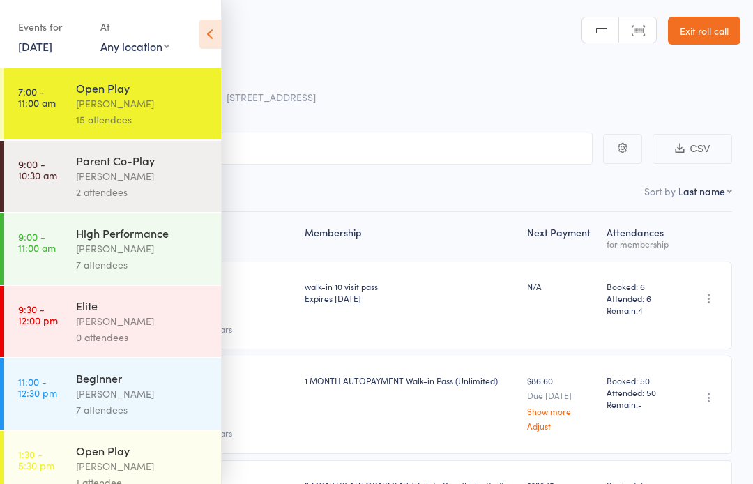
click at [210, 37] on icon at bounding box center [210, 34] width 22 height 29
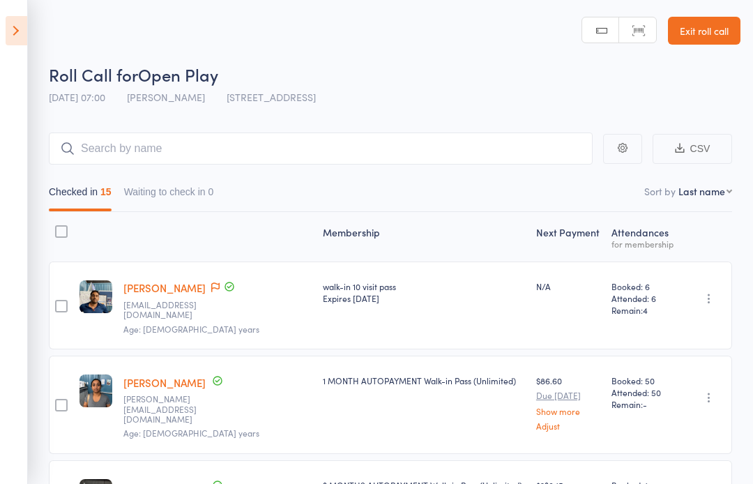
click at [17, 27] on icon at bounding box center [17, 30] width 22 height 29
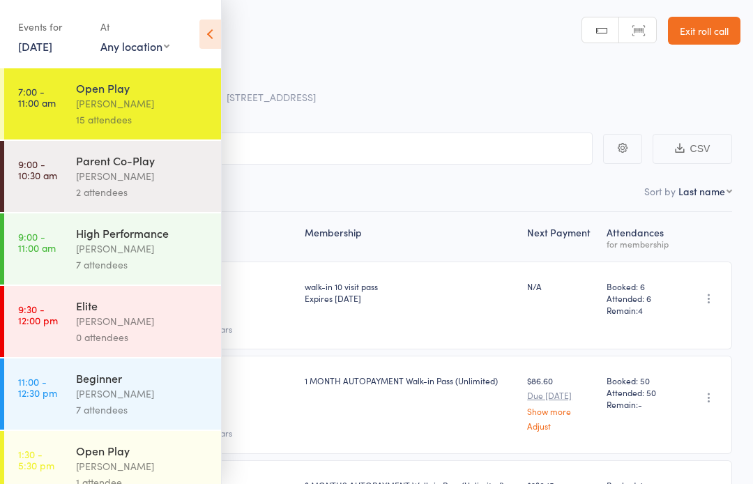
click at [696, 28] on link "Exit roll call" at bounding box center [704, 31] width 72 height 28
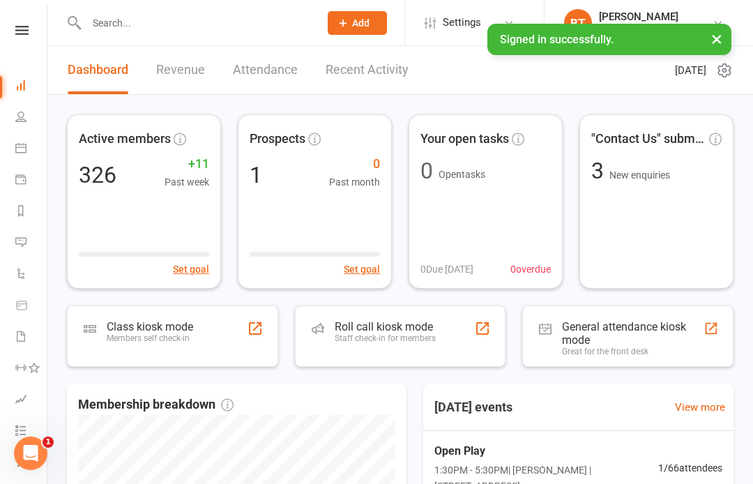
scroll to position [0, 1]
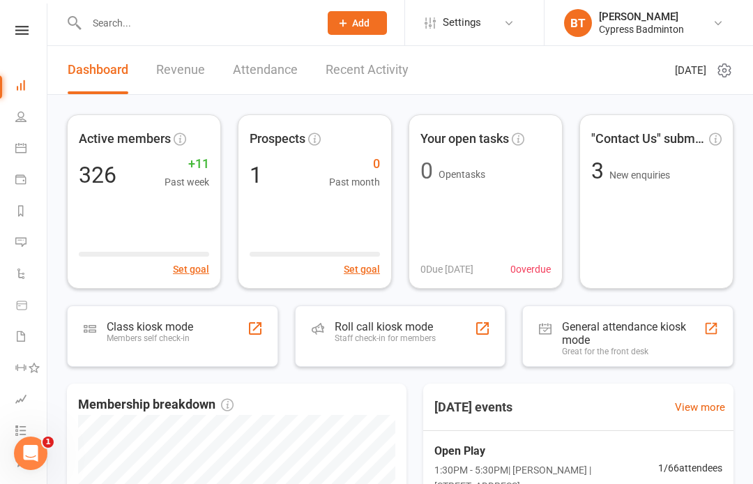
click at [29, 26] on link at bounding box center [21, 30] width 49 height 9
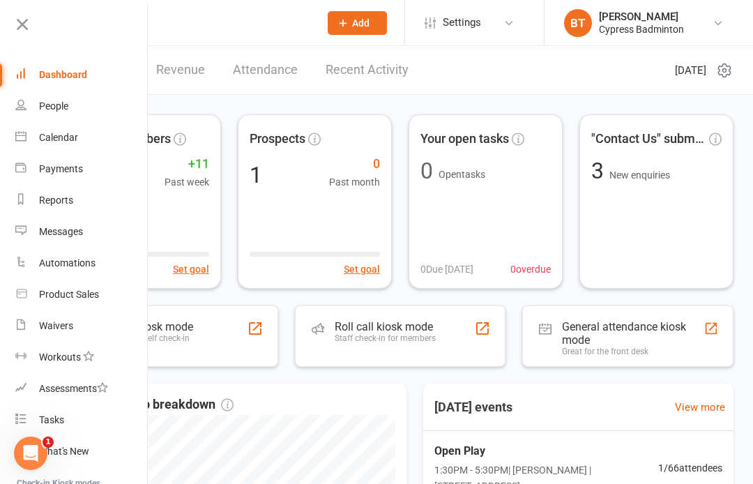
click at [89, 281] on link "Product Sales" at bounding box center [81, 294] width 132 height 31
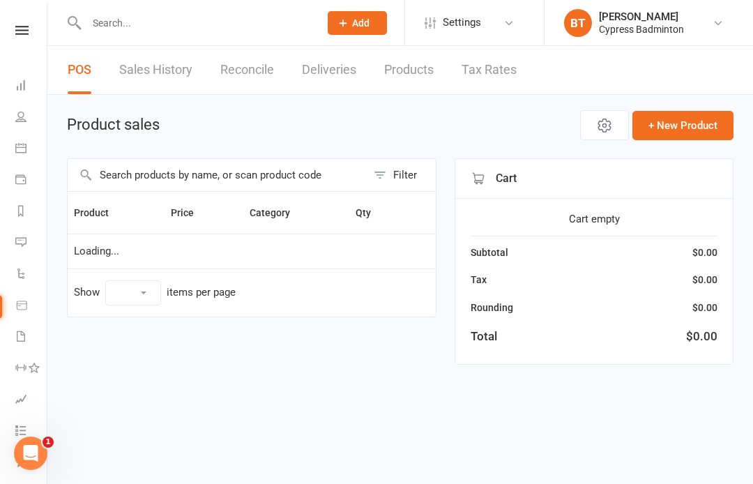
select select "100"
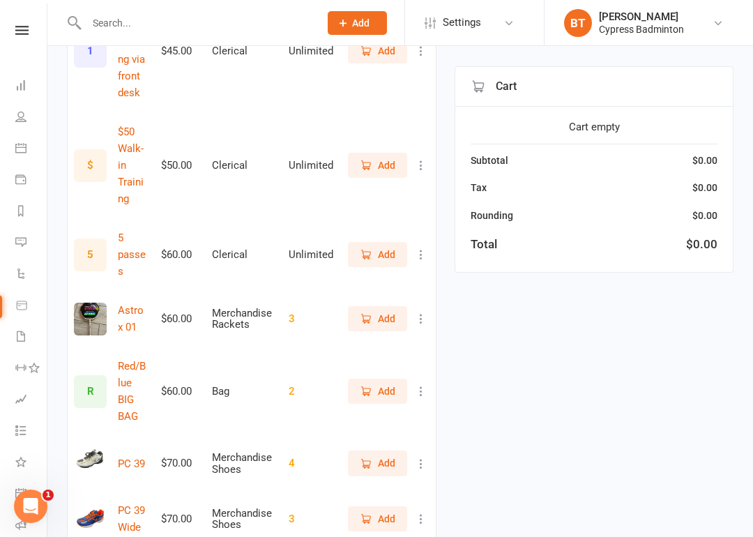
scroll to position [3155, 0]
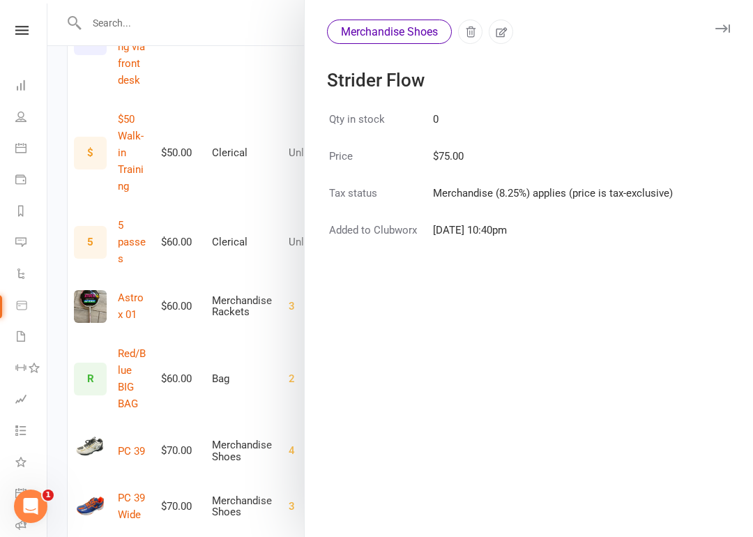
click at [140, 309] on div at bounding box center [399, 268] width 705 height 537
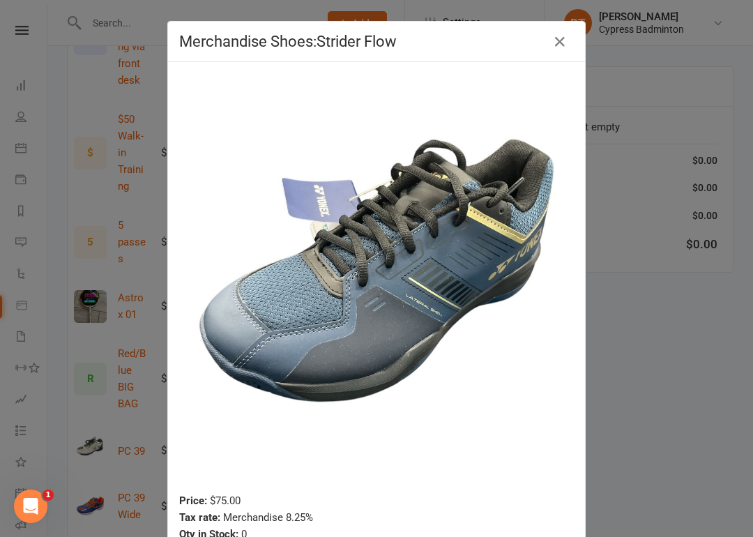
scroll to position [0, 0]
click at [556, 36] on icon "button" at bounding box center [559, 41] width 17 height 17
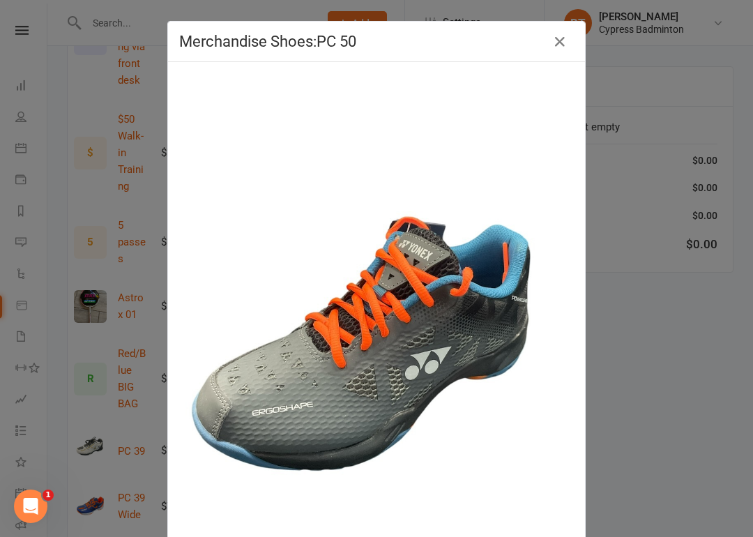
click at [566, 38] on icon "button" at bounding box center [559, 41] width 17 height 17
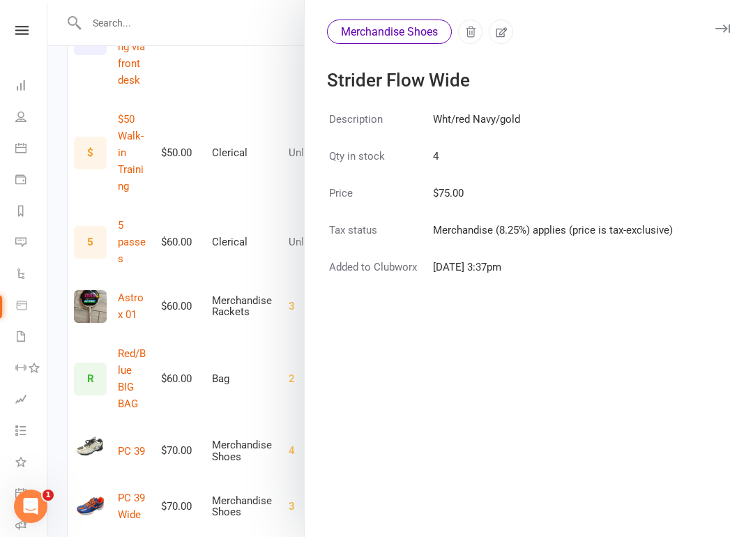
click at [95, 379] on div at bounding box center [399, 268] width 705 height 537
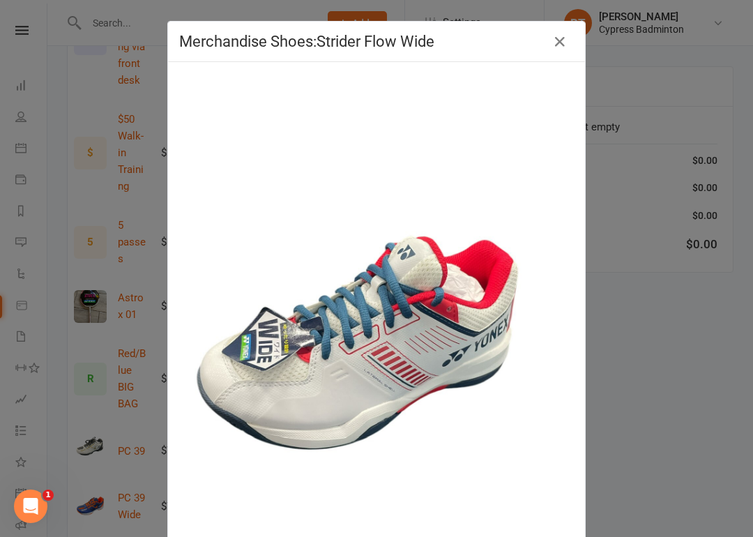
click at [559, 47] on icon "button" at bounding box center [559, 41] width 17 height 17
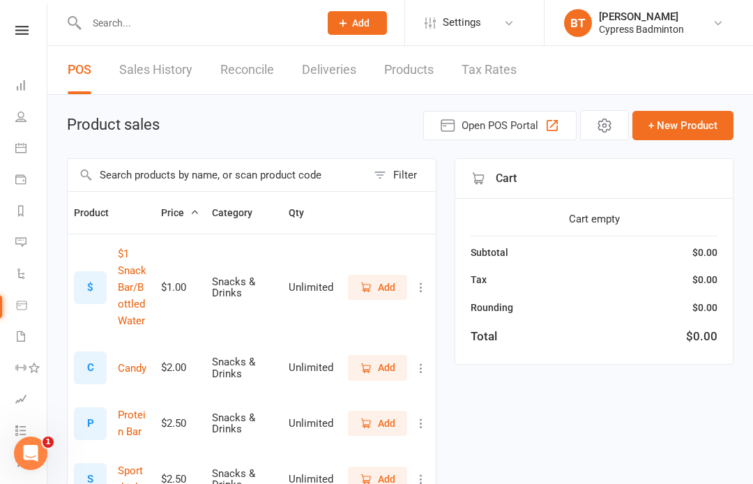
click at [112, 23] on input "text" at bounding box center [195, 23] width 227 height 20
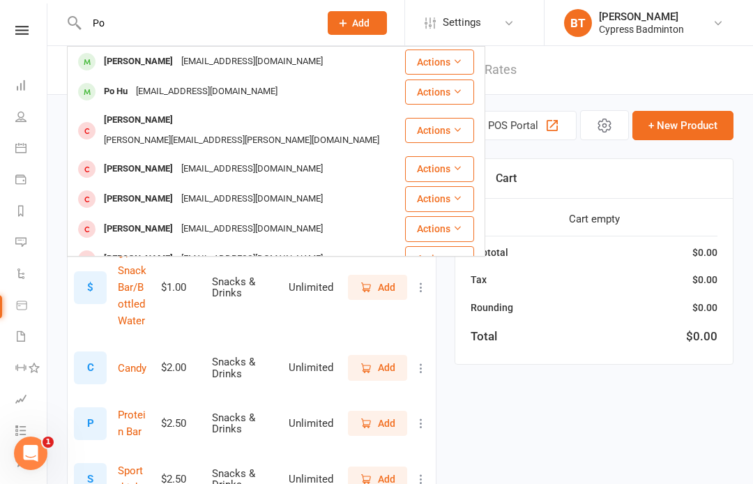
type input "P"
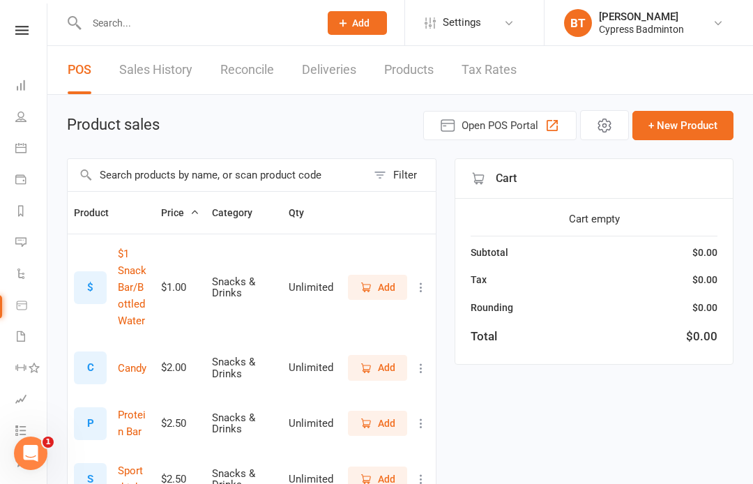
click at [135, 168] on input "text" at bounding box center [217, 175] width 299 height 32
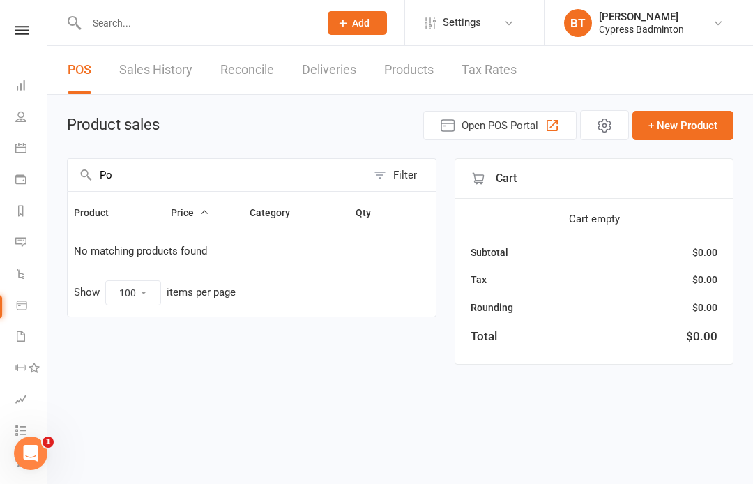
type input "P"
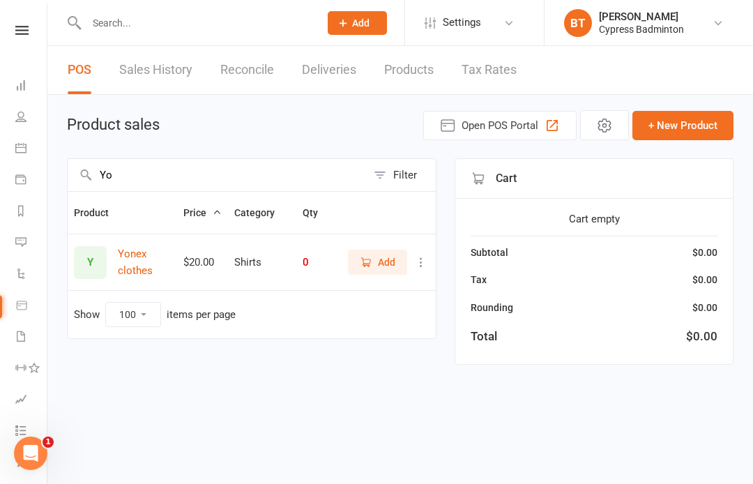
type input "Y"
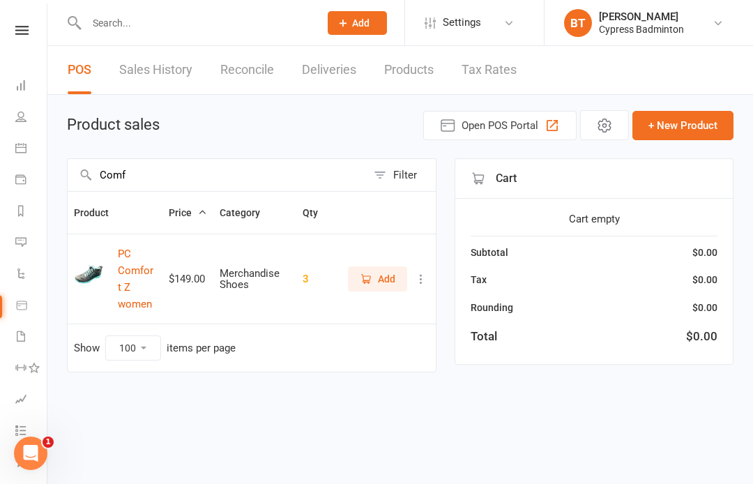
click at [120, 282] on button "PC Comfort Z women" at bounding box center [137, 278] width 38 height 67
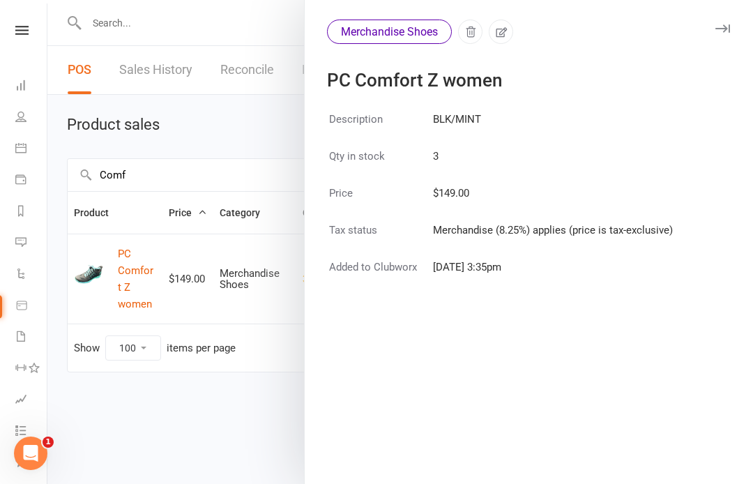
click at [93, 273] on div at bounding box center [399, 242] width 705 height 484
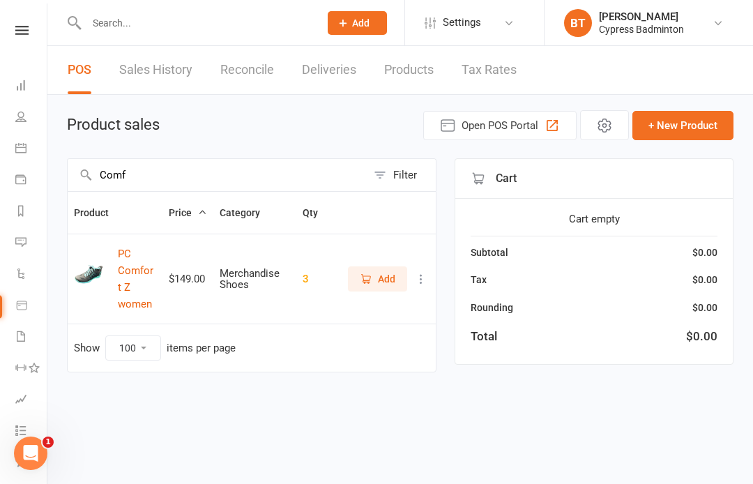
click at [90, 267] on img at bounding box center [90, 279] width 33 height 33
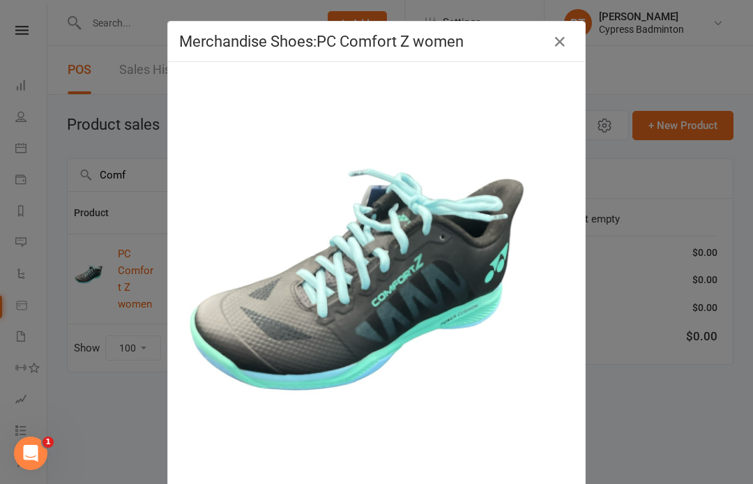
click at [555, 39] on icon "button" at bounding box center [559, 41] width 17 height 17
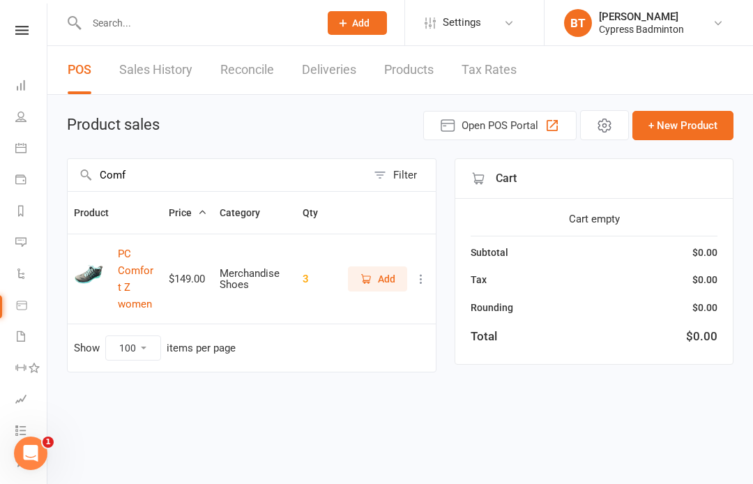
click at [21, 30] on icon at bounding box center [21, 30] width 13 height 9
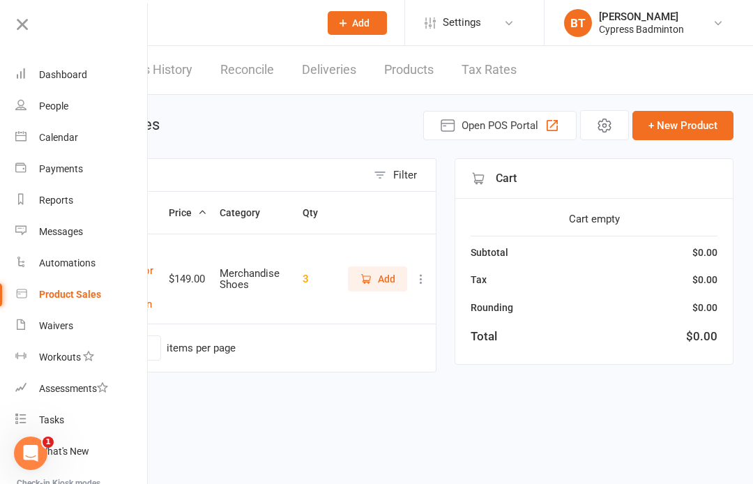
click at [86, 291] on div "Product Sales" at bounding box center [70, 294] width 62 height 11
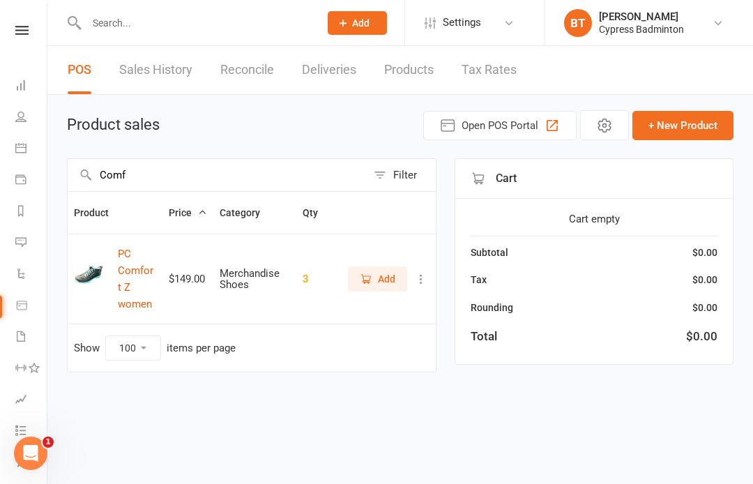
click at [141, 176] on input "Comf" at bounding box center [217, 175] width 299 height 32
type input "C"
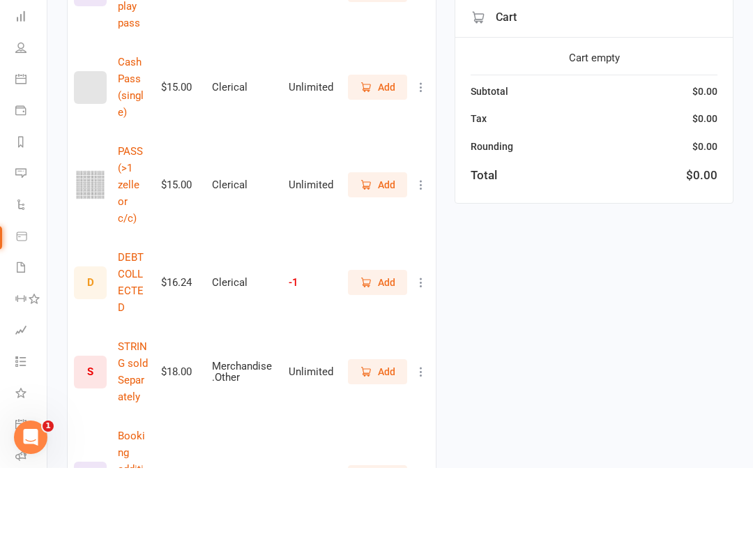
scroll to position [1071, 0]
click at [381, 245] on span "Add" at bounding box center [386, 252] width 17 height 15
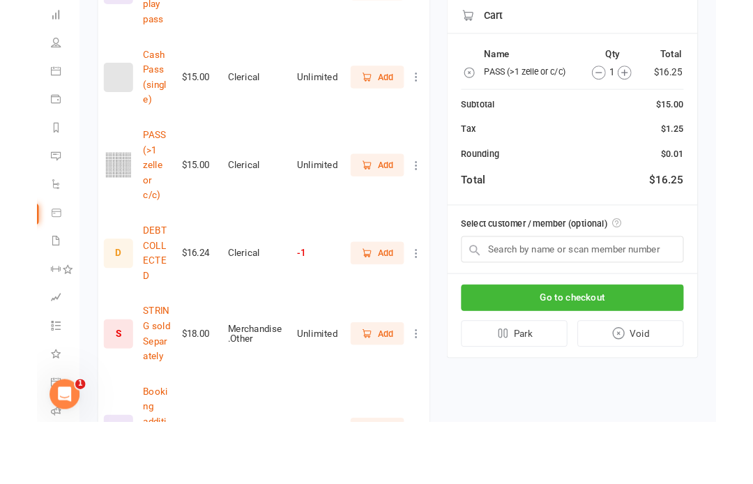
scroll to position [1193, 0]
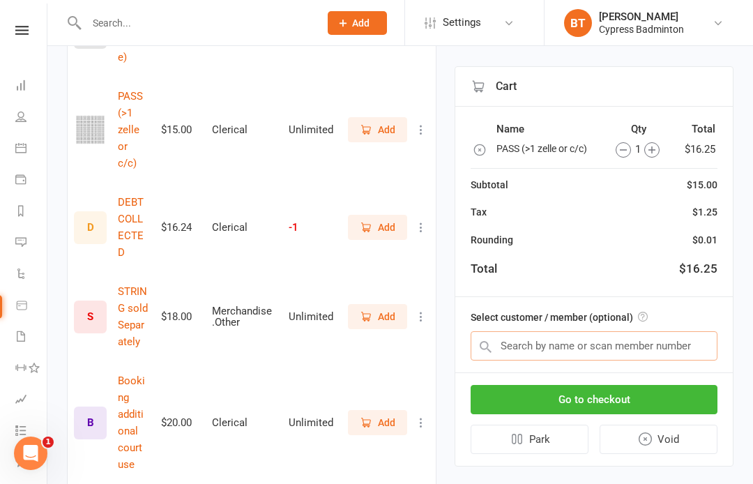
click at [518, 344] on input "text" at bounding box center [593, 345] width 247 height 29
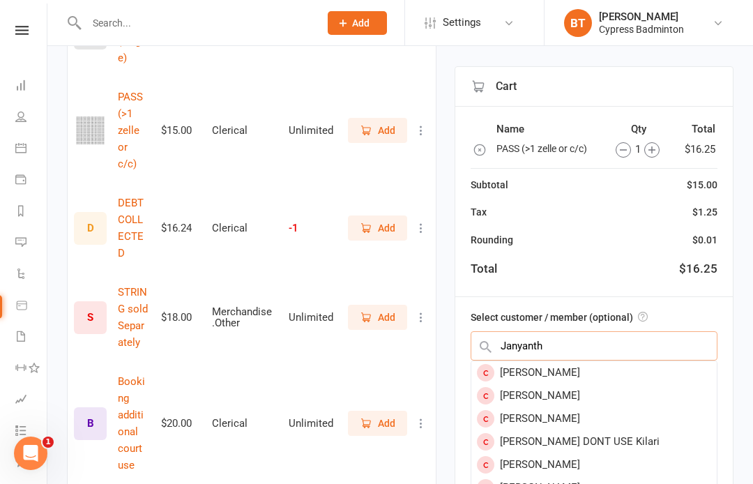
scroll to position [0, 0]
type input "Janyanth"
click at [556, 369] on div "[PERSON_NAME]" at bounding box center [593, 372] width 245 height 23
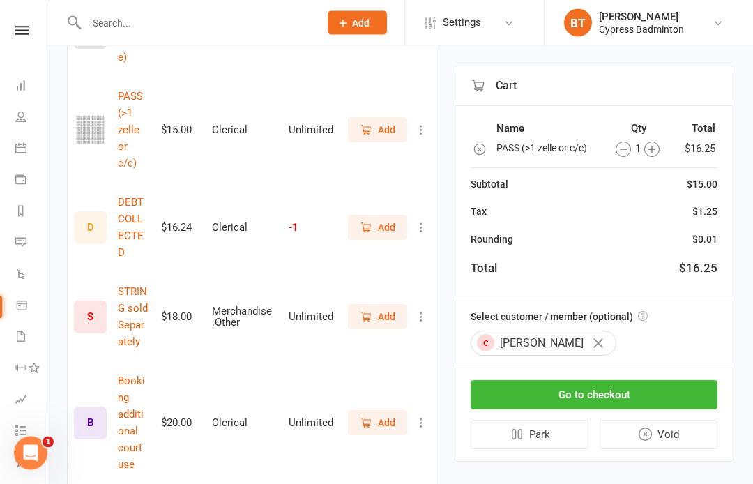
click at [579, 383] on button "Go to checkout" at bounding box center [593, 395] width 247 height 29
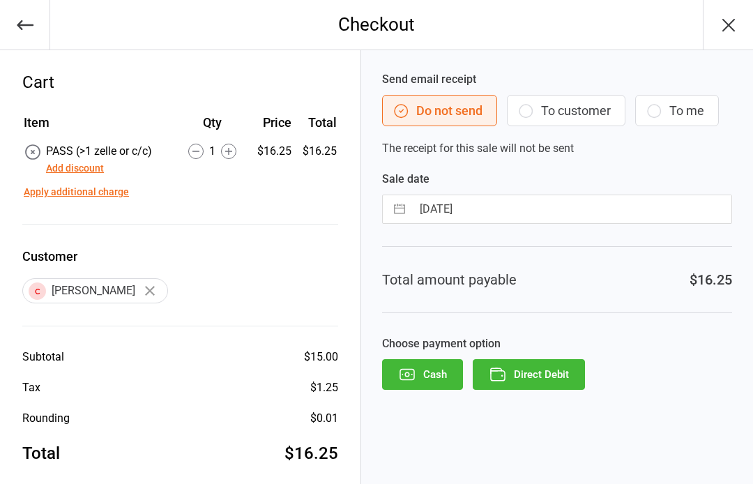
click at [84, 168] on button "Add discount" at bounding box center [75, 168] width 58 height 15
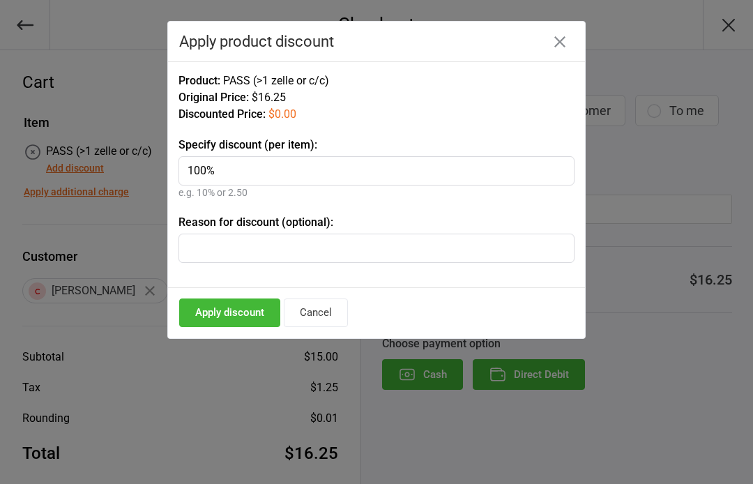
type input "100%"
click at [208, 245] on input "text" at bounding box center [376, 247] width 396 height 29
type input "walking"
click at [240, 305] on button "Apply discount" at bounding box center [229, 312] width 101 height 29
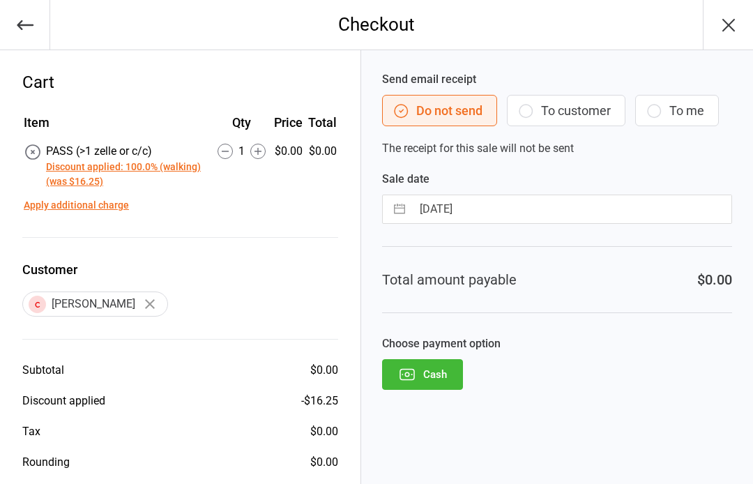
click at [438, 369] on button "Cash" at bounding box center [422, 374] width 81 height 31
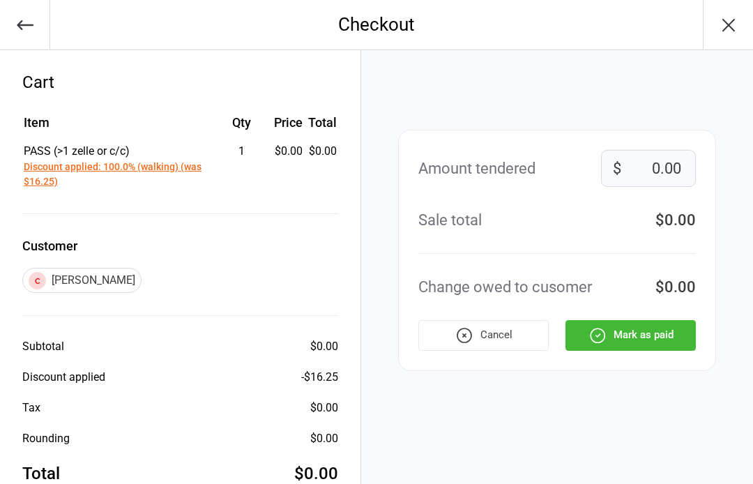
click at [634, 339] on button "Mark as paid" at bounding box center [630, 335] width 130 height 31
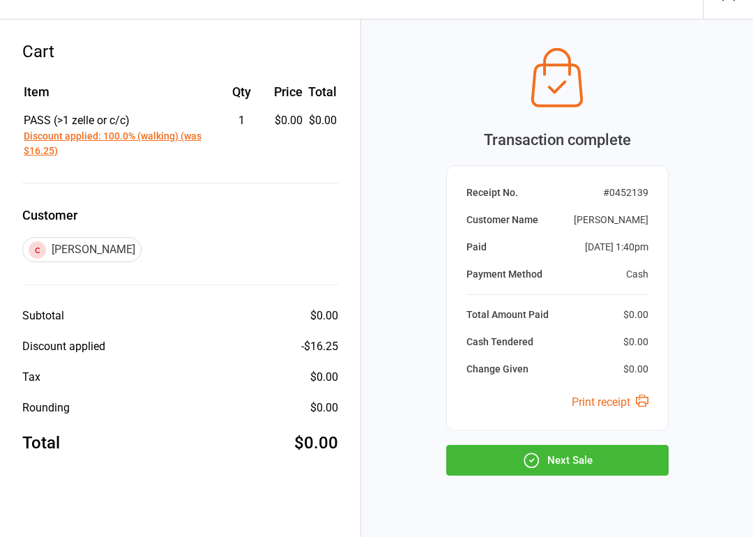
scroll to position [31, 0]
click at [565, 457] on button "Next Sale" at bounding box center [557, 459] width 222 height 31
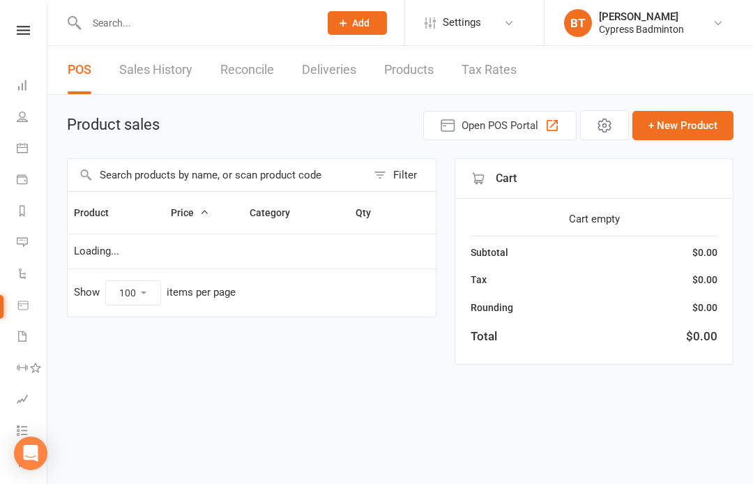
select select "100"
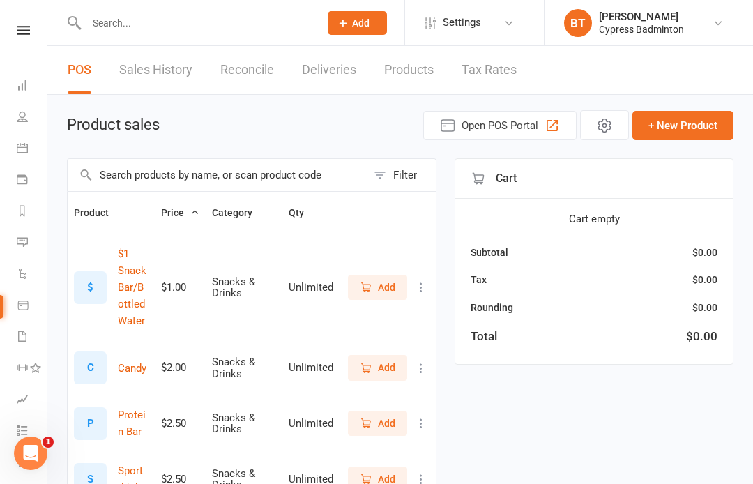
click at [28, 32] on icon at bounding box center [23, 30] width 13 height 9
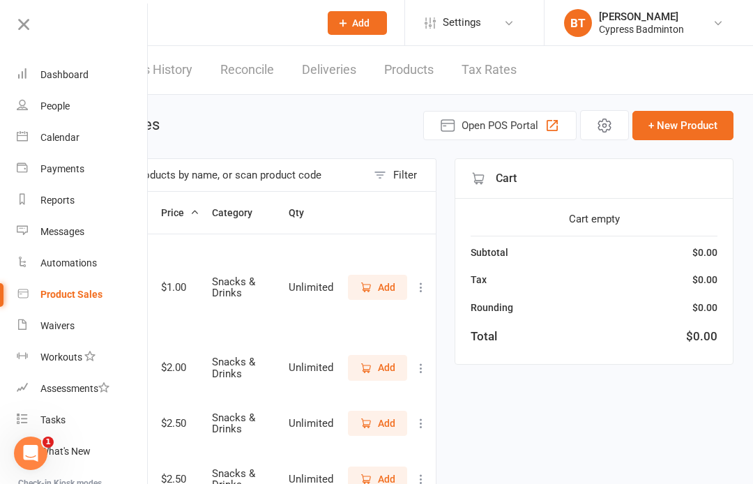
click at [64, 141] on div "Calendar" at bounding box center [59, 137] width 39 height 11
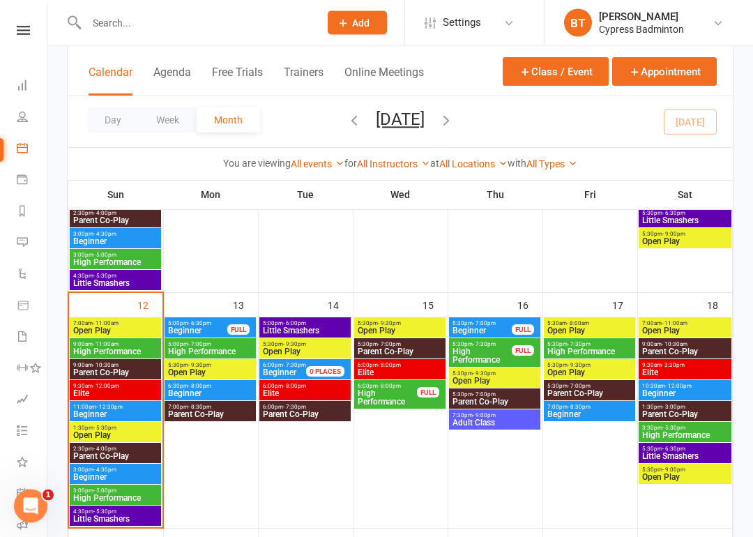
scroll to position [476, 0]
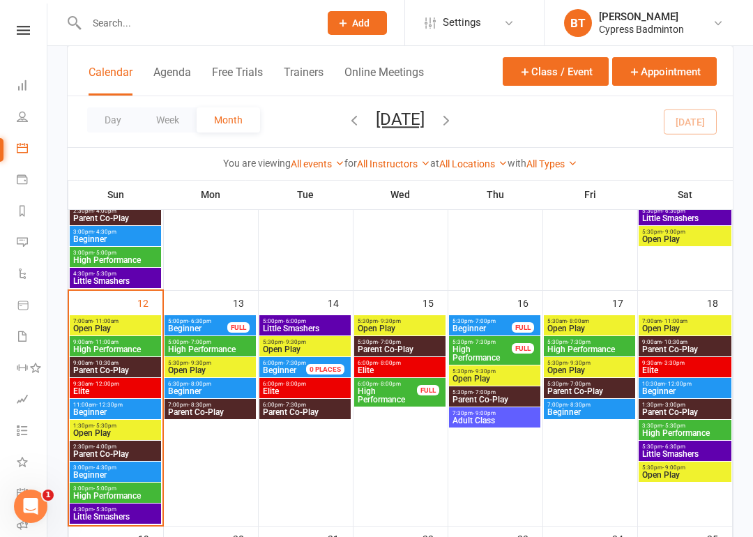
click at [110, 426] on span "- 5:30pm" at bounding box center [104, 425] width 23 height 6
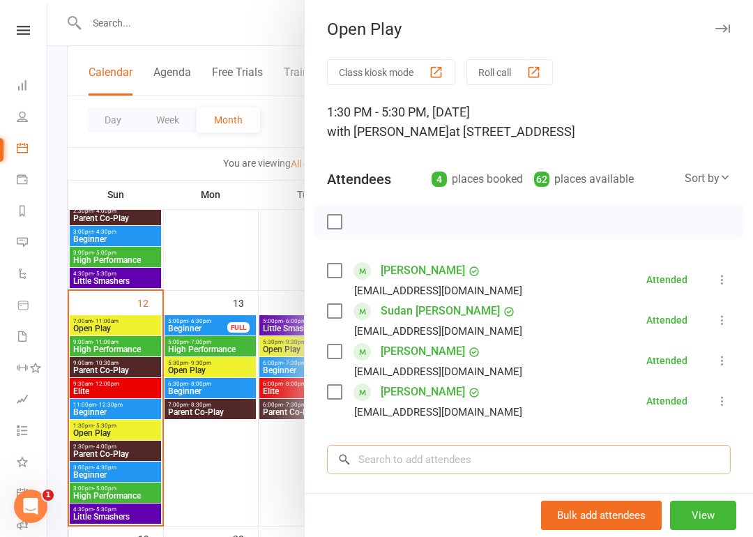
click at [392, 454] on input "search" at bounding box center [529, 459] width 404 height 29
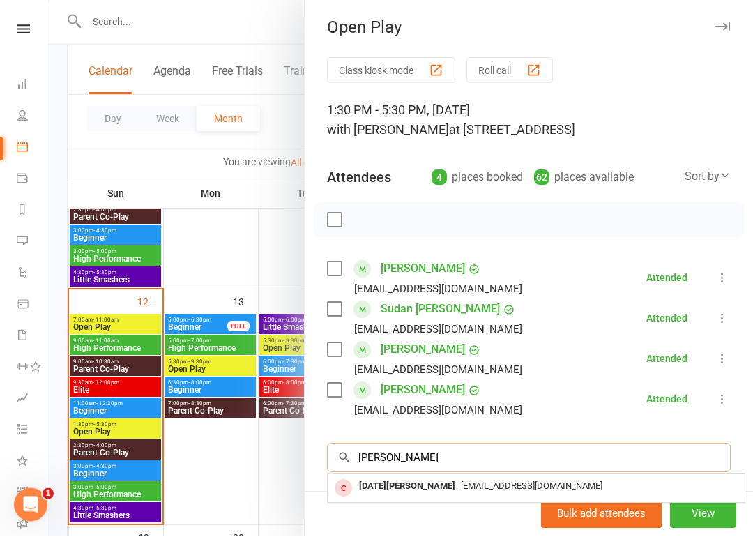
type input "J"
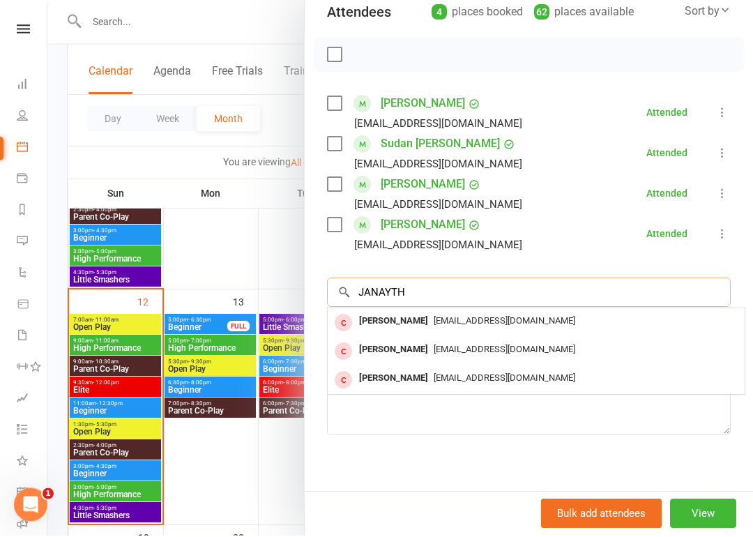
scroll to position [169, 0]
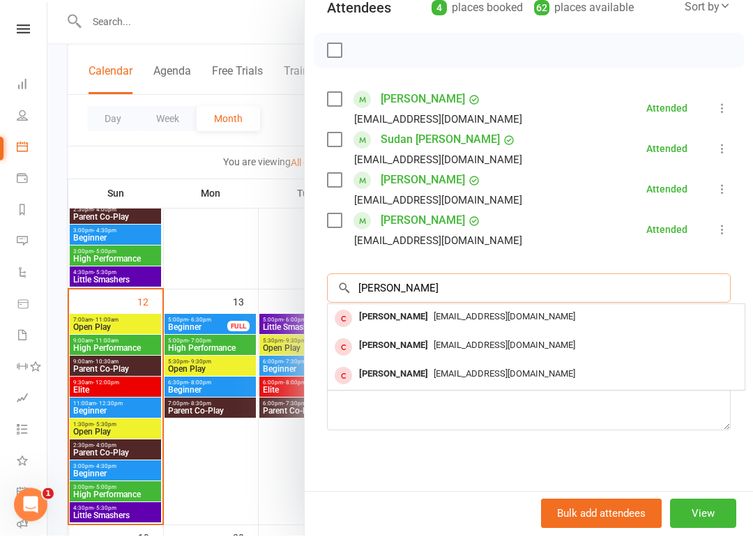
type input "J"
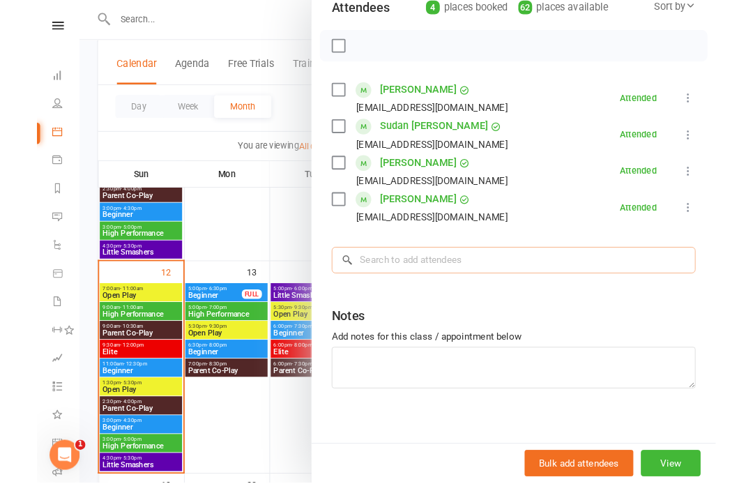
scroll to position [530, 0]
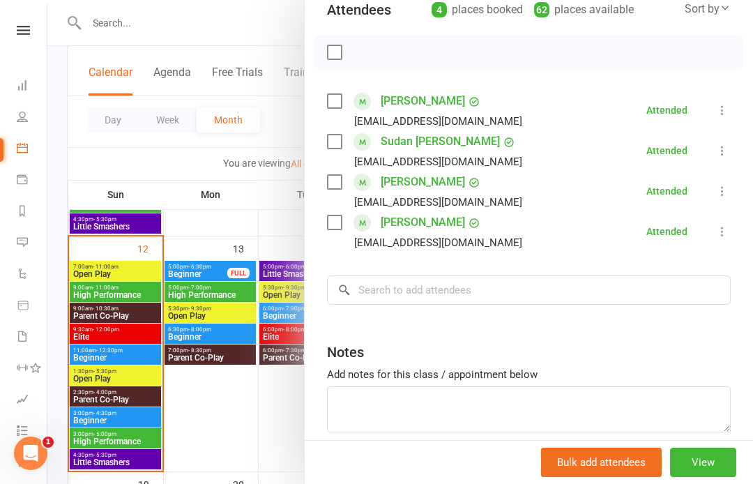
click at [273, 22] on div at bounding box center [399, 242] width 705 height 484
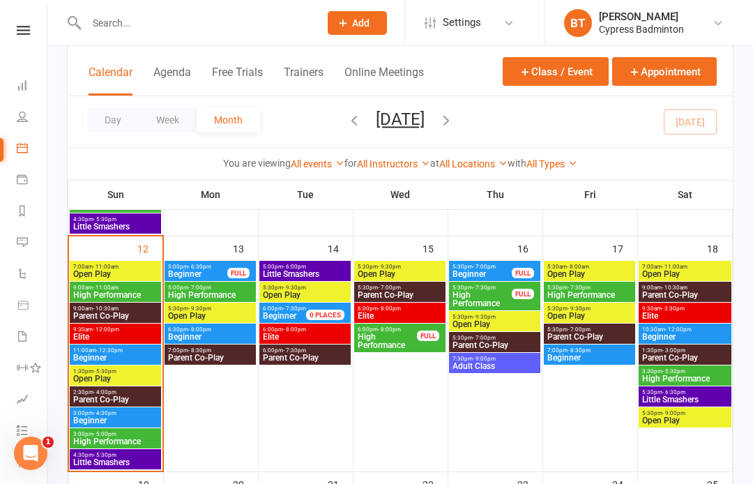
click at [17, 33] on icon at bounding box center [23, 30] width 13 height 9
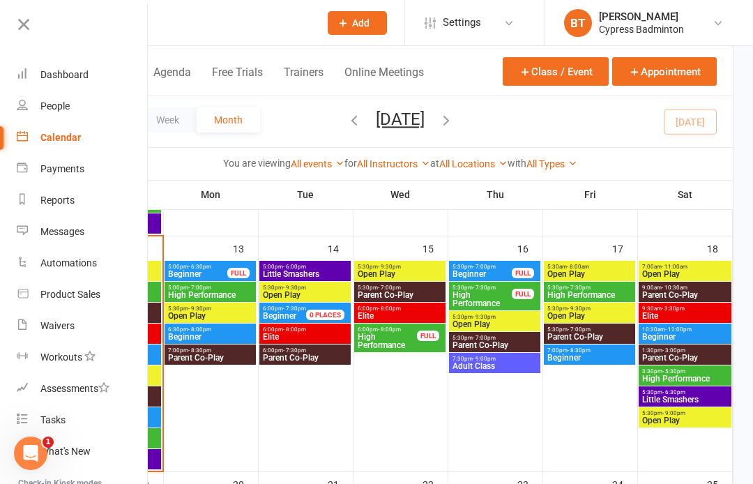
click at [91, 292] on div "Product Sales" at bounding box center [70, 294] width 60 height 11
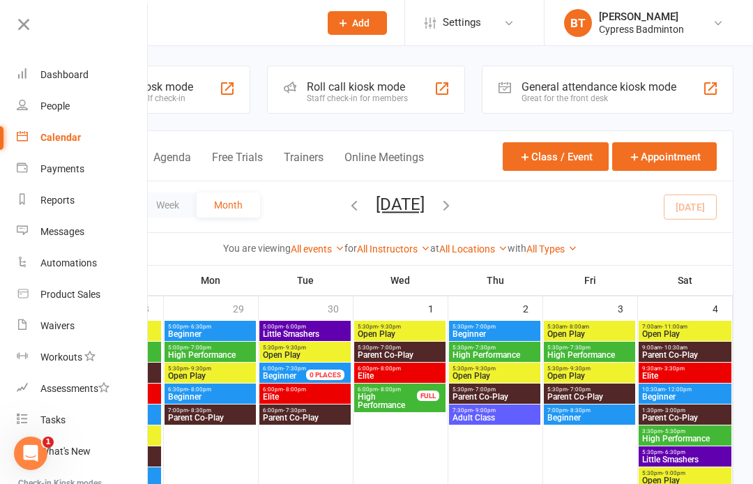
select select "100"
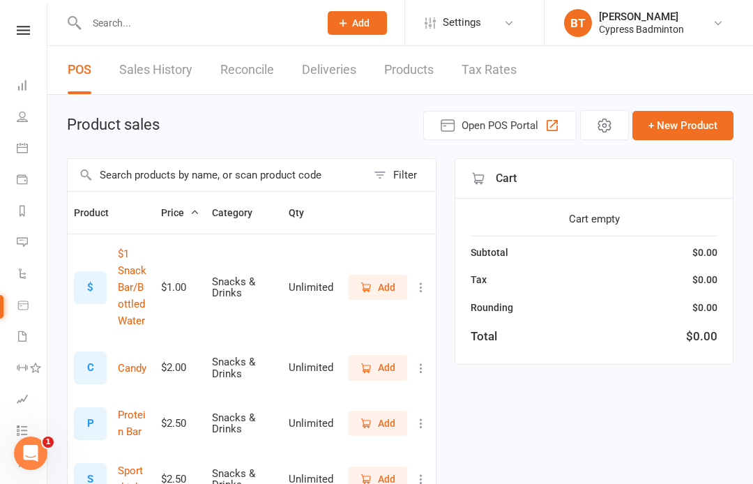
click at [123, 27] on input "text" at bounding box center [195, 23] width 227 height 20
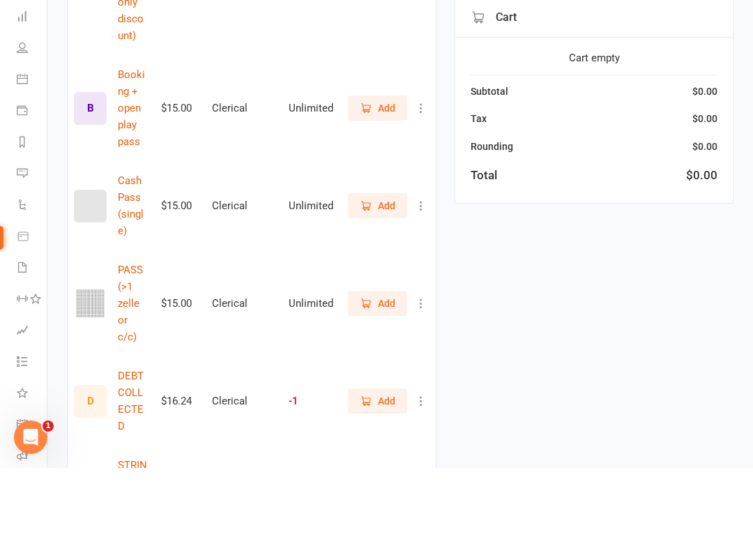
scroll to position [953, 0]
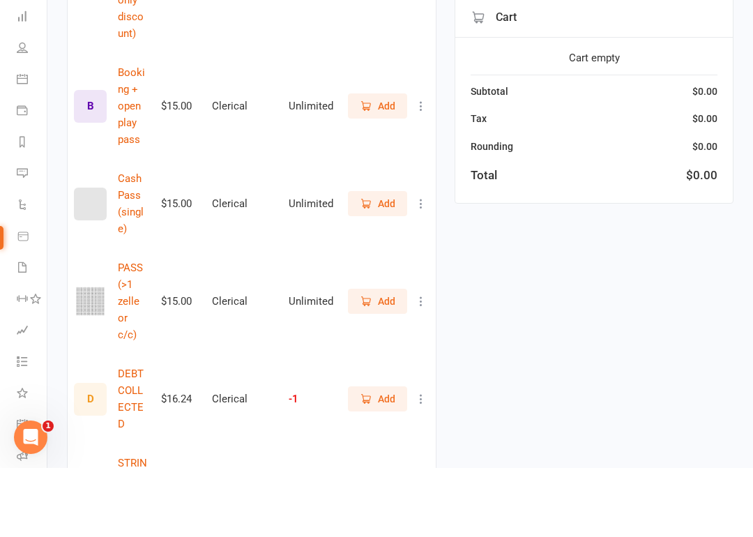
click at [383, 362] on span "Add" at bounding box center [386, 369] width 17 height 15
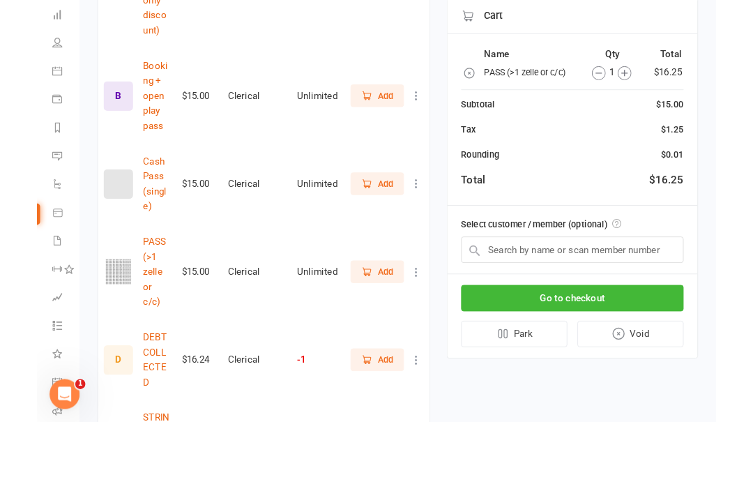
scroll to position [1075, 0]
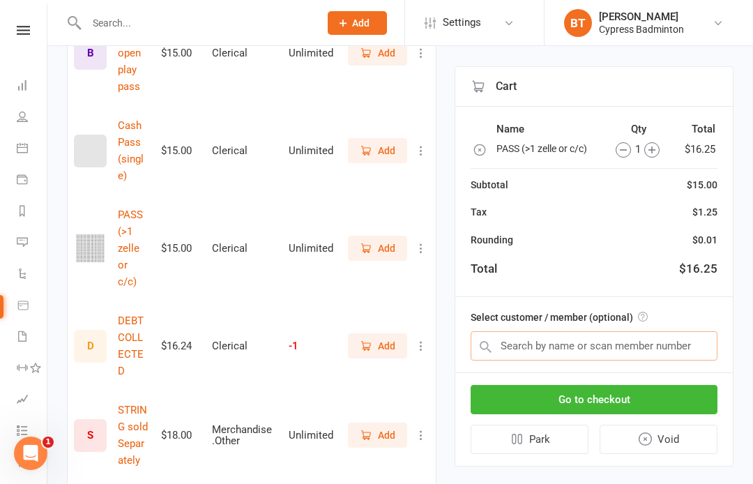
click at [513, 348] on input "text" at bounding box center [593, 345] width 247 height 29
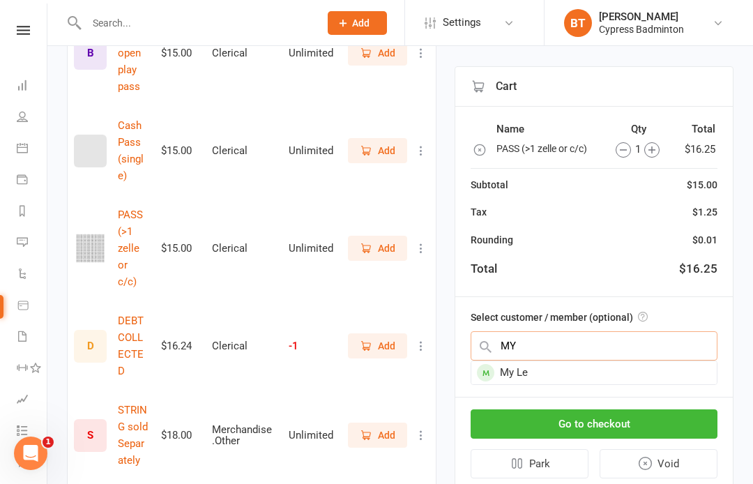
type input "M"
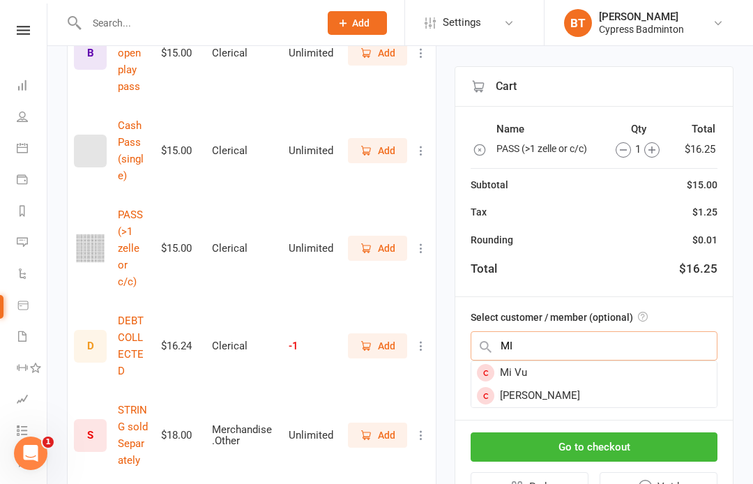
type input "M"
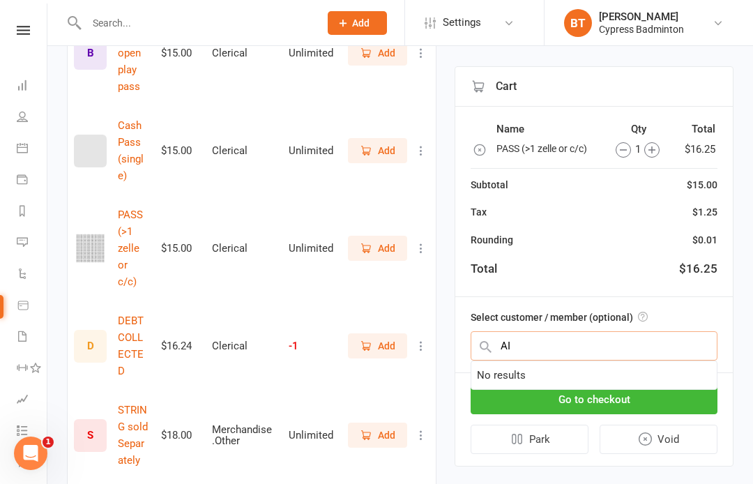
type input "A"
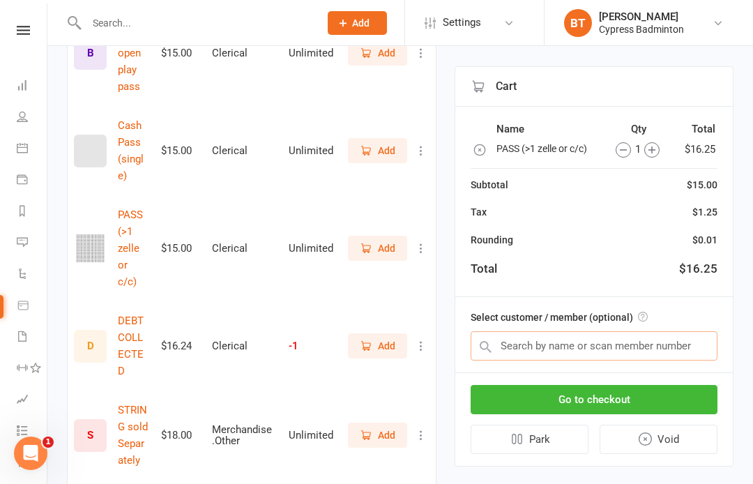
type input "N"
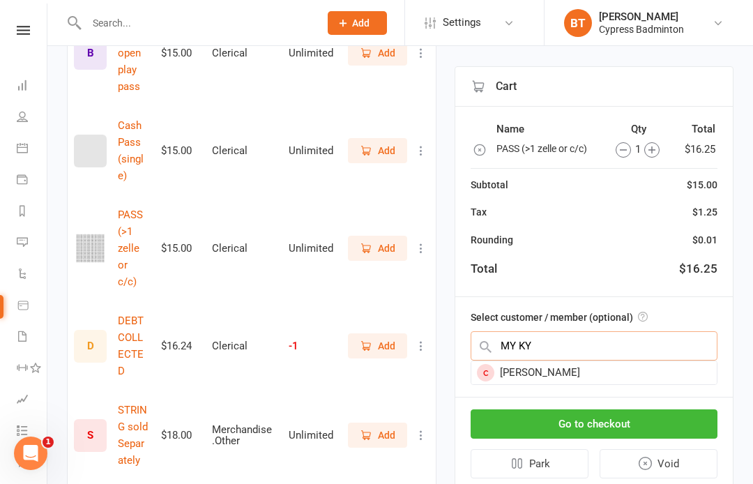
type input "MY KY"
click at [521, 369] on div "[PERSON_NAME]" at bounding box center [593, 372] width 245 height 23
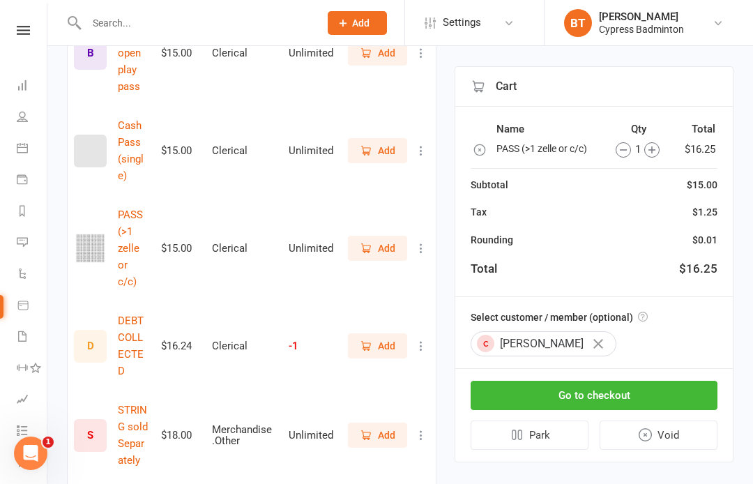
click at [579, 392] on button "Go to checkout" at bounding box center [593, 395] width 247 height 29
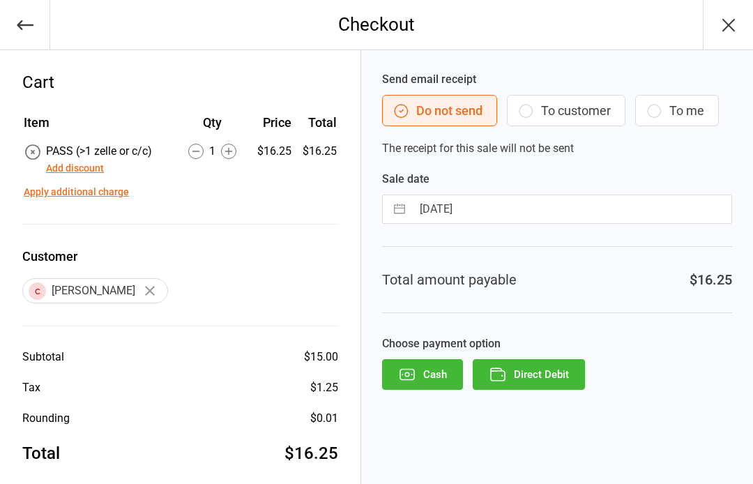
click at [544, 369] on button "Direct Debit" at bounding box center [529, 374] width 112 height 31
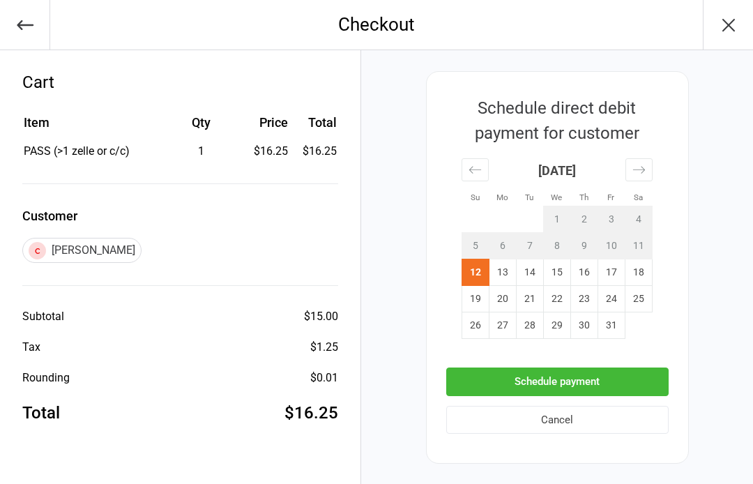
click at [562, 384] on button "Schedule payment" at bounding box center [557, 381] width 222 height 29
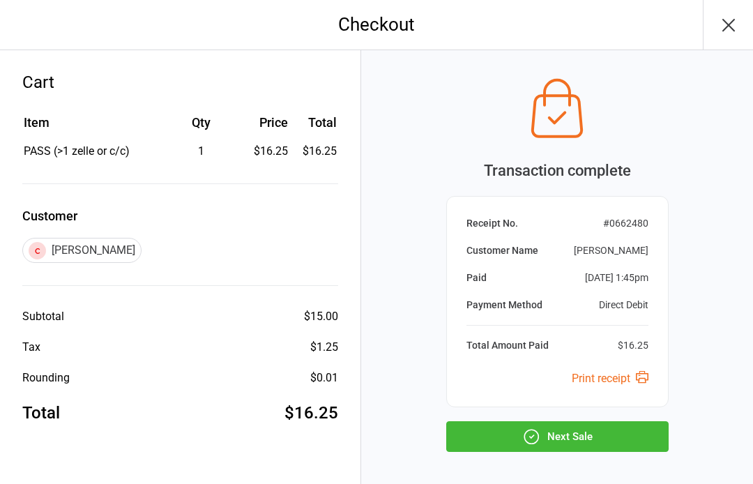
click at [578, 440] on button "Next Sale" at bounding box center [557, 436] width 222 height 31
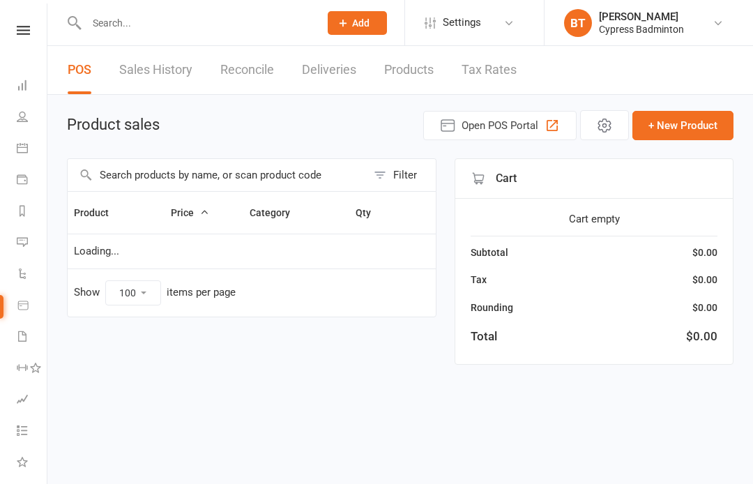
select select "100"
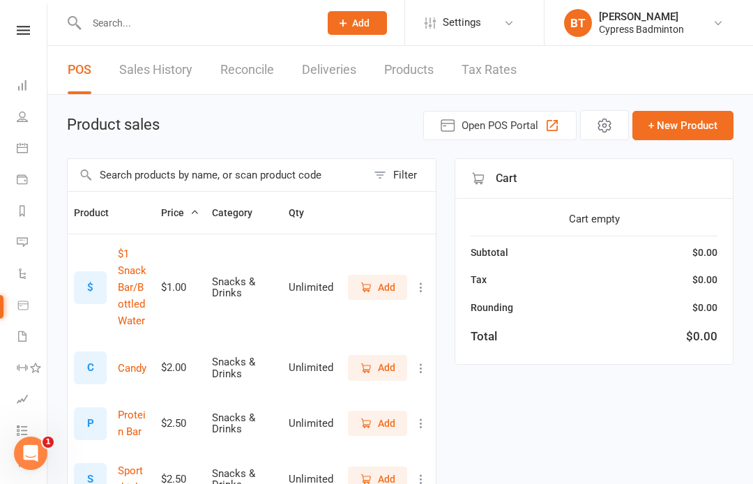
click at [31, 31] on link at bounding box center [23, 30] width 49 height 9
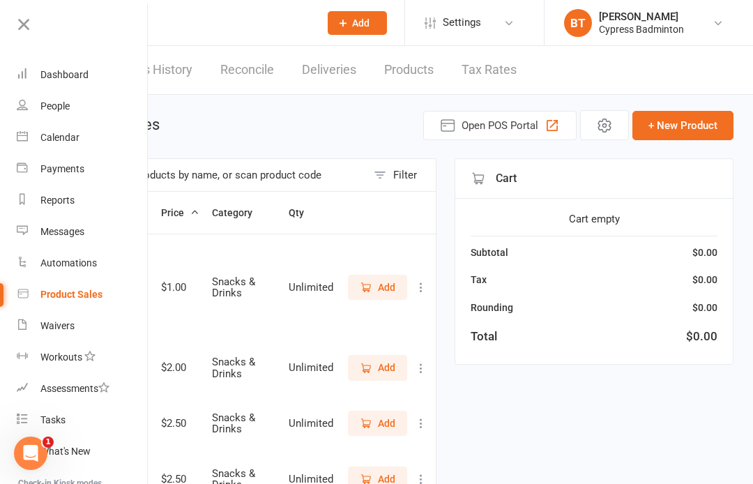
click at [79, 139] on div "Calendar" at bounding box center [59, 137] width 39 height 11
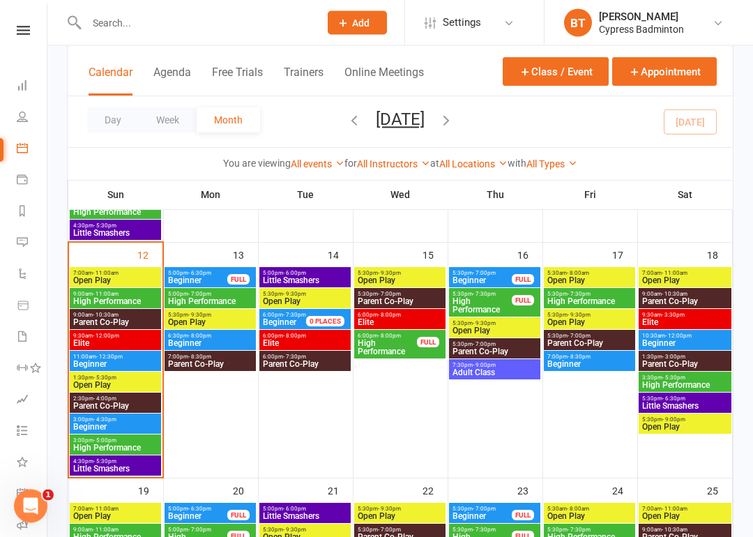
scroll to position [524, 0]
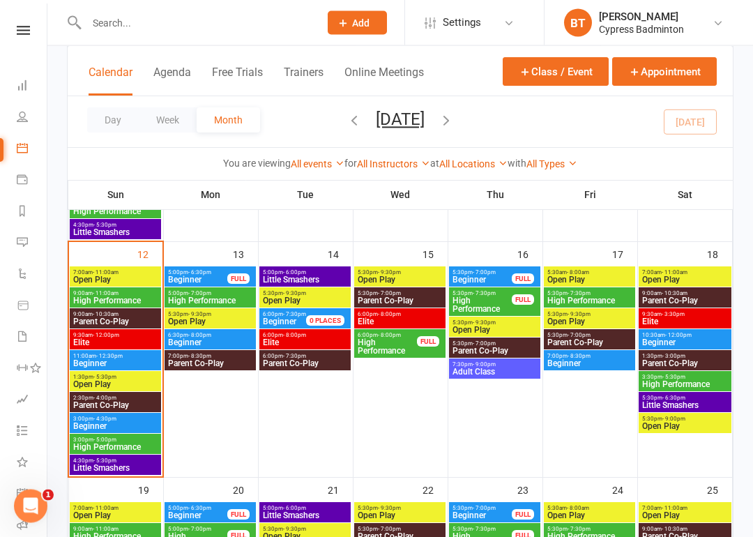
click at [106, 386] on span "Open Play" at bounding box center [115, 385] width 86 height 8
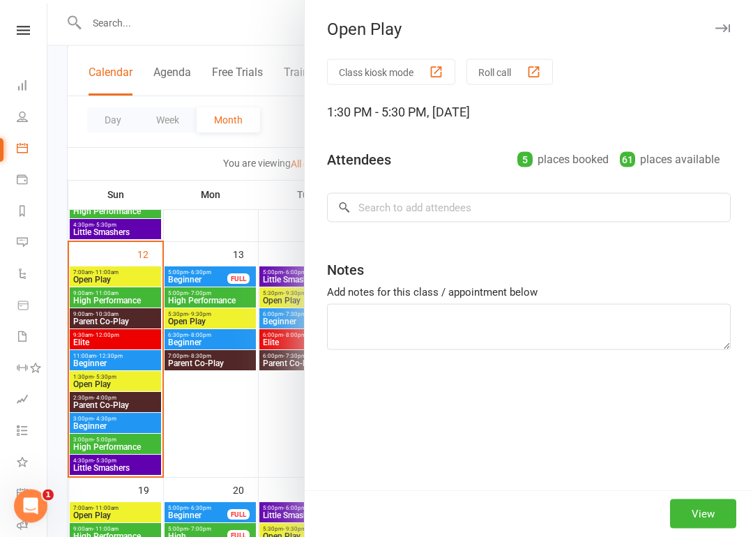
scroll to position [525, 0]
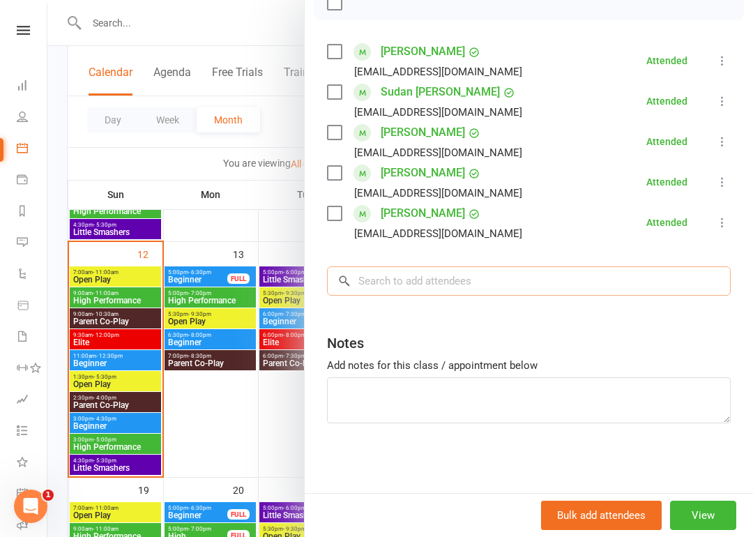
click at [382, 282] on input "search" at bounding box center [529, 280] width 404 height 29
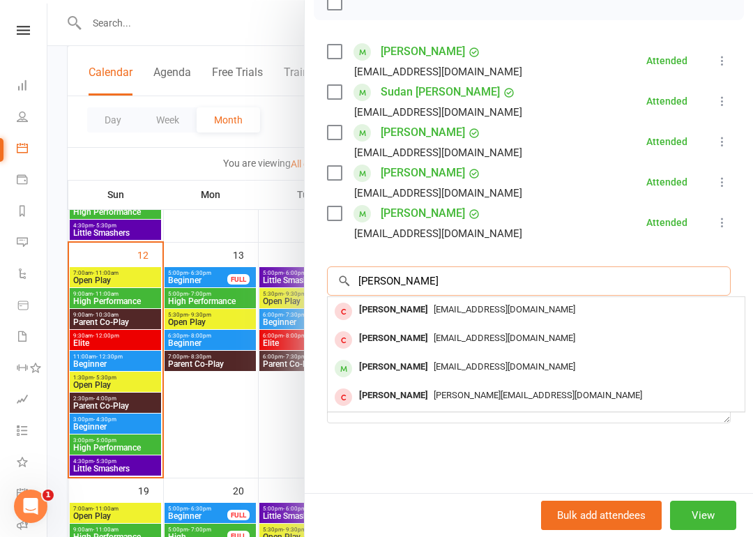
type input "[PERSON_NAME]"
click at [451, 310] on span "[EMAIL_ADDRESS][DOMAIN_NAME]" at bounding box center [504, 309] width 141 height 10
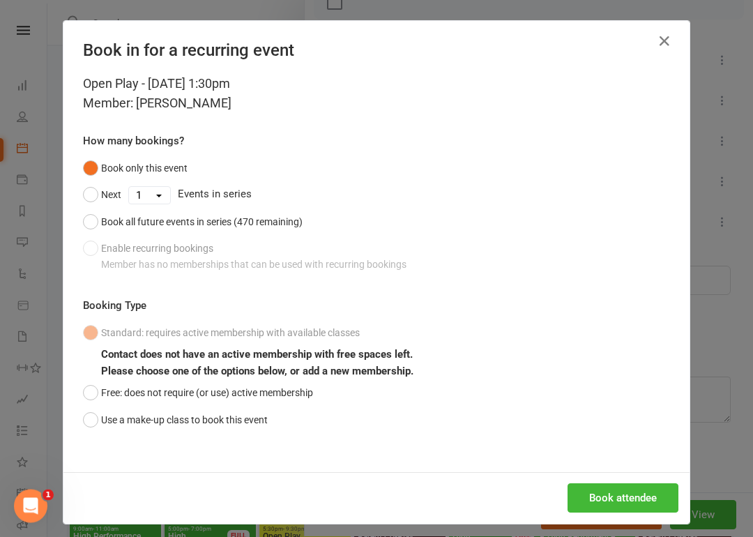
click at [93, 414] on button "Use a make-up class to book this event" at bounding box center [175, 420] width 185 height 26
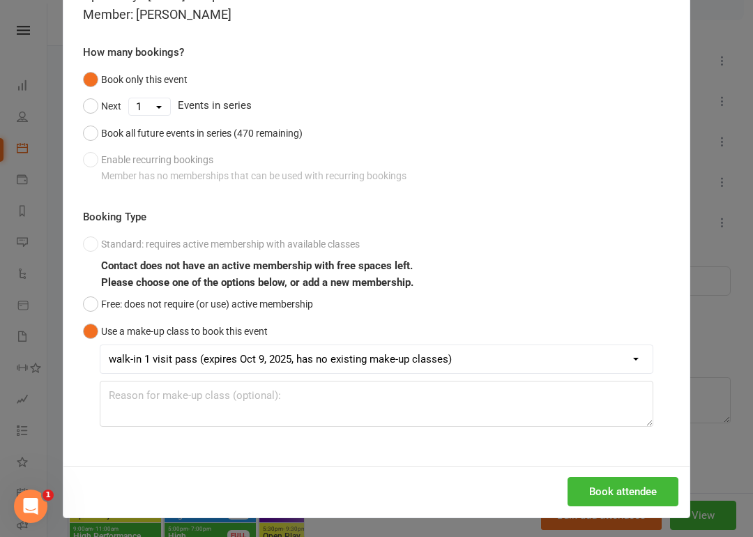
scroll to position [89, 0]
click at [634, 483] on button "Book attendee" at bounding box center [622, 491] width 111 height 29
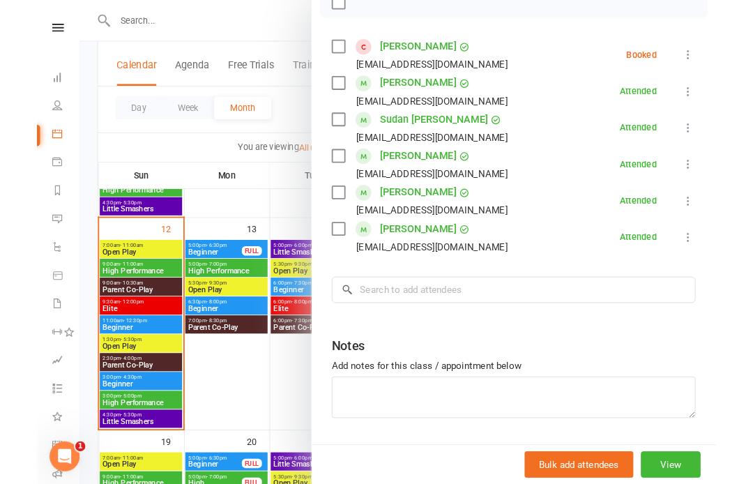
scroll to position [578, 0]
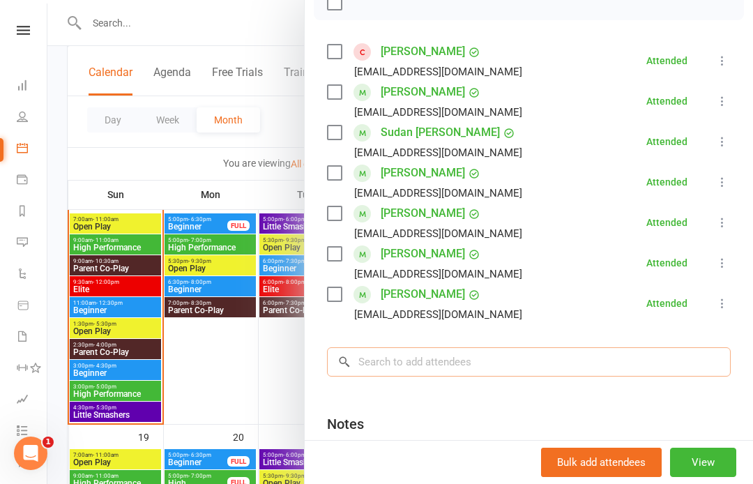
click at [376, 358] on input "search" at bounding box center [529, 361] width 404 height 29
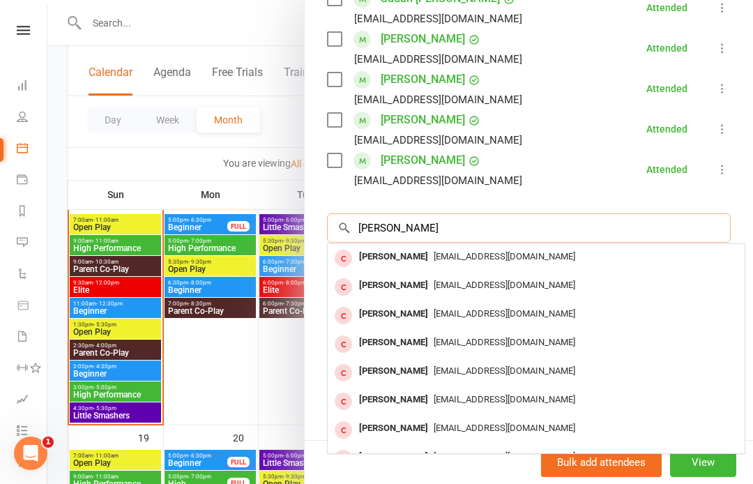
scroll to position [353, 0]
type input "JAYANATH"
click at [455, 286] on span "kilarijayanthabhinav@gmail.com" at bounding box center [504, 284] width 141 height 10
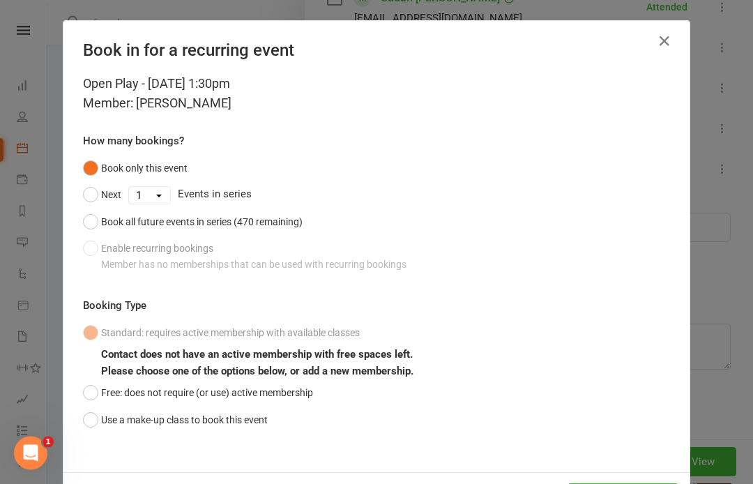
click at [92, 416] on button "Use a make-up class to book this event" at bounding box center [175, 420] width 185 height 26
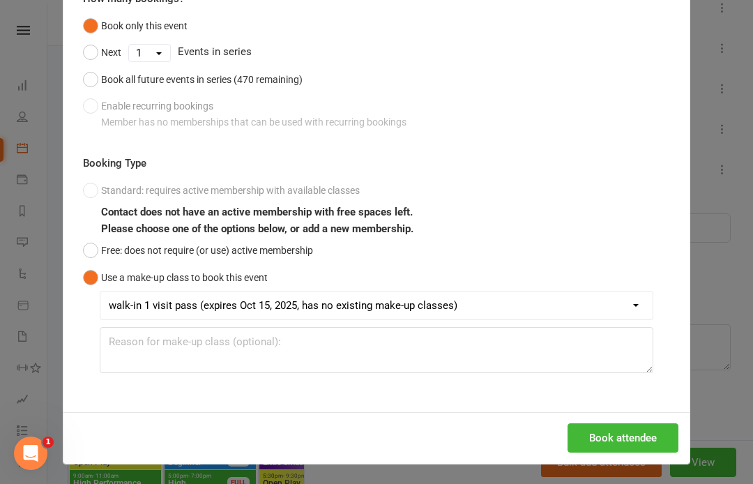
scroll to position [142, 0]
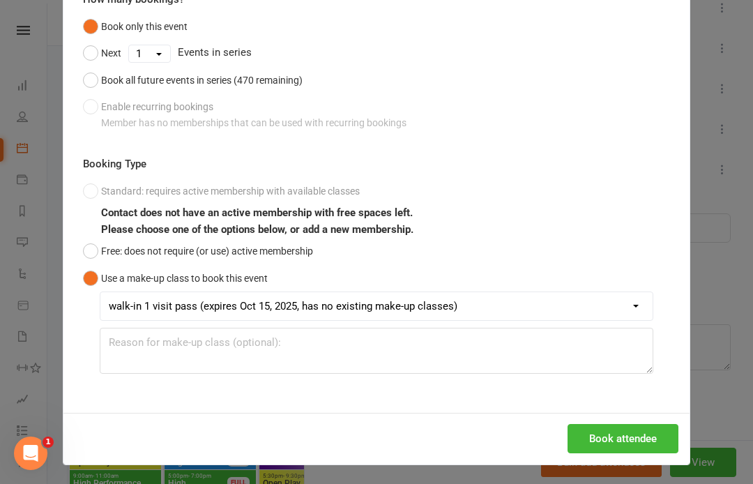
click at [620, 433] on button "Book attendee" at bounding box center [622, 438] width 111 height 29
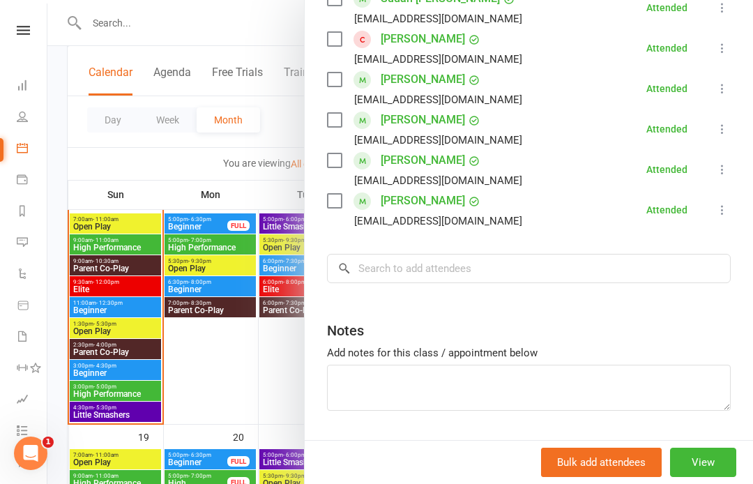
click at [23, 15] on nav "Clubworx Dashboard People Calendar Payments Reports Messages Automations Produc…" at bounding box center [23, 245] width 47 height 484
click at [22, 29] on icon at bounding box center [23, 30] width 13 height 9
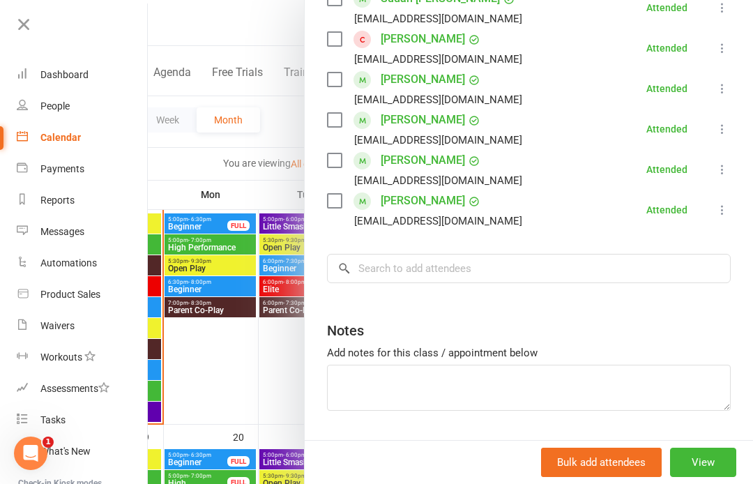
click at [93, 293] on div "Product Sales" at bounding box center [70, 294] width 60 height 11
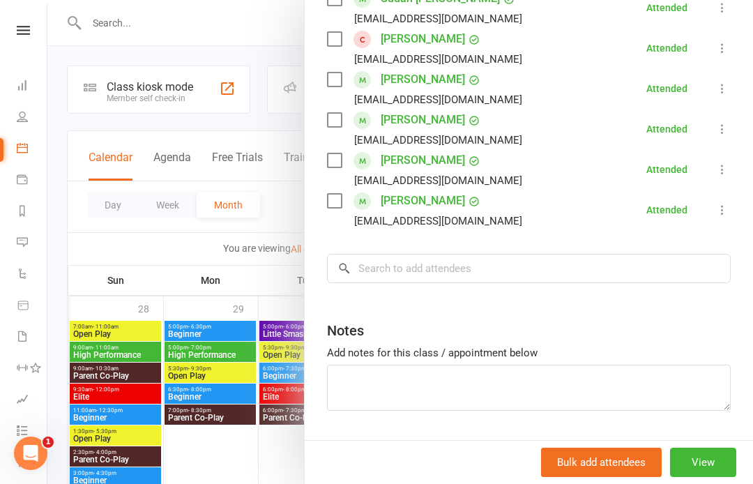
select select "100"
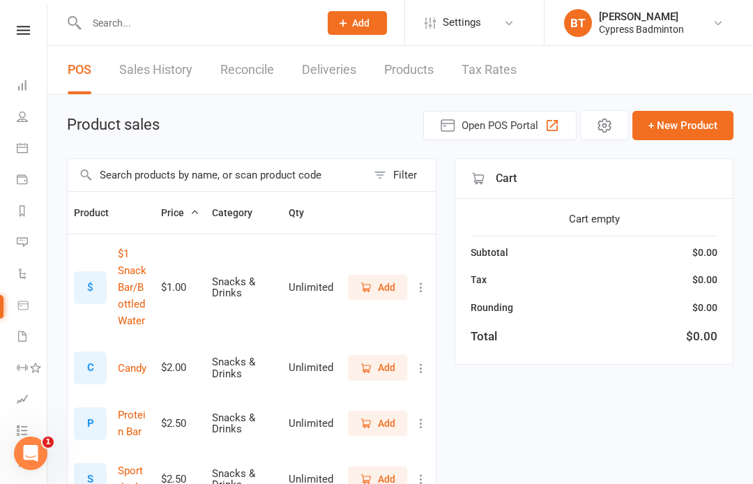
click at [135, 24] on input "text" at bounding box center [195, 23] width 227 height 20
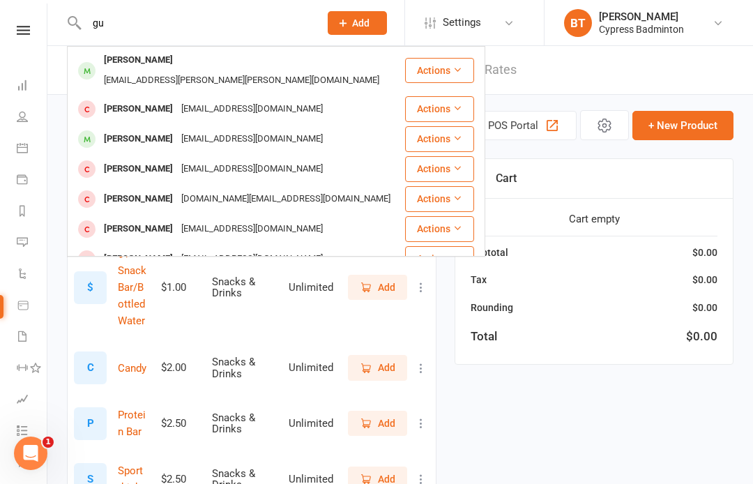
type input "g"
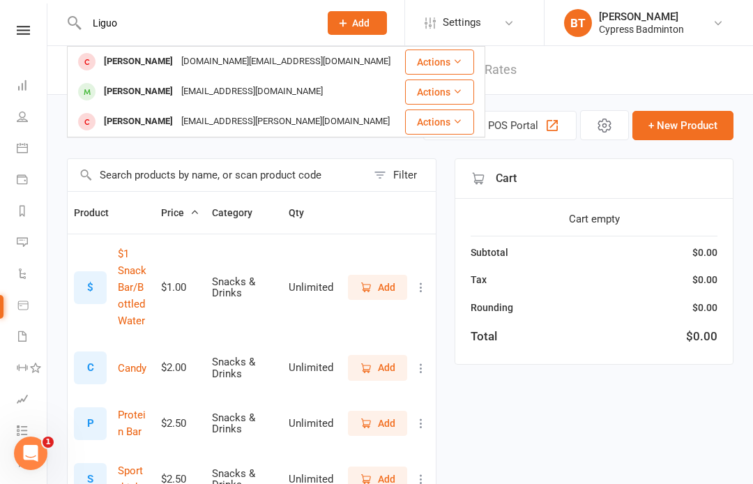
type input "Liguo"
click at [461, 63] on icon at bounding box center [457, 61] width 10 height 10
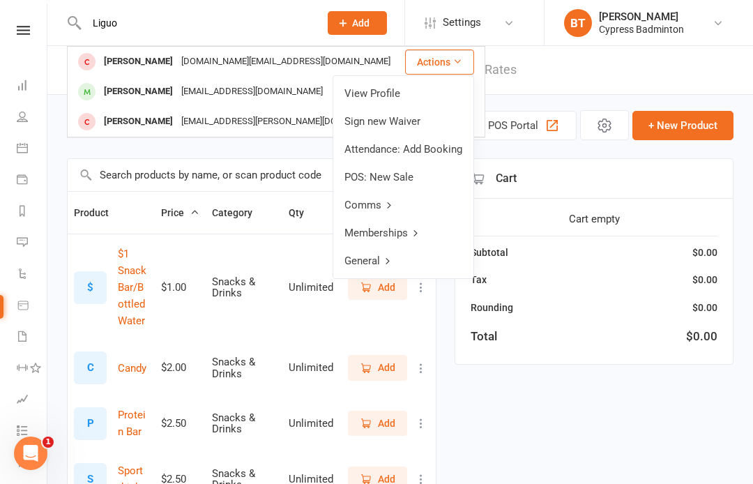
click at [380, 93] on link "View Profile" at bounding box center [403, 93] width 140 height 28
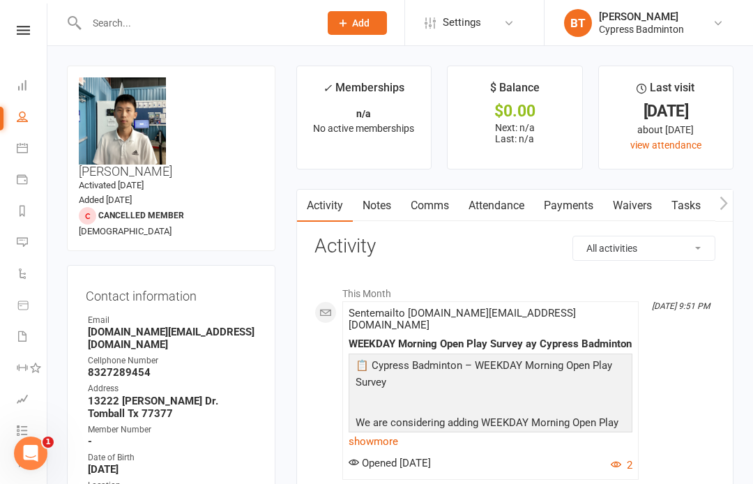
click at [112, 14] on input "text" at bounding box center [195, 23] width 227 height 20
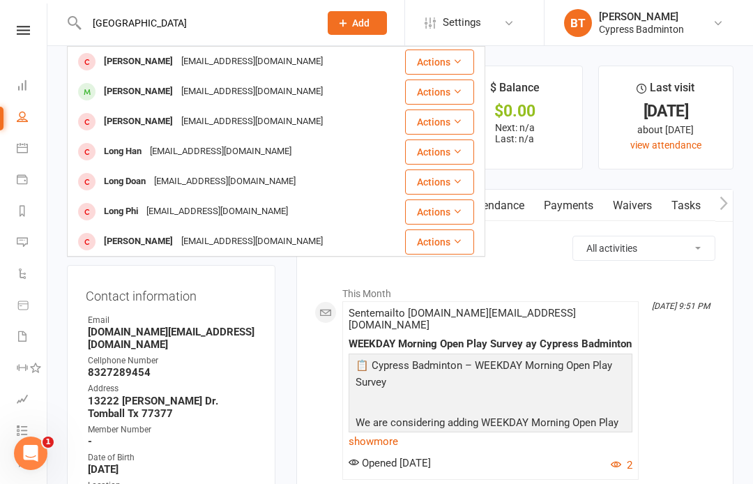
type input "London"
click at [445, 93] on button "Actions" at bounding box center [439, 91] width 69 height 25
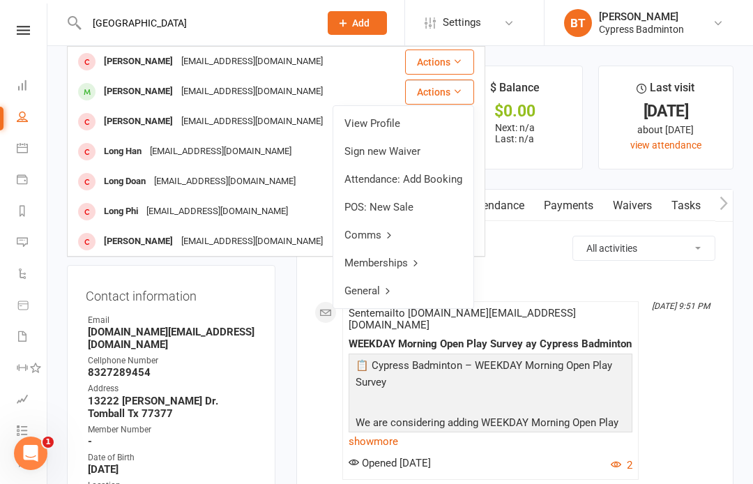
click at [377, 124] on link "View Profile" at bounding box center [403, 123] width 140 height 28
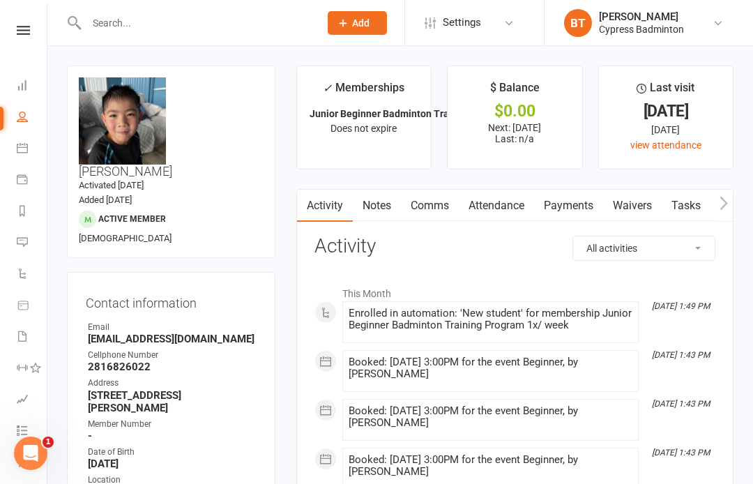
click at [110, 18] on input "text" at bounding box center [195, 23] width 227 height 20
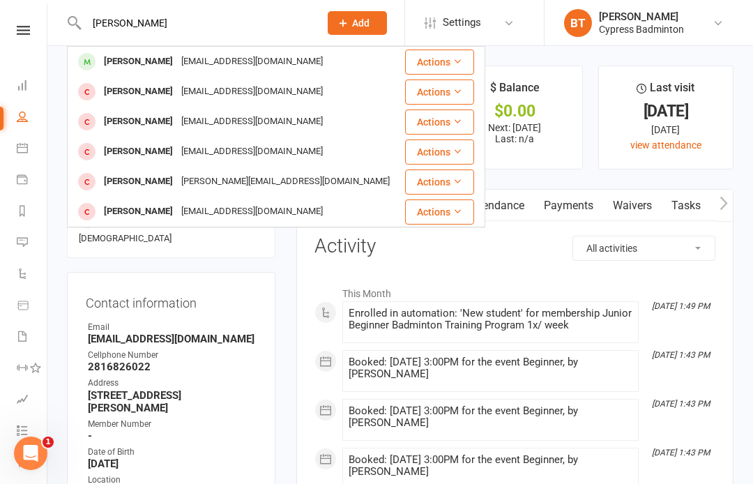
type input "Leo"
click at [453, 56] on icon at bounding box center [457, 61] width 10 height 10
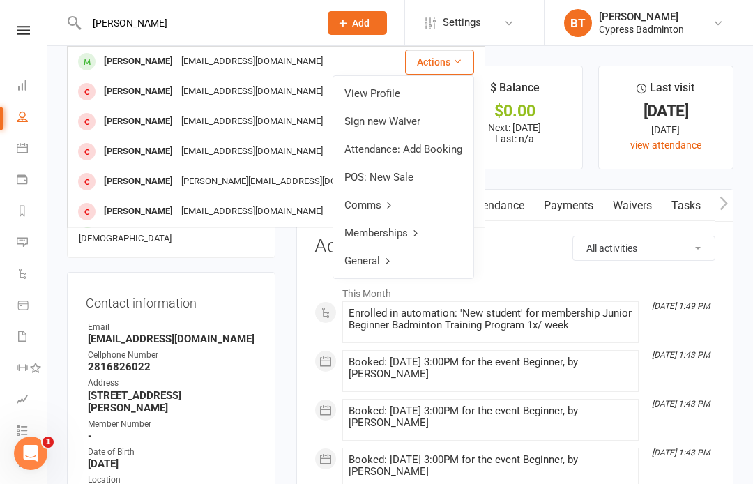
click at [370, 95] on link "View Profile" at bounding box center [403, 93] width 140 height 28
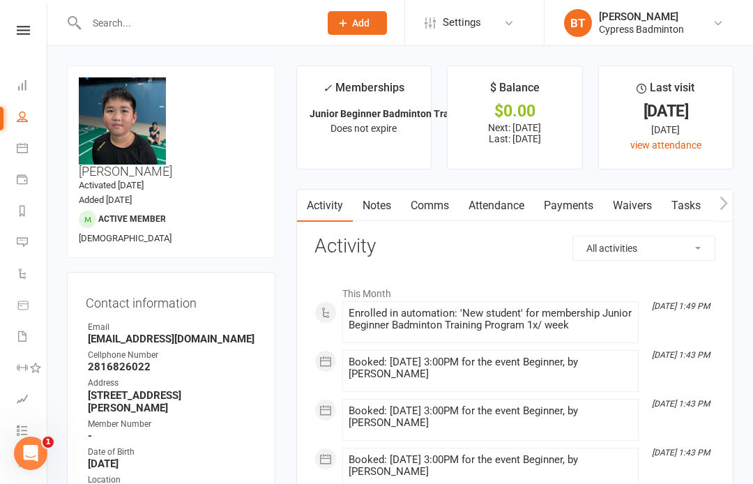
click at [105, 14] on input "text" at bounding box center [195, 23] width 227 height 20
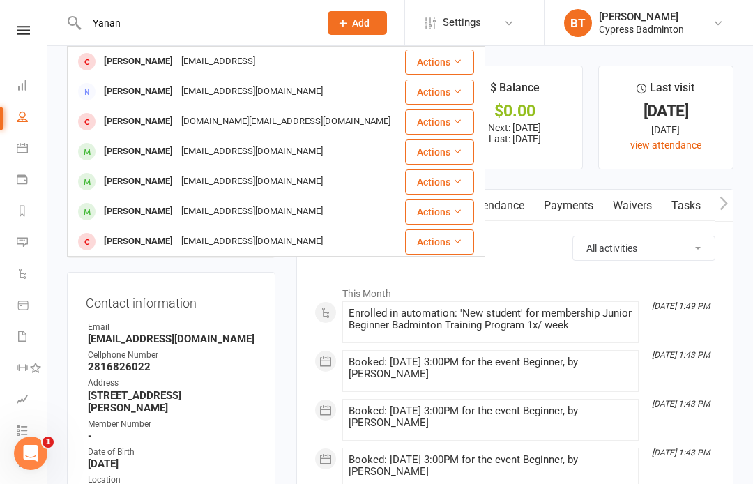
type input "Yanan"
click at [455, 56] on icon at bounding box center [457, 61] width 10 height 10
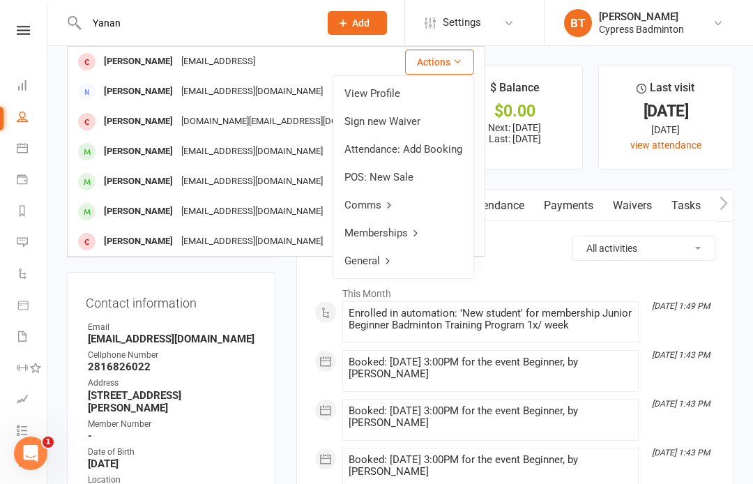
click at [376, 95] on link "View Profile" at bounding box center [403, 93] width 140 height 28
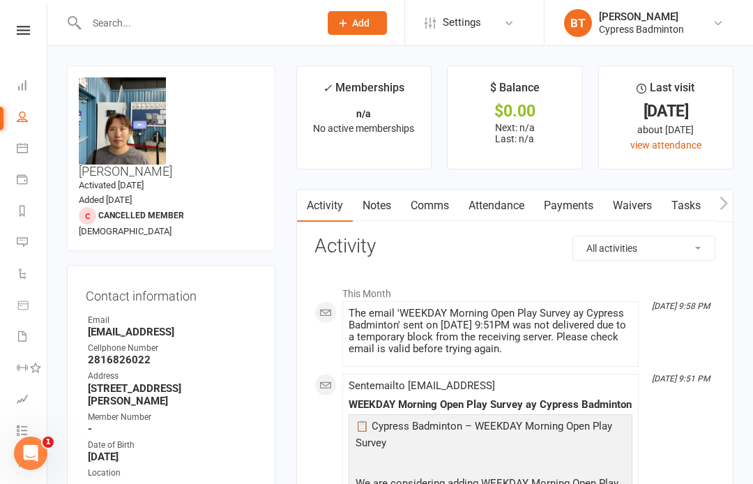
click at [26, 29] on icon at bounding box center [23, 30] width 13 height 9
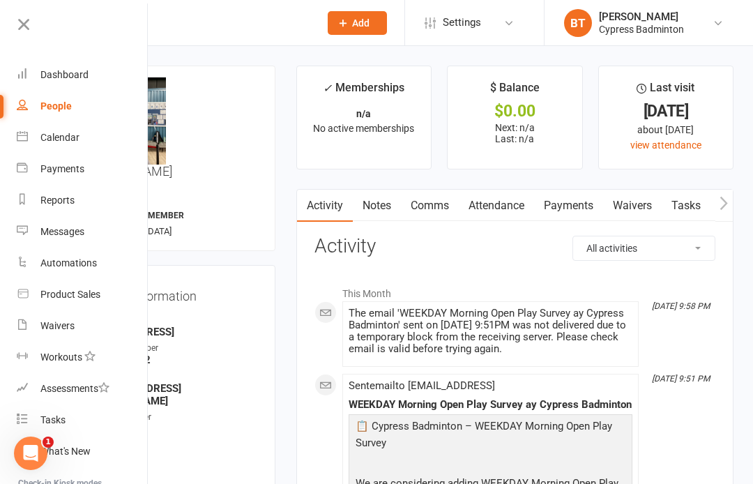
click at [98, 292] on div "Product Sales" at bounding box center [70, 294] width 60 height 11
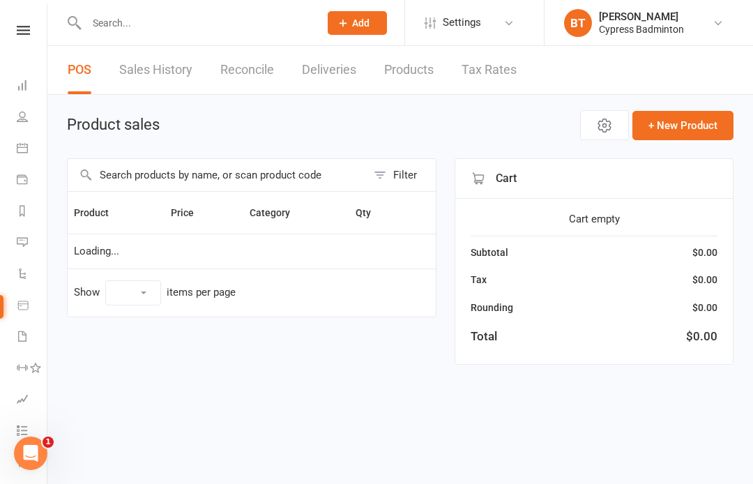
select select "100"
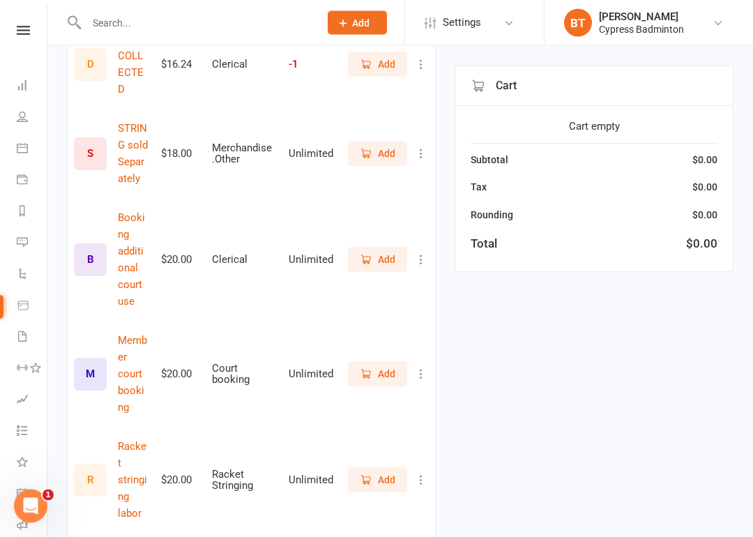
scroll to position [1357, 0]
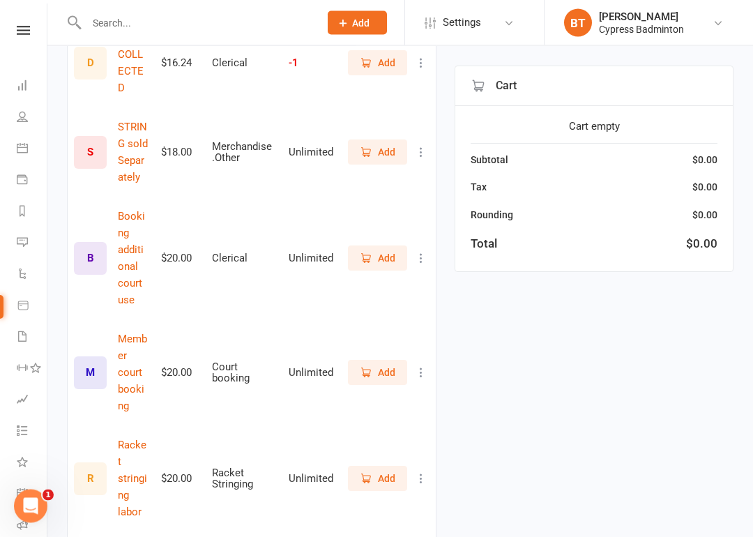
click at [376, 365] on span "Add" at bounding box center [378, 372] width 36 height 15
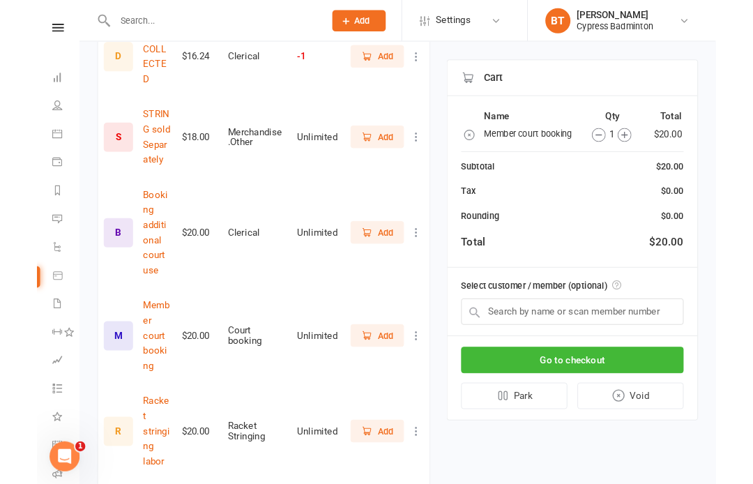
scroll to position [1411, 0]
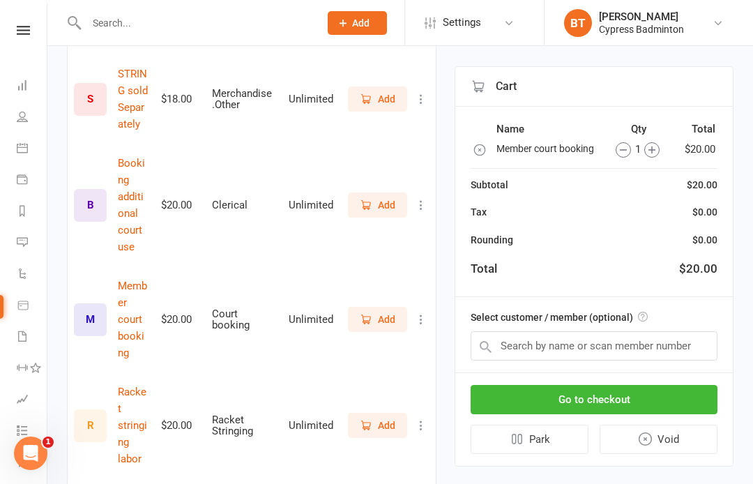
click at [653, 144] on icon "button" at bounding box center [651, 149] width 15 height 15
click at [516, 346] on input "text" at bounding box center [593, 345] width 247 height 29
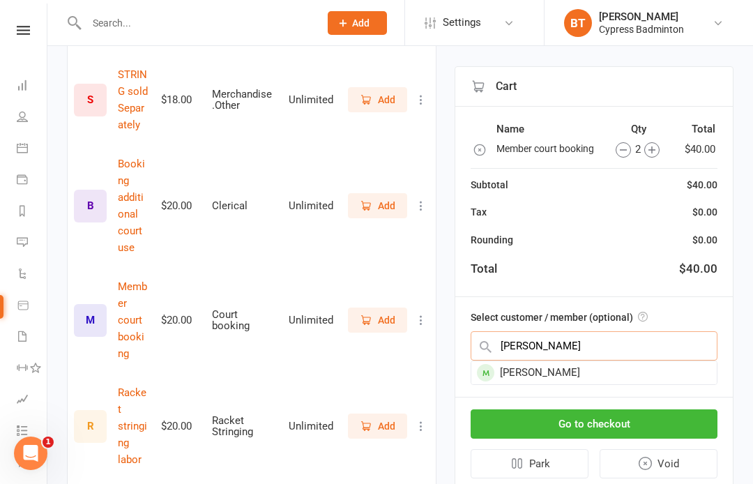
type input "Mick"
click at [551, 367] on div "Micky Pandher" at bounding box center [593, 372] width 245 height 23
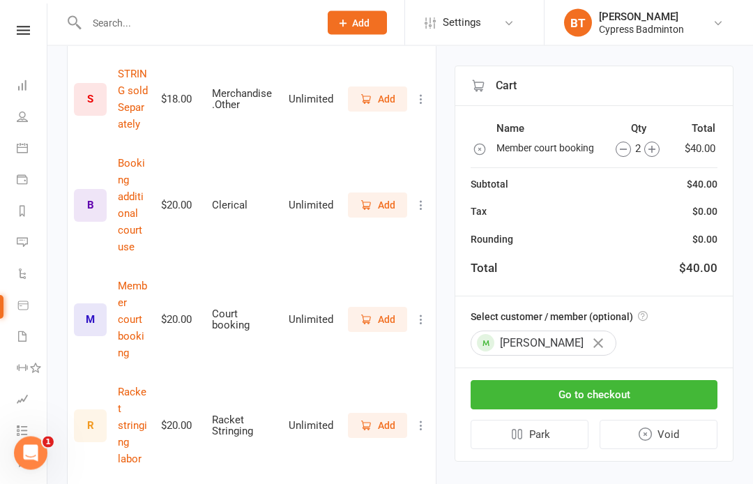
click at [592, 392] on button "Go to checkout" at bounding box center [593, 395] width 247 height 29
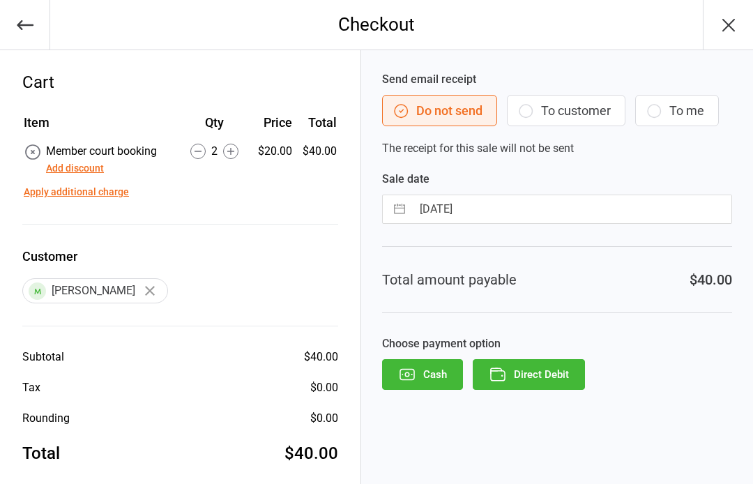
click at [540, 374] on button "Direct Debit" at bounding box center [529, 374] width 112 height 31
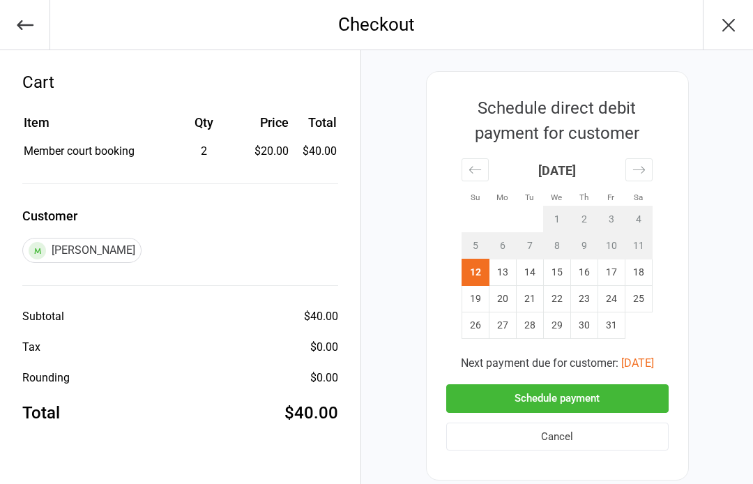
click at [551, 393] on button "Schedule payment" at bounding box center [557, 398] width 222 height 29
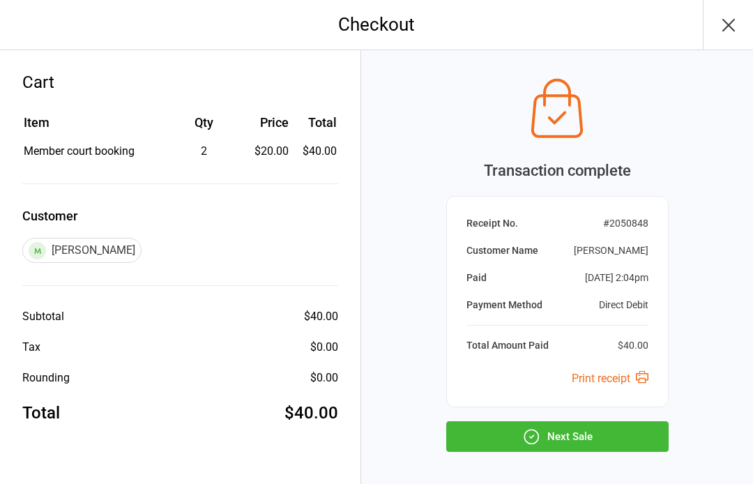
click at [581, 439] on button "Next Sale" at bounding box center [557, 436] width 222 height 31
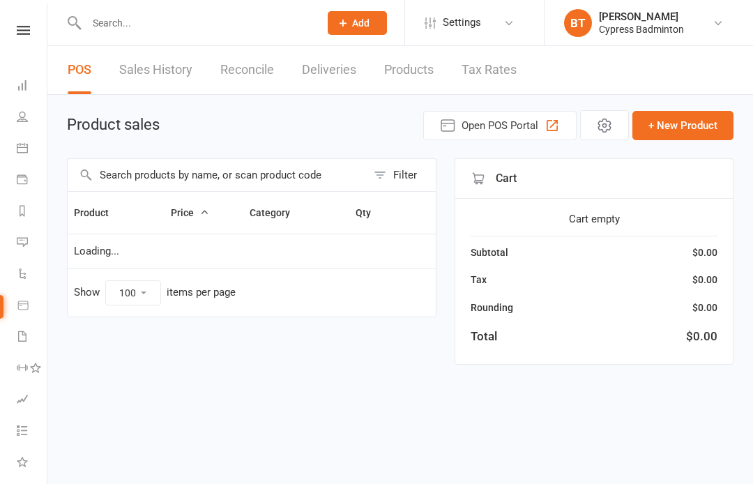
select select "100"
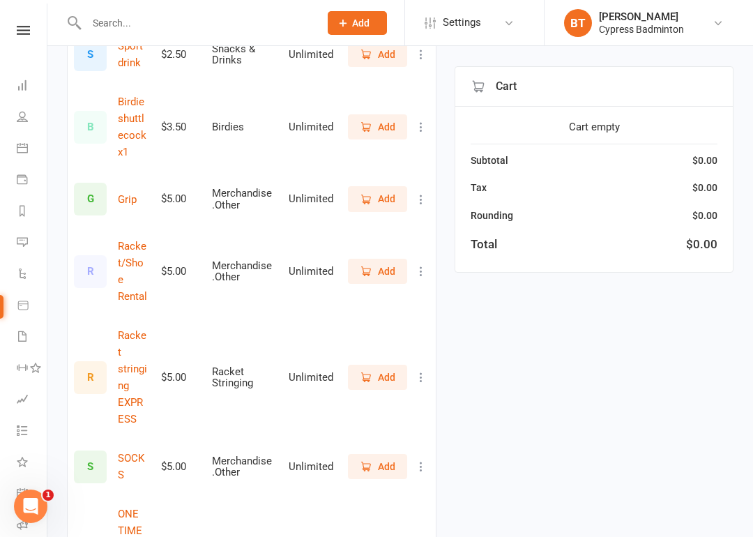
scroll to position [445, 0]
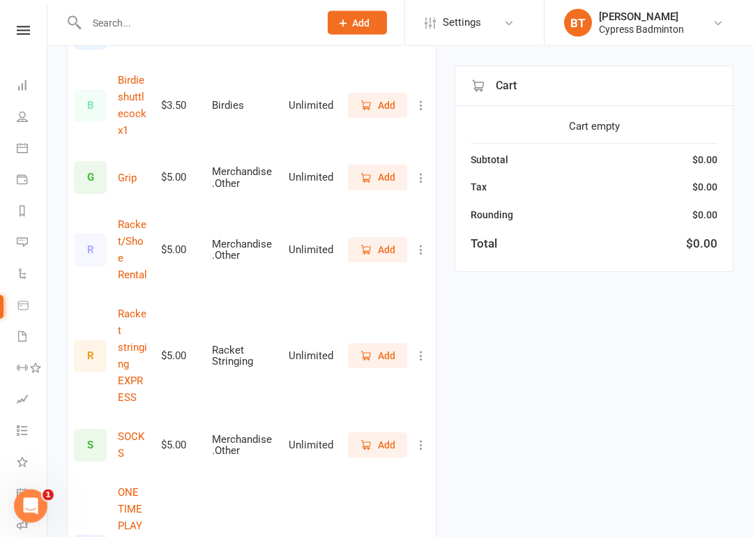
click at [385, 243] on span "Add" at bounding box center [386, 250] width 17 height 15
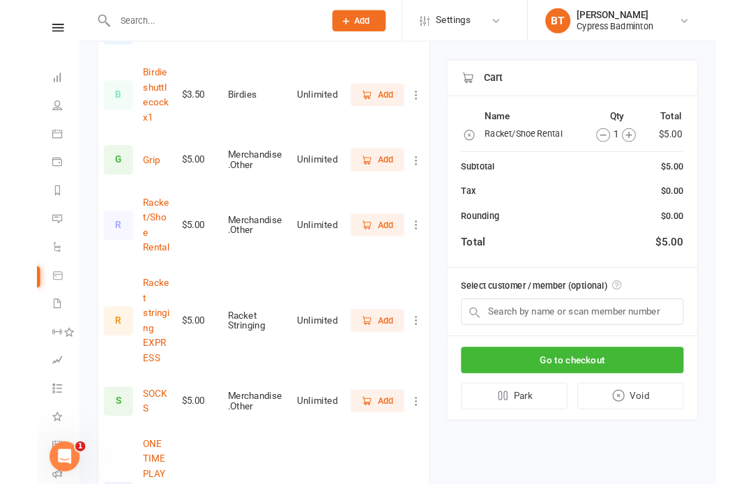
scroll to position [499, 0]
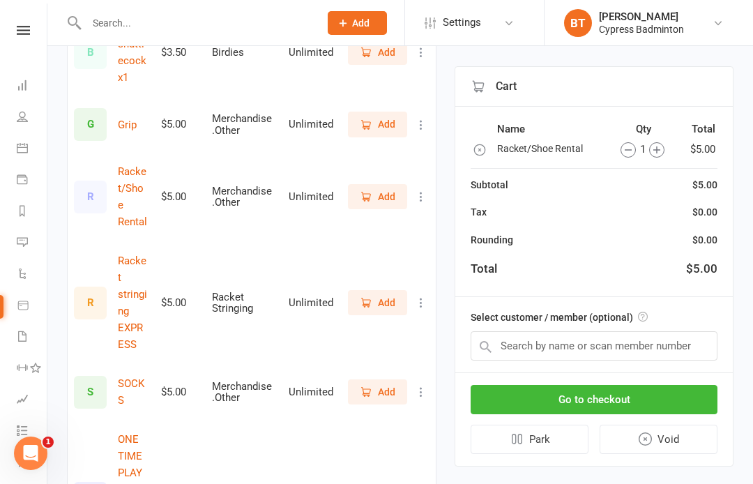
click at [661, 149] on icon "button" at bounding box center [656, 149] width 15 height 15
click at [512, 335] on input "text" at bounding box center [593, 345] width 247 height 29
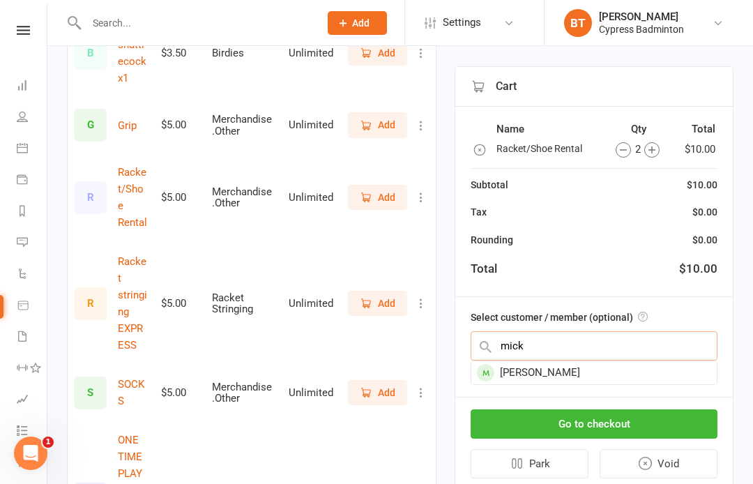
type input "mick"
click at [555, 365] on div "Micky Pandher" at bounding box center [593, 372] width 245 height 23
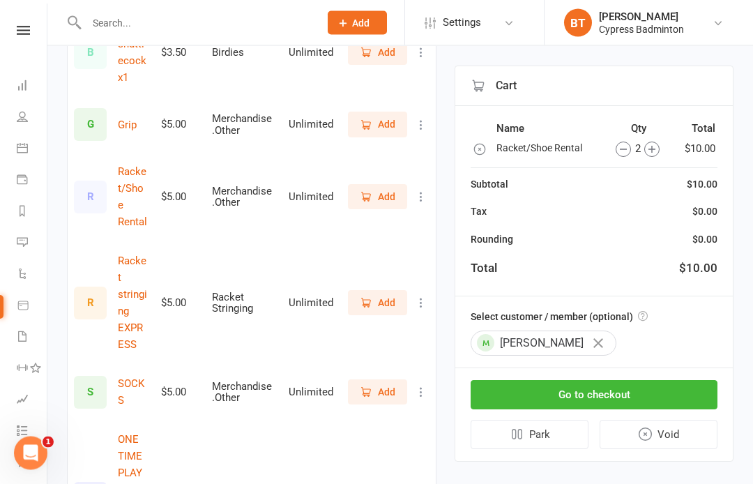
click at [590, 396] on button "Go to checkout" at bounding box center [593, 395] width 247 height 29
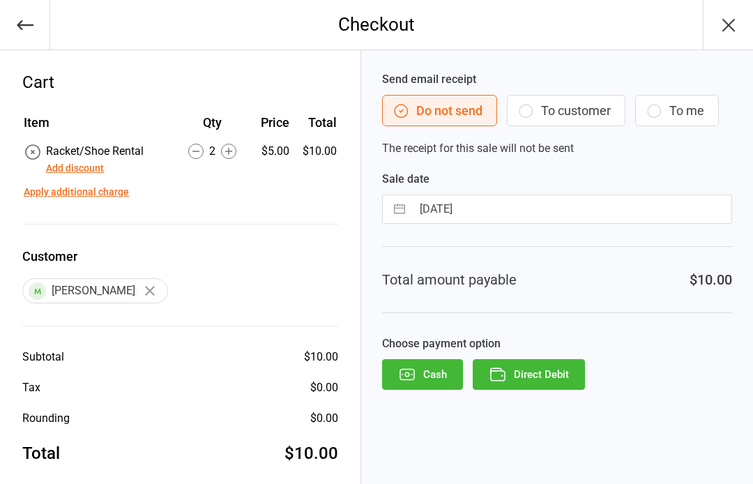
click at [555, 364] on button "Direct Debit" at bounding box center [529, 374] width 112 height 31
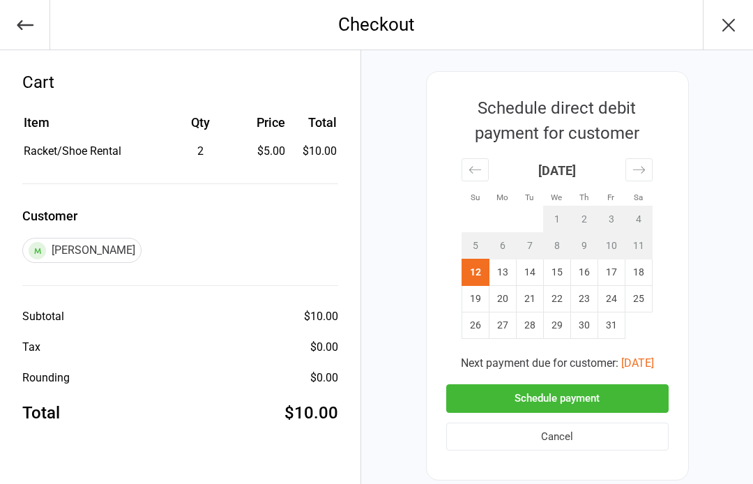
click at [559, 396] on button "Schedule payment" at bounding box center [557, 398] width 222 height 29
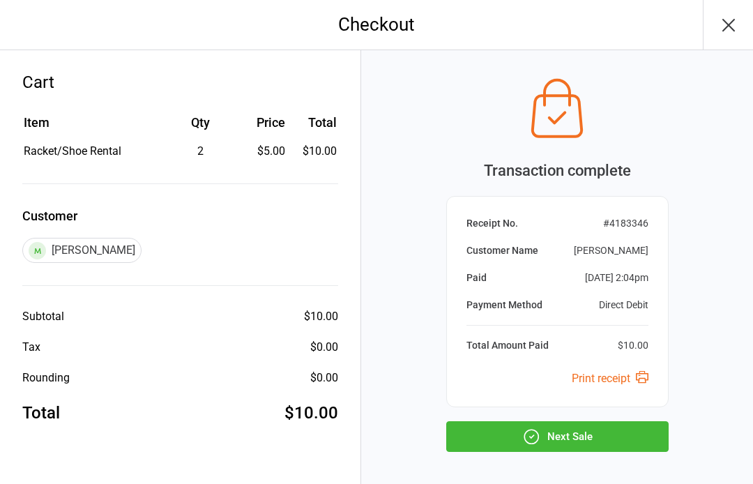
click at [567, 436] on button "Next Sale" at bounding box center [557, 436] width 222 height 31
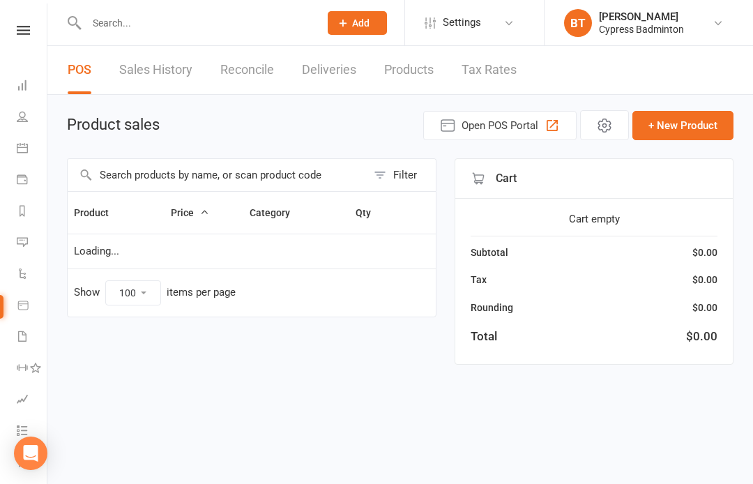
select select "100"
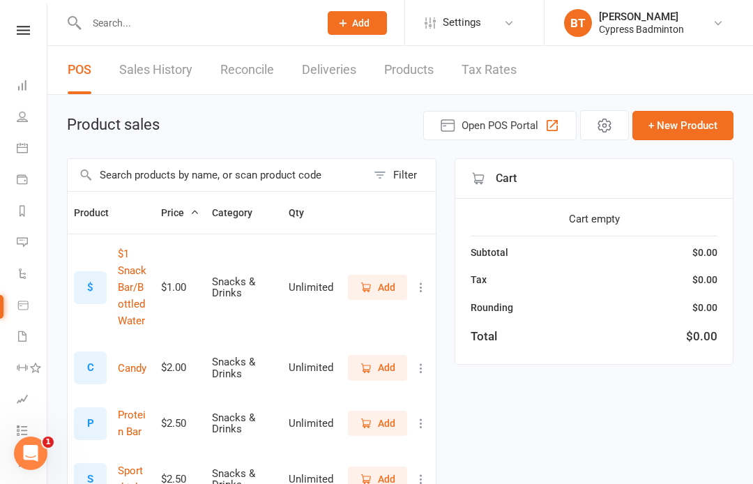
click at [25, 33] on icon at bounding box center [23, 30] width 13 height 9
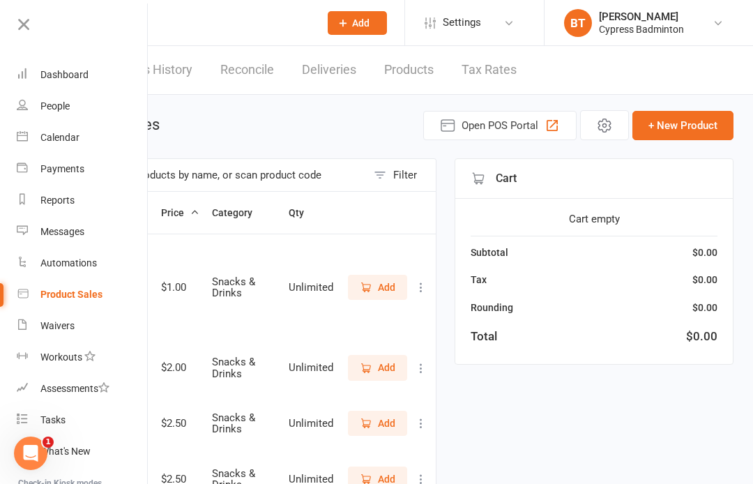
click at [186, 24] on input "text" at bounding box center [195, 23] width 227 height 20
click at [27, 23] on icon at bounding box center [24, 25] width 20 height 20
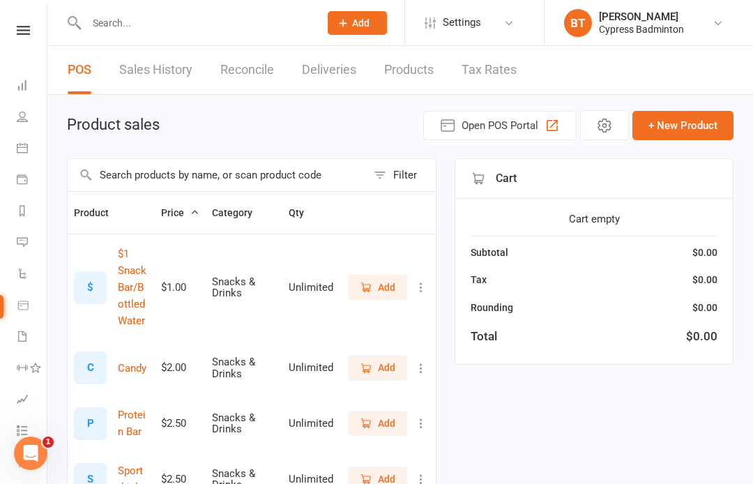
click at [121, 23] on input "text" at bounding box center [195, 23] width 227 height 20
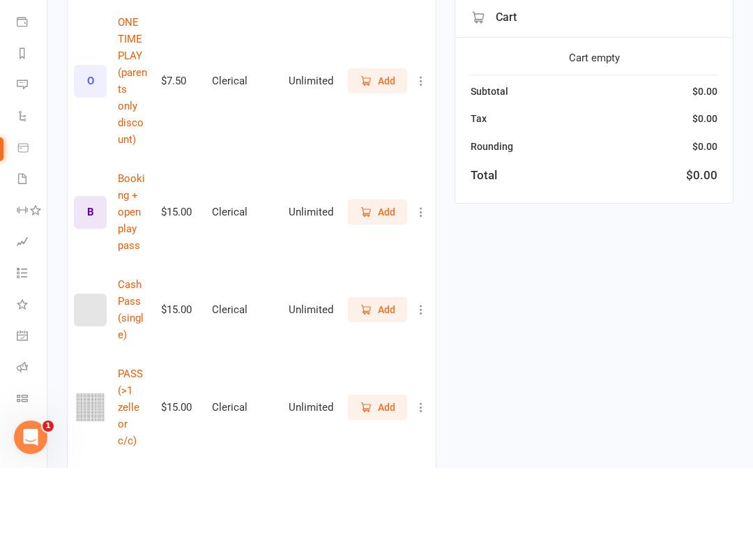
scroll to position [885, 0]
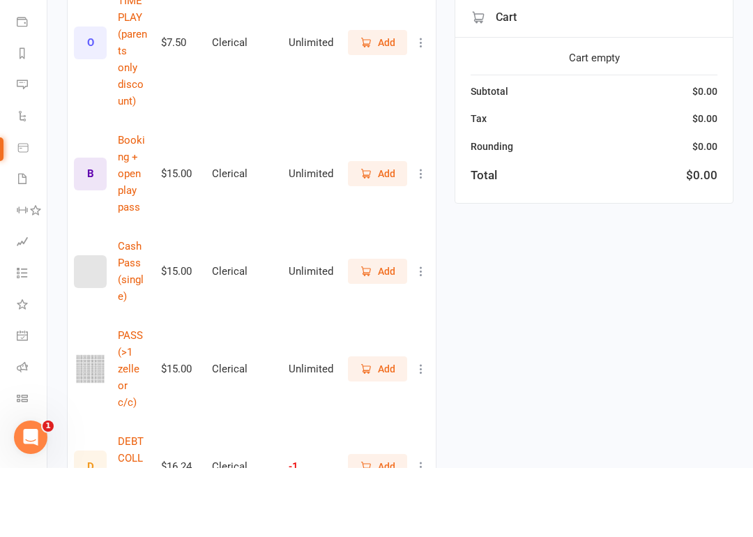
click at [373, 430] on span "Add" at bounding box center [378, 437] width 36 height 15
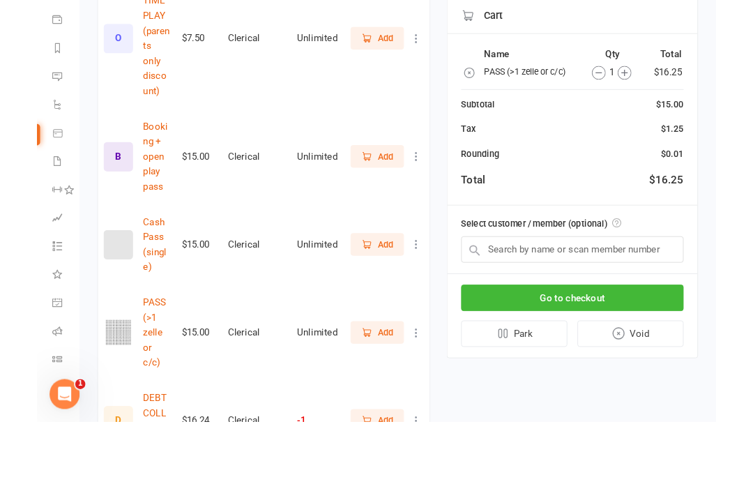
scroll to position [1007, 0]
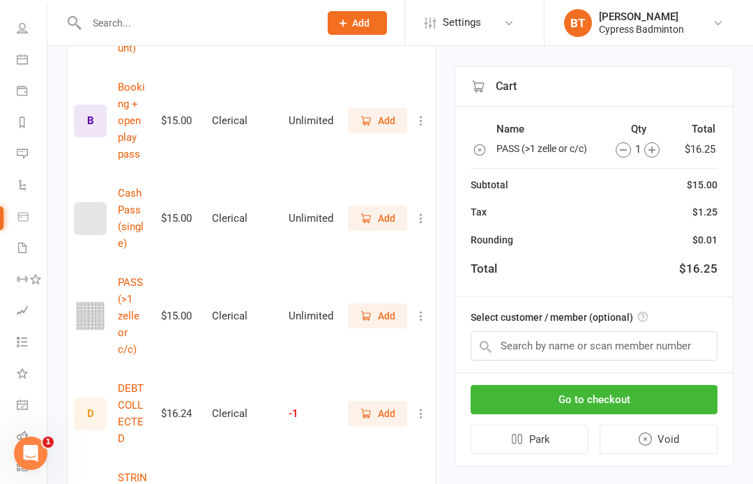
click at [649, 150] on icon "button" at bounding box center [651, 149] width 7 height 7
click at [515, 339] on input "text" at bounding box center [593, 345] width 247 height 29
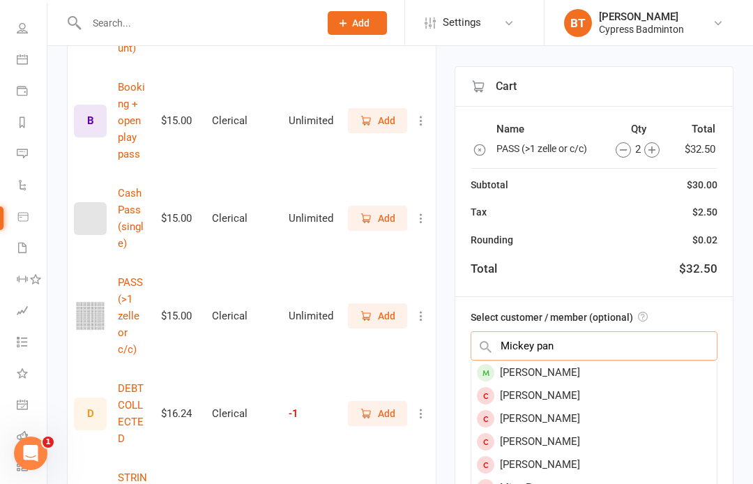
type input "Mickey pan"
click at [560, 370] on div "[PERSON_NAME]" at bounding box center [593, 372] width 245 height 23
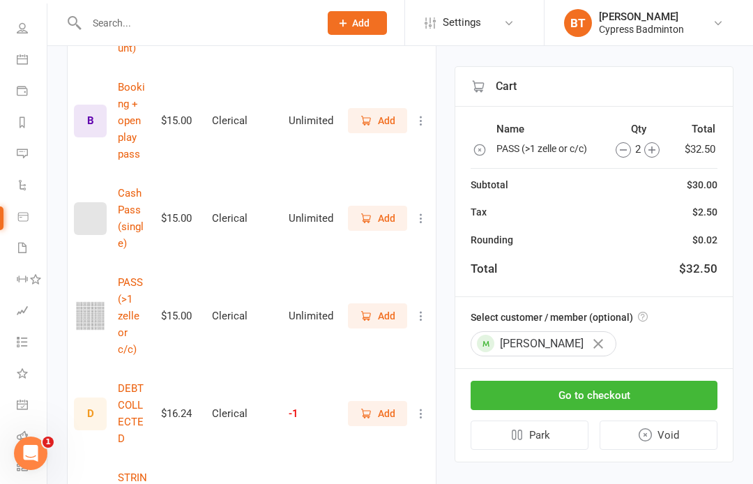
click at [591, 389] on button "Go to checkout" at bounding box center [593, 395] width 247 height 29
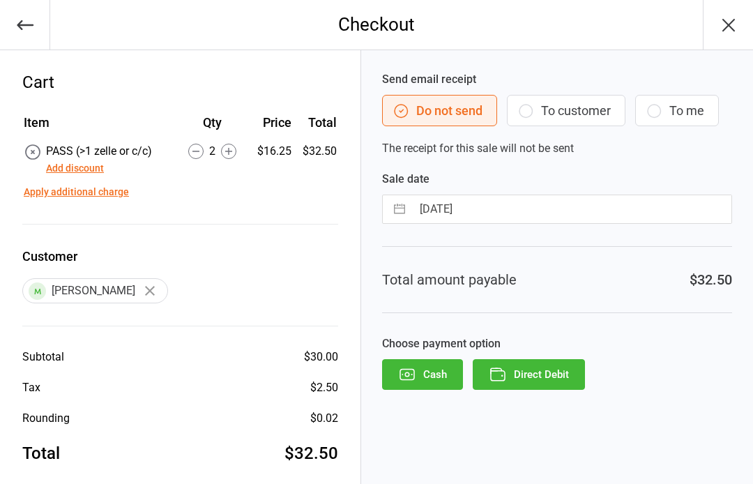
click at [527, 375] on button "Direct Debit" at bounding box center [529, 374] width 112 height 31
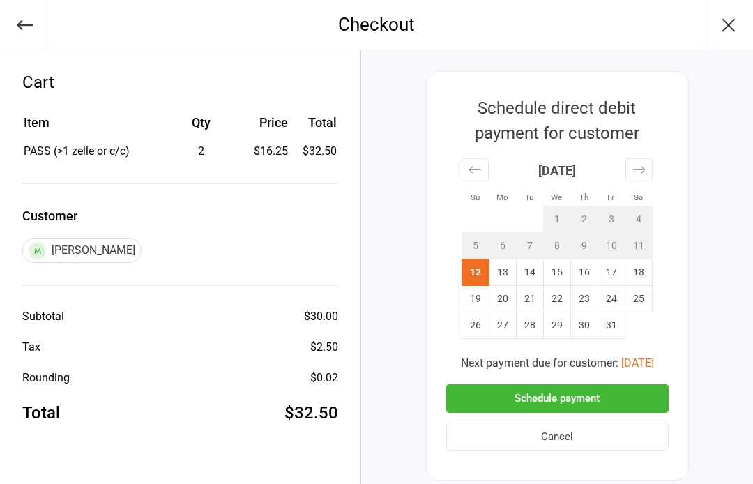
click at [547, 396] on button "Schedule payment" at bounding box center [557, 398] width 222 height 29
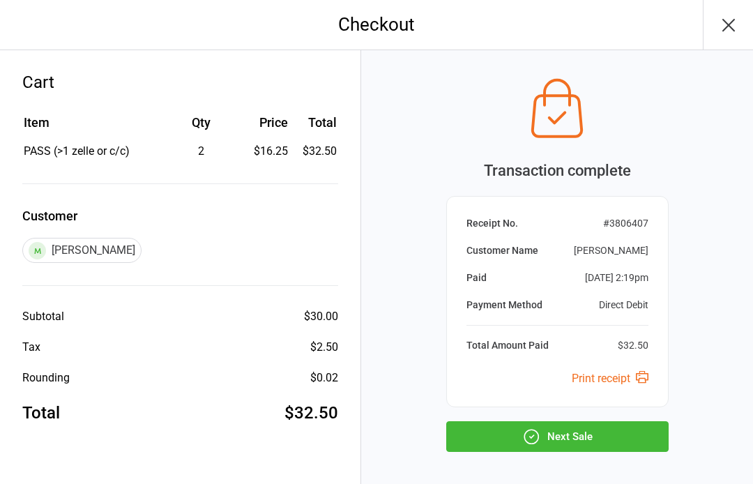
click at [581, 439] on button "Next Sale" at bounding box center [557, 436] width 222 height 31
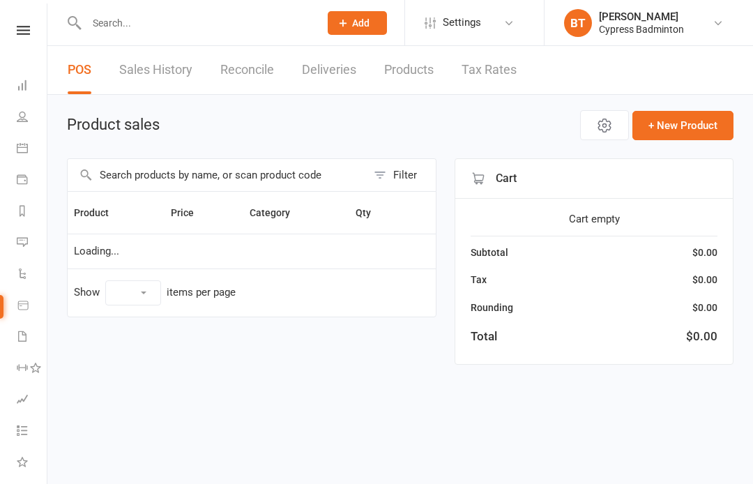
select select "100"
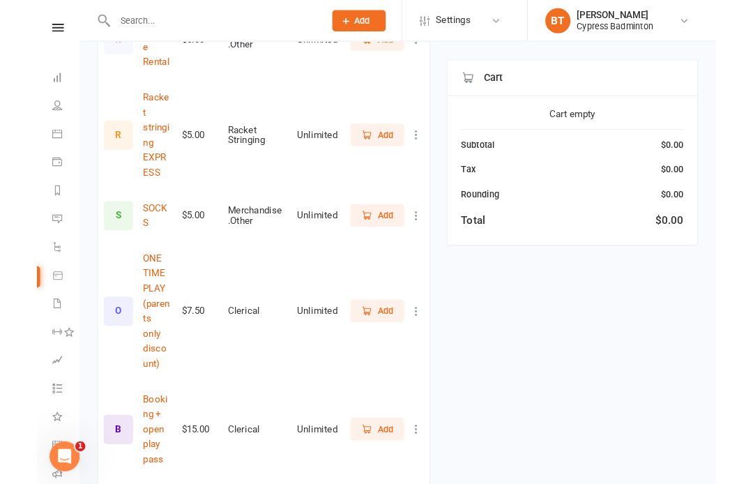
scroll to position [705, 0]
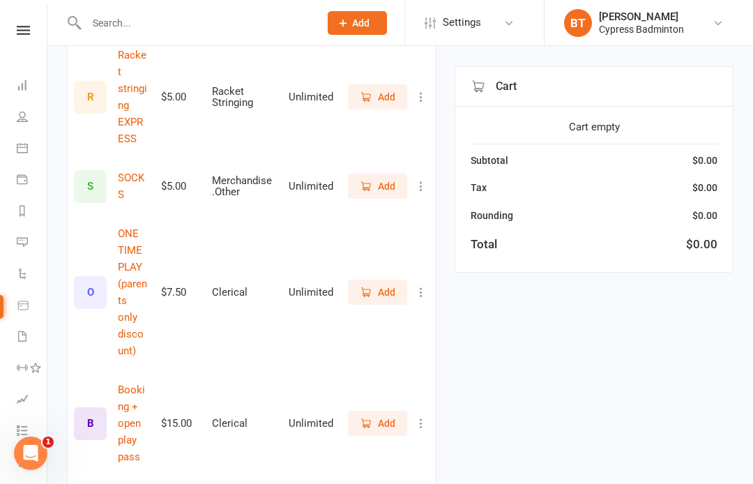
click at [118, 26] on input "text" at bounding box center [195, 23] width 227 height 20
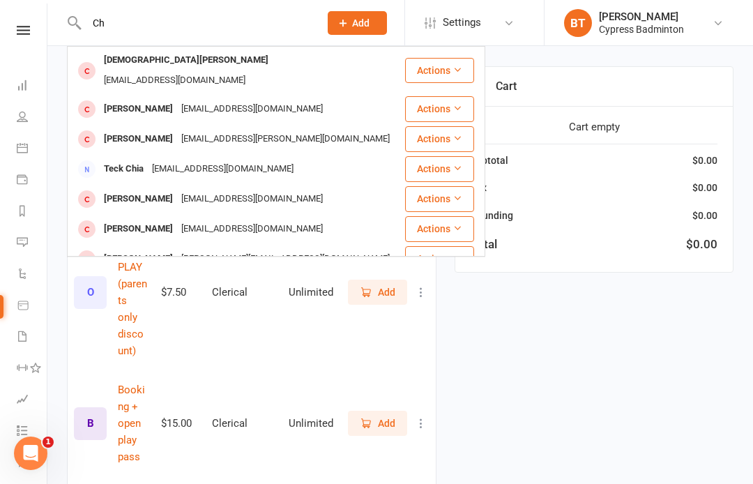
type input "C"
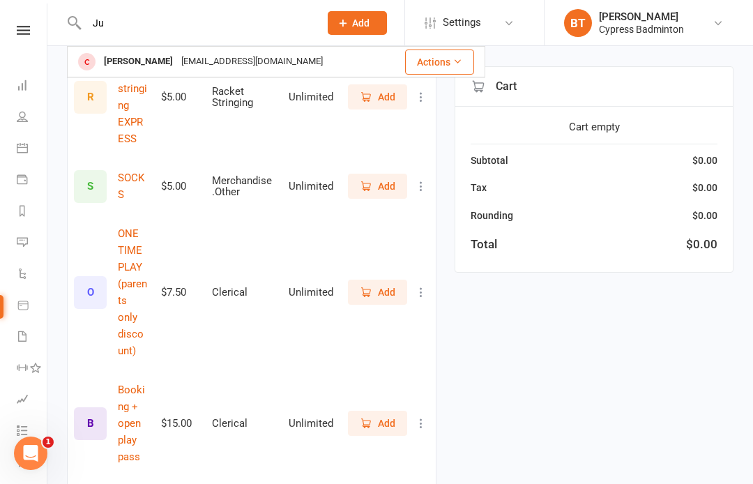
type input "J"
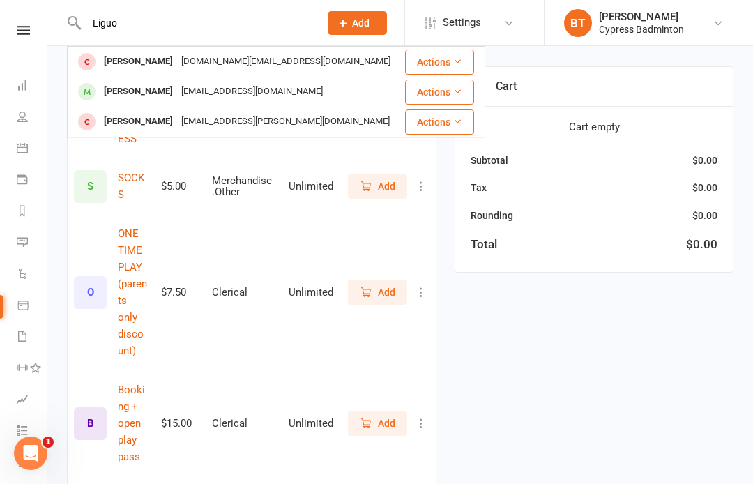
type input "Liguo"
click at [463, 90] on button "Actions" at bounding box center [439, 91] width 69 height 25
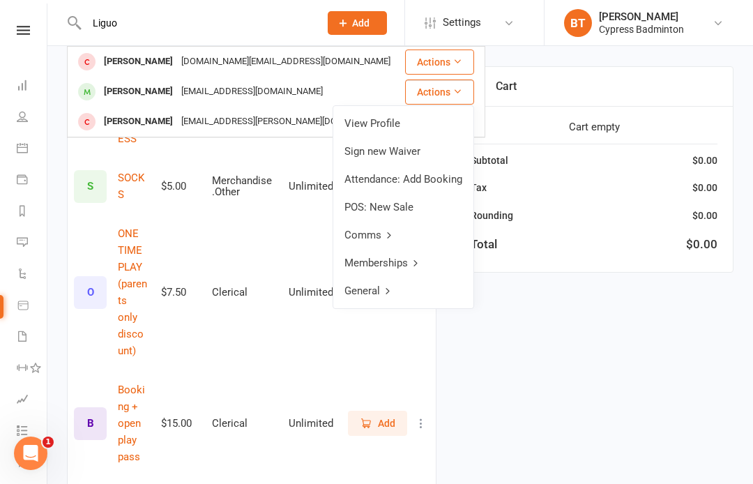
click at [394, 123] on link "View Profile" at bounding box center [403, 123] width 140 height 28
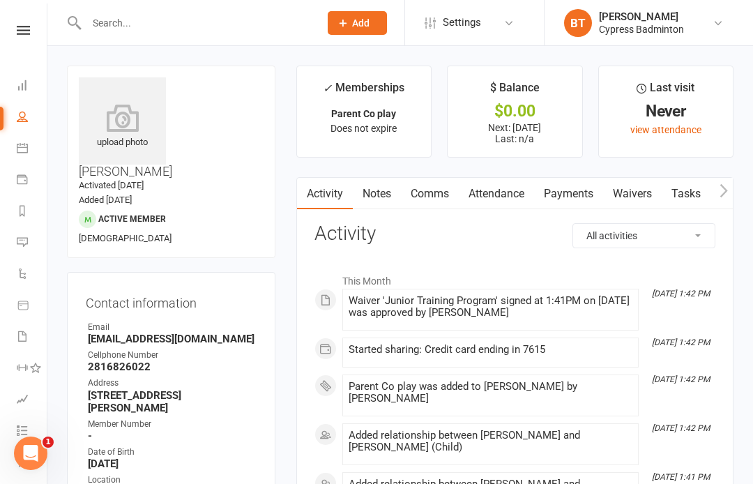
click at [147, 24] on input "text" at bounding box center [195, 23] width 227 height 20
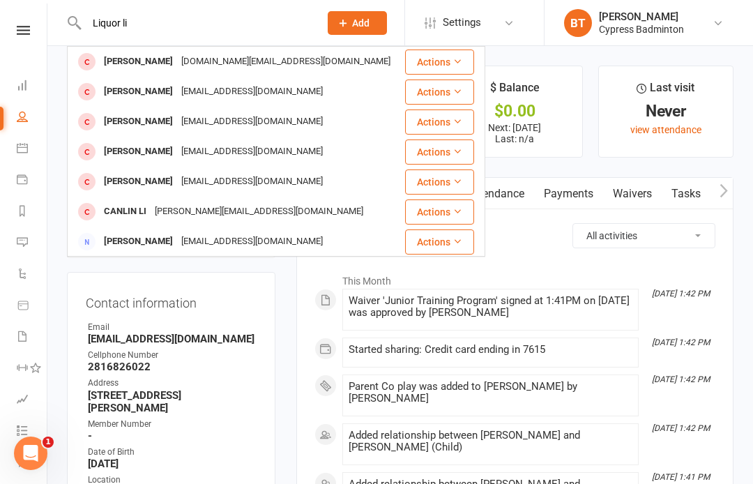
type input "Liquor li"
click at [456, 59] on icon at bounding box center [457, 61] width 10 height 10
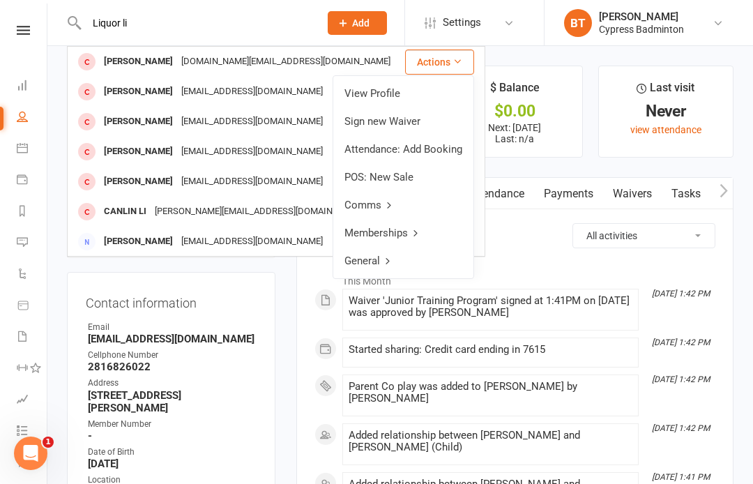
click at [394, 90] on link "View Profile" at bounding box center [403, 93] width 140 height 28
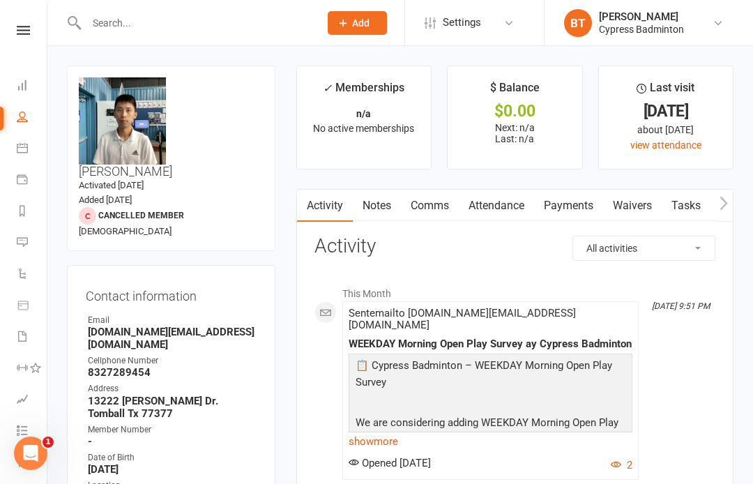
click at [120, 20] on input "text" at bounding box center [195, 23] width 227 height 20
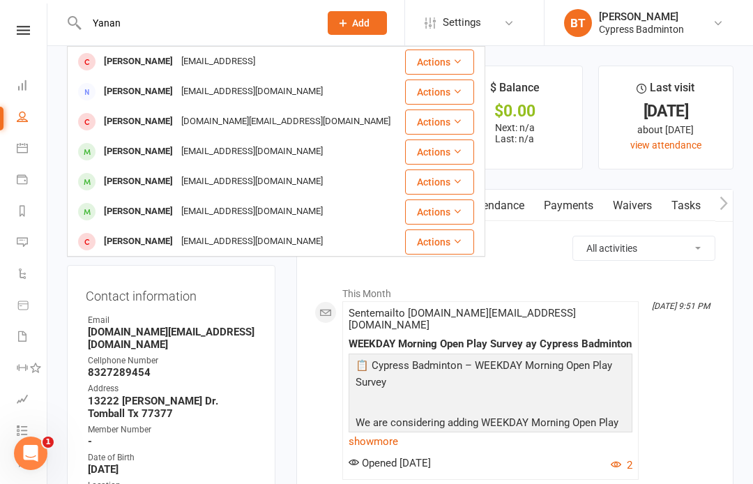
type input "Yanan"
click at [456, 92] on icon at bounding box center [457, 91] width 10 height 10
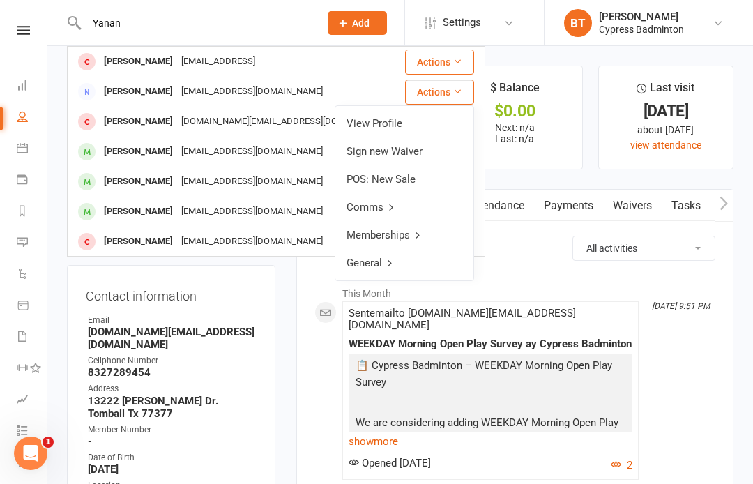
click at [388, 117] on link "View Profile" at bounding box center [404, 123] width 138 height 28
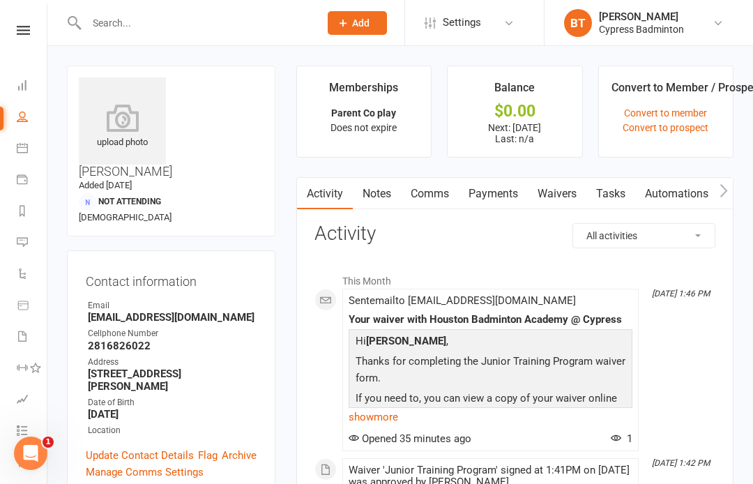
click at [128, 18] on input "text" at bounding box center [195, 23] width 227 height 20
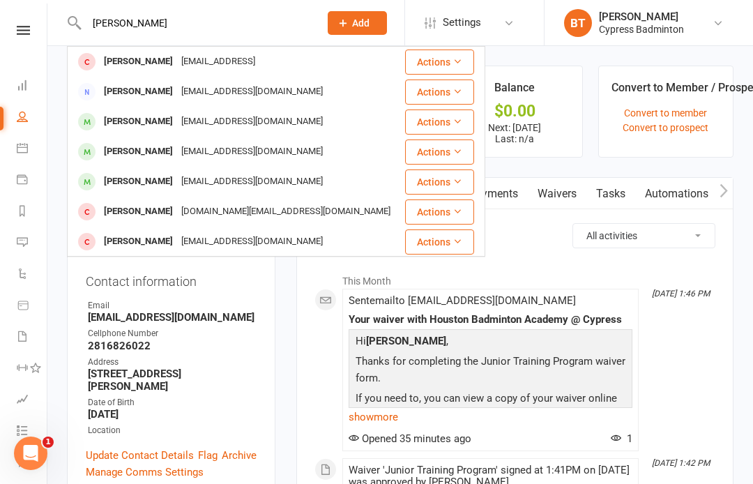
type input "Yanan hou"
click at [454, 160] on button "Actions" at bounding box center [439, 151] width 69 height 25
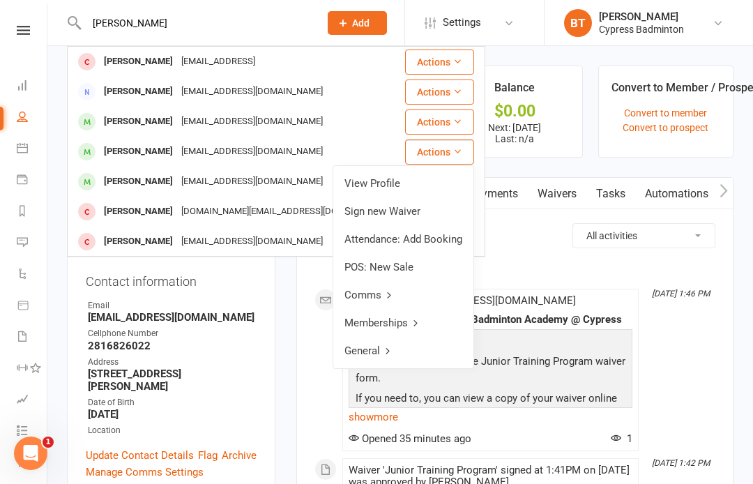
click at [397, 181] on link "View Profile" at bounding box center [403, 183] width 140 height 28
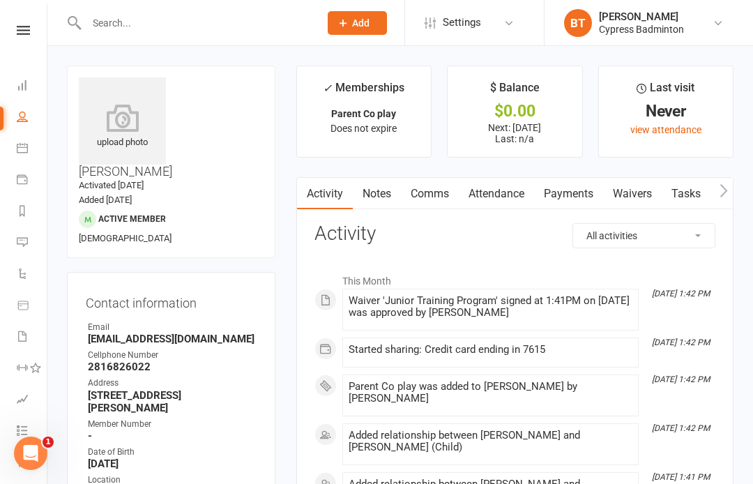
click at [109, 21] on input "text" at bounding box center [195, 23] width 227 height 20
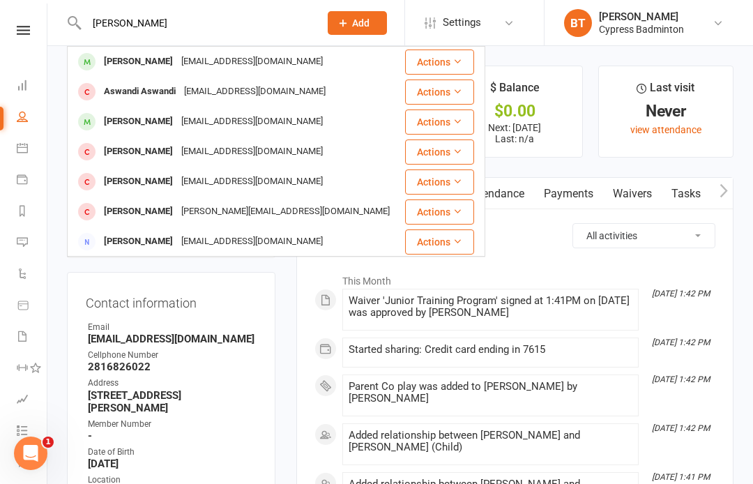
type input "Landon"
click at [445, 56] on button "Actions" at bounding box center [439, 61] width 69 height 25
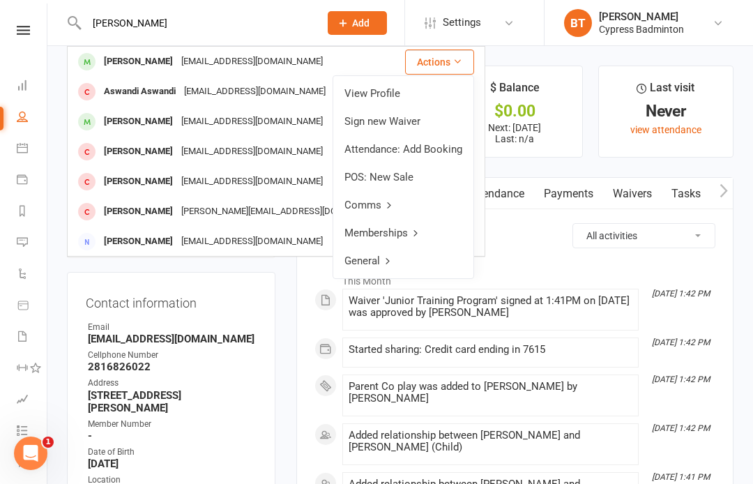
click at [368, 99] on link "View Profile" at bounding box center [403, 93] width 140 height 28
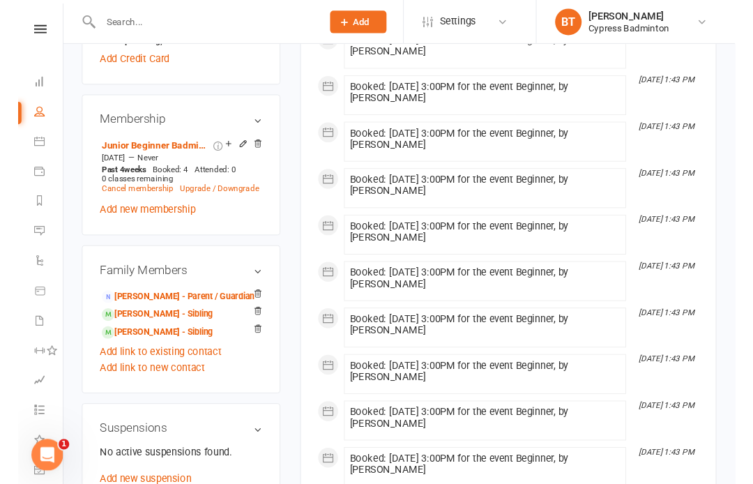
scroll to position [673, 0]
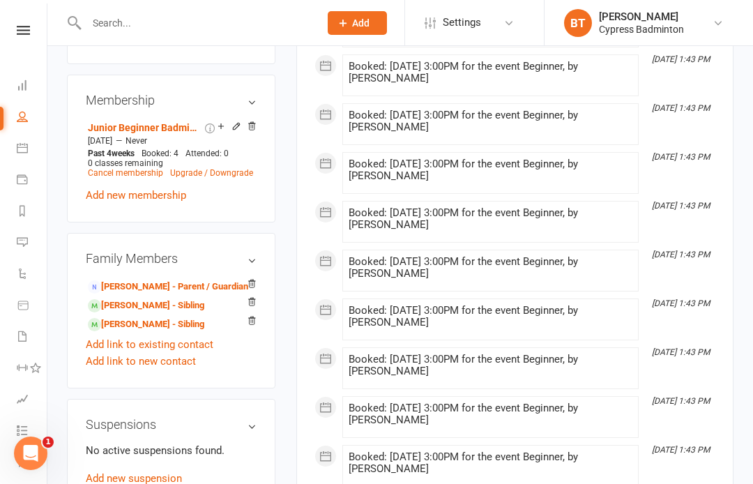
click at [140, 279] on link "Yanan Hou - Parent / Guardian" at bounding box center [168, 286] width 160 height 15
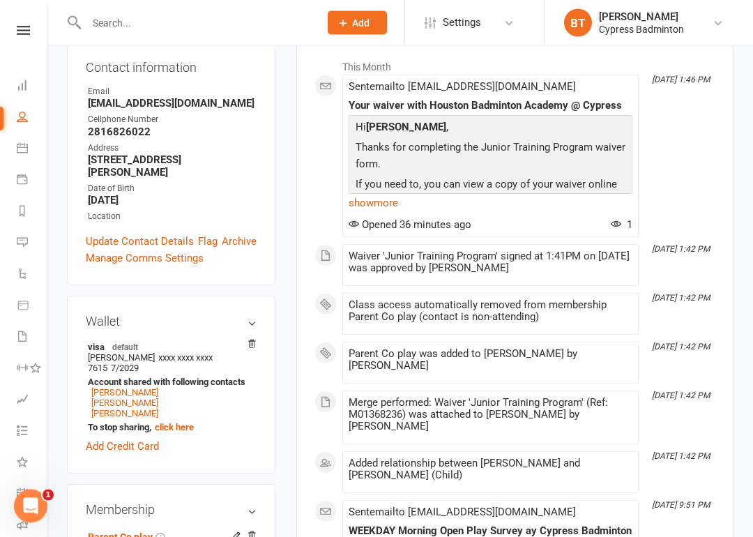
scroll to position [214, 0]
click at [112, 408] on link "Liguo Li" at bounding box center [124, 413] width 67 height 10
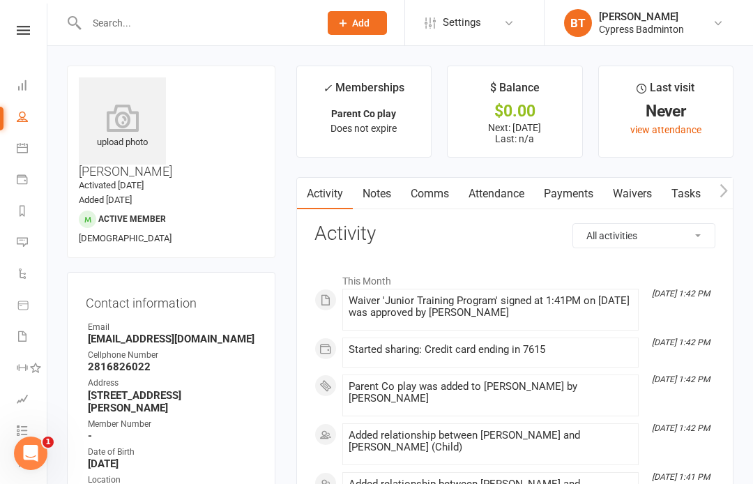
click at [132, 130] on icon at bounding box center [122, 118] width 87 height 28
click at [137, 107] on icon at bounding box center [122, 118] width 87 height 28
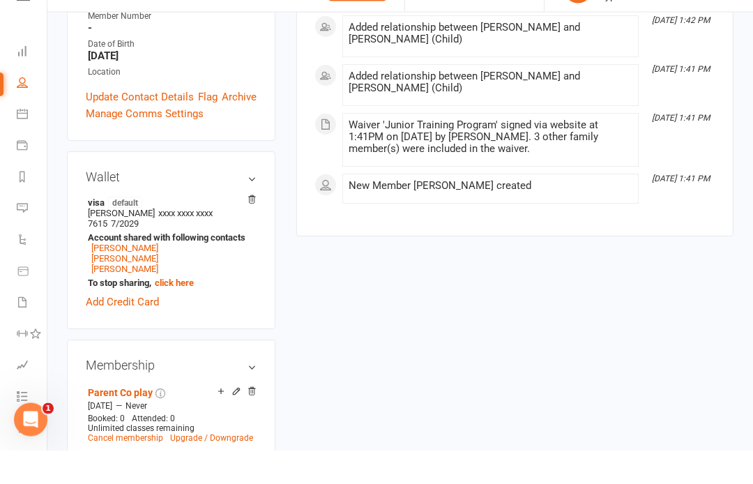
scroll to position [408, 0]
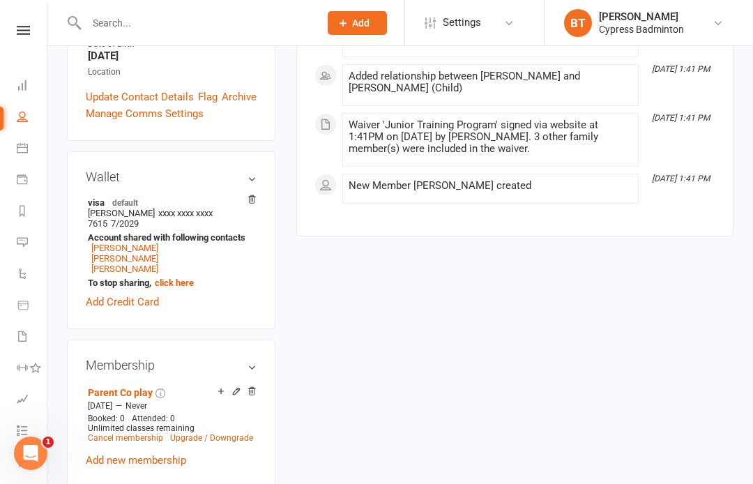
click at [125, 243] on link "Yanan Hou" at bounding box center [124, 248] width 67 height 10
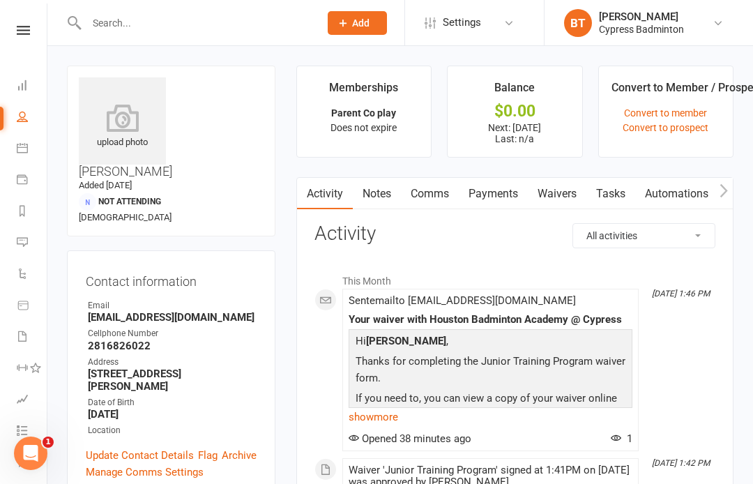
click at [131, 130] on icon at bounding box center [122, 118] width 87 height 28
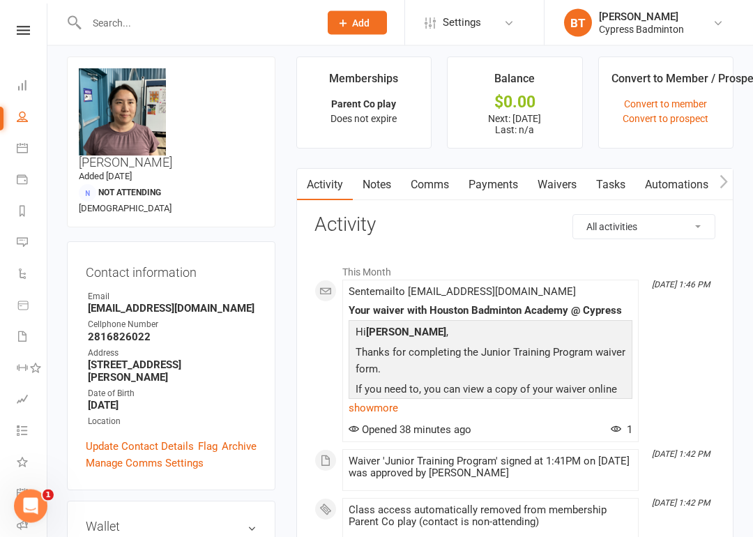
scroll to position [9, 0]
click at [499, 186] on link "Payments" at bounding box center [493, 185] width 69 height 32
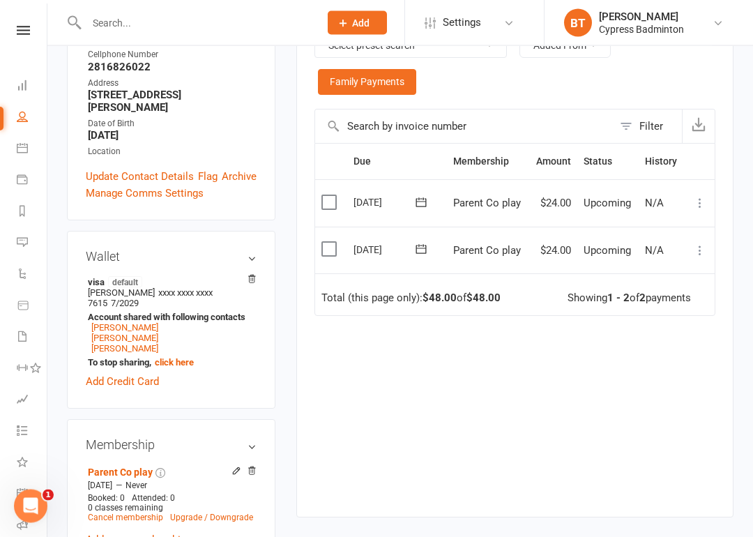
scroll to position [279, 0]
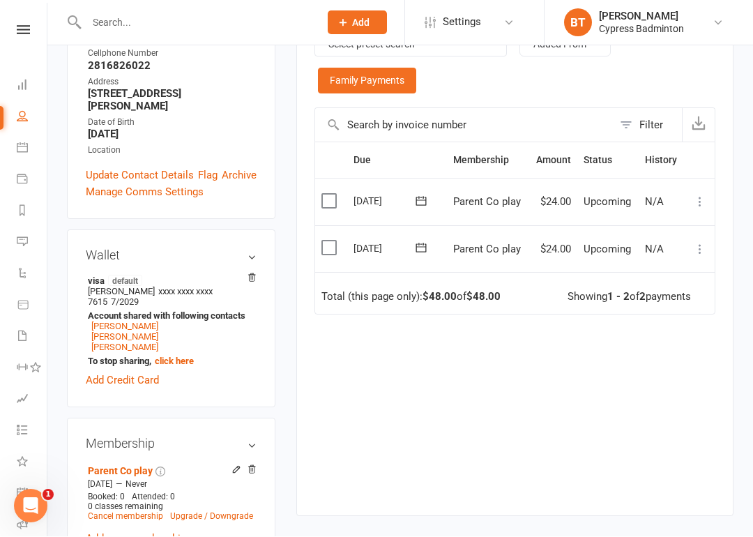
click at [326, 241] on label at bounding box center [330, 248] width 19 height 14
click at [326, 241] on input "checkbox" at bounding box center [325, 241] width 9 height 0
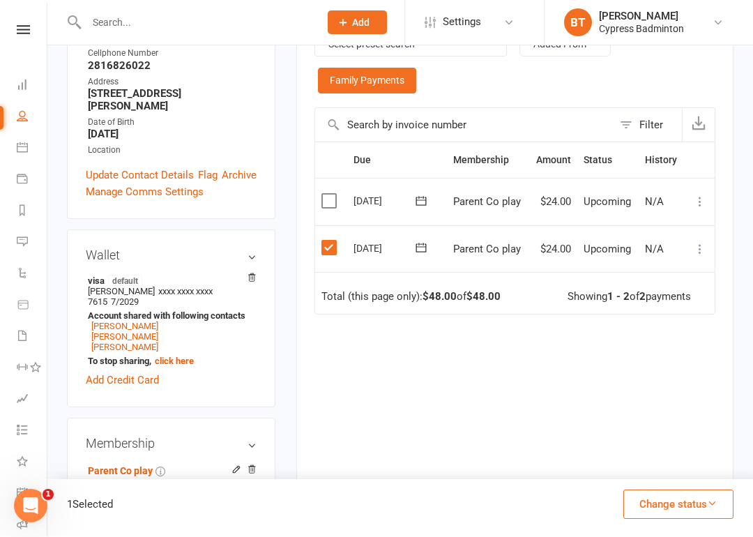
scroll to position [280, 0]
click at [692, 244] on button at bounding box center [699, 248] width 17 height 17
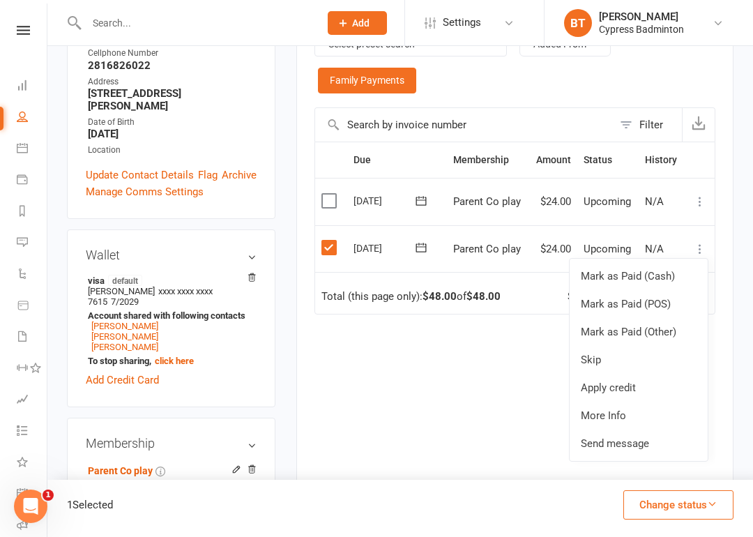
click at [634, 270] on link "Mark as Paid (Cash)" at bounding box center [638, 276] width 138 height 28
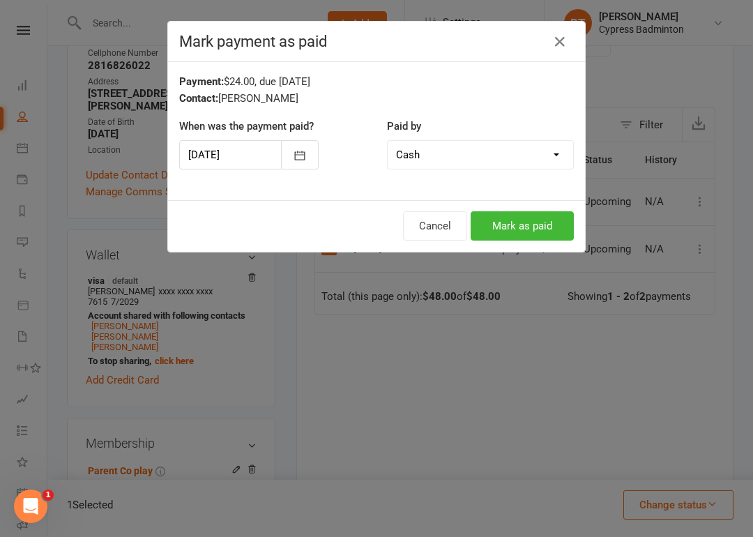
click at [560, 146] on select "Cash POS Other method" at bounding box center [480, 155] width 185 height 28
select select "2"
click at [565, 41] on icon "button" at bounding box center [559, 41] width 17 height 17
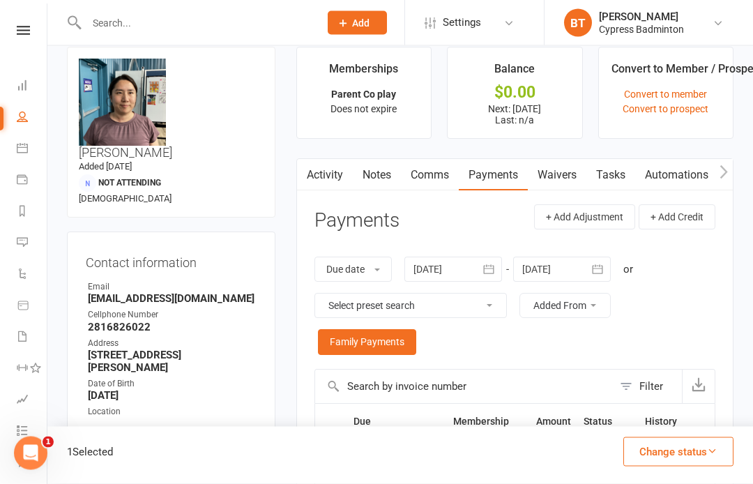
scroll to position [0, 0]
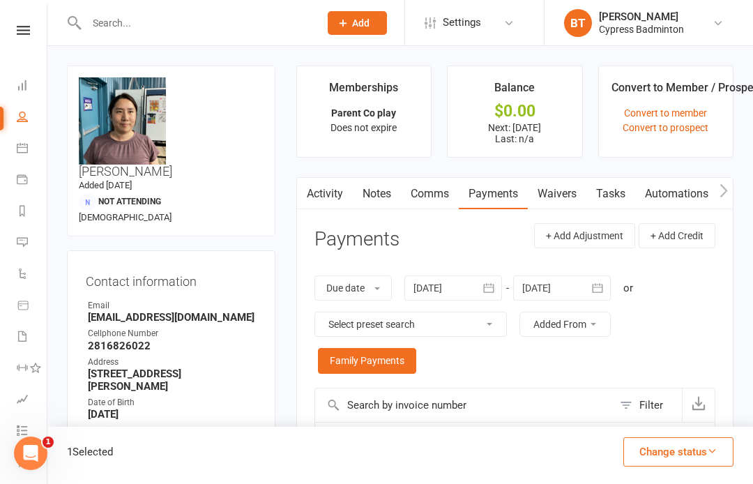
click at [21, 34] on icon at bounding box center [23, 30] width 13 height 9
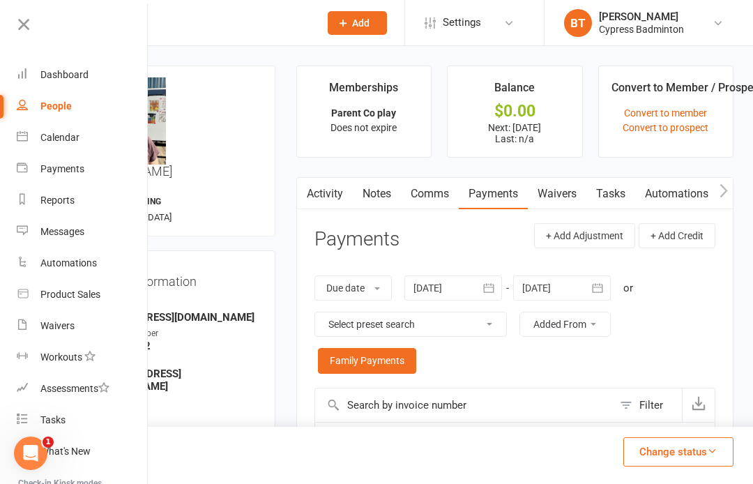
click at [72, 139] on div "Calendar" at bounding box center [59, 137] width 39 height 11
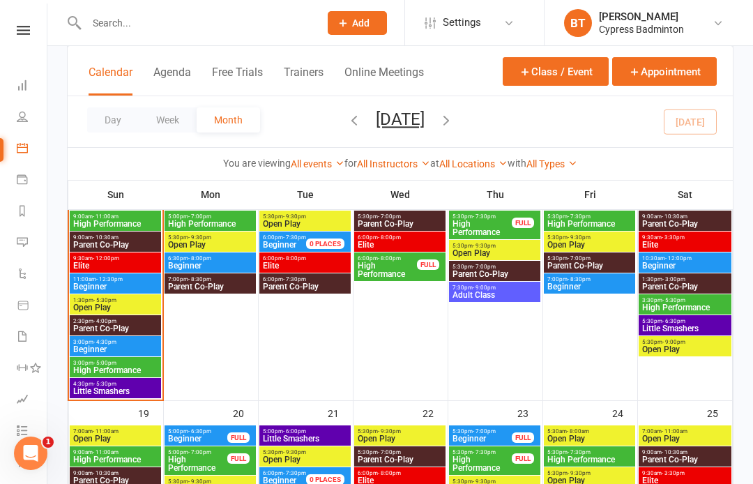
scroll to position [573, 0]
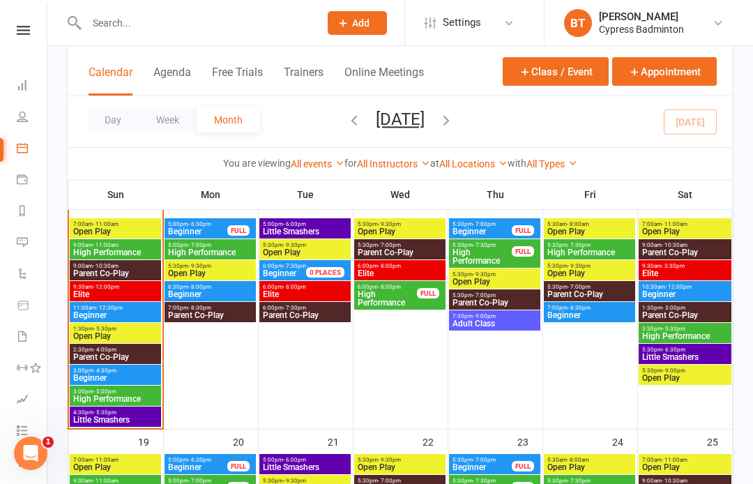
click at [105, 332] on span "Open Play" at bounding box center [115, 336] width 86 height 8
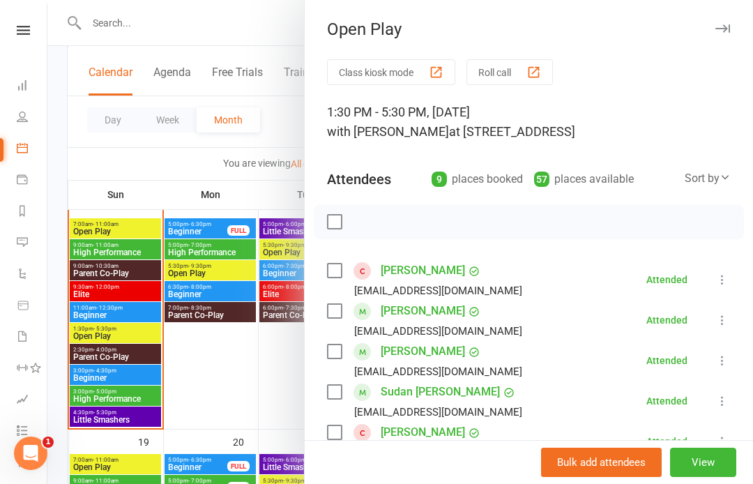
click at [121, 356] on div at bounding box center [399, 242] width 705 height 484
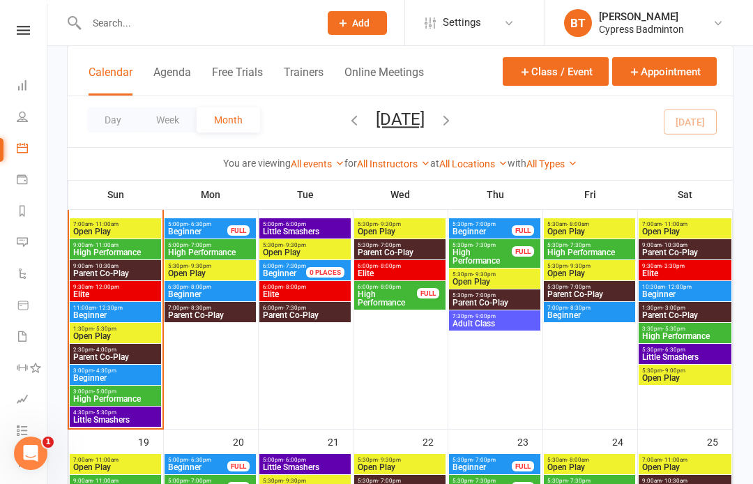
click at [97, 353] on span "Parent Co-Play" at bounding box center [115, 357] width 86 height 8
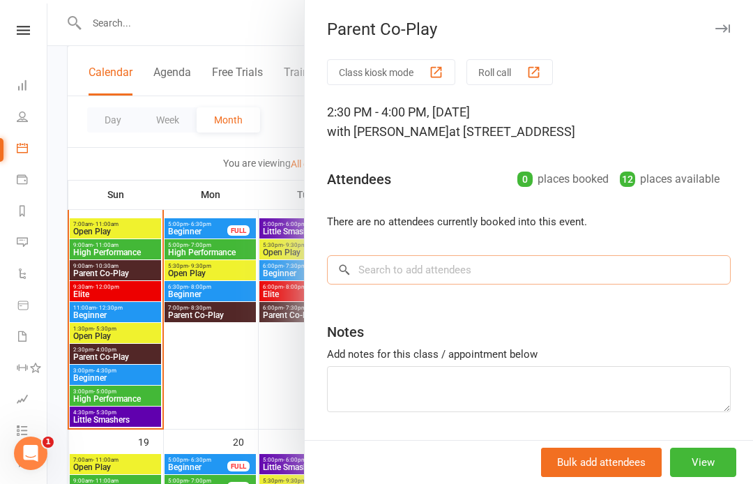
click at [379, 268] on input "search" at bounding box center [529, 269] width 404 height 29
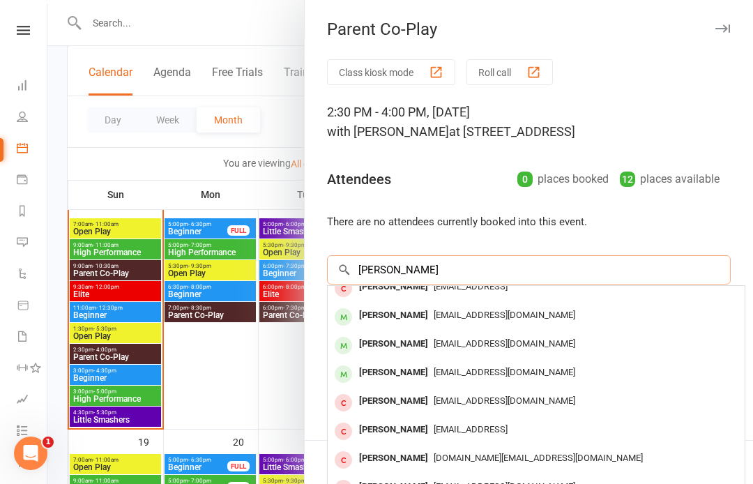
scroll to position [10, 0]
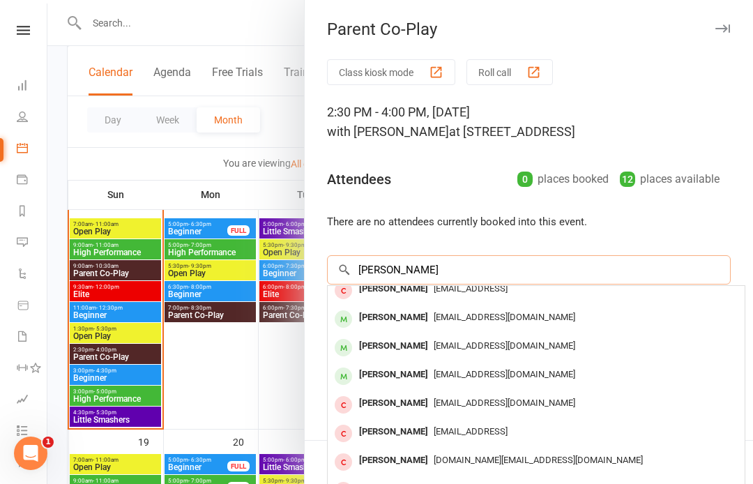
type input "Yanan hou"
click at [511, 343] on span "Yanan.grace.hou@gmail.com" at bounding box center [504, 345] width 141 height 10
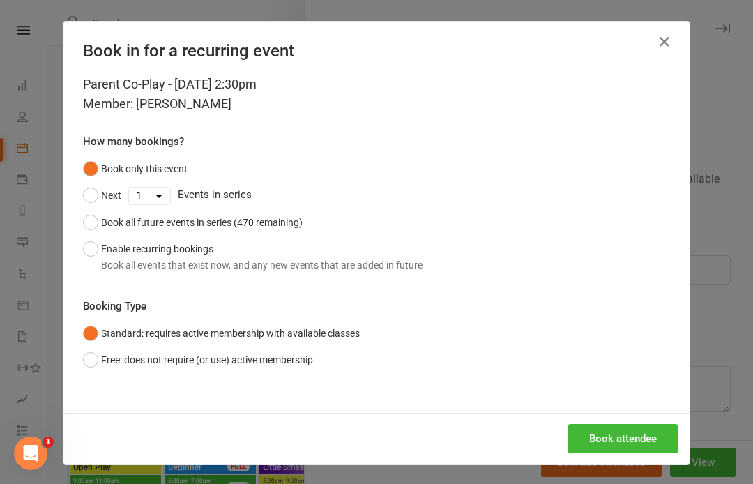
click at [94, 363] on button "Free: does not require (or use) active membership" at bounding box center [198, 359] width 230 height 26
click at [641, 436] on button "Book attendee" at bounding box center [622, 438] width 111 height 29
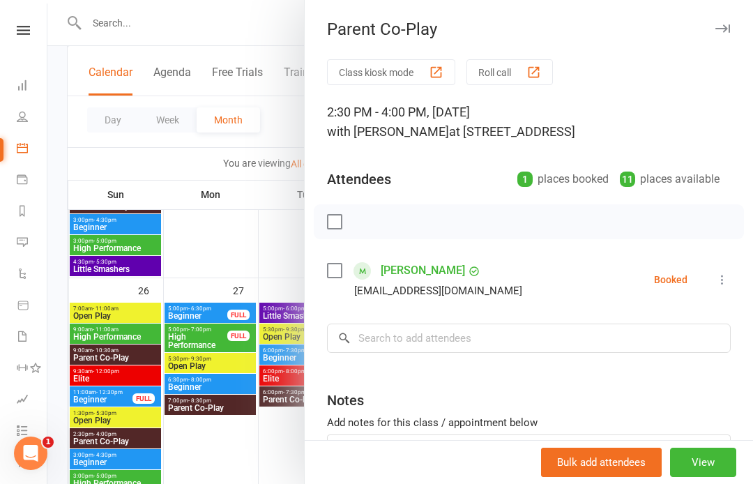
scroll to position [960, 0]
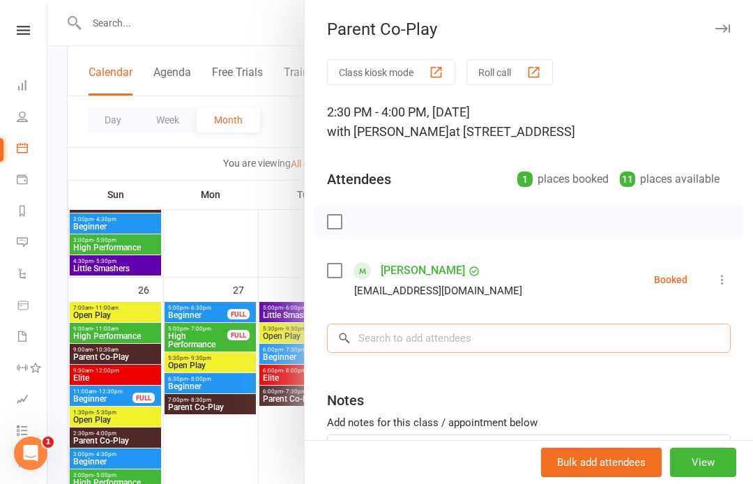
click at [386, 335] on input "search" at bounding box center [529, 337] width 404 height 29
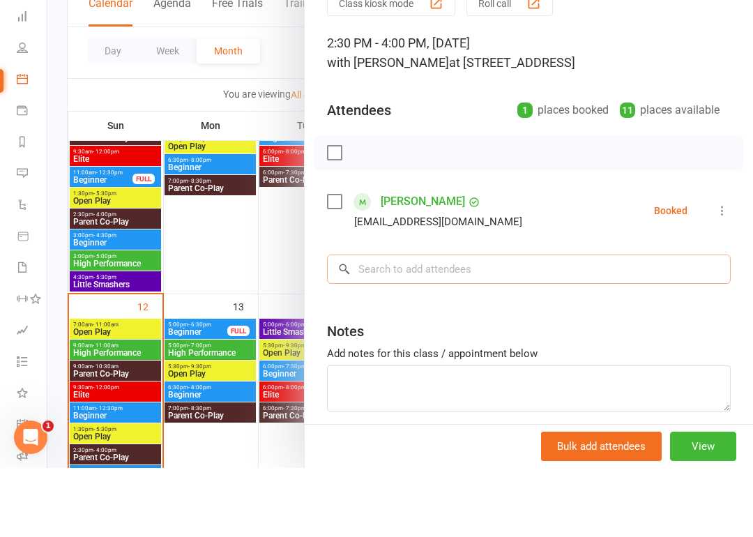
scroll to position [427, 0]
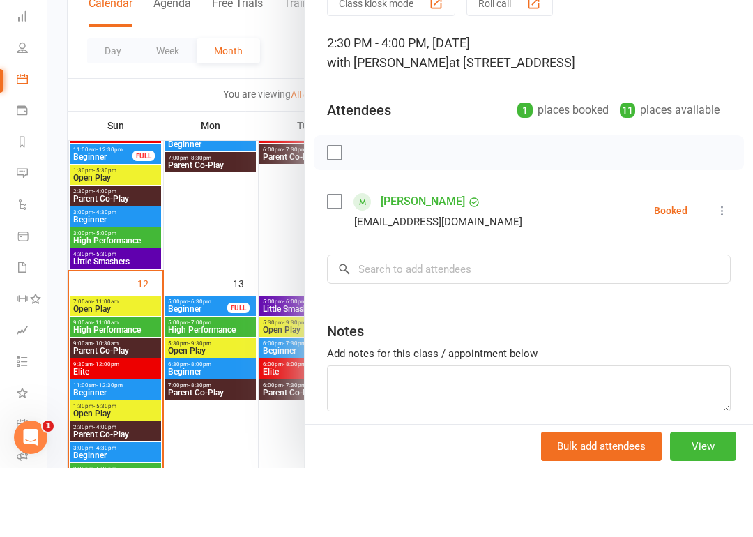
click at [105, 411] on div at bounding box center [399, 268] width 705 height 537
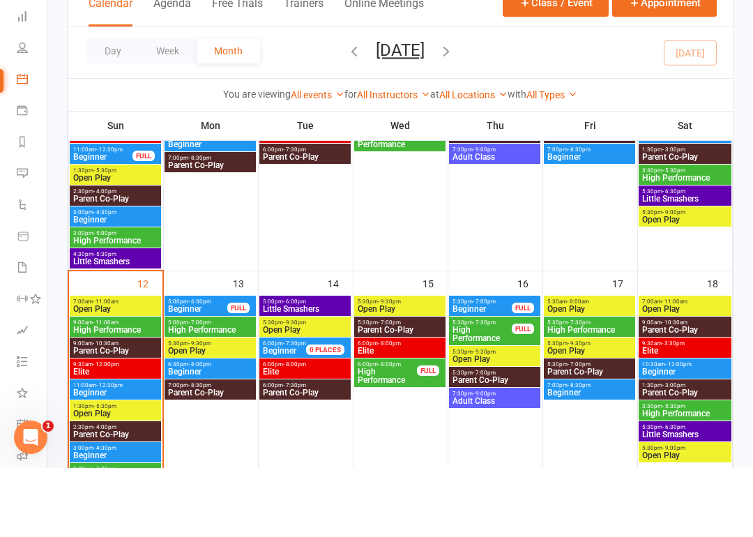
scroll to position [496, 0]
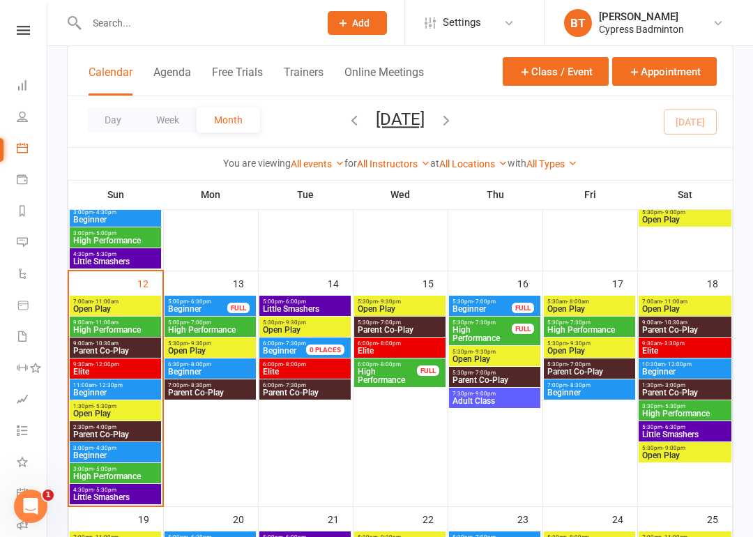
click at [114, 430] on span "Parent Co-Play" at bounding box center [115, 434] width 86 height 8
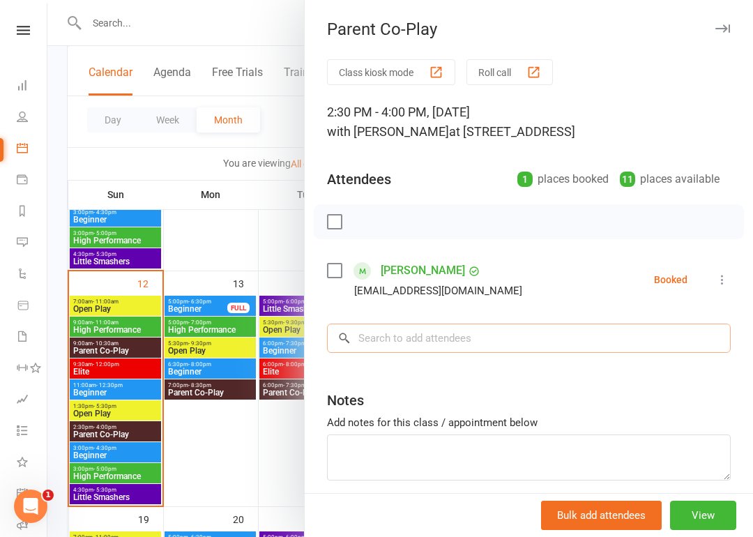
click at [371, 335] on input "search" at bounding box center [529, 337] width 404 height 29
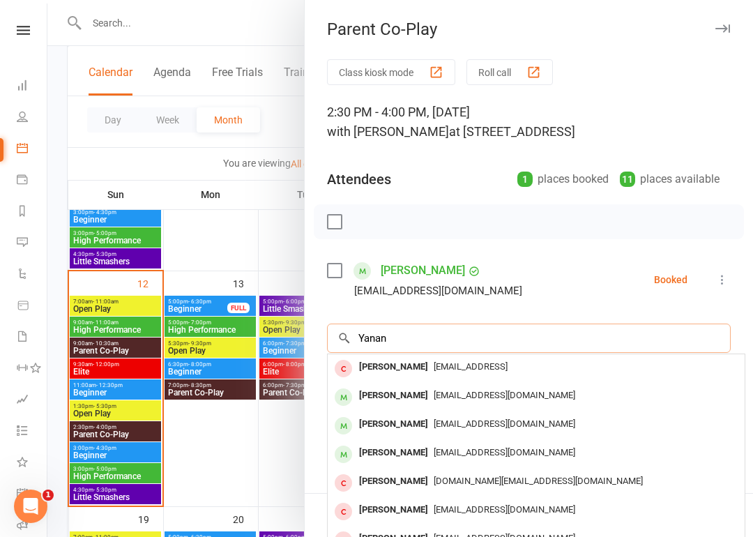
type input "Yanan"
click at [493, 362] on span "Yanan.grace.hou@gnail.con" at bounding box center [471, 366] width 74 height 10
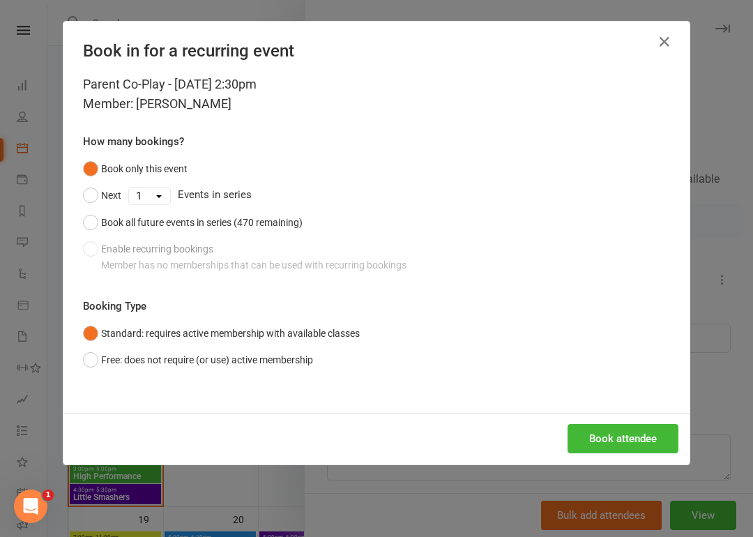
click at [91, 348] on button "Free: does not require (or use) active membership" at bounding box center [198, 359] width 230 height 26
click at [622, 438] on button "Book attendee" at bounding box center [622, 438] width 111 height 29
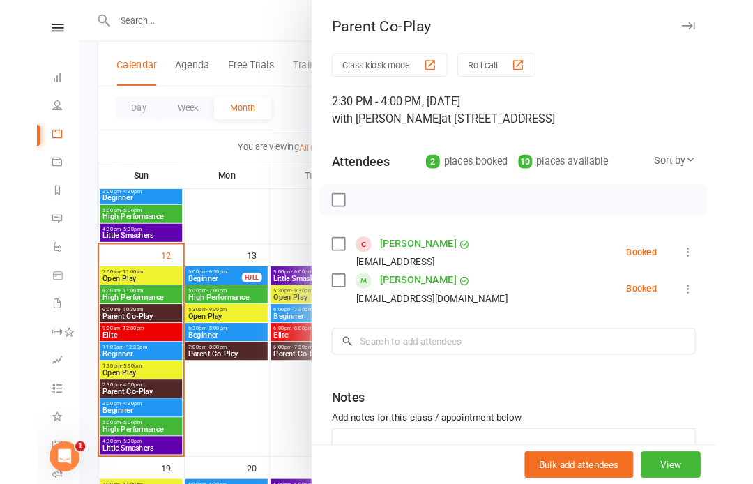
scroll to position [549, 0]
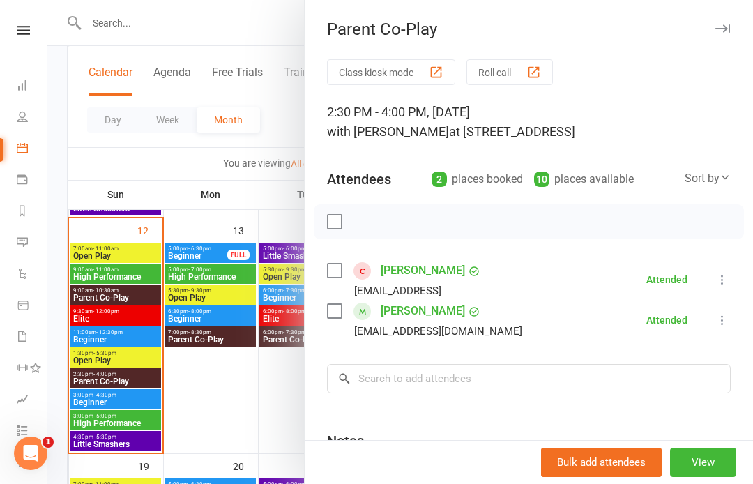
click at [265, 47] on div at bounding box center [399, 242] width 705 height 484
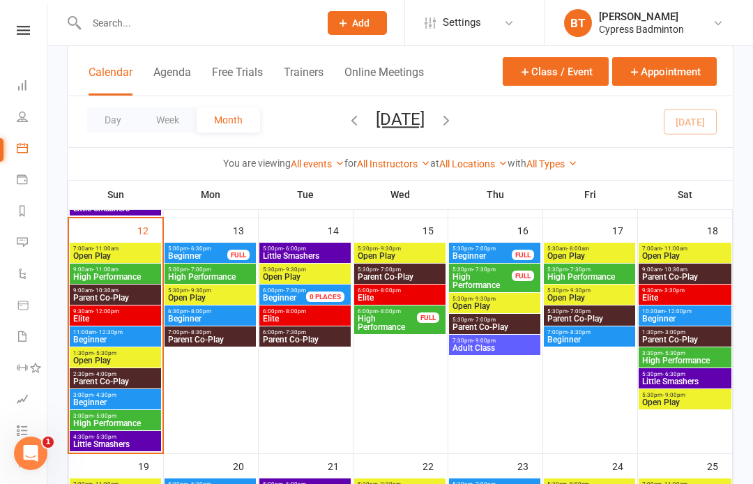
click at [132, 20] on input "text" at bounding box center [195, 23] width 227 height 20
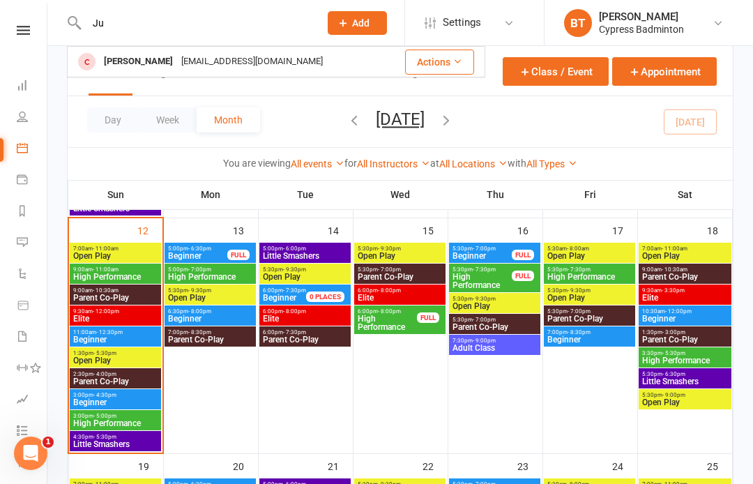
type input "Ju"
click at [24, 19] on nav "Clubworx Dashboard People Calendar Payments Reports Messages Automations Produc…" at bounding box center [23, 245] width 47 height 484
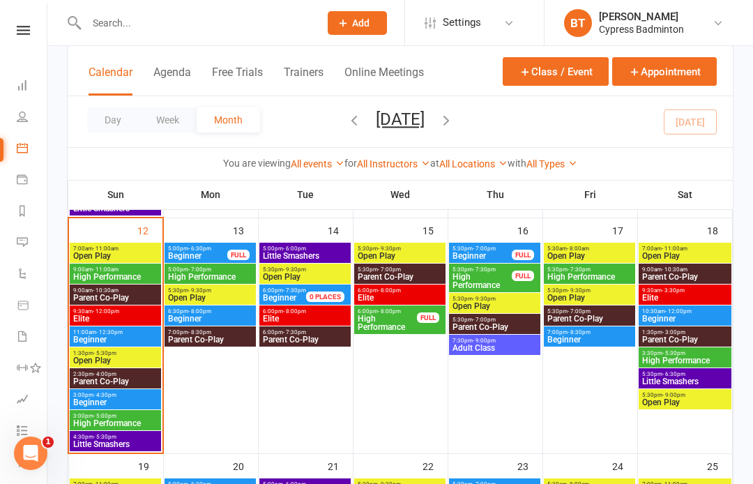
click at [25, 22] on nav "Clubworx Dashboard People Calendar Payments Reports Messages Automations Produc…" at bounding box center [23, 245] width 47 height 484
click at [24, 27] on icon at bounding box center [23, 30] width 13 height 9
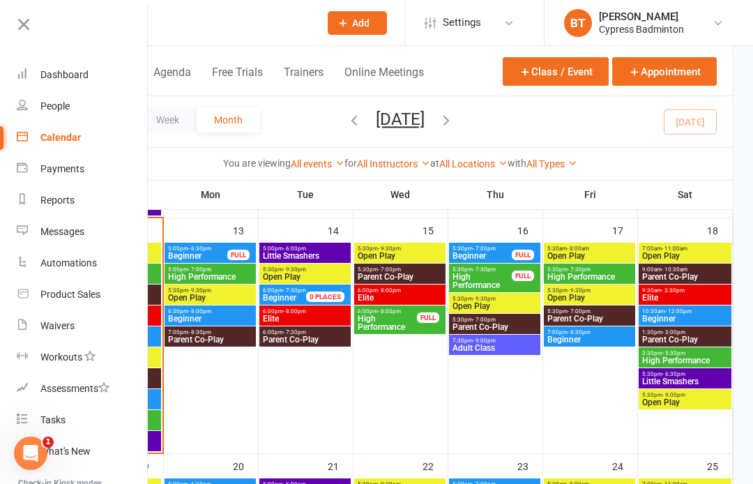
click at [77, 323] on link "Waivers" at bounding box center [83, 325] width 132 height 31
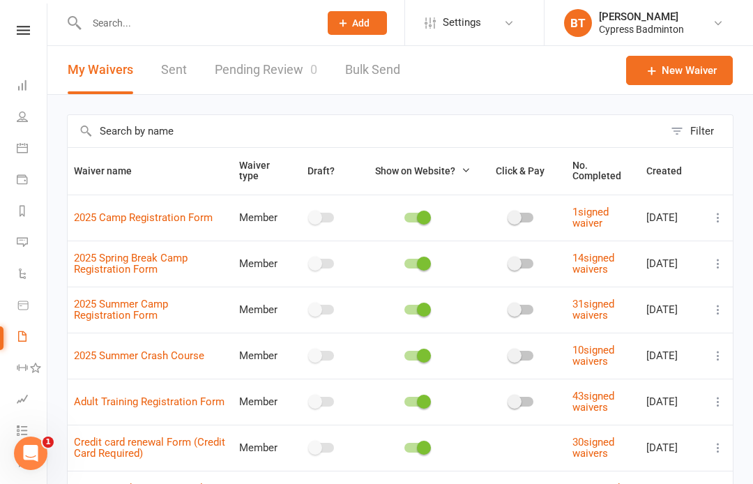
click at [26, 33] on icon at bounding box center [23, 30] width 13 height 9
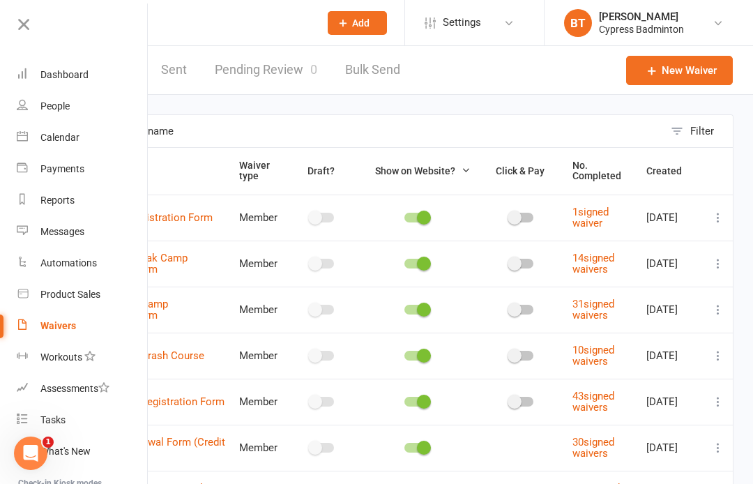
click at [77, 325] on link "Waivers" at bounding box center [83, 325] width 132 height 31
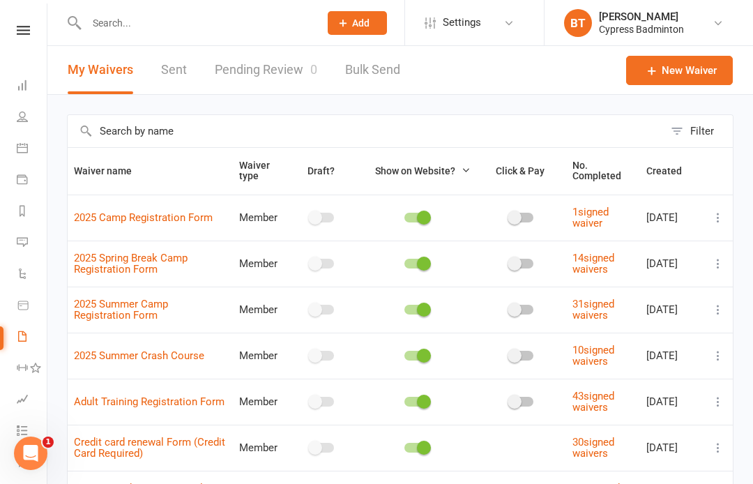
click at [31, 26] on link at bounding box center [23, 30] width 49 height 9
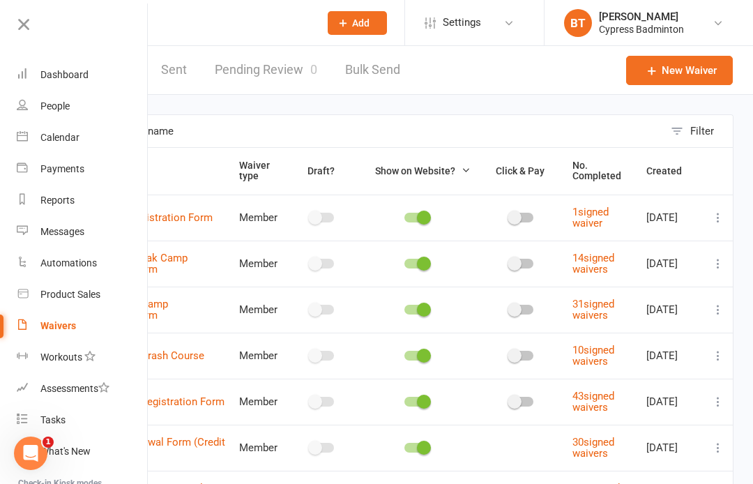
click at [66, 321] on div "Waivers" at bounding box center [58, 325] width 36 height 11
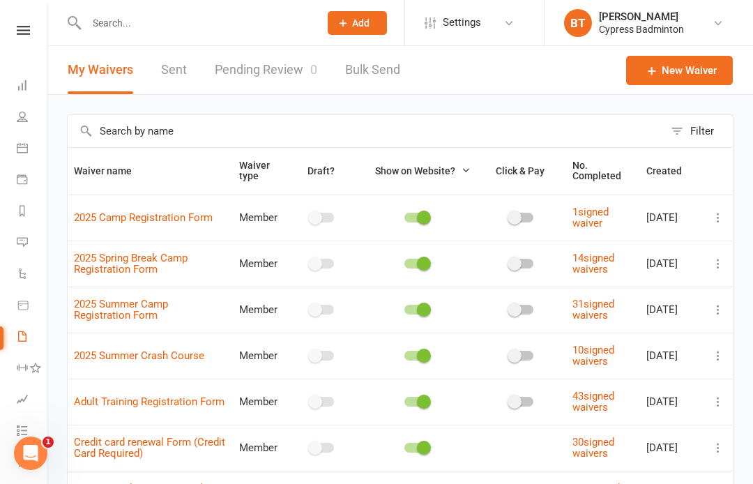
click at [169, 75] on link "Sent" at bounding box center [174, 70] width 26 height 48
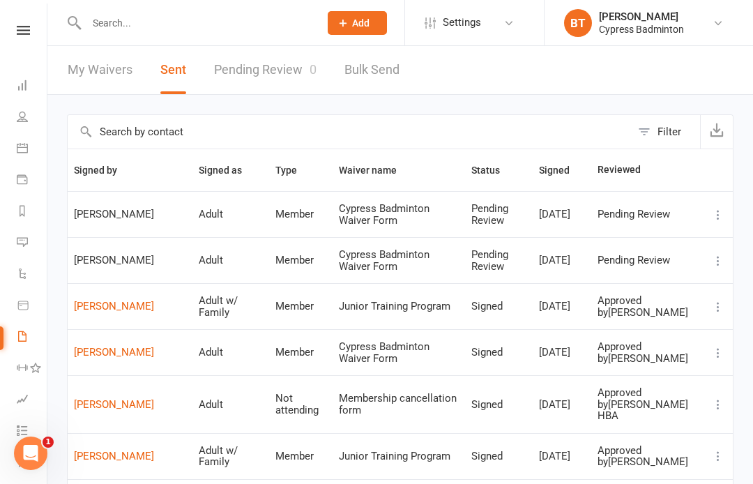
click at [116, 67] on link "My Waivers" at bounding box center [100, 70] width 65 height 48
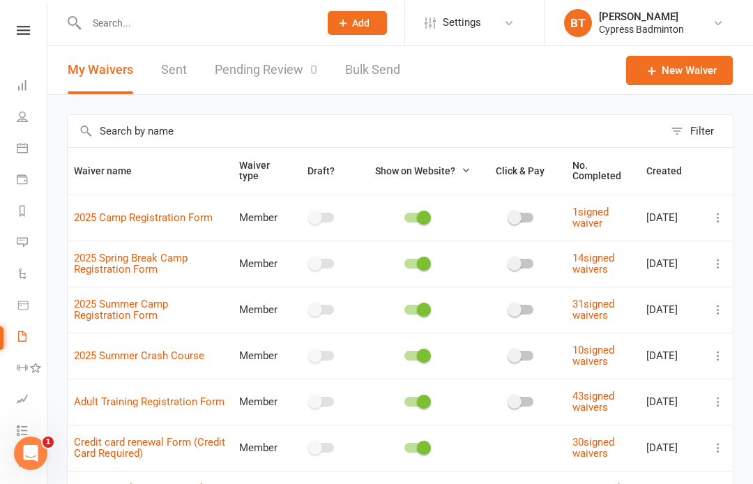
click at [31, 23] on nav "Clubworx Dashboard People Calendar Payments Reports Messages Automations Produc…" at bounding box center [23, 245] width 47 height 484
click at [26, 20] on nav "Clubworx Dashboard People Calendar Payments Reports Messages Automations Produc…" at bounding box center [23, 245] width 47 height 484
click at [23, 32] on icon at bounding box center [23, 30] width 13 height 9
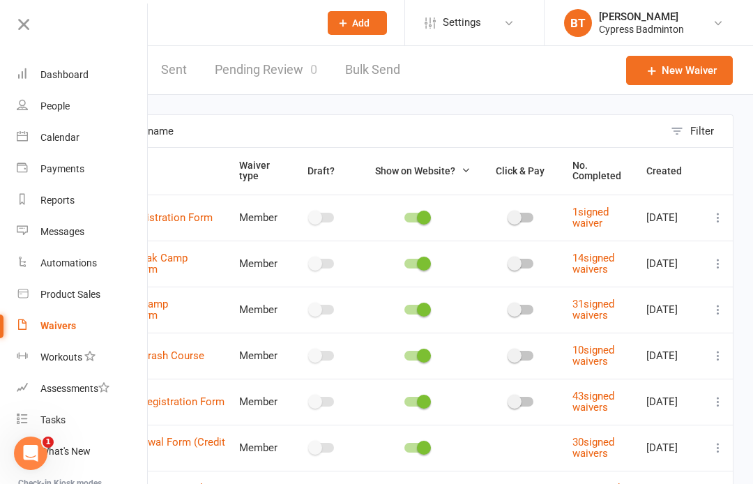
click at [60, 329] on div "Waivers" at bounding box center [58, 325] width 36 height 11
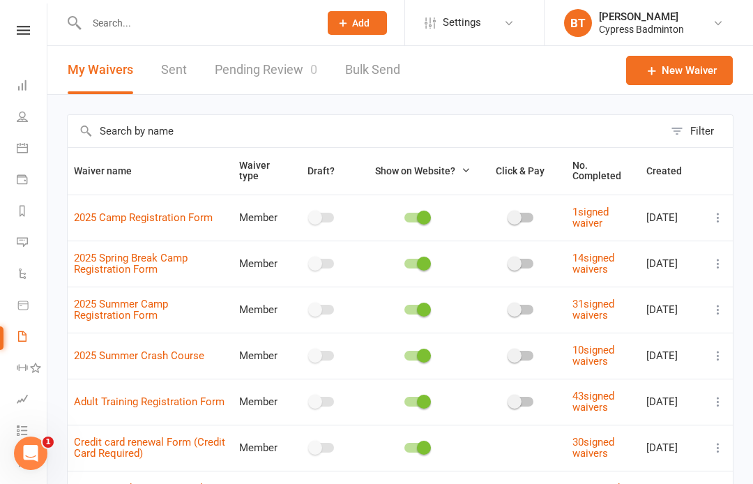
click at [28, 22] on nav "Clubworx Dashboard People Calendar Payments Reports Messages Automations Produc…" at bounding box center [23, 245] width 47 height 484
click at [26, 26] on icon at bounding box center [23, 30] width 13 height 9
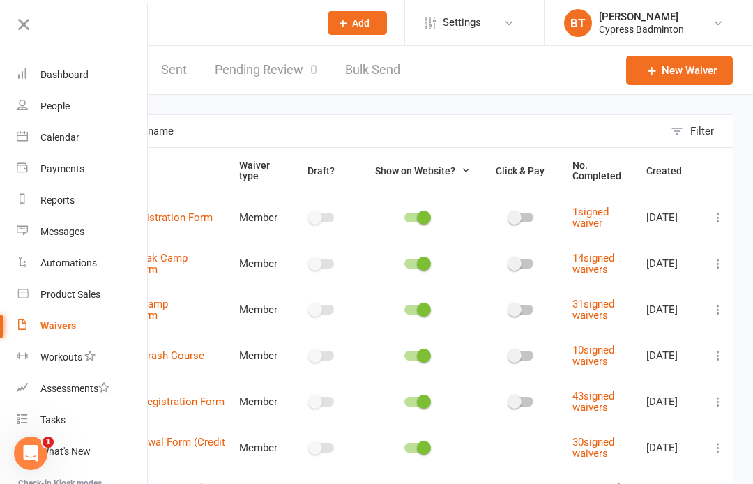
click at [88, 296] on div "Product Sales" at bounding box center [70, 294] width 60 height 11
select select "100"
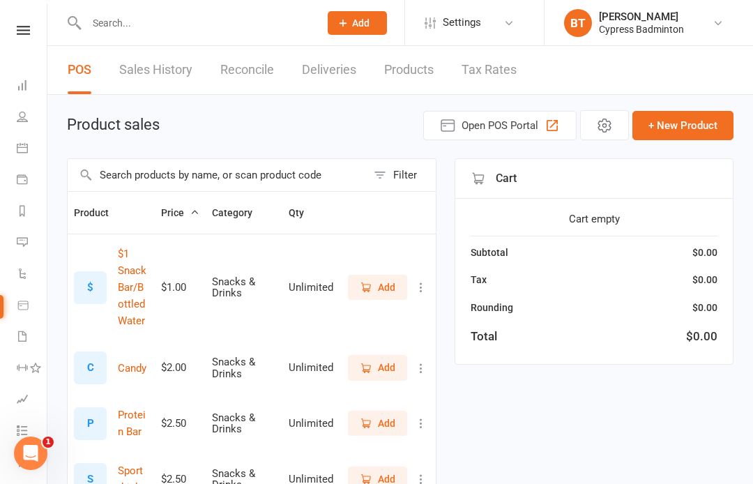
click at [24, 34] on icon at bounding box center [23, 30] width 13 height 9
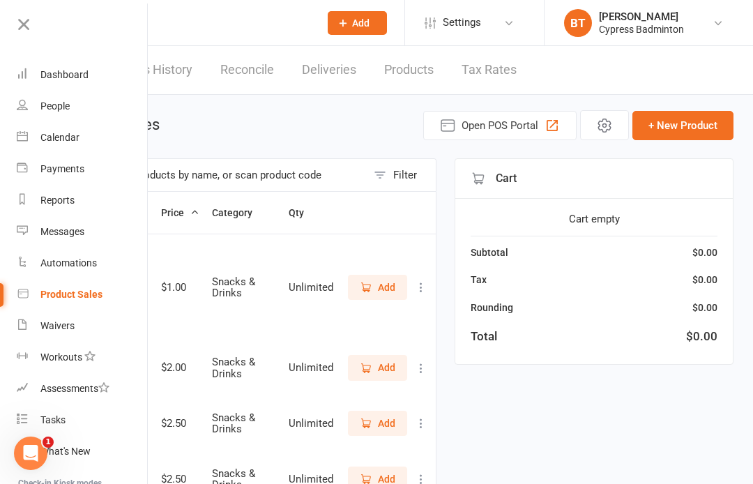
click at [66, 318] on link "Waivers" at bounding box center [83, 325] width 132 height 31
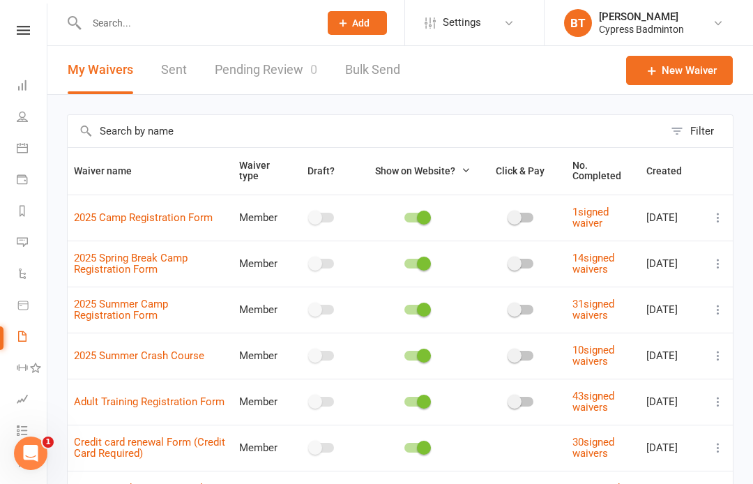
click at [262, 68] on link "Pending Review 0" at bounding box center [266, 70] width 102 height 48
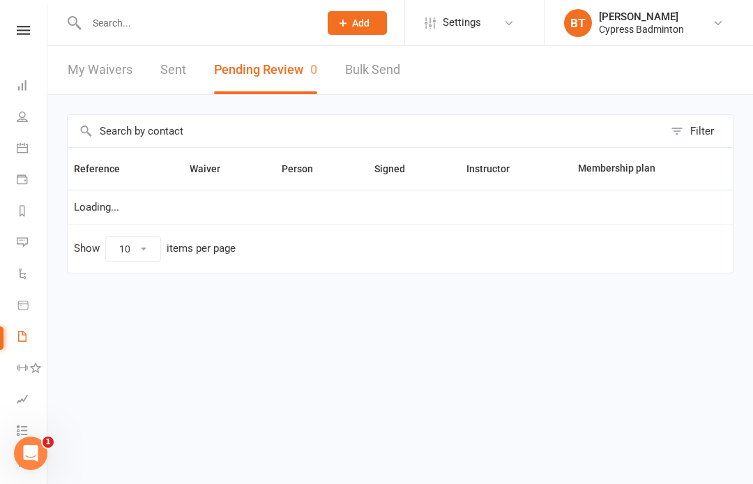
select select "50"
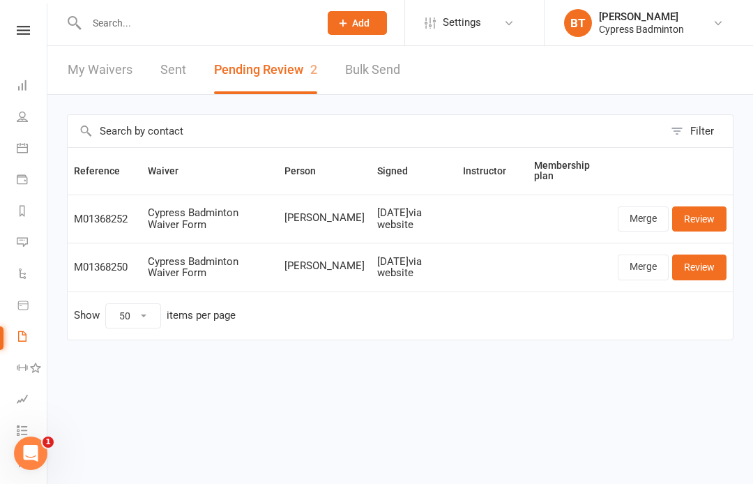
click at [705, 219] on link "Review" at bounding box center [699, 218] width 54 height 25
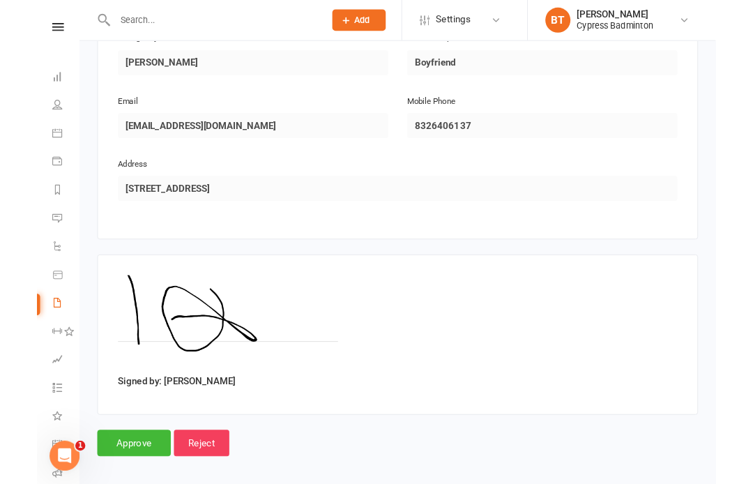
scroll to position [767, 0]
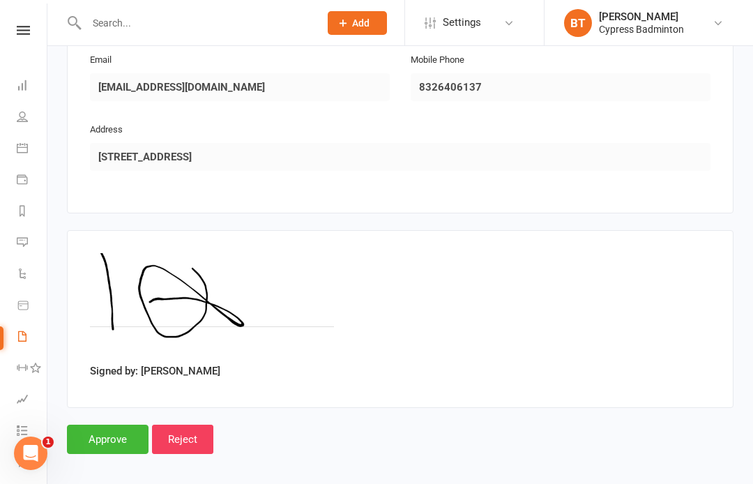
click at [133, 424] on input "Approve" at bounding box center [108, 438] width 82 height 29
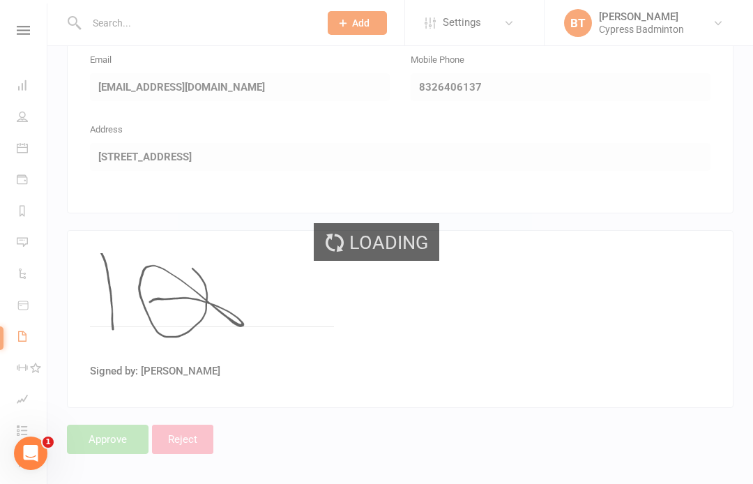
select select "50"
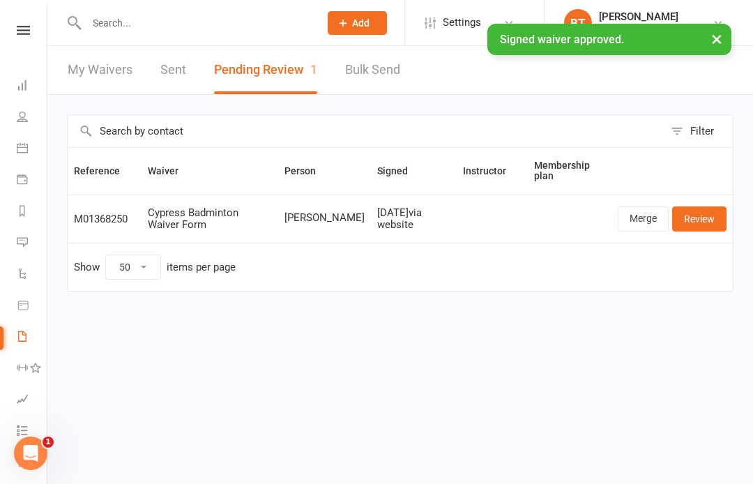
click at [701, 217] on link "Review" at bounding box center [699, 218] width 54 height 25
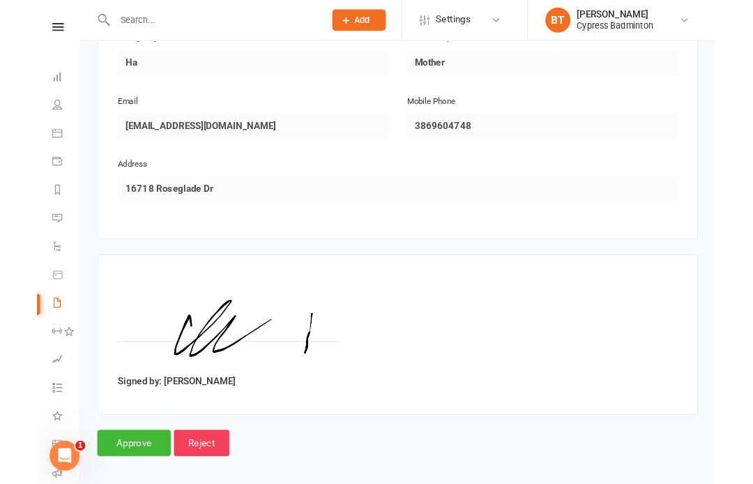
scroll to position [767, 0]
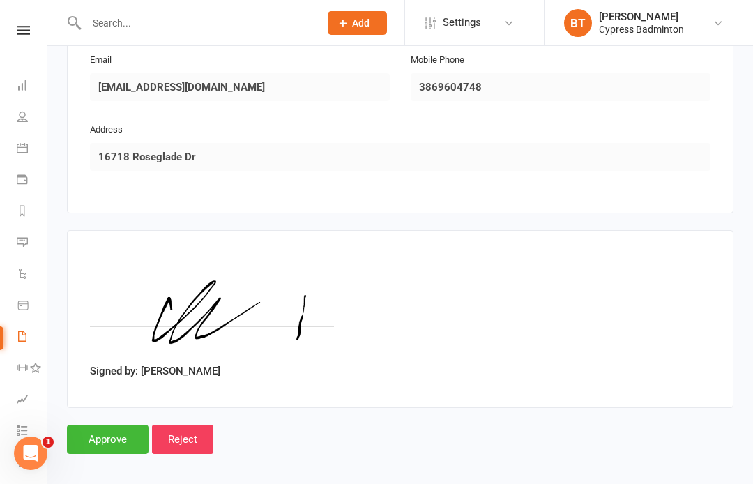
click at [127, 424] on input "Approve" at bounding box center [108, 438] width 82 height 29
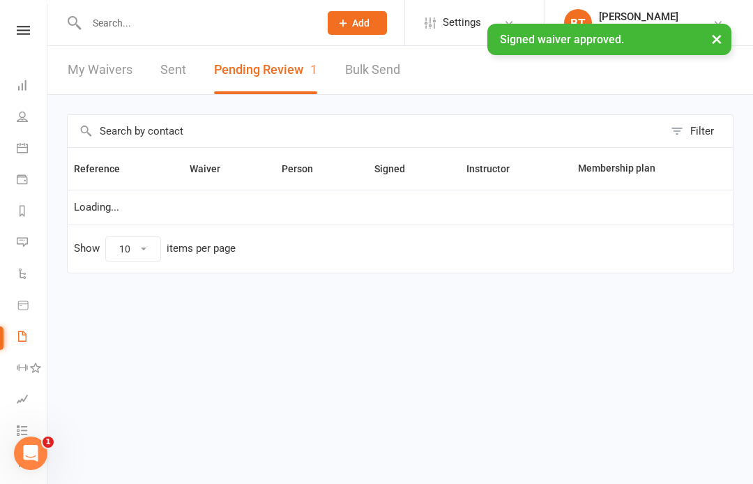
select select "50"
click at [179, 67] on link "Sent" at bounding box center [173, 70] width 26 height 48
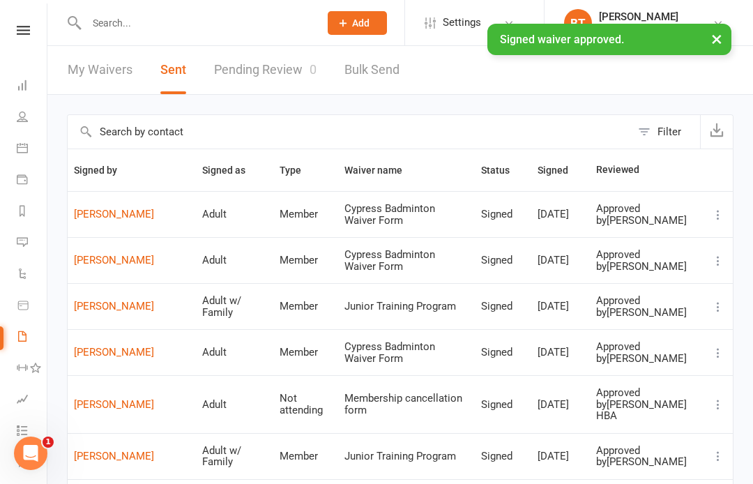
click at [118, 215] on link "[PERSON_NAME]" at bounding box center [132, 214] width 116 height 12
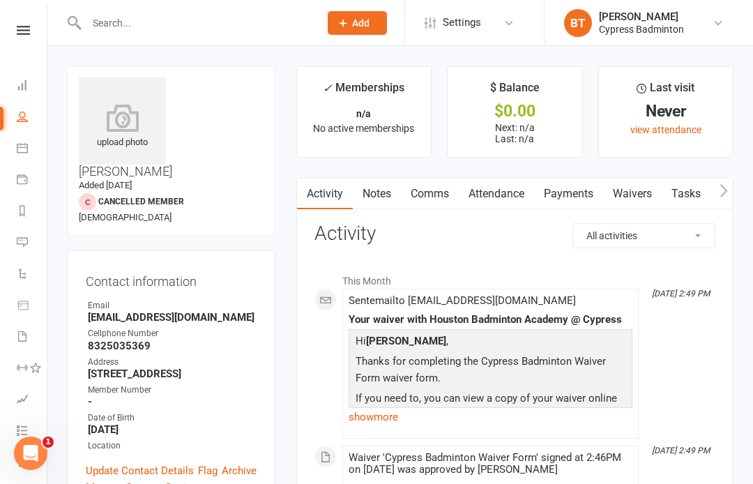
click at [134, 136] on div "upload photo" at bounding box center [122, 127] width 87 height 46
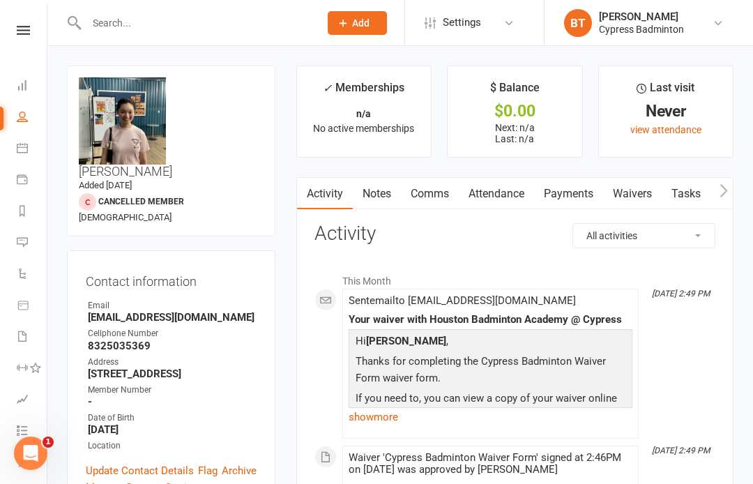
click at [43, 27] on link at bounding box center [23, 30] width 49 height 9
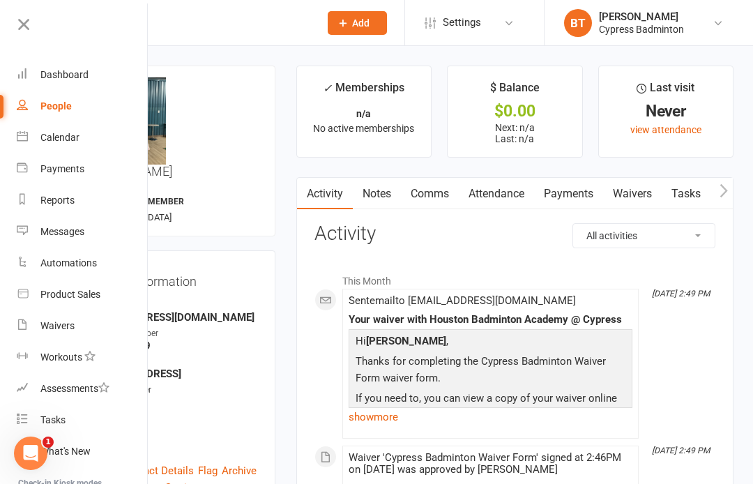
click at [69, 328] on div "Waivers" at bounding box center [57, 325] width 34 height 11
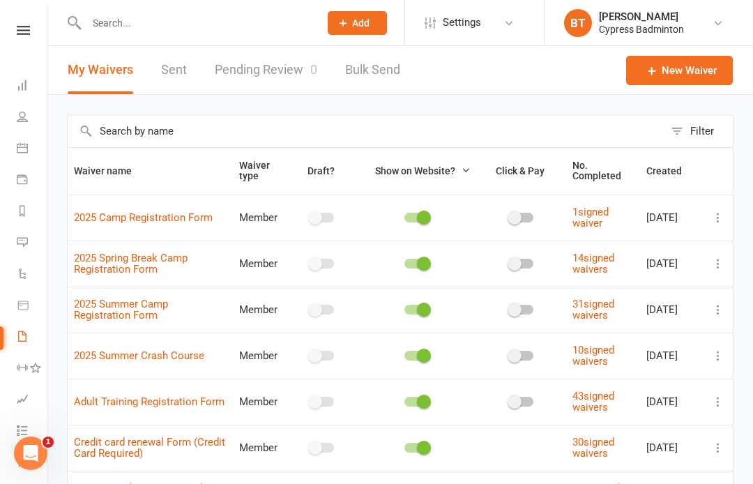
click at [171, 70] on link "Sent" at bounding box center [174, 70] width 26 height 48
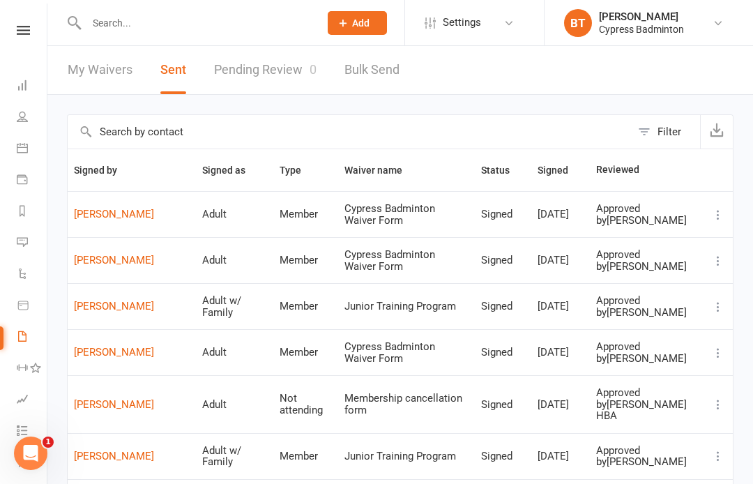
click at [114, 266] on link "[PERSON_NAME]" at bounding box center [132, 260] width 116 height 12
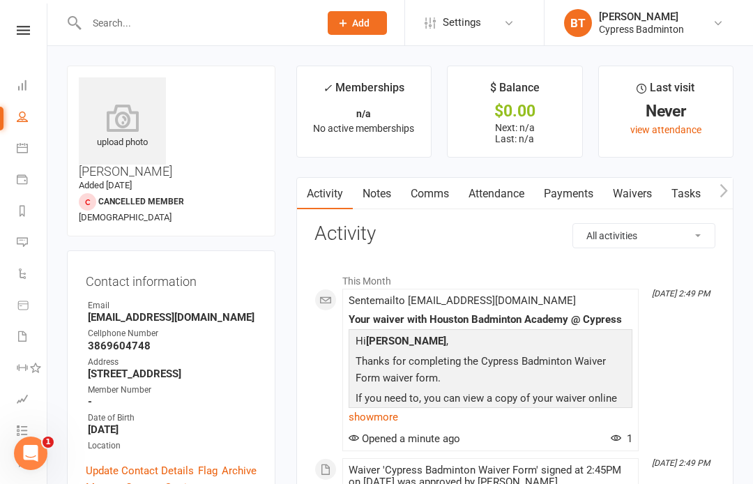
click at [125, 132] on icon at bounding box center [122, 118] width 87 height 28
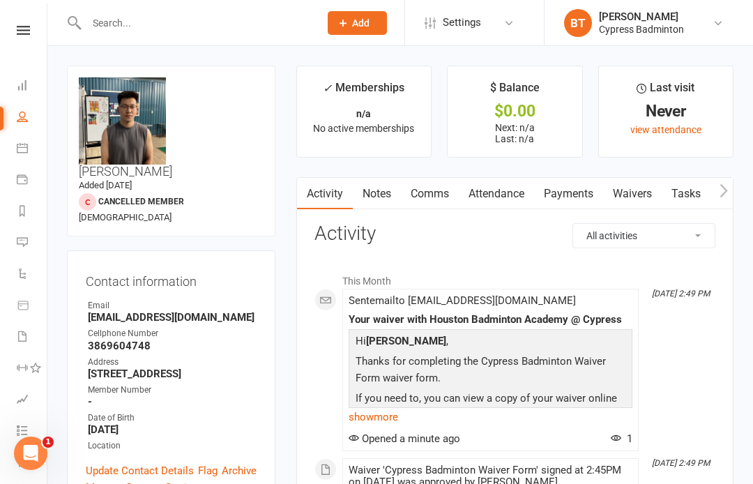
click at [24, 26] on icon at bounding box center [23, 30] width 13 height 9
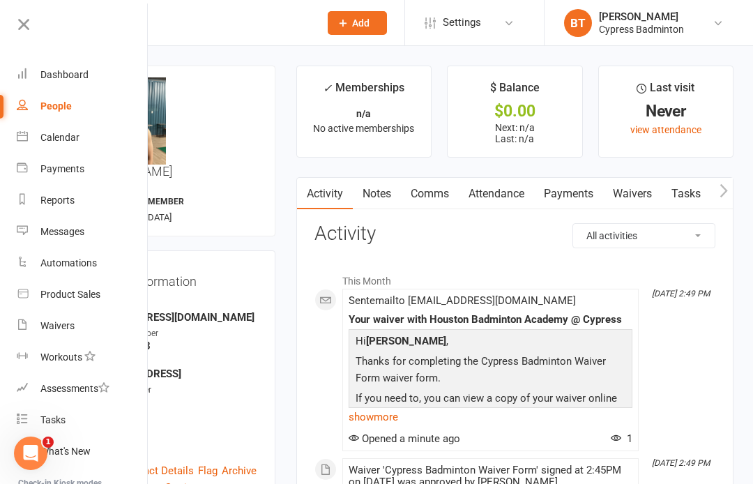
click at [82, 300] on link "Product Sales" at bounding box center [83, 294] width 132 height 31
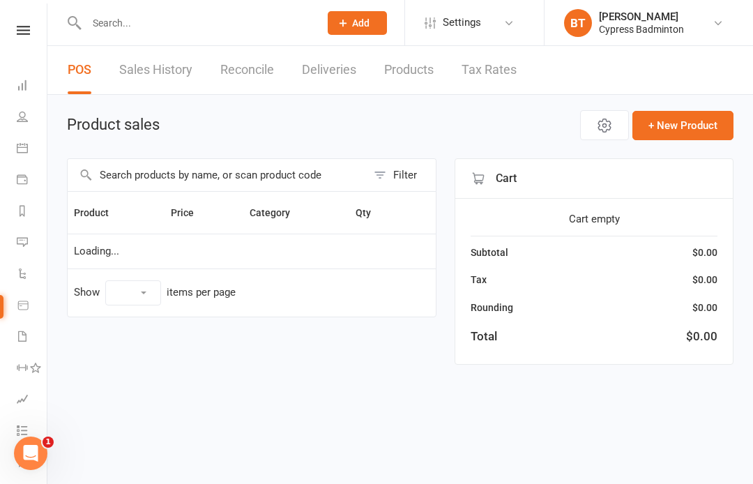
select select "100"
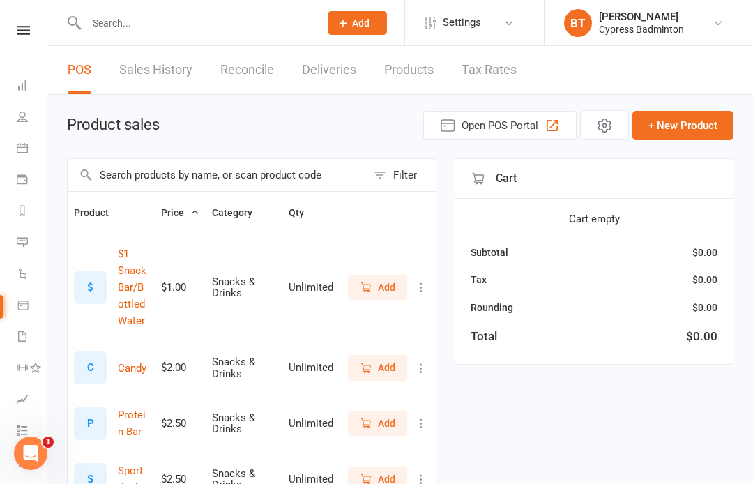
click at [31, 26] on link at bounding box center [23, 30] width 49 height 9
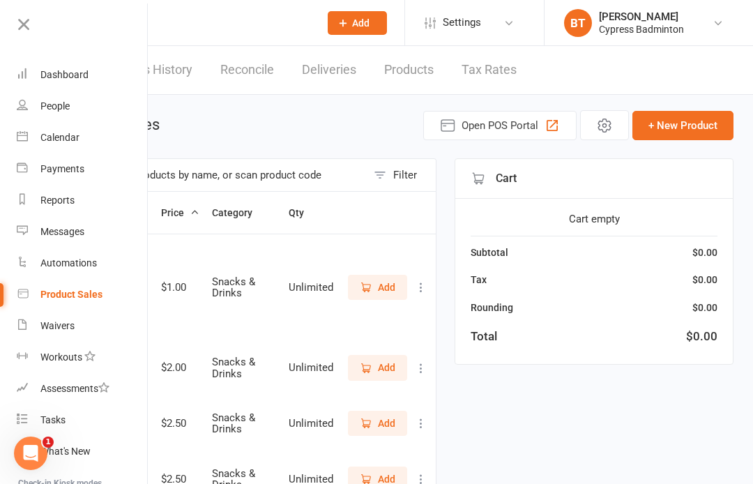
click at [92, 293] on div "Product Sales" at bounding box center [71, 294] width 62 height 11
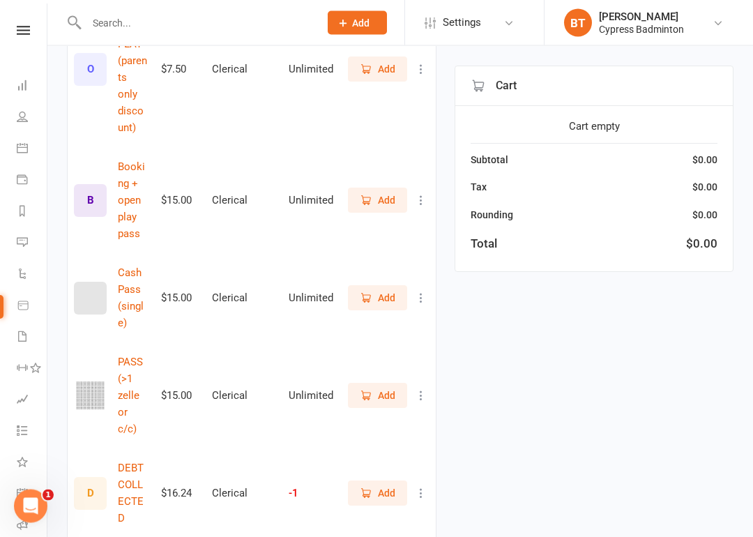
scroll to position [933, 0]
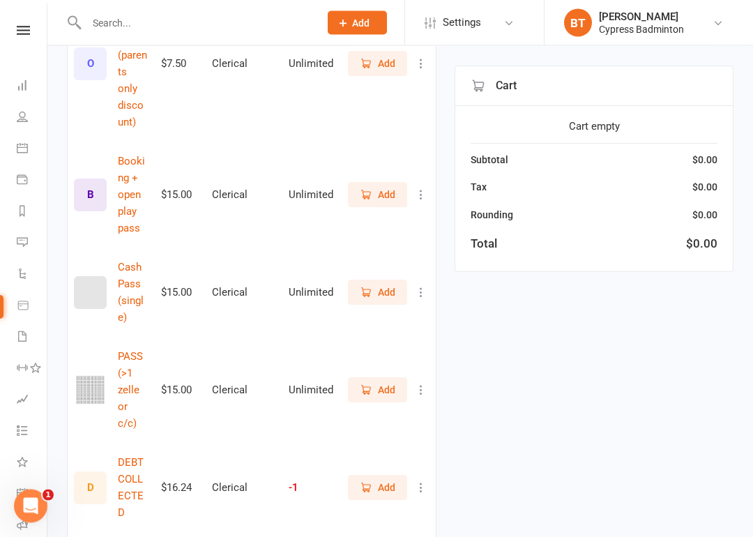
click at [376, 378] on button "Add" at bounding box center [377, 390] width 59 height 25
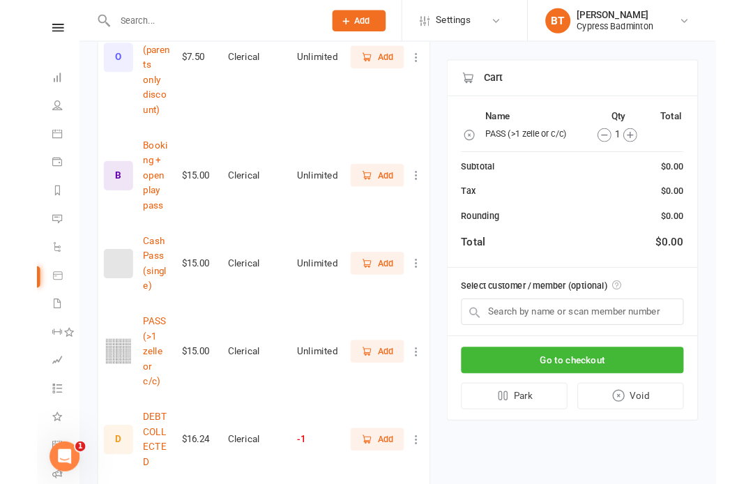
scroll to position [986, 0]
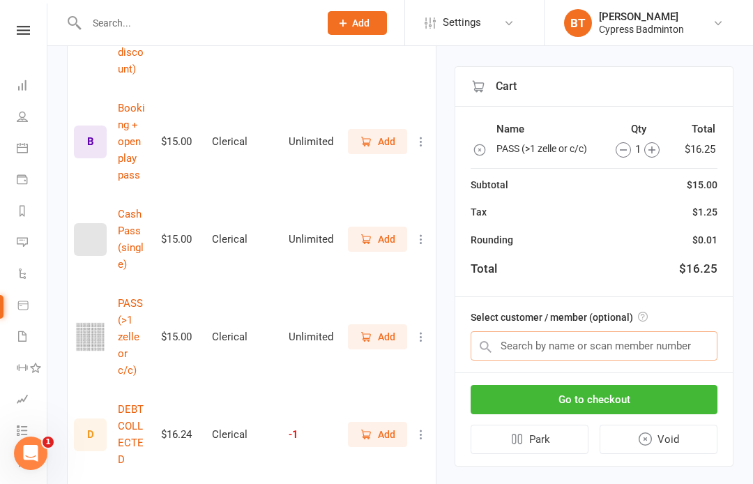
click at [505, 340] on input "text" at bounding box center [593, 345] width 247 height 29
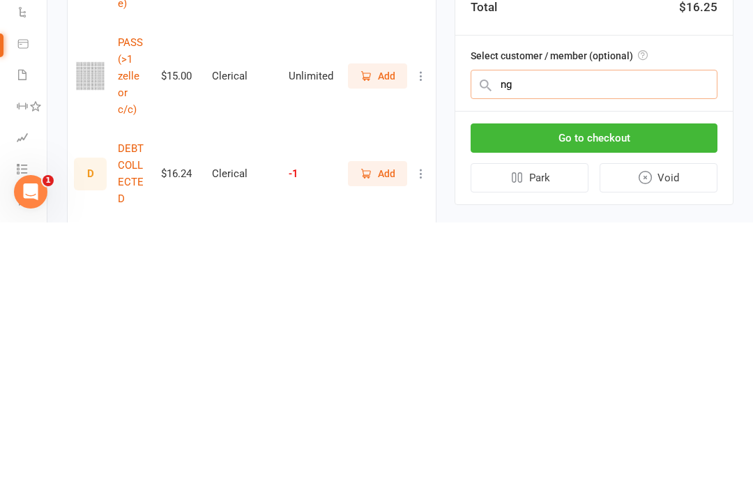
scroll to position [1178, 0]
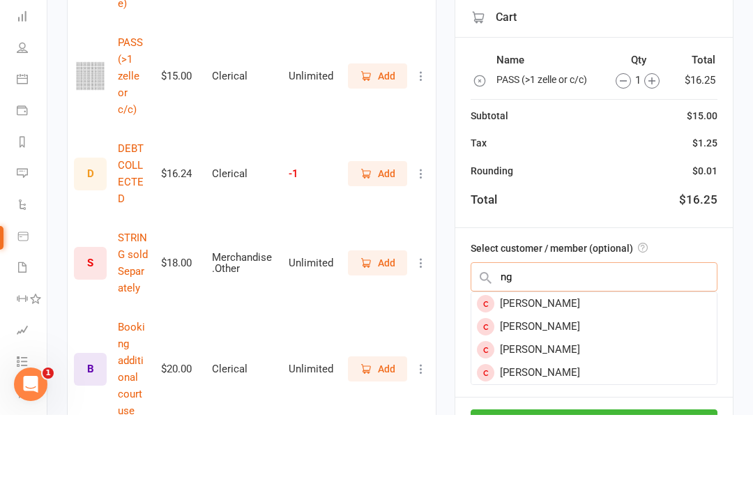
type input "n"
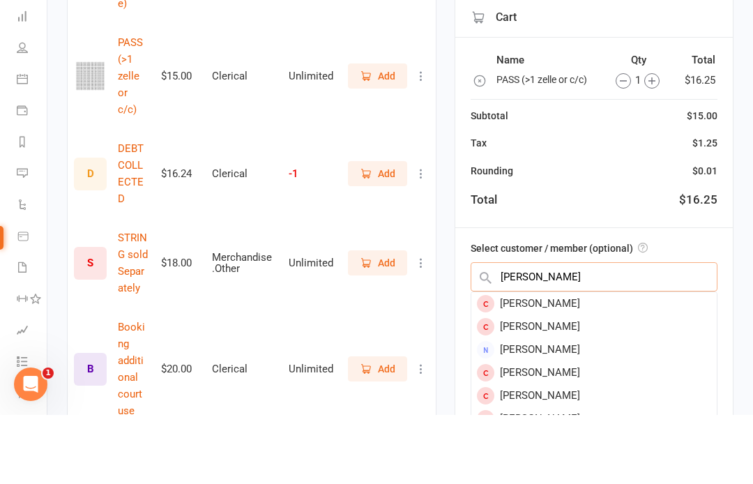
scroll to position [0, 0]
type input "Hoang Pha"
click at [534, 384] on div "[PERSON_NAME]" at bounding box center [593, 395] width 245 height 23
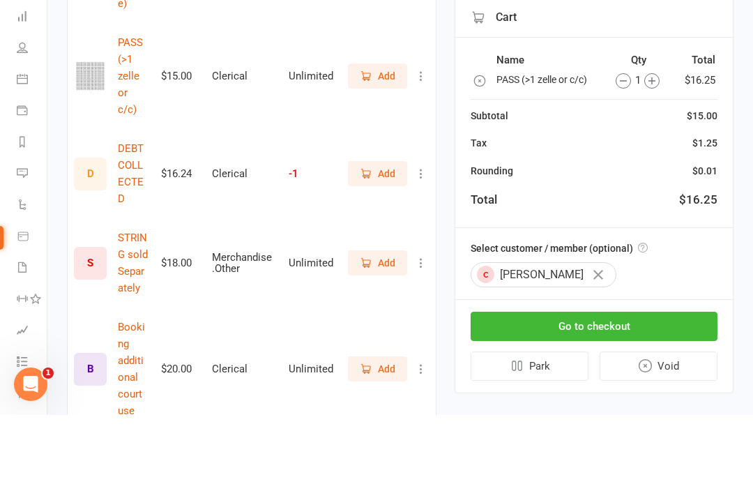
scroll to position [1248, 0]
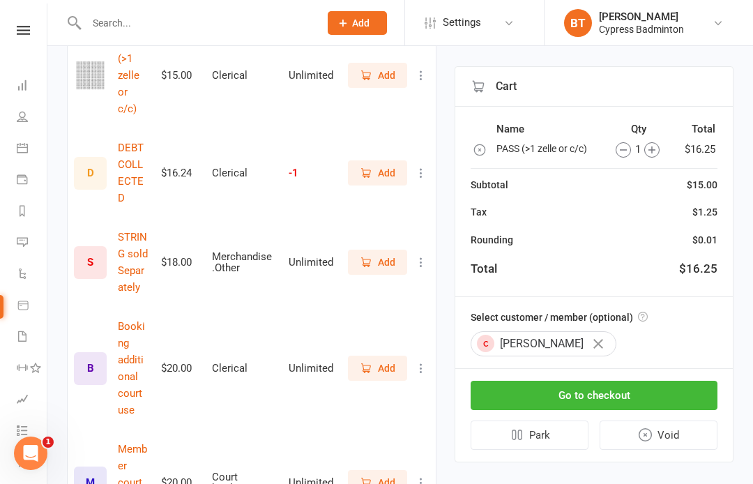
click at [568, 385] on button "Go to checkout" at bounding box center [593, 395] width 247 height 29
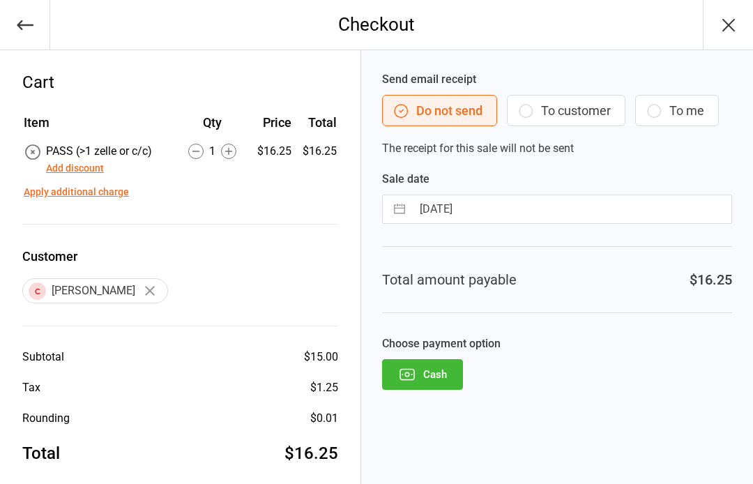
click at [229, 148] on icon at bounding box center [228, 151] width 7 height 7
click at [200, 146] on icon at bounding box center [195, 151] width 15 height 15
click at [93, 167] on button "Add discount" at bounding box center [75, 168] width 58 height 15
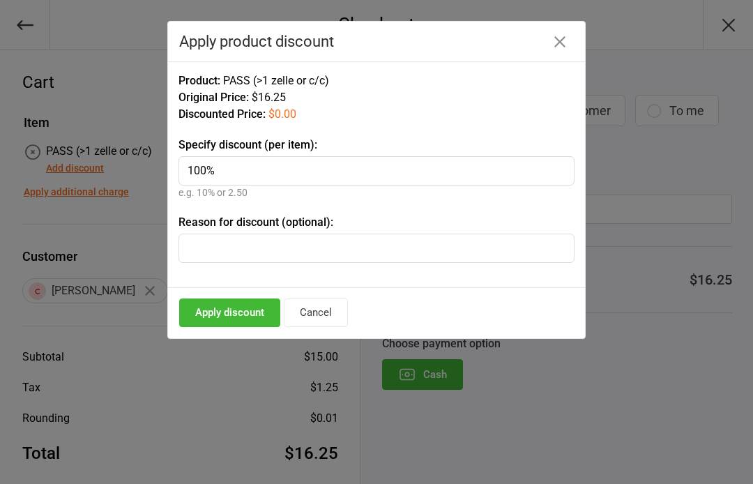
type input "100%"
click at [220, 243] on input "text" at bounding box center [376, 247] width 396 height 29
type input "walking"
click at [250, 311] on button "Apply discount" at bounding box center [229, 312] width 101 height 29
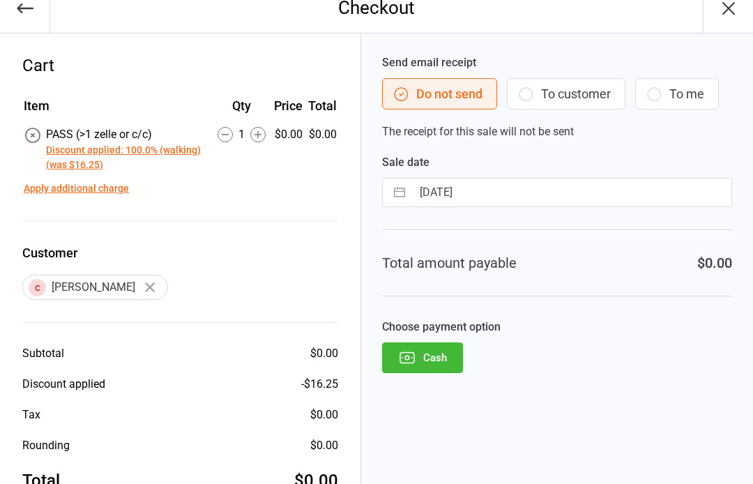
scroll to position [60, 0]
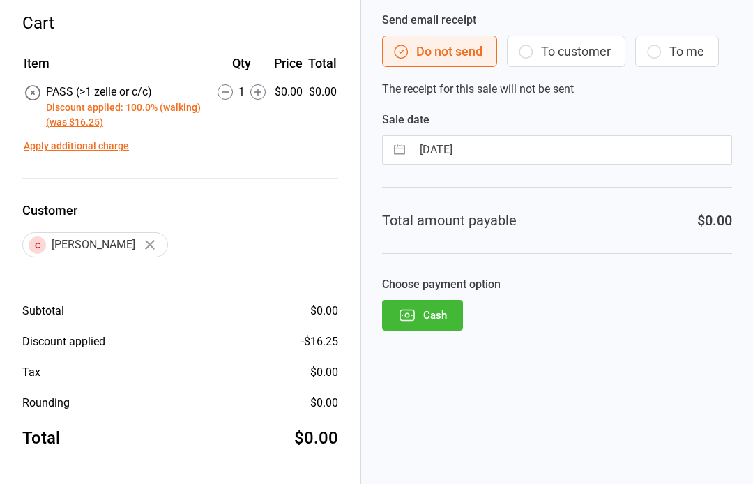
click at [103, 146] on button "Apply additional charge" at bounding box center [76, 146] width 105 height 15
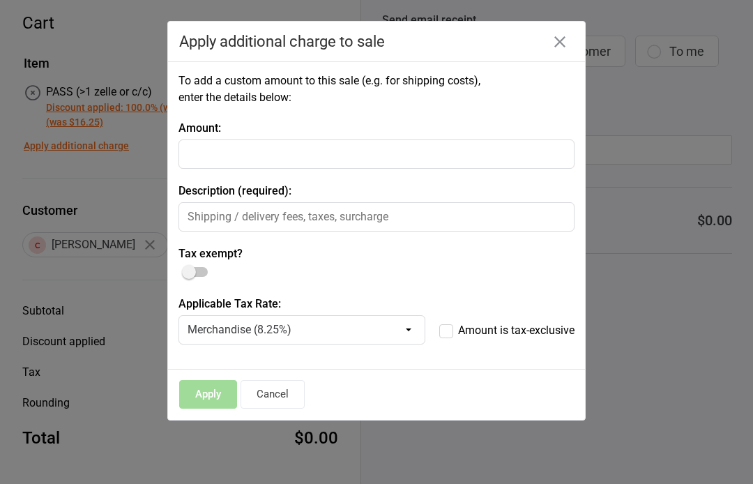
click at [558, 47] on button "button" at bounding box center [560, 42] width 22 height 22
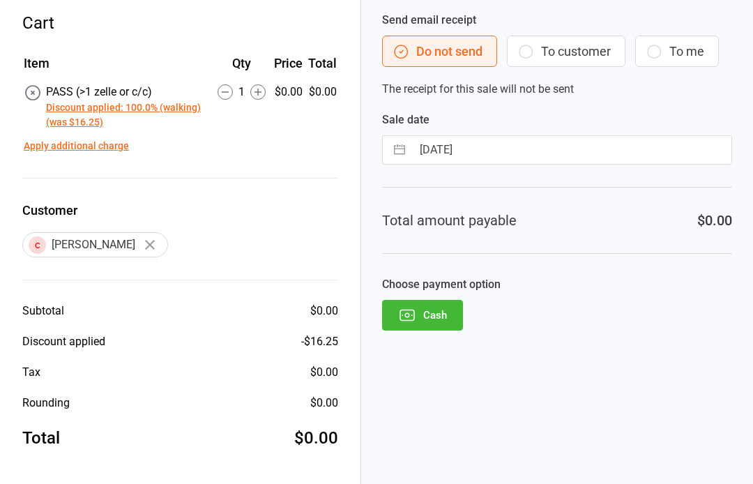
click at [444, 307] on button "Cash" at bounding box center [422, 315] width 81 height 31
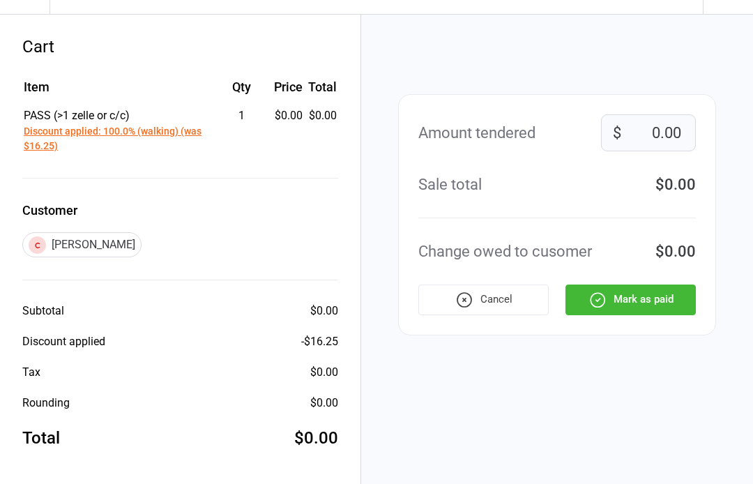
click at [645, 291] on button "Mark as paid" at bounding box center [630, 299] width 130 height 31
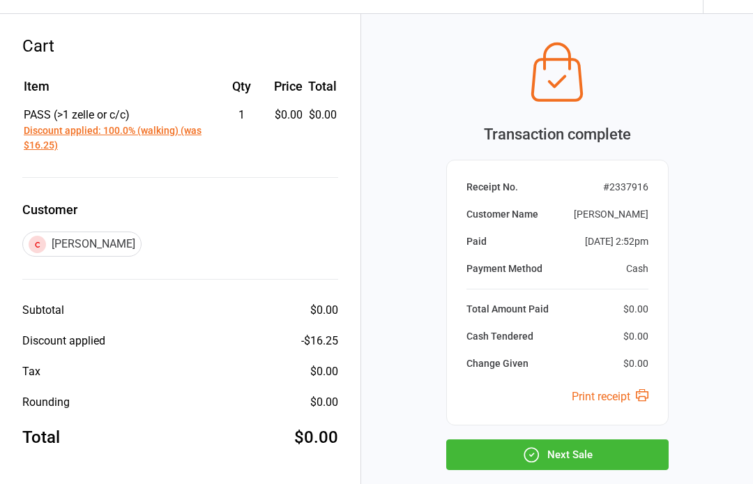
click at [560, 449] on button "Next Sale" at bounding box center [557, 454] width 222 height 31
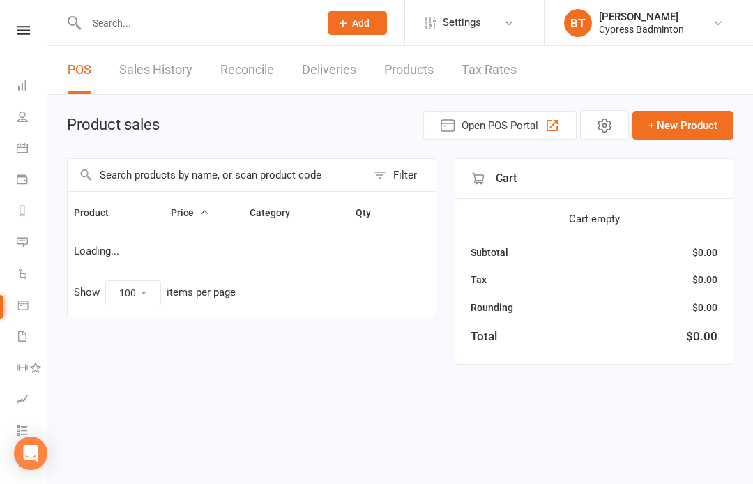
select select "100"
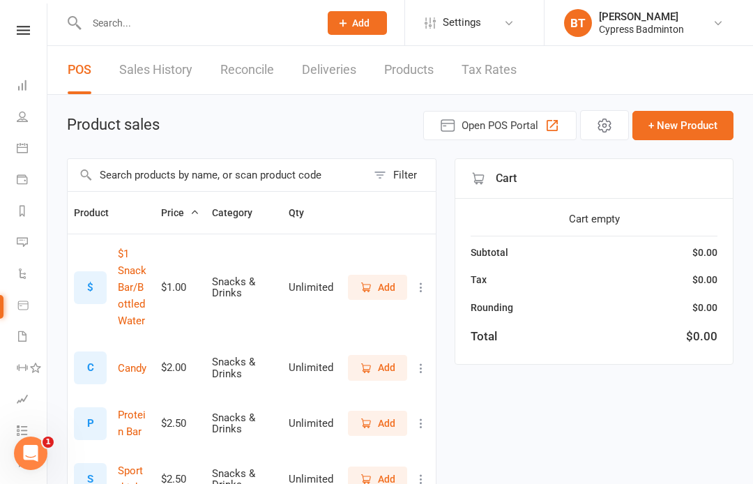
click at [123, 171] on input "text" at bounding box center [217, 175] width 299 height 32
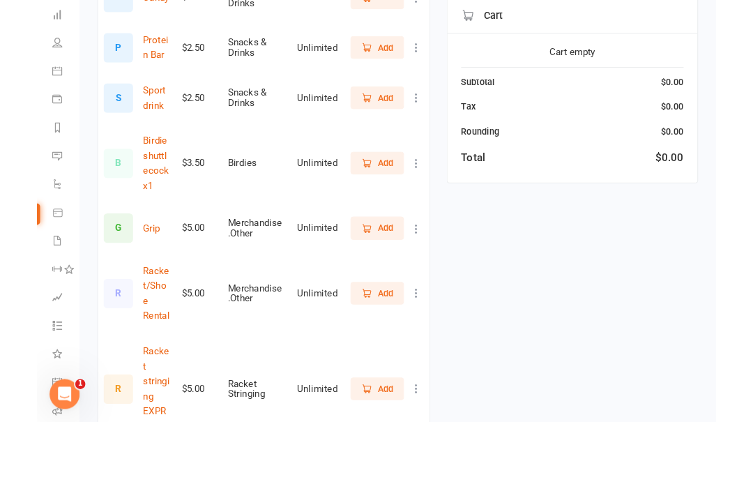
scroll to position [302, 0]
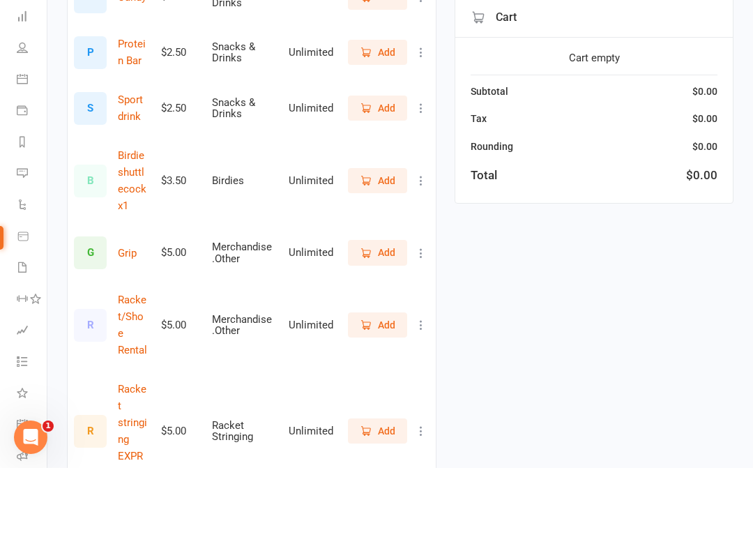
click at [382, 386] on span "Add" at bounding box center [386, 393] width 17 height 15
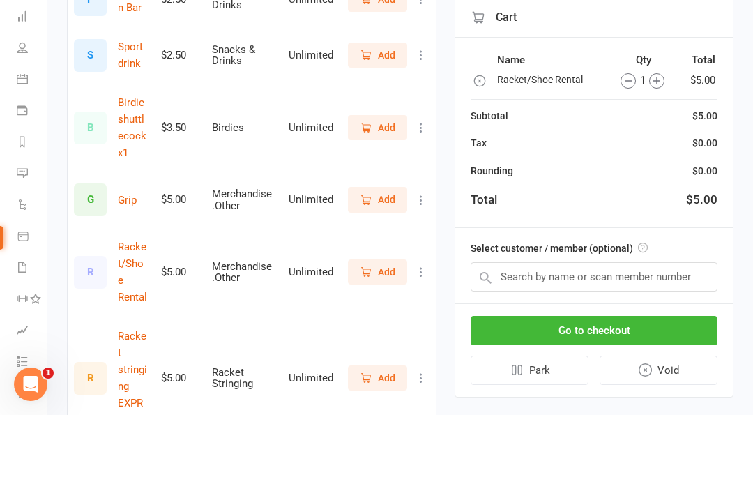
scroll to position [424, 0]
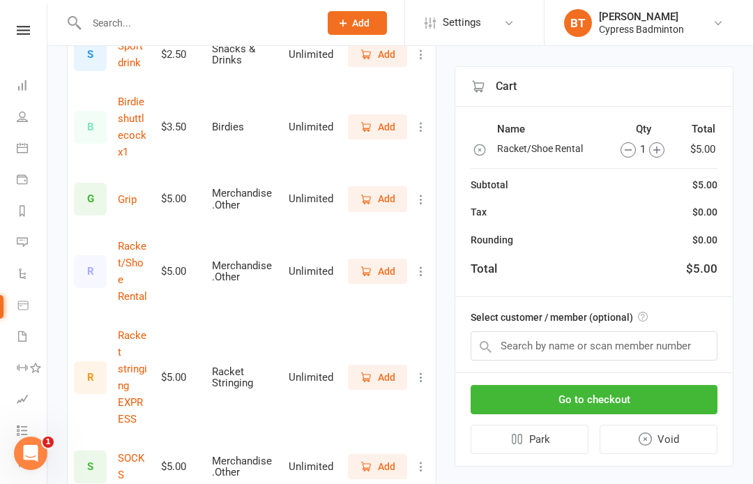
click at [656, 148] on icon "button" at bounding box center [656, 149] width 7 height 7
click at [620, 146] on icon "button" at bounding box center [622, 149] width 15 height 15
click at [380, 127] on span "Add" at bounding box center [386, 126] width 17 height 15
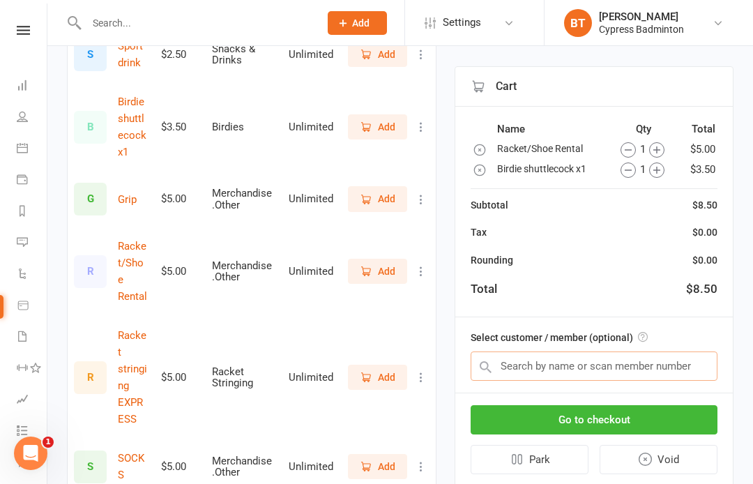
click at [516, 365] on input "text" at bounding box center [593, 365] width 247 height 29
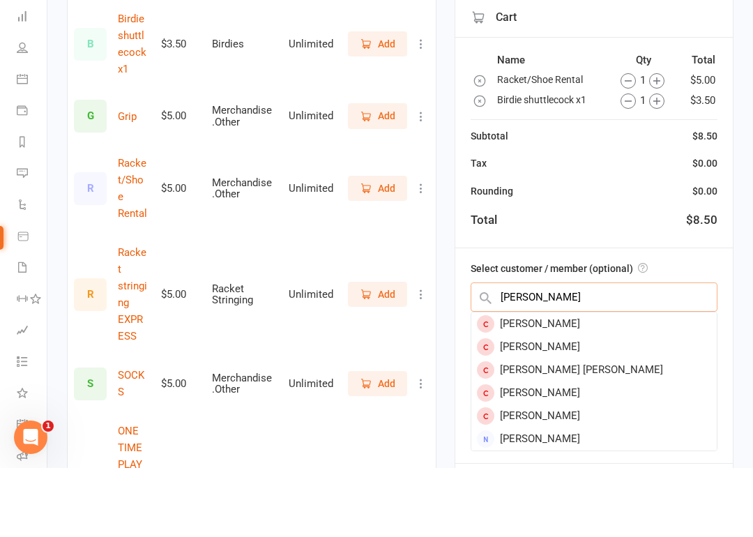
scroll to position [439, 0]
type input "Hoang pha"
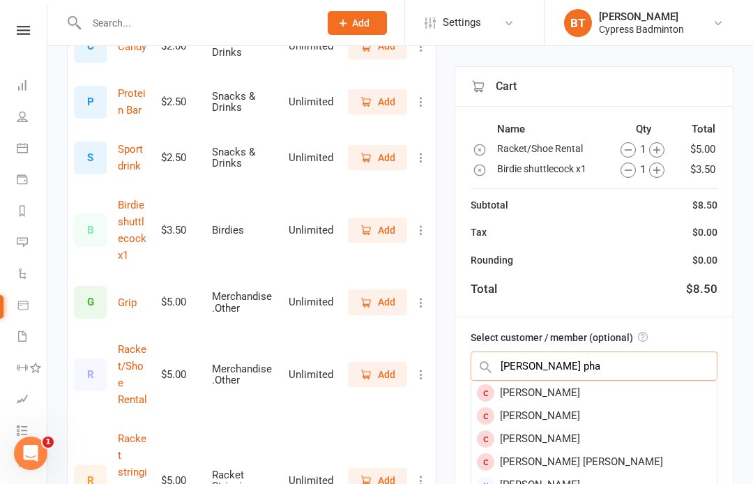
scroll to position [0, 0]
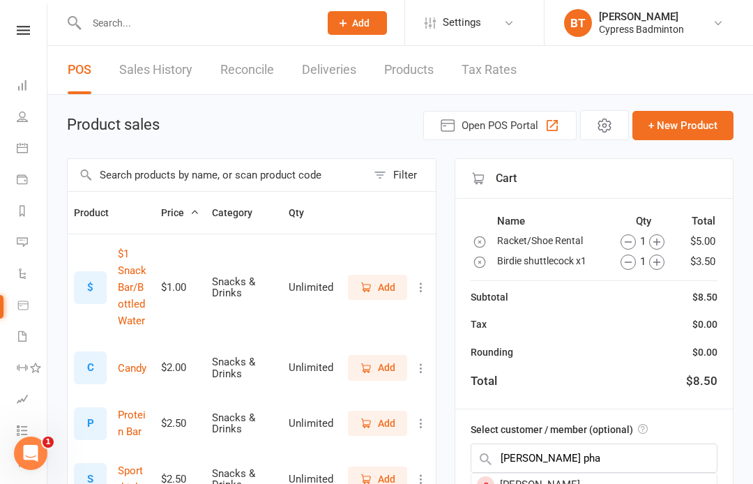
click at [23, 34] on icon at bounding box center [23, 30] width 13 height 9
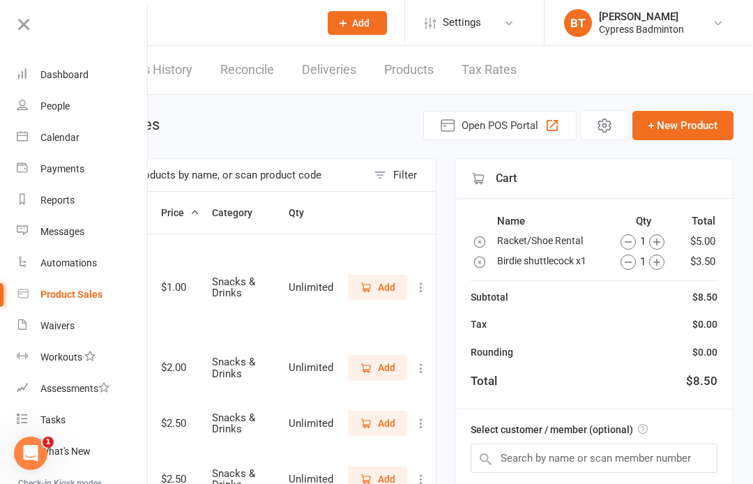
click at [68, 328] on div "Waivers" at bounding box center [57, 325] width 34 height 11
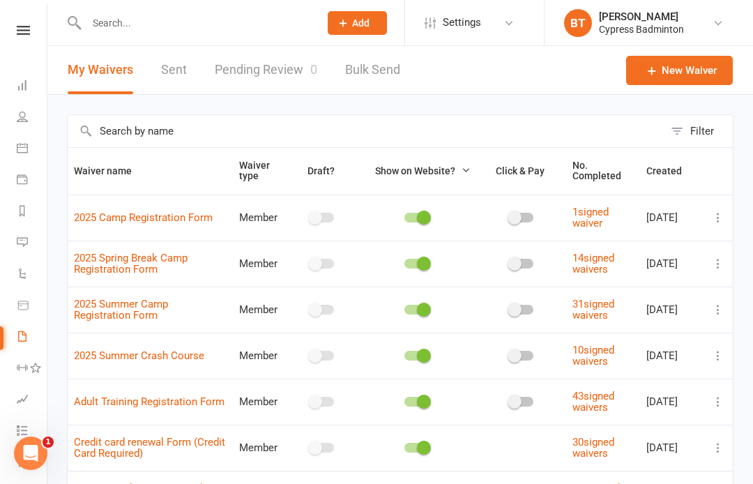
click at [274, 75] on link "Pending Review 0" at bounding box center [266, 70] width 102 height 48
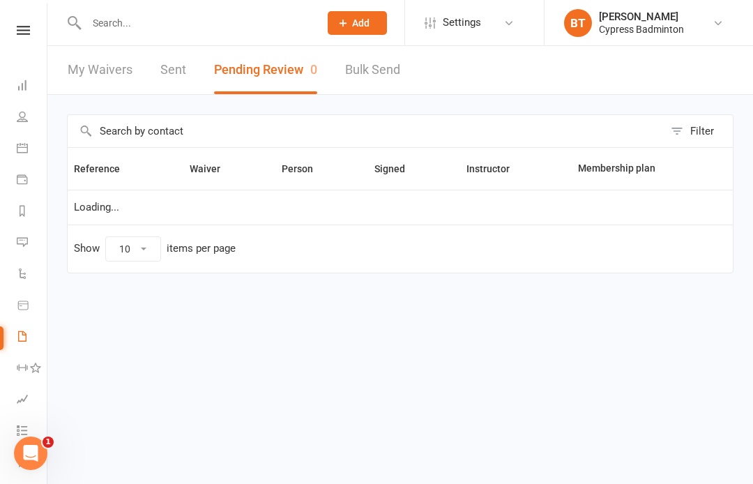
select select "50"
click at [174, 67] on link "Sent" at bounding box center [173, 70] width 26 height 48
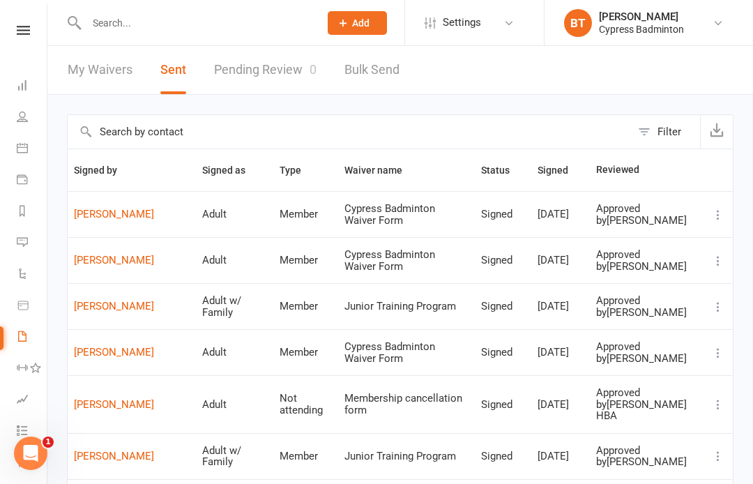
click at [129, 266] on link "Hoang Pham" at bounding box center [132, 260] width 116 height 12
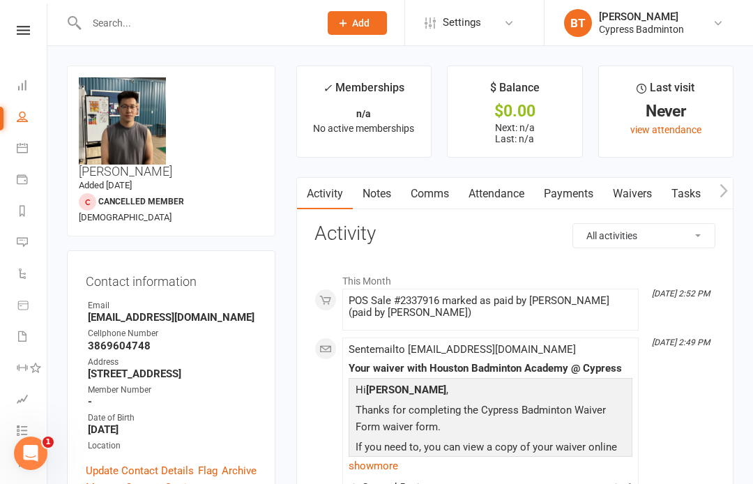
click at [29, 26] on icon at bounding box center [23, 30] width 13 height 9
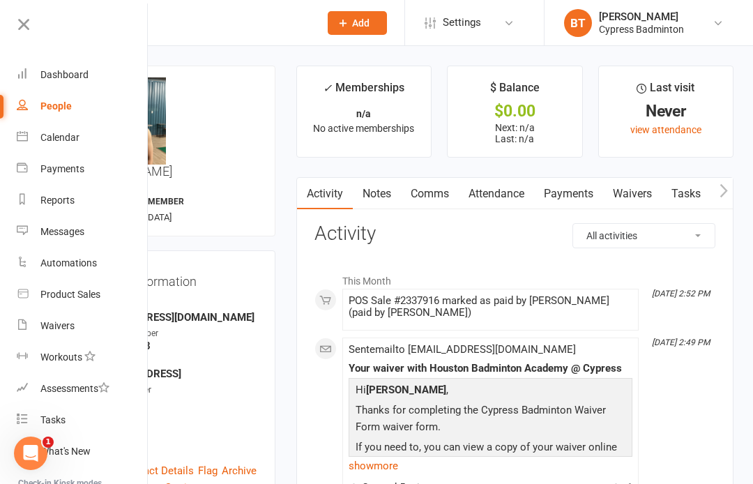
click at [90, 292] on div "Product Sales" at bounding box center [70, 294] width 60 height 11
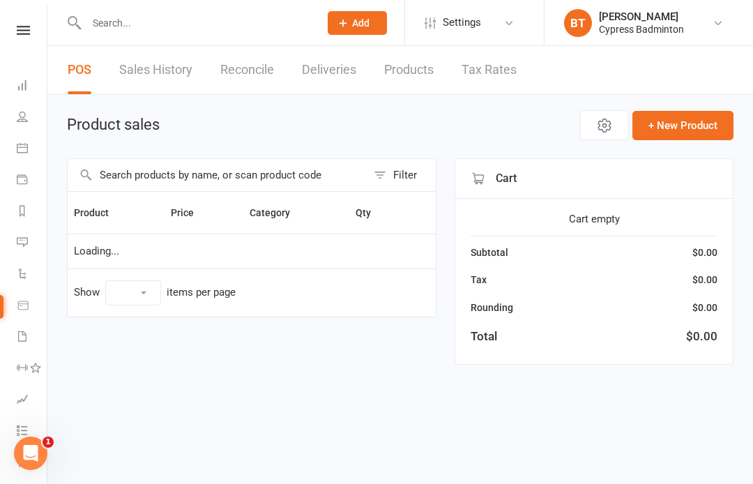
select select "100"
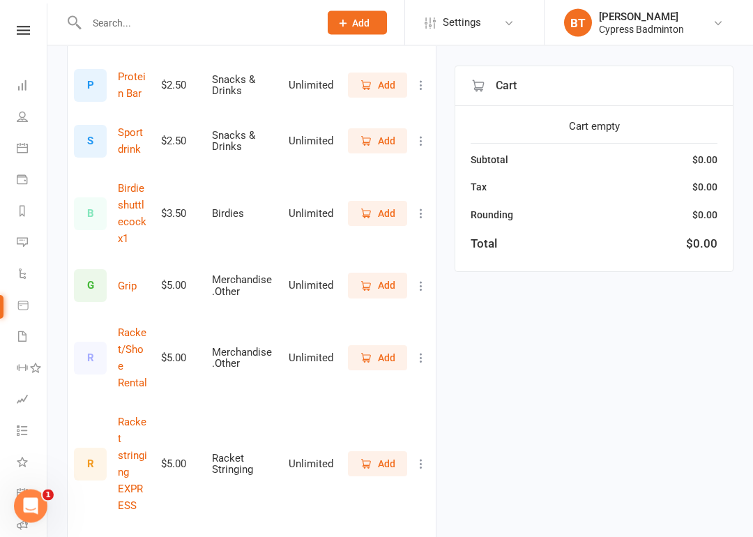
scroll to position [338, 0]
click at [381, 350] on span "Add" at bounding box center [386, 357] width 17 height 15
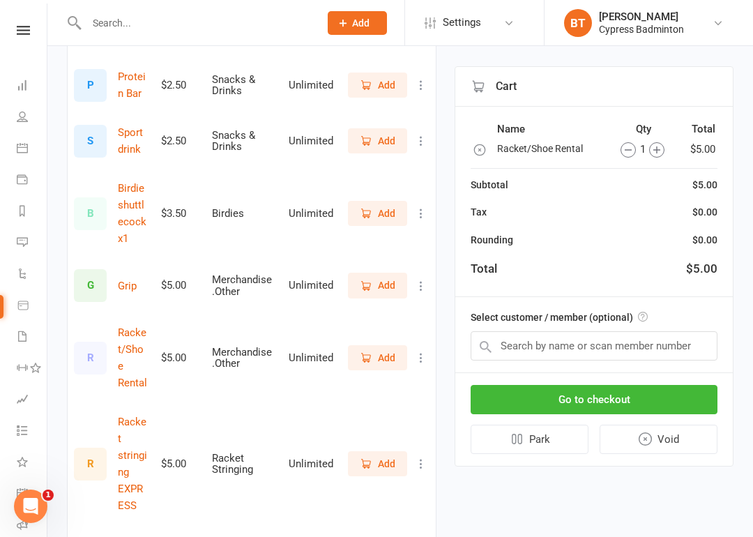
scroll to position [391, 0]
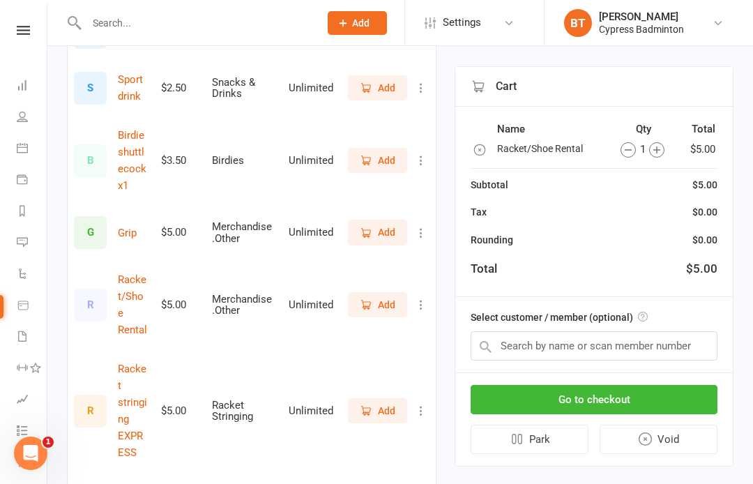
click at [378, 161] on span "Add" at bounding box center [386, 160] width 17 height 15
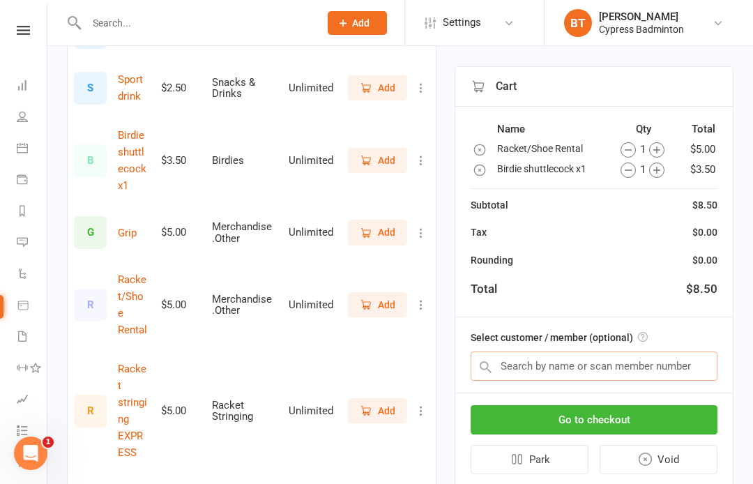
click at [531, 357] on input "text" at bounding box center [593, 365] width 247 height 29
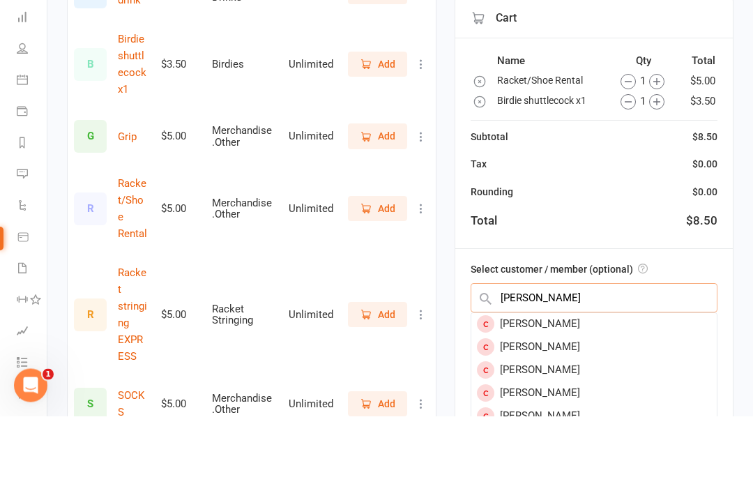
scroll to position [72, 0]
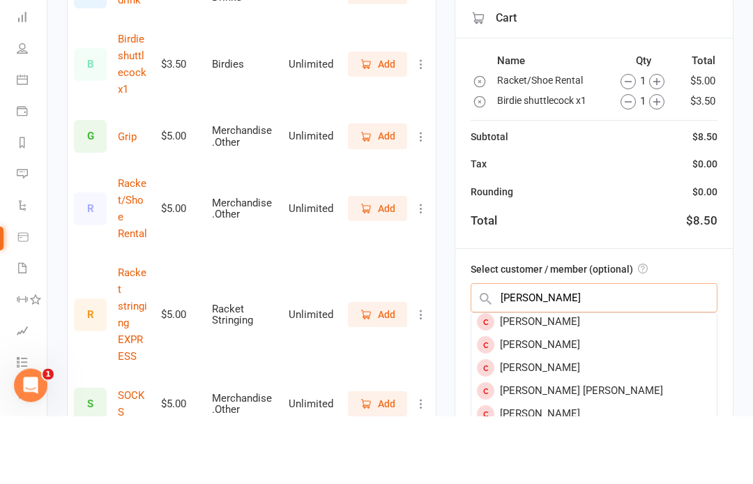
type input "Pham hoang"
click at [546, 401] on div "[PERSON_NAME]" at bounding box center [593, 412] width 245 height 23
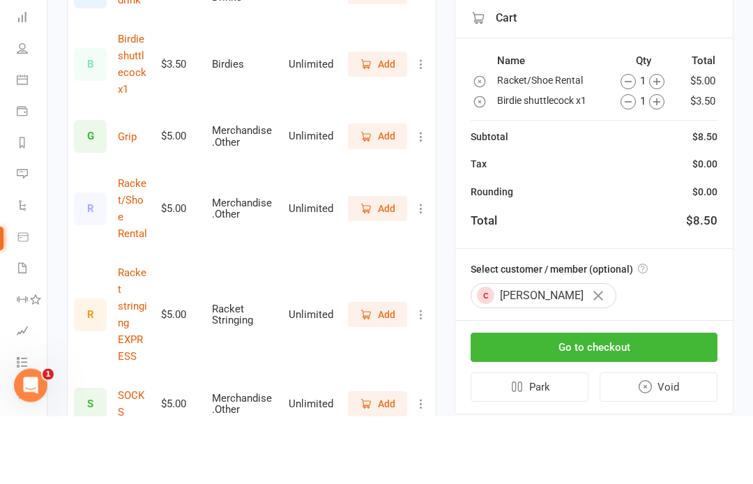
scroll to position [487, 0]
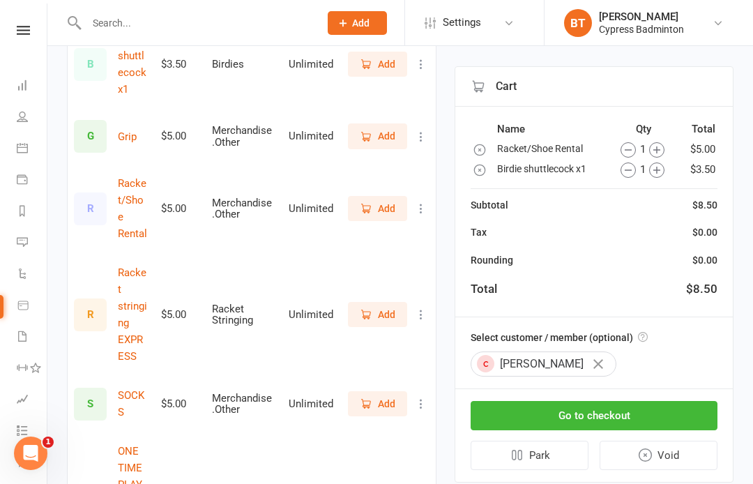
click at [592, 411] on button "Go to checkout" at bounding box center [593, 415] width 247 height 29
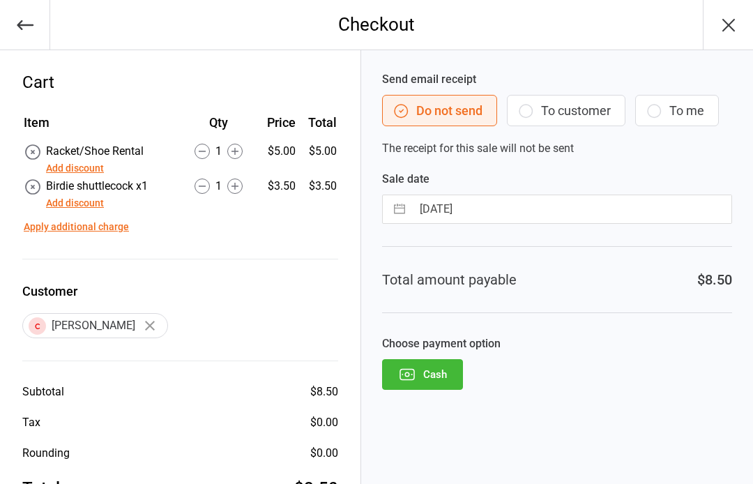
click at [438, 369] on button "Cash" at bounding box center [422, 374] width 81 height 31
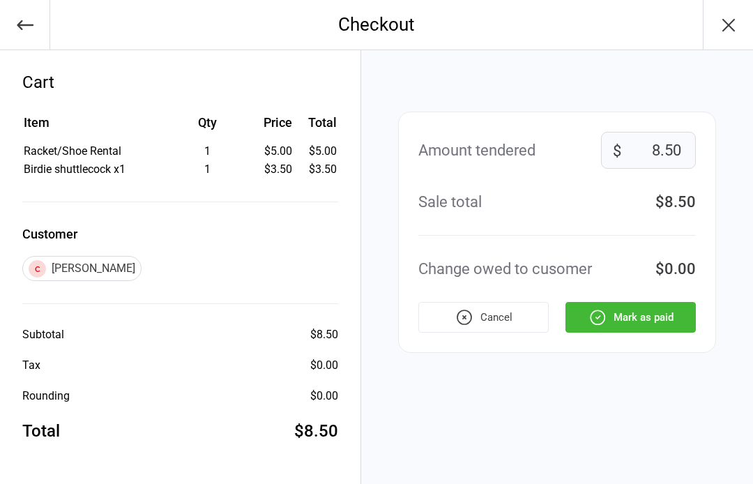
click at [654, 316] on button "Mark as paid" at bounding box center [630, 317] width 130 height 31
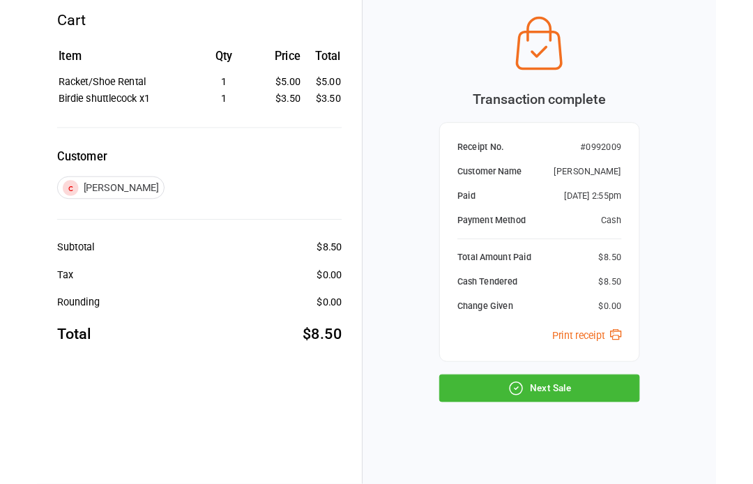
scroll to position [113, 0]
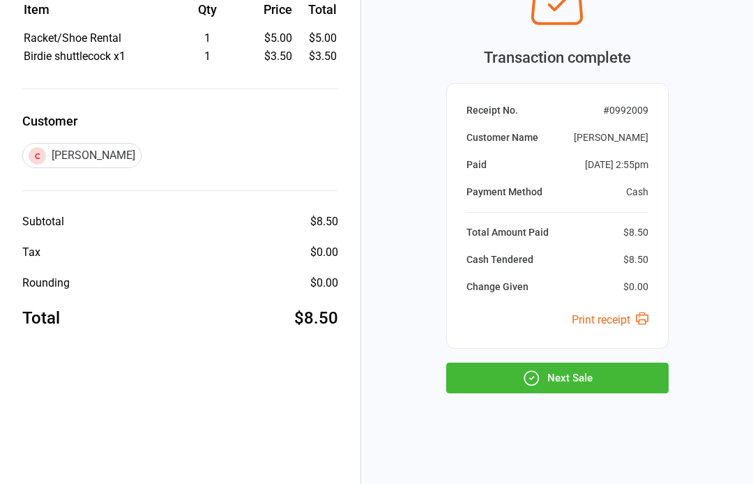
click at [579, 376] on button "Next Sale" at bounding box center [557, 377] width 222 height 31
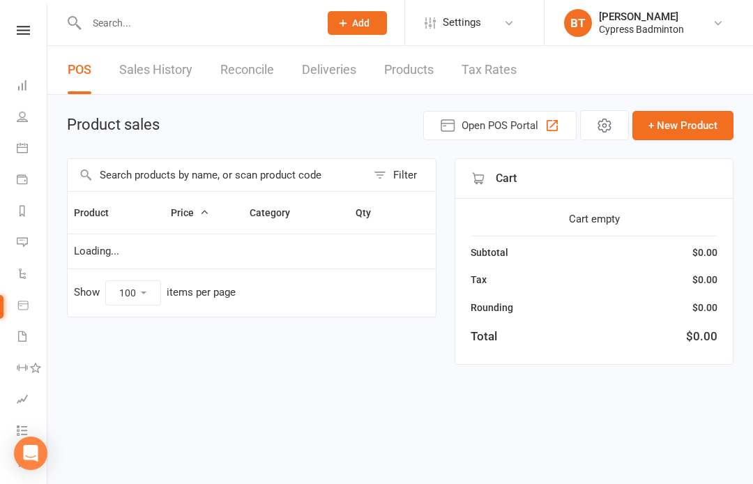
select select "100"
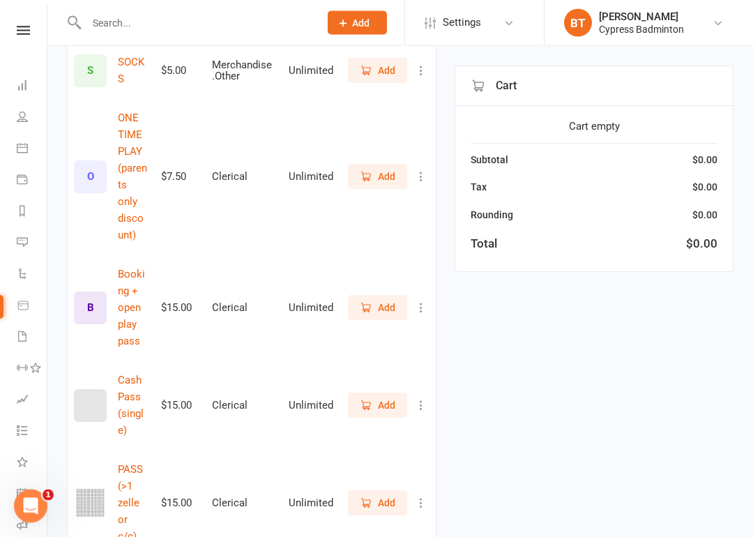
scroll to position [821, 0]
click at [374, 483] on span "Add" at bounding box center [378, 501] width 36 height 15
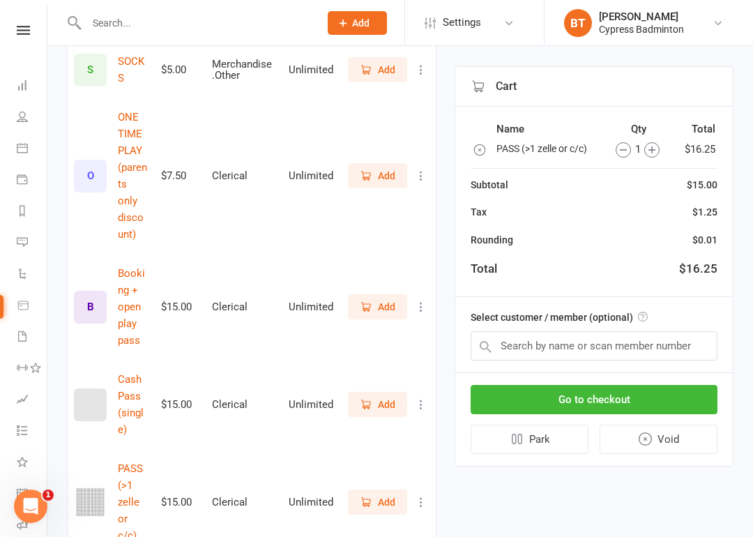
scroll to position [874, 0]
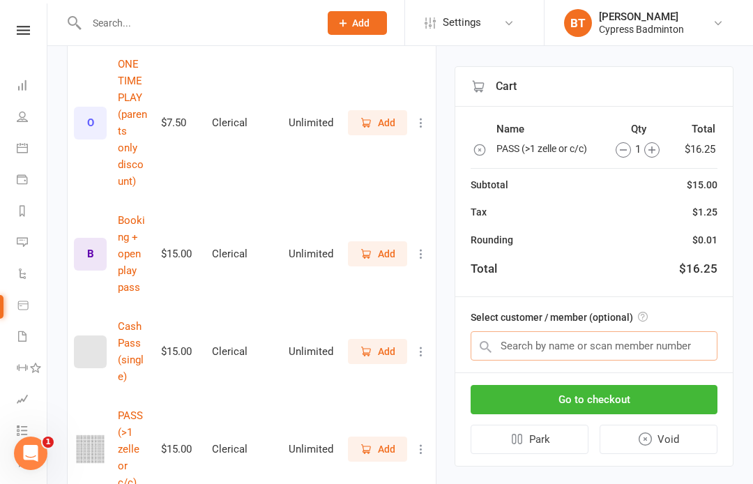
click at [516, 341] on input "text" at bounding box center [593, 345] width 247 height 29
type input "[PERSON_NAME]"
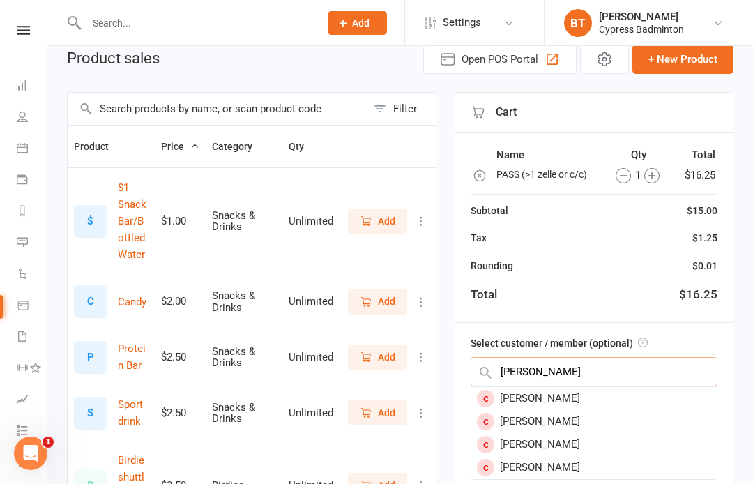
scroll to position [0, 0]
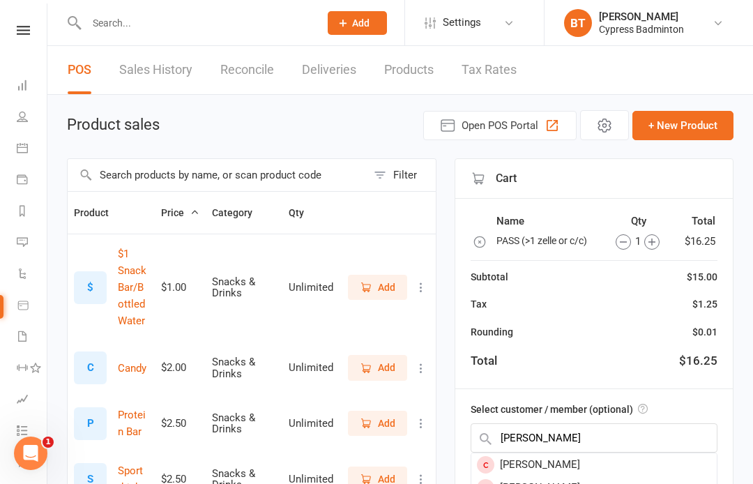
click at [19, 29] on icon at bounding box center [23, 30] width 13 height 9
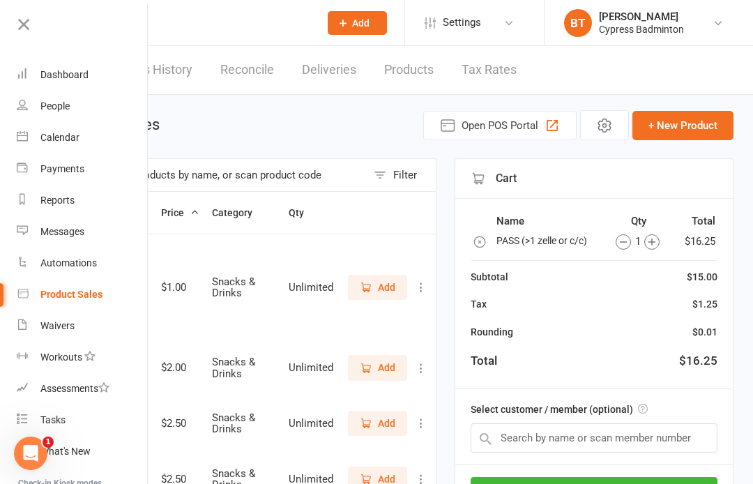
click at [66, 326] on div "Waivers" at bounding box center [57, 325] width 34 height 11
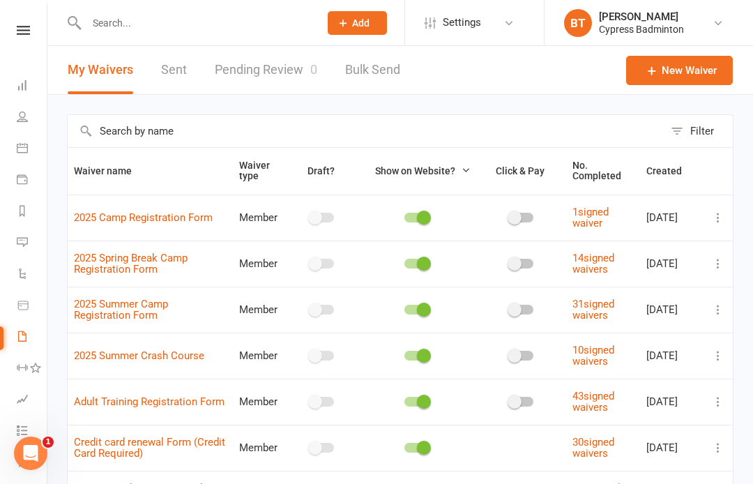
click at [176, 67] on link "Sent" at bounding box center [174, 70] width 26 height 48
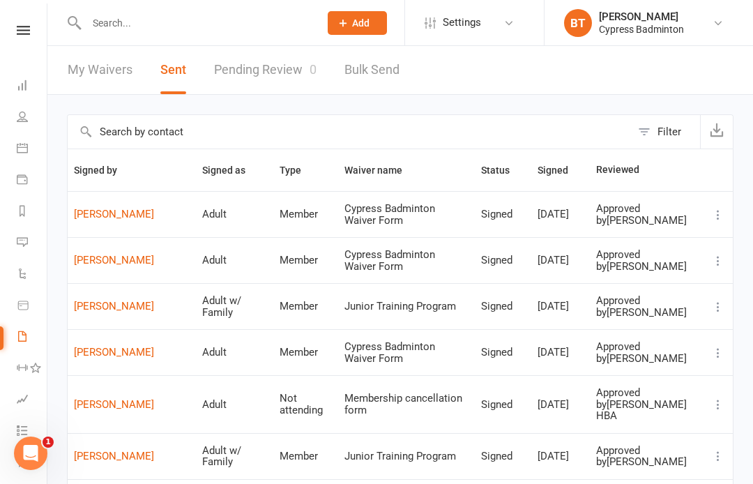
click at [21, 26] on icon at bounding box center [23, 30] width 13 height 9
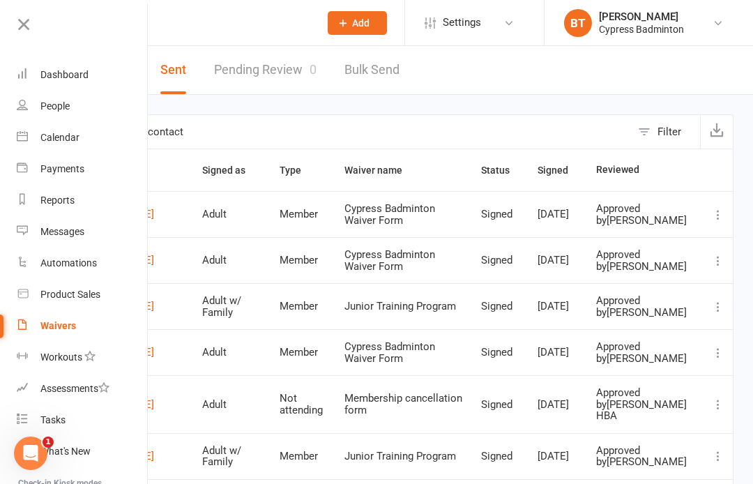
click at [77, 301] on link "Product Sales" at bounding box center [83, 294] width 132 height 31
select select "100"
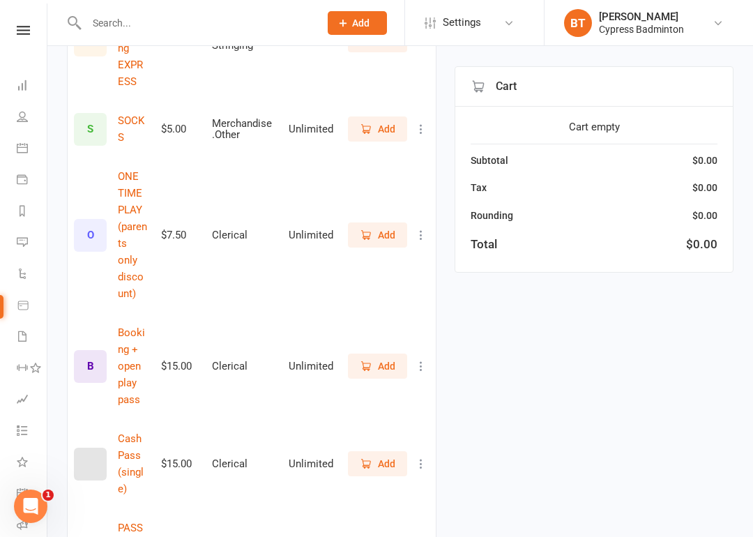
scroll to position [762, 0]
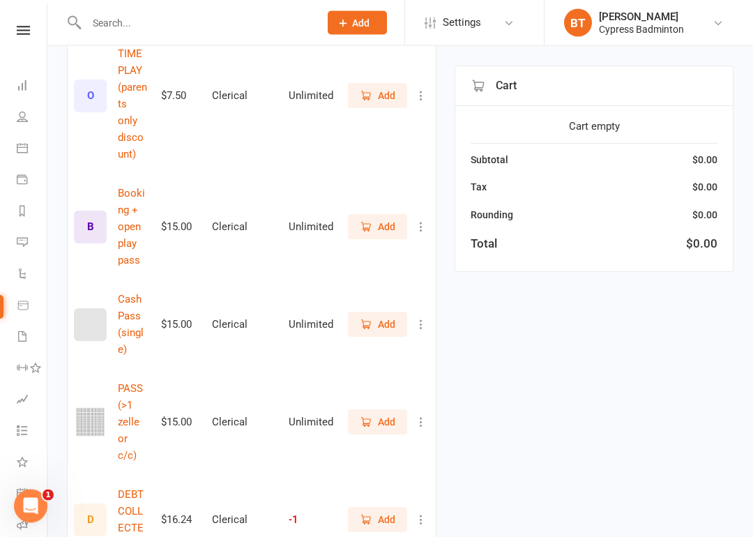
click at [383, 415] on span "Add" at bounding box center [386, 422] width 17 height 15
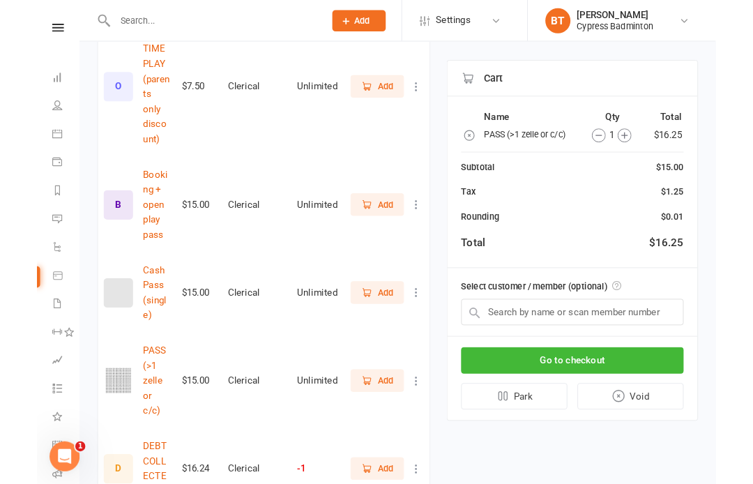
scroll to position [954, 0]
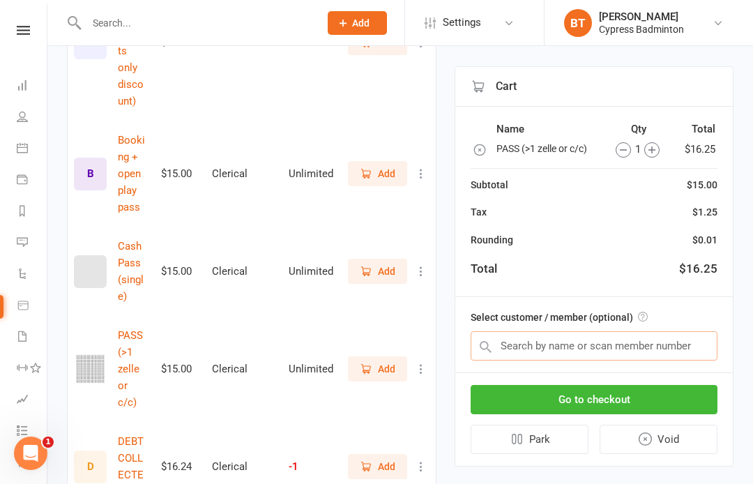
click at [514, 339] on input "text" at bounding box center [593, 345] width 247 height 29
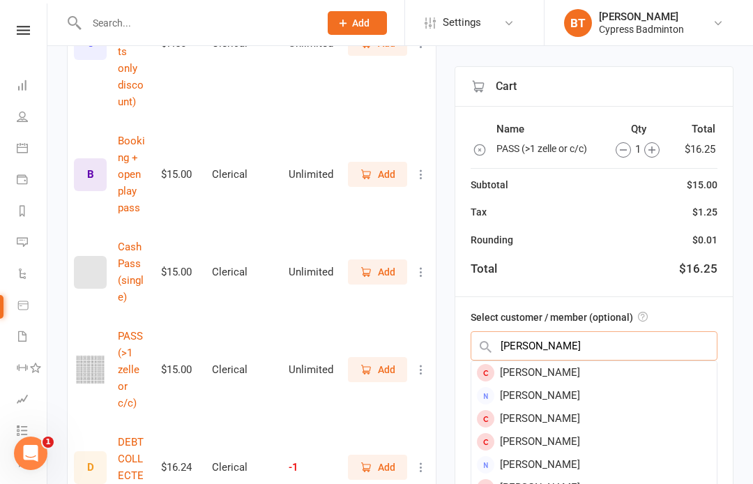
type input "Holly Luu"
click at [535, 372] on div "Holly Luu" at bounding box center [593, 372] width 245 height 23
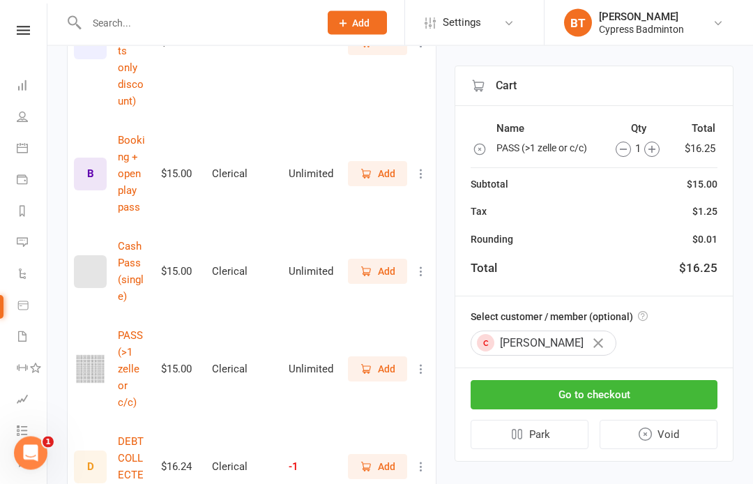
click at [574, 391] on button "Go to checkout" at bounding box center [593, 395] width 247 height 29
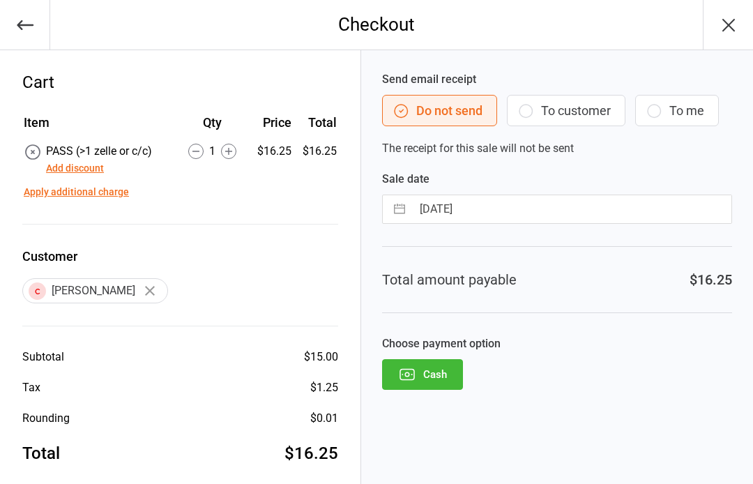
click at [89, 174] on button "Add discount" at bounding box center [75, 168] width 58 height 15
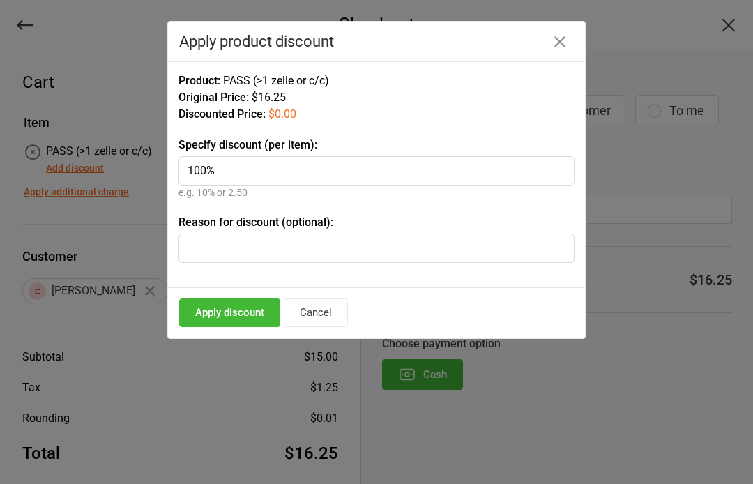
type input "100%"
click at [201, 239] on input "text" at bounding box center [376, 247] width 396 height 29
type input "walking"
click at [243, 311] on button "Apply discount" at bounding box center [229, 312] width 101 height 29
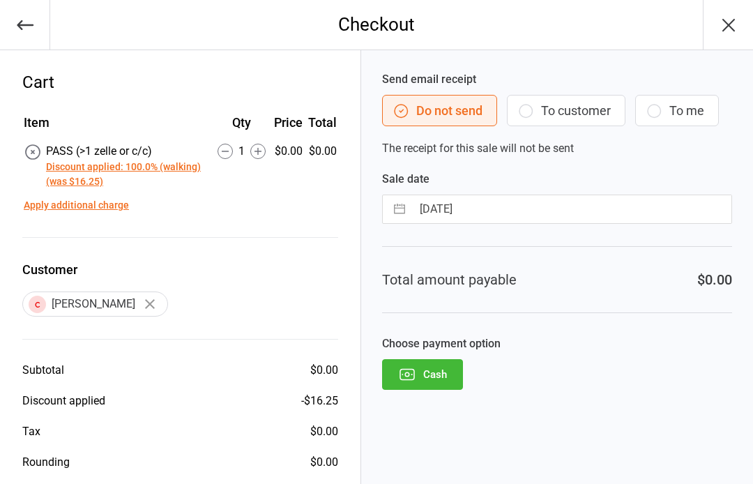
click at [445, 372] on button "Cash" at bounding box center [422, 374] width 81 height 31
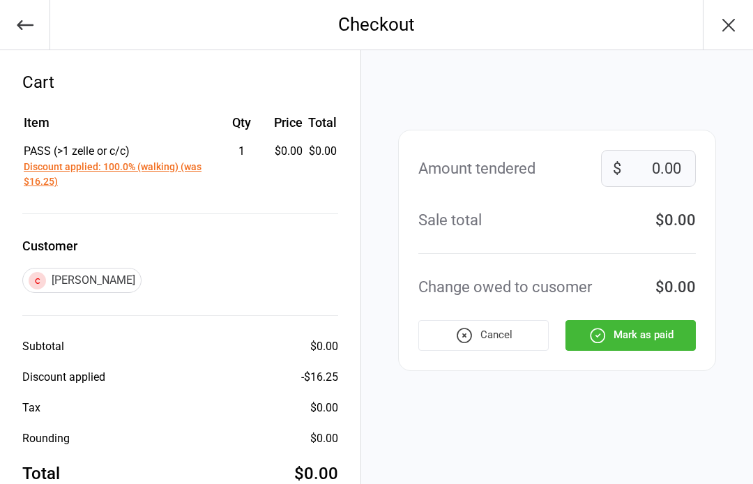
click at [627, 336] on button "Mark as paid" at bounding box center [630, 335] width 130 height 31
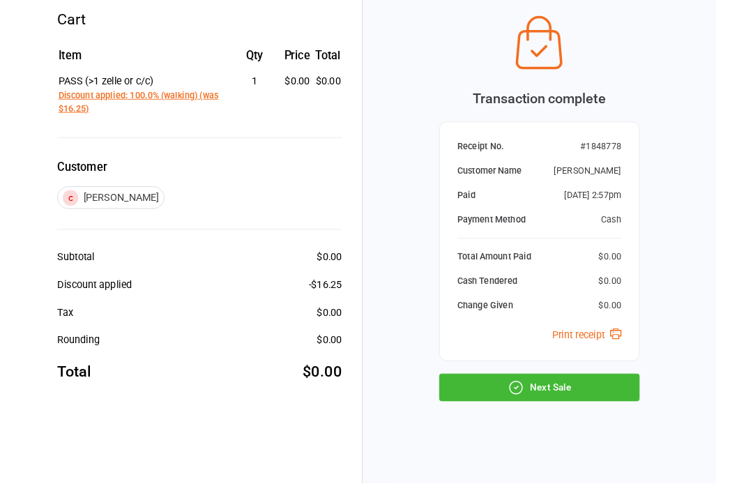
scroll to position [113, 0]
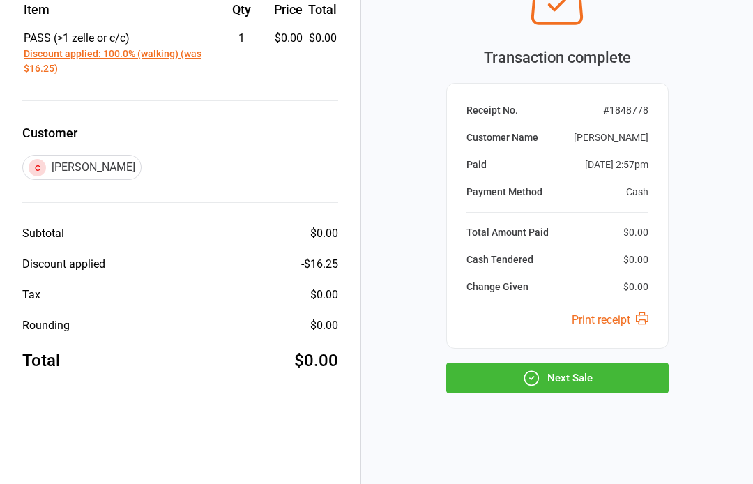
click at [588, 390] on button "Next Sale" at bounding box center [557, 377] width 222 height 31
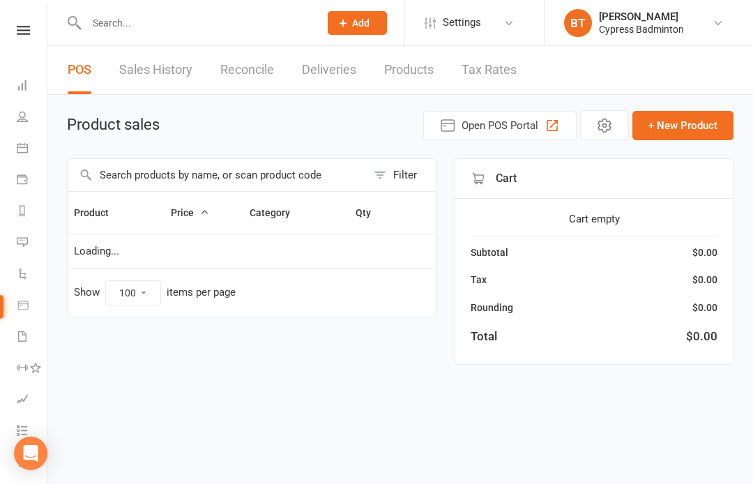
select select "100"
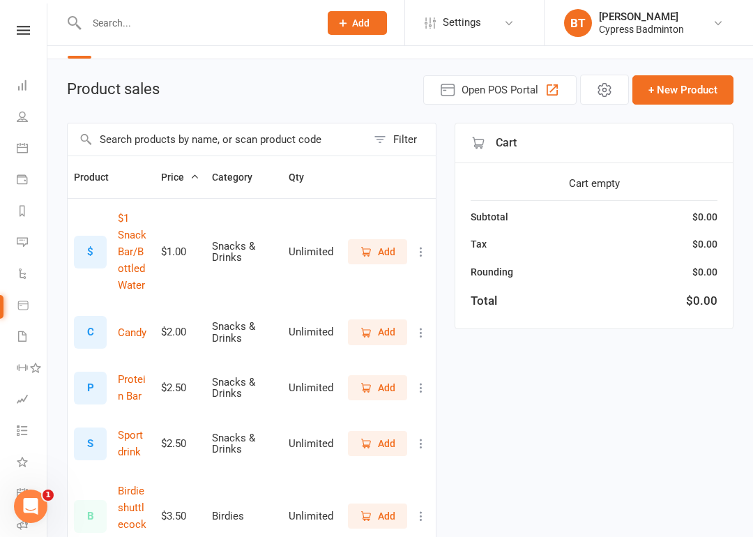
scroll to position [37, 0]
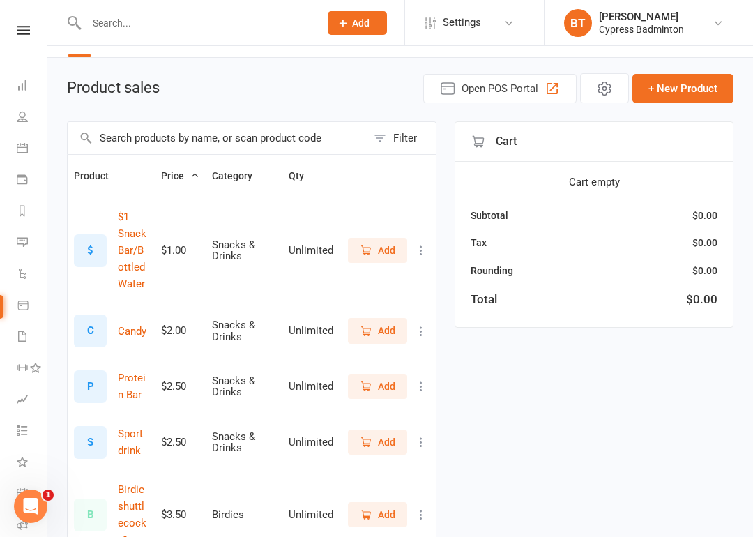
click at [378, 246] on span "Add" at bounding box center [386, 250] width 17 height 15
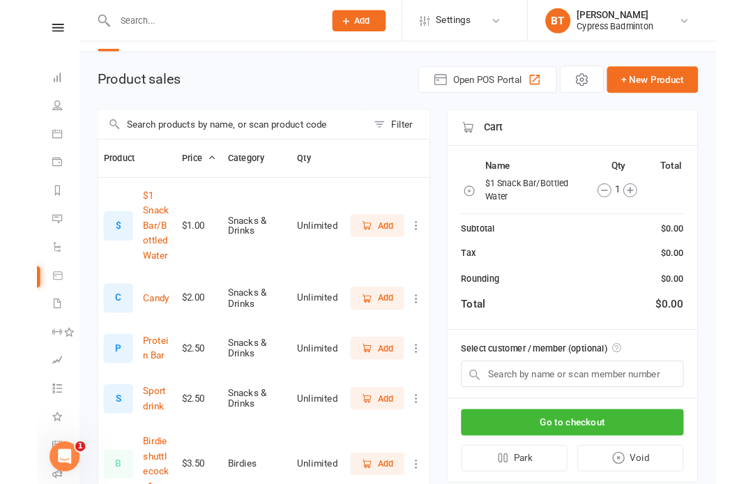
scroll to position [90, 0]
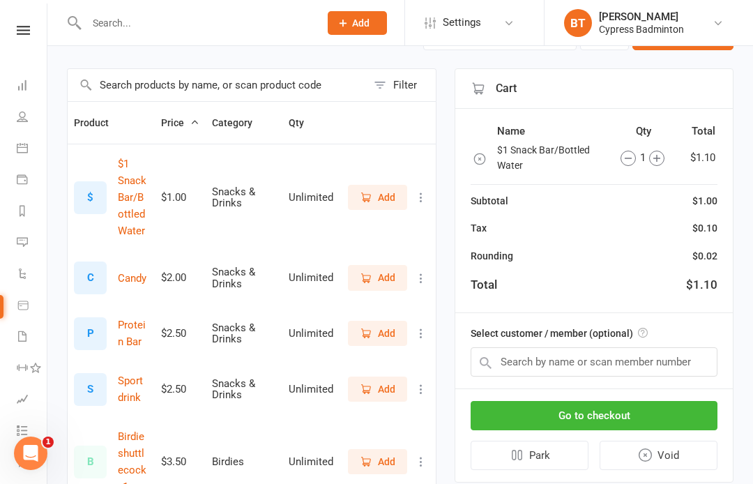
click at [661, 158] on icon "button" at bounding box center [656, 158] width 15 height 15
click at [583, 411] on button "Go to checkout" at bounding box center [593, 415] width 247 height 29
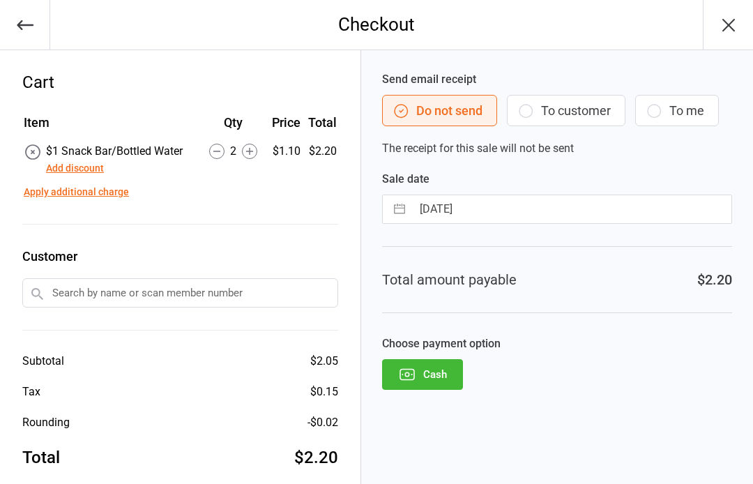
click at [92, 171] on button "Add discount" at bounding box center [75, 168] width 58 height 15
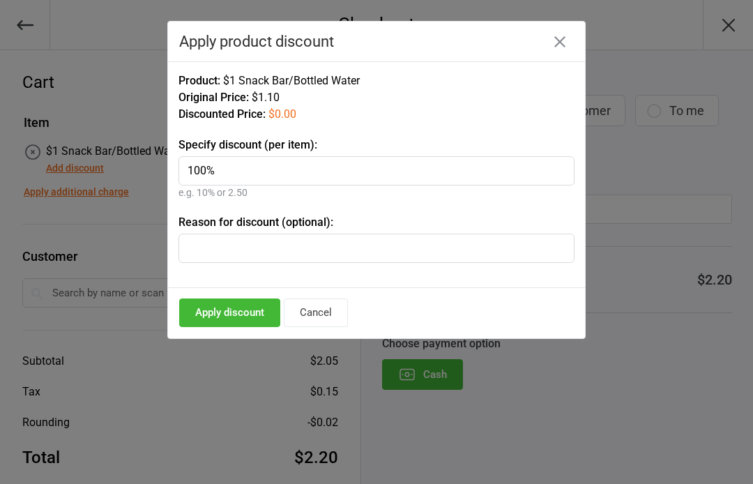
type input "100%"
click at [215, 240] on input "text" at bounding box center [376, 247] width 396 height 29
type input "water cash"
click at [232, 315] on button "Apply discount" at bounding box center [229, 312] width 101 height 29
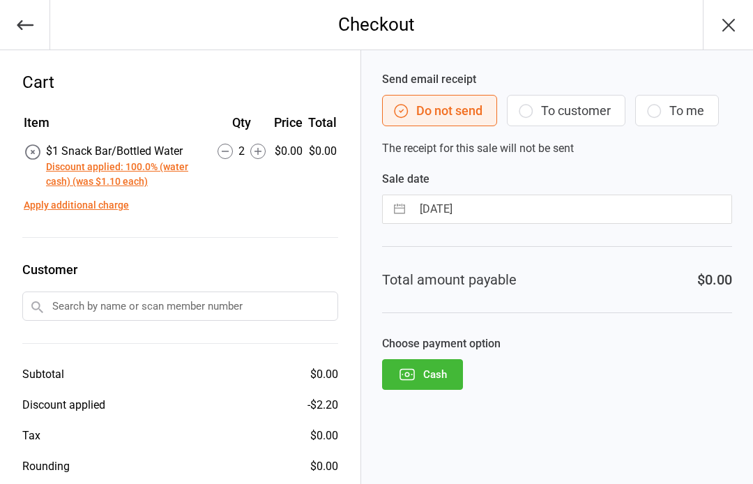
click at [435, 375] on button "Cash" at bounding box center [422, 374] width 81 height 31
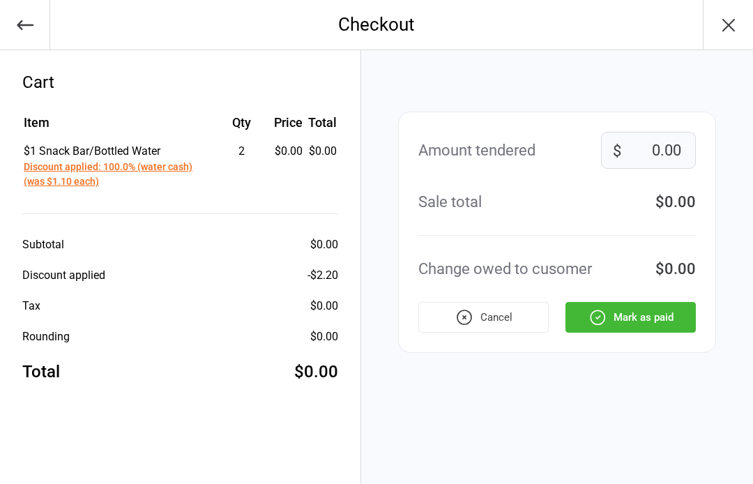
click at [635, 320] on button "Mark as paid" at bounding box center [630, 317] width 130 height 31
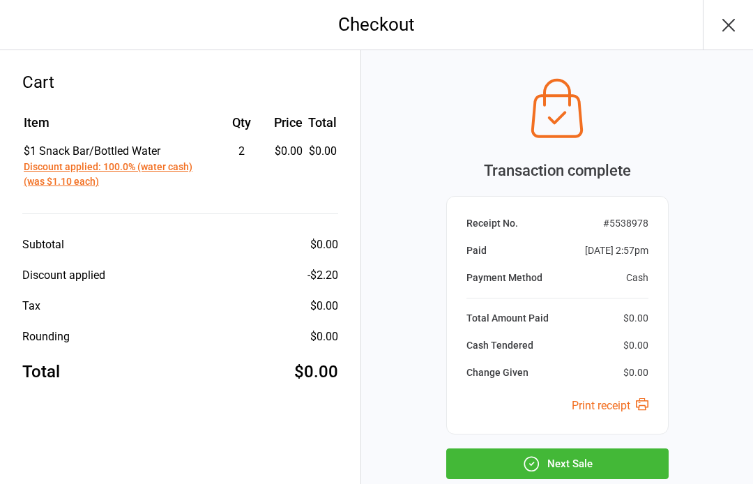
click at [602, 470] on button "Next Sale" at bounding box center [557, 463] width 222 height 31
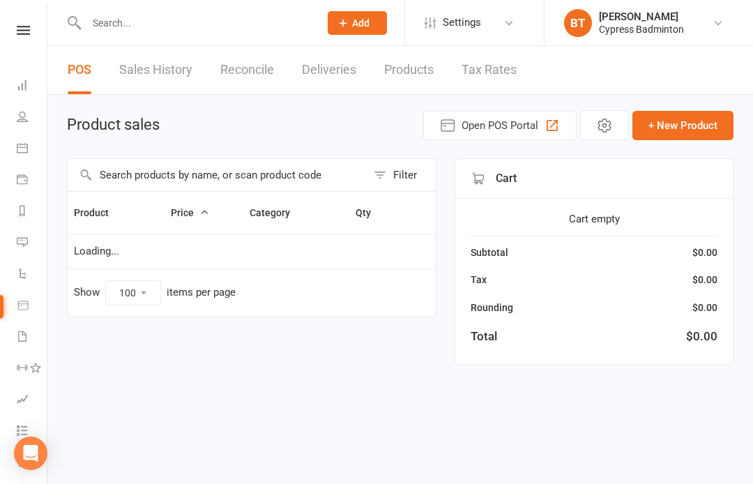
select select "100"
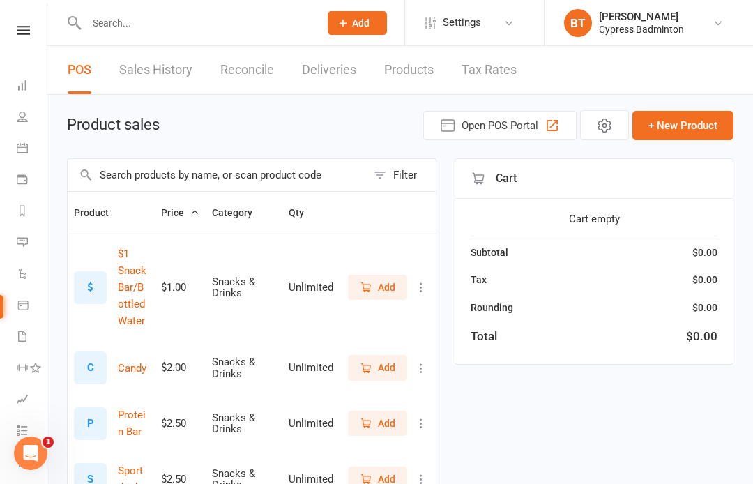
click at [110, 29] on input "text" at bounding box center [195, 23] width 227 height 20
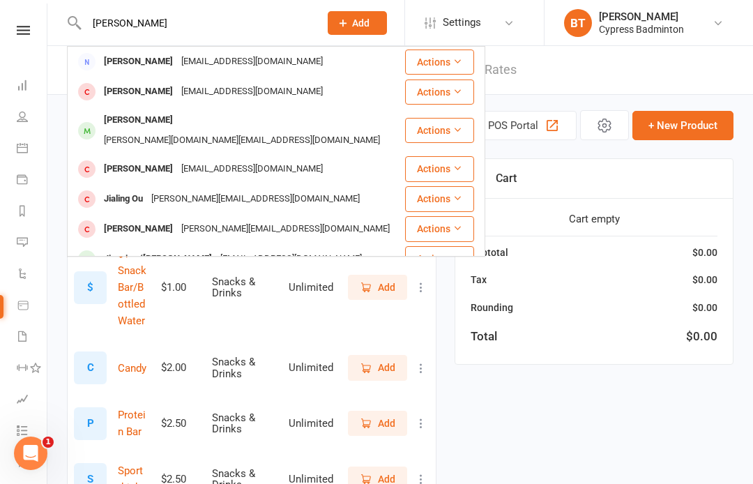
type input "Jing"
click at [442, 123] on button "Actions" at bounding box center [439, 130] width 69 height 25
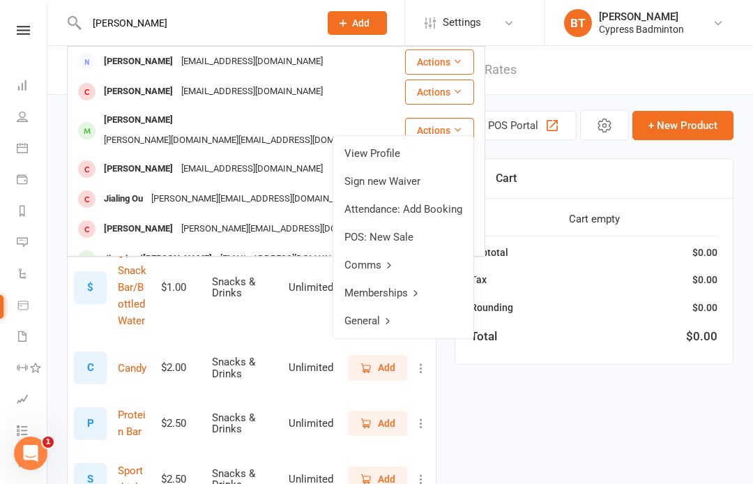
click at [381, 156] on link "View Profile" at bounding box center [403, 153] width 140 height 28
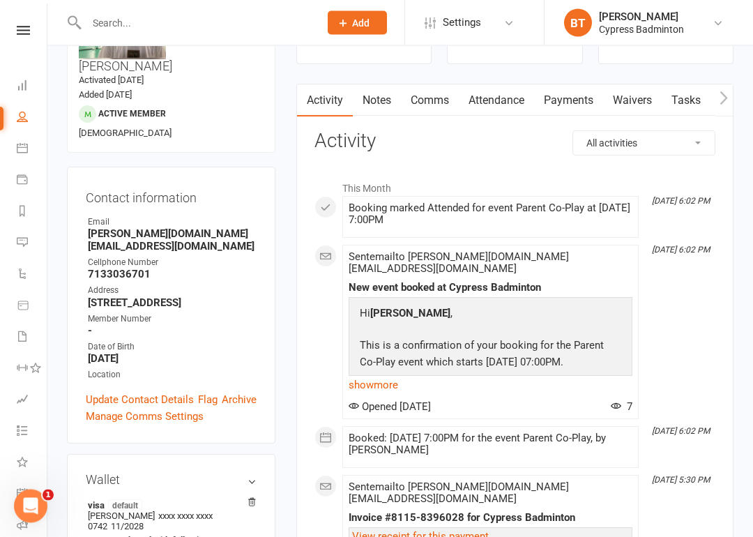
scroll to position [105, 0]
click at [567, 100] on link "Payments" at bounding box center [568, 100] width 69 height 32
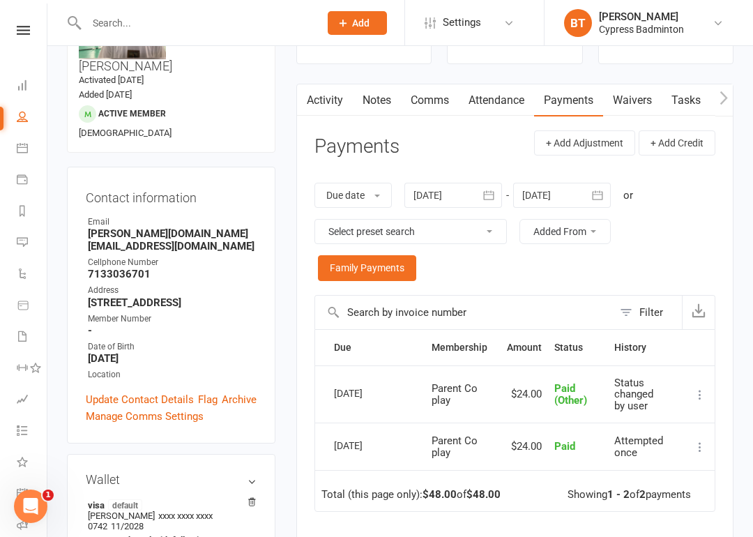
click at [29, 22] on nav "Clubworx Dashboard People Calendar Payments Reports Messages Automations Produc…" at bounding box center [23, 271] width 47 height 537
click at [20, 33] on icon at bounding box center [23, 30] width 13 height 9
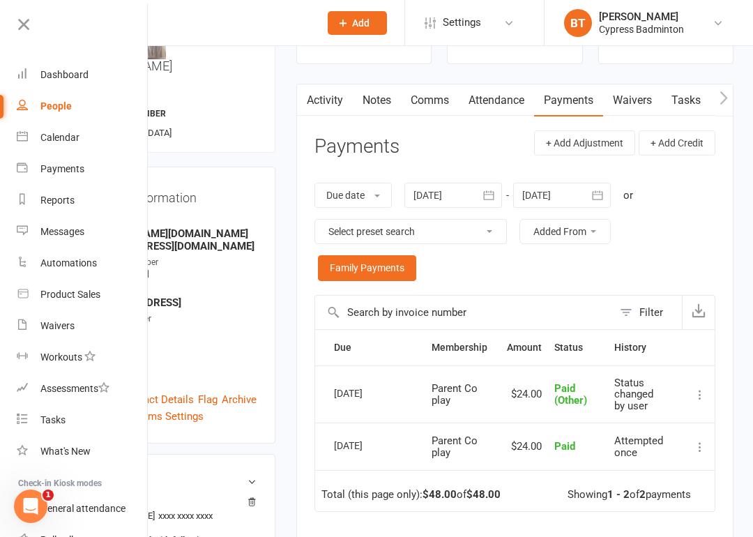
click at [85, 296] on div "Product Sales" at bounding box center [70, 294] width 60 height 11
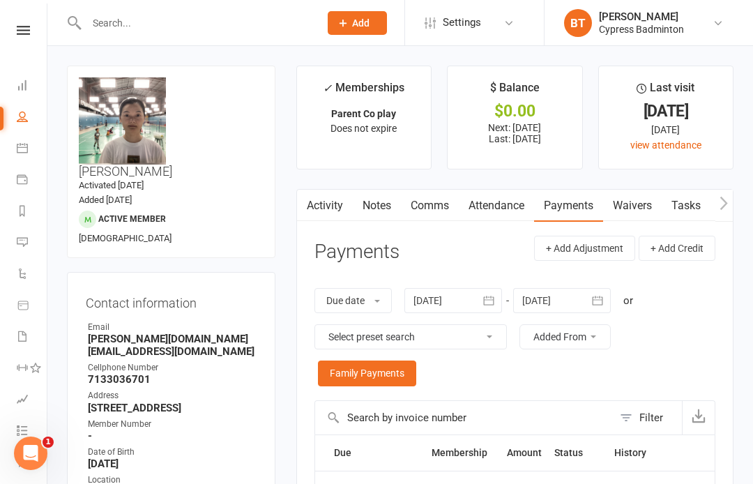
select select "100"
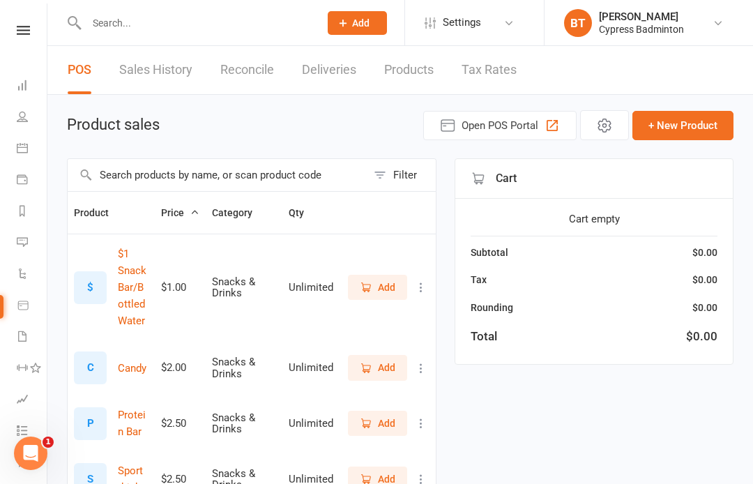
click at [24, 29] on icon at bounding box center [23, 30] width 13 height 9
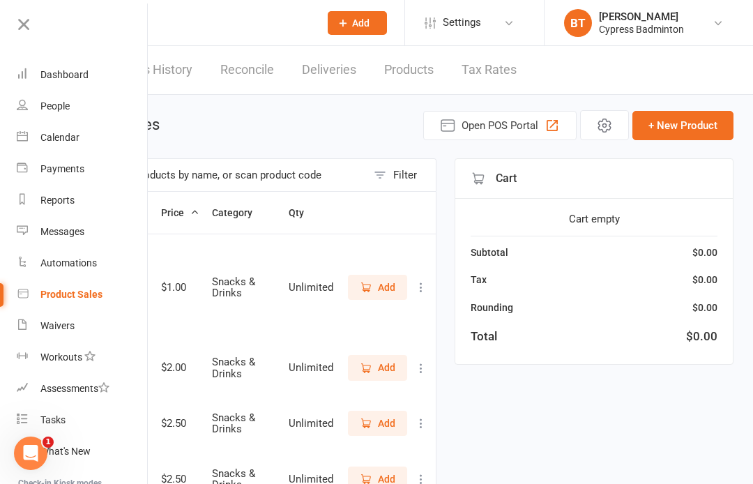
click at [173, 22] on input "text" at bounding box center [195, 23] width 227 height 20
click at [31, 18] on icon at bounding box center [24, 25] width 20 height 20
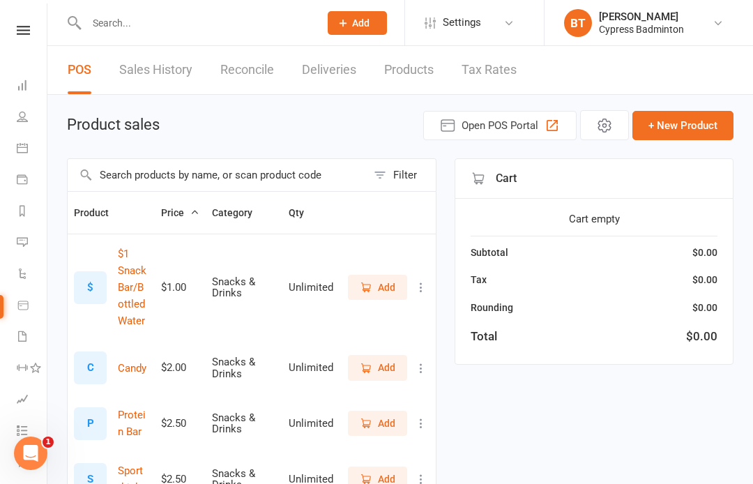
click at [151, 29] on input "text" at bounding box center [195, 23] width 227 height 20
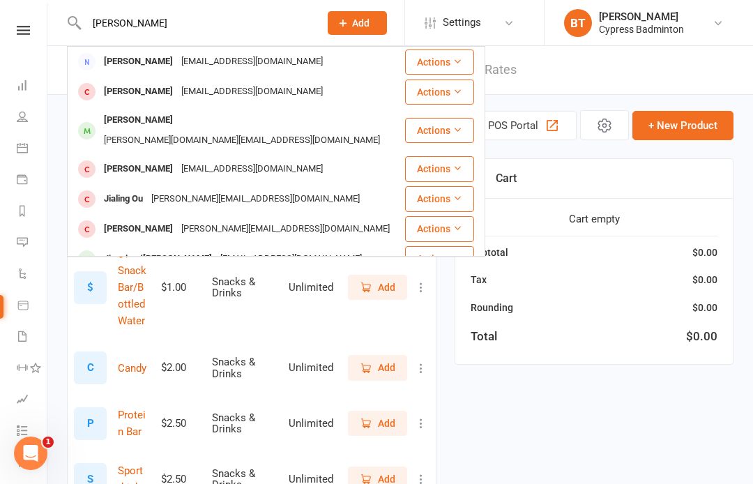
type input "[PERSON_NAME]"
click at [454, 125] on icon at bounding box center [457, 130] width 10 height 10
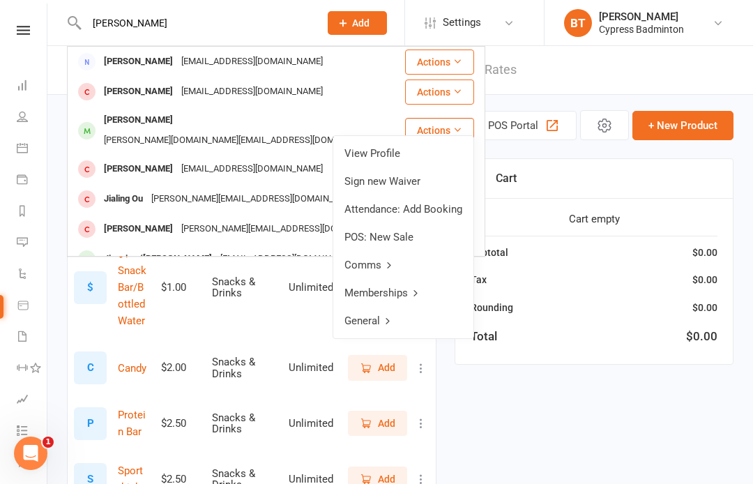
click at [385, 158] on link "View Profile" at bounding box center [403, 153] width 140 height 28
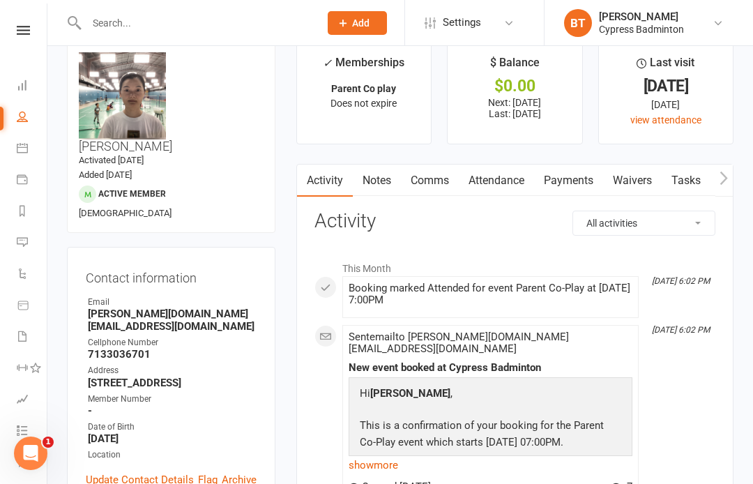
scroll to position [24, 0]
click at [590, 175] on link "Payments" at bounding box center [568, 182] width 69 height 32
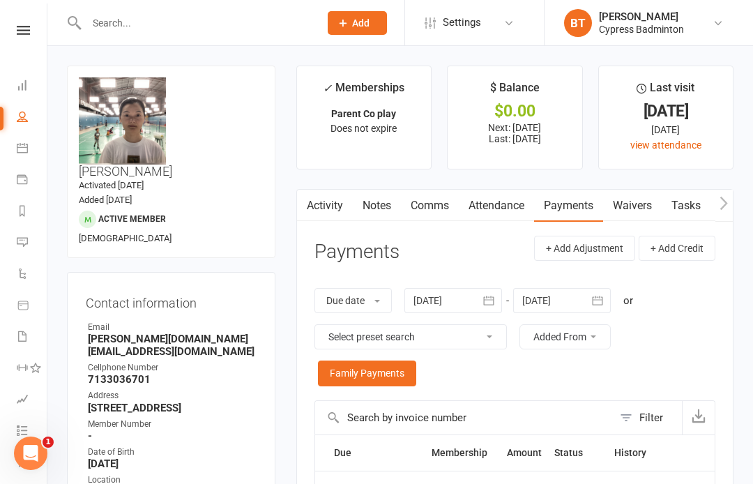
click at [113, 26] on input "text" at bounding box center [195, 23] width 227 height 20
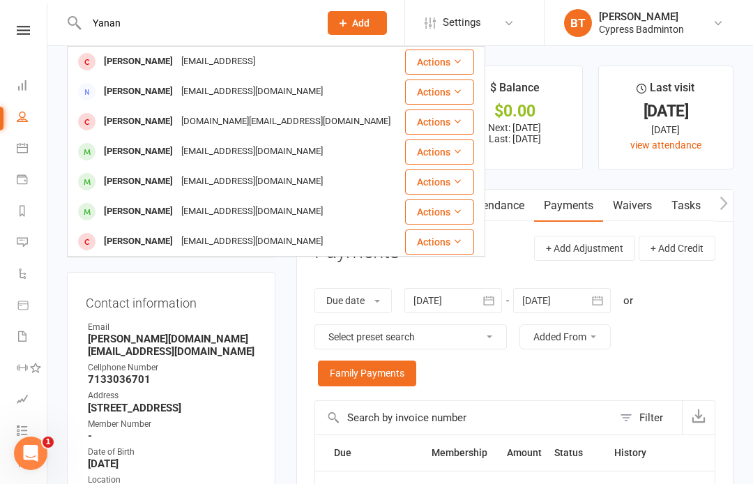
type input "Yanan"
click at [457, 182] on icon at bounding box center [457, 181] width 10 height 10
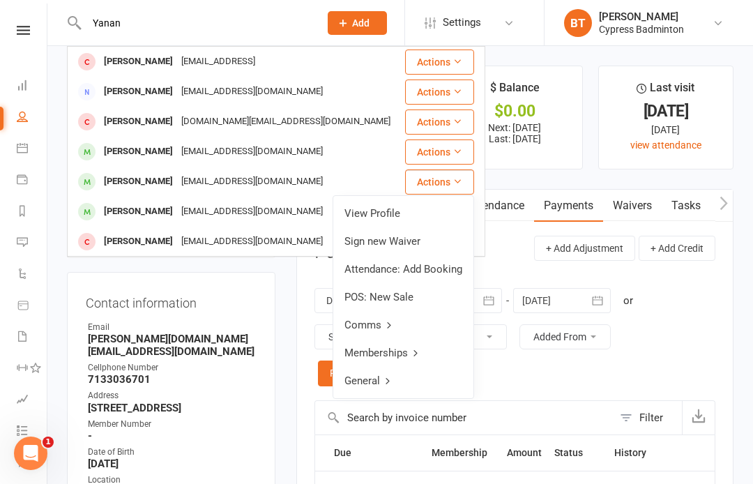
click at [370, 215] on link "View Profile" at bounding box center [403, 213] width 140 height 28
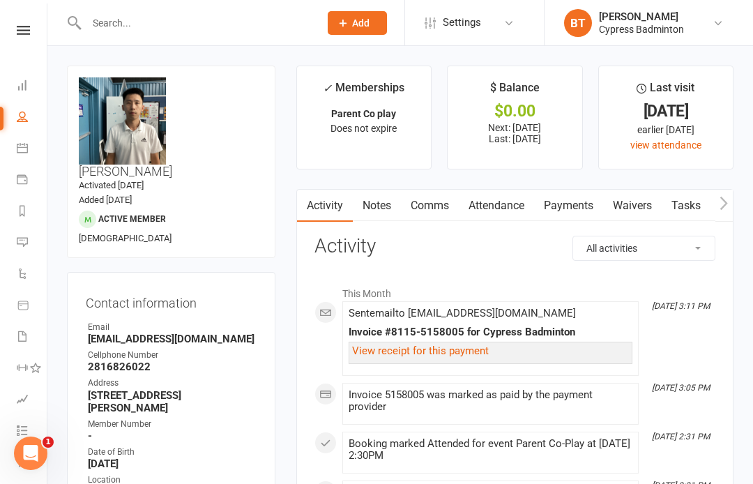
click at [25, 34] on icon at bounding box center [23, 30] width 13 height 9
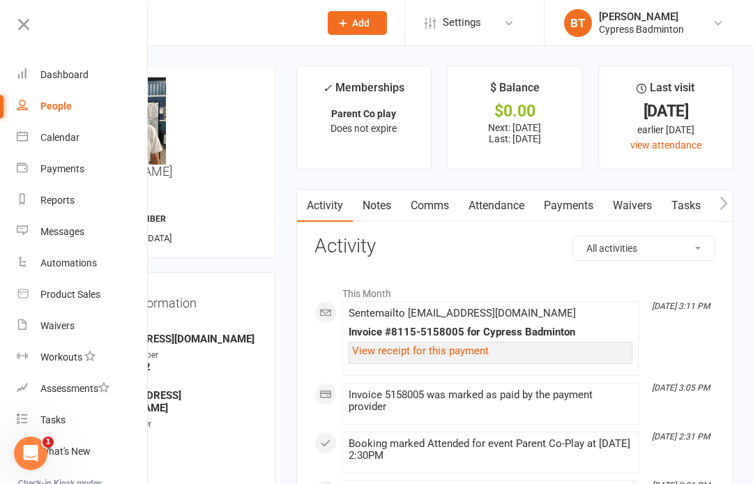
click at [87, 295] on div "Product Sales" at bounding box center [70, 294] width 60 height 11
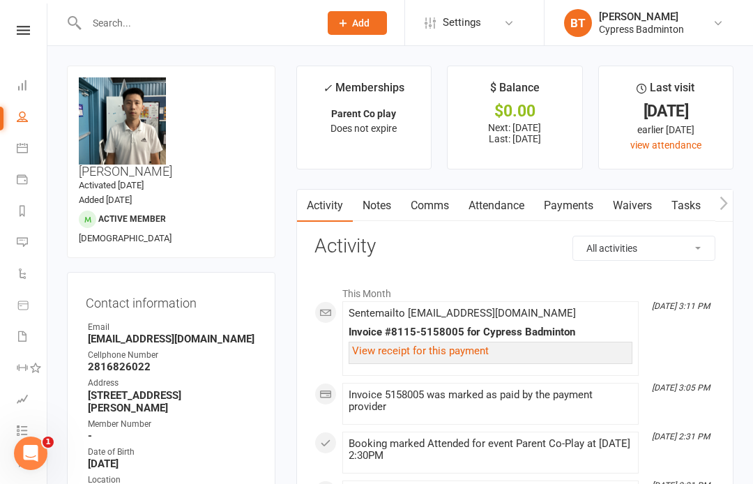
select select "100"
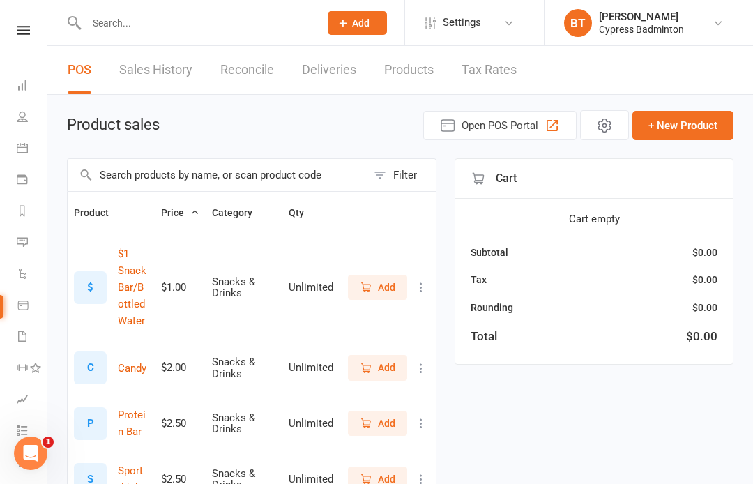
click at [380, 289] on span "Add" at bounding box center [386, 286] width 17 height 15
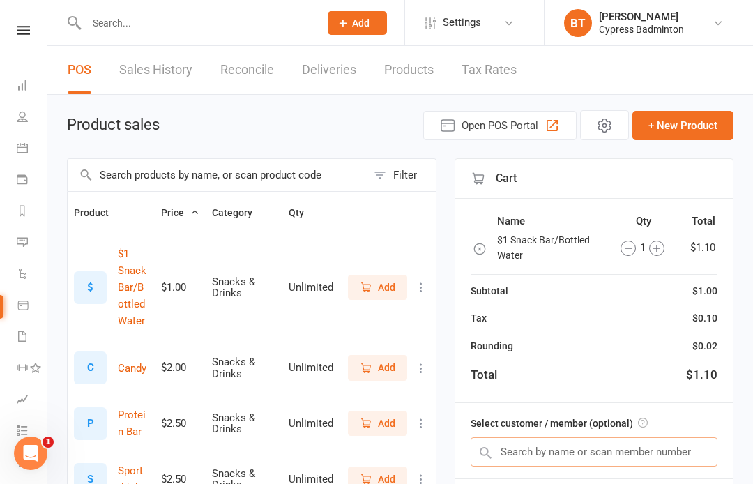
click at [517, 448] on input "text" at bounding box center [593, 451] width 247 height 29
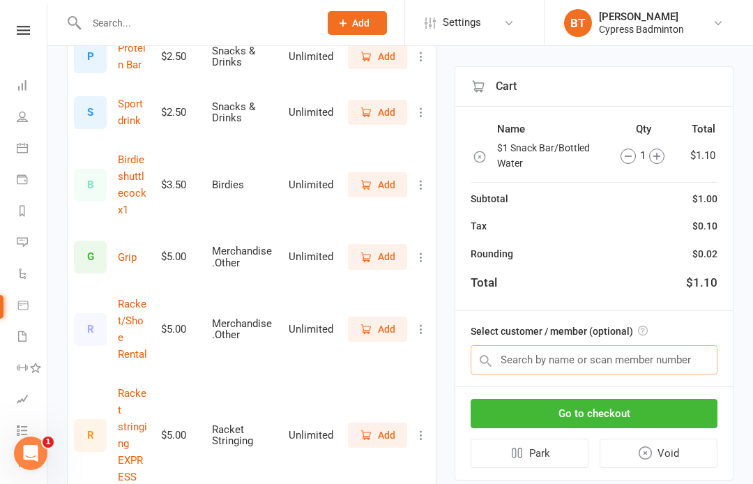
click at [518, 356] on input "text" at bounding box center [593, 359] width 247 height 29
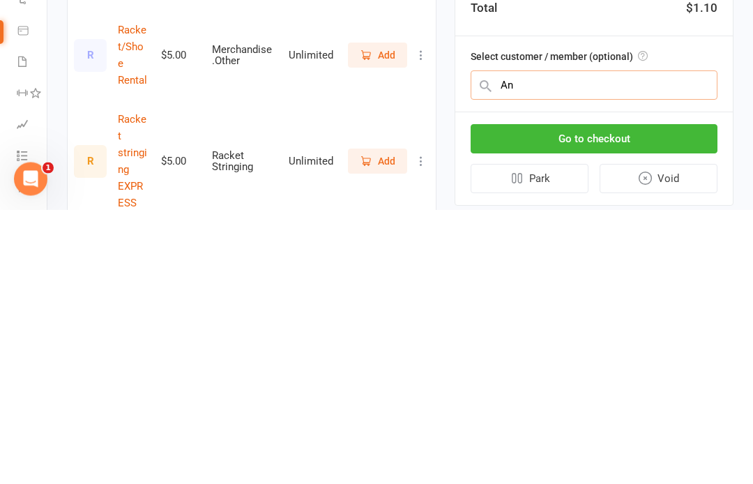
scroll to position [572, 0]
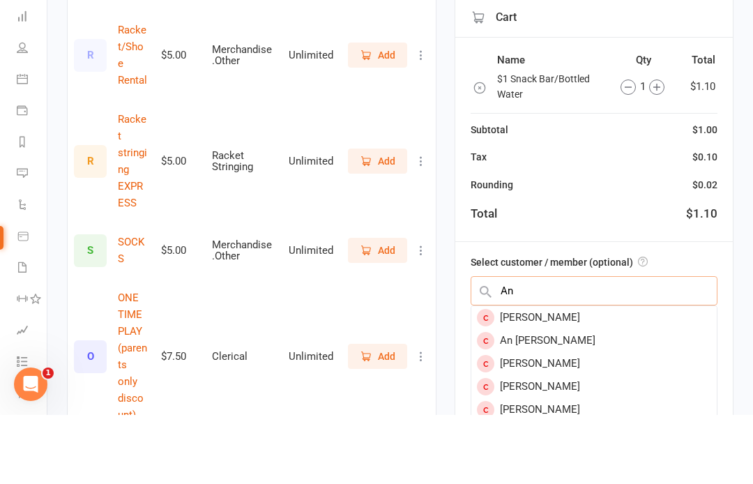
type input "A"
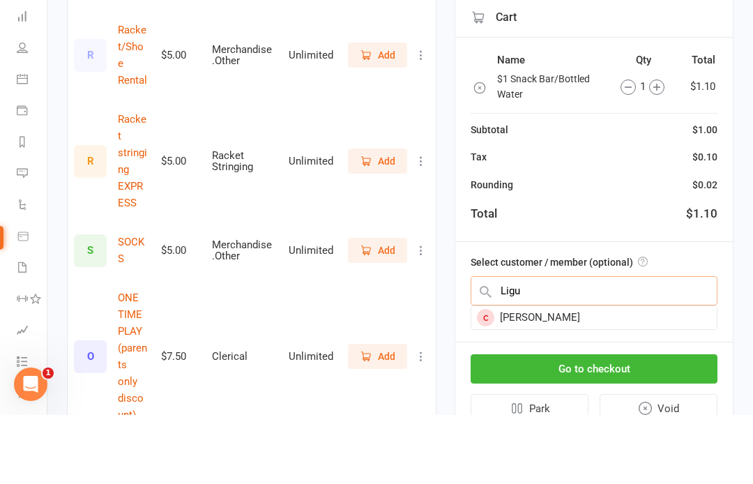
type input "Liguo"
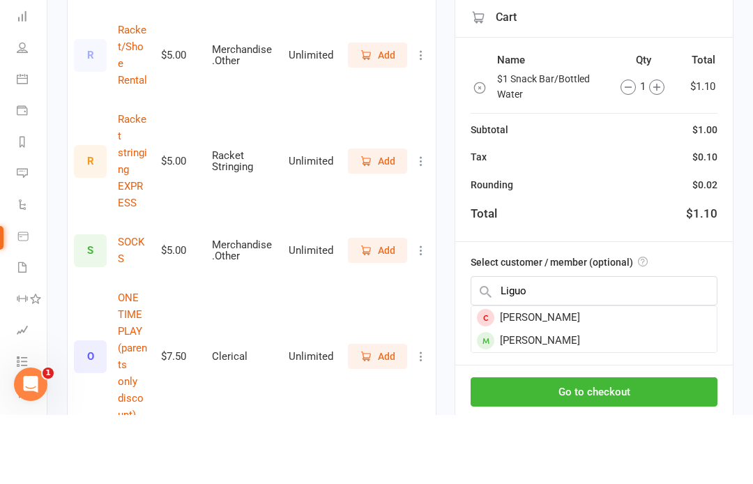
click at [542, 434] on div "Go to checkout Park Void" at bounding box center [593, 480] width 277 height 93
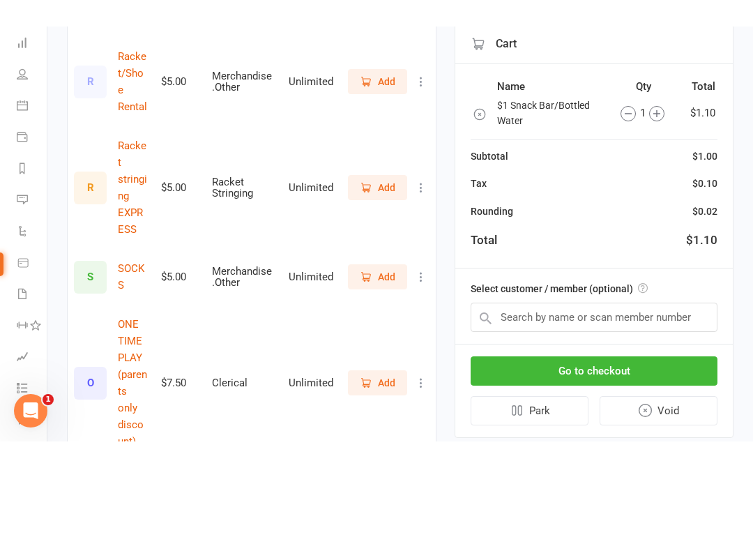
scroll to position [641, 0]
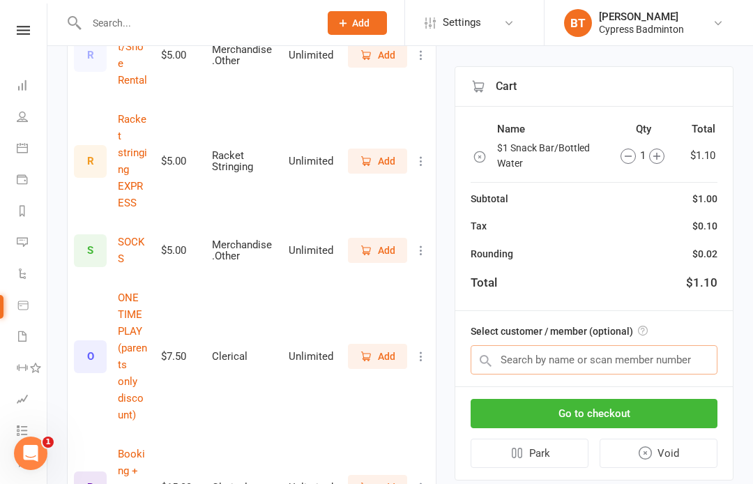
click at [535, 355] on input "text" at bounding box center [593, 359] width 247 height 29
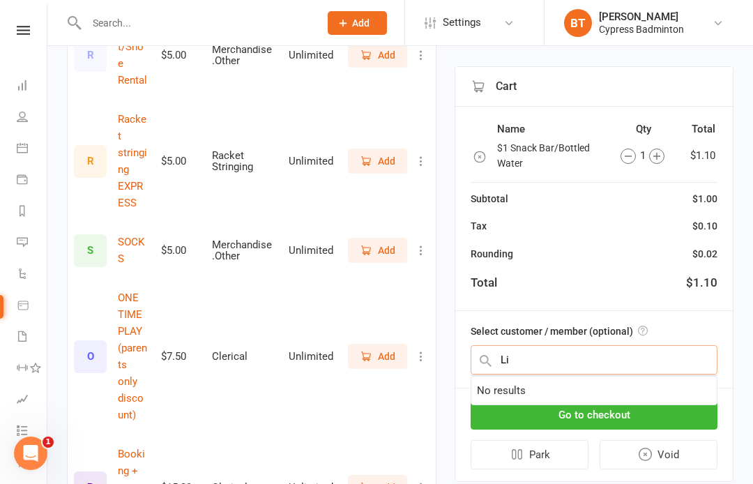
type input "L"
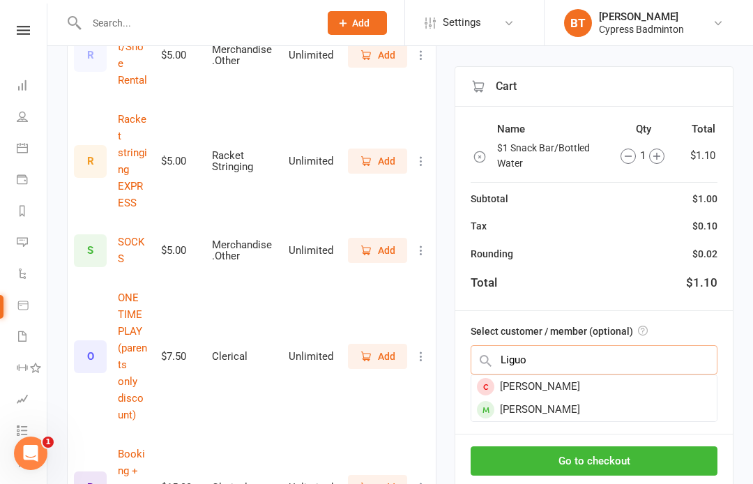
type input "Liguo"
click at [530, 410] on div "Liguo Li" at bounding box center [593, 409] width 245 height 23
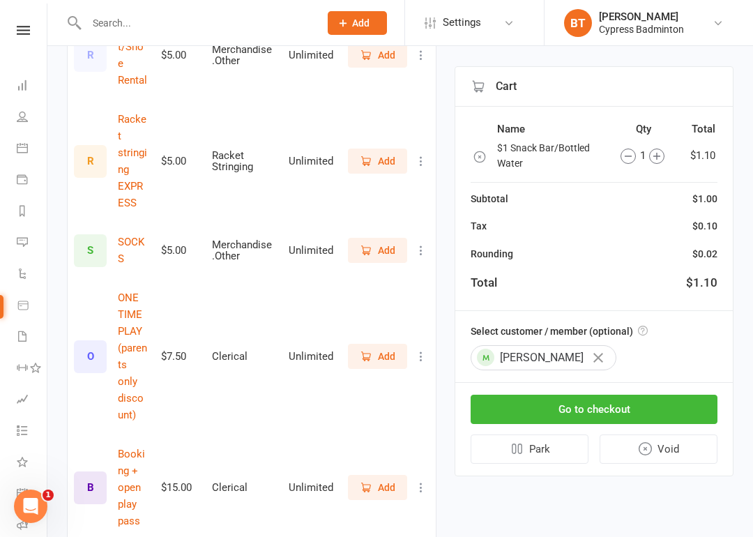
scroll to position [673, 0]
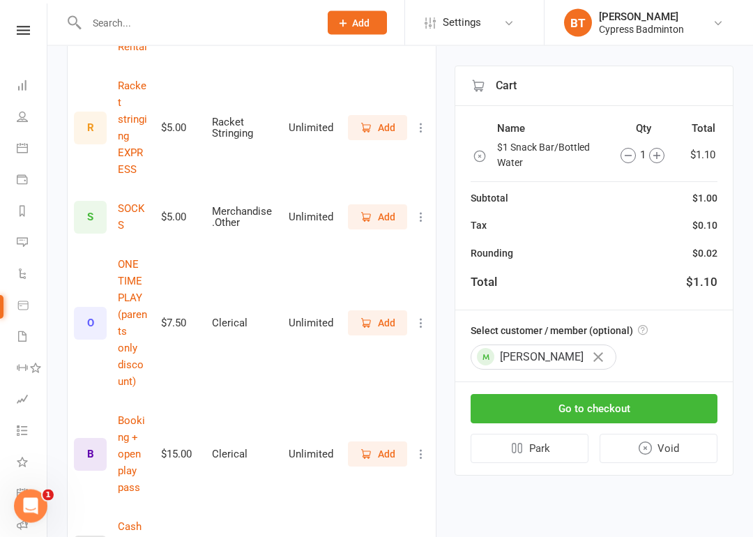
click at [577, 407] on button "Go to checkout" at bounding box center [593, 408] width 247 height 29
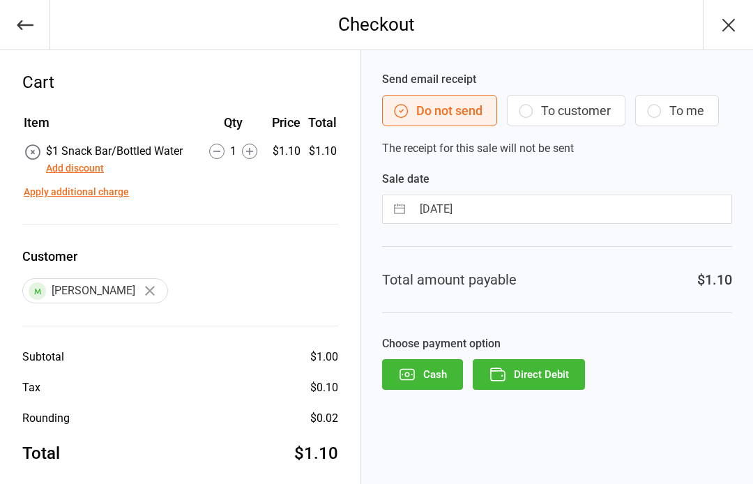
click at [63, 174] on button "Add discount" at bounding box center [75, 168] width 58 height 15
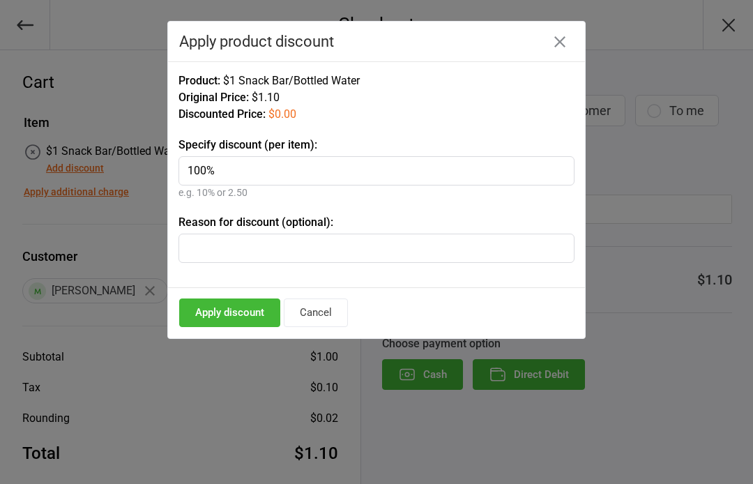
type input "100%"
click at [380, 246] on input "text" at bounding box center [376, 247] width 396 height 29
type input "water"
click at [252, 311] on button "Apply discount" at bounding box center [229, 312] width 101 height 29
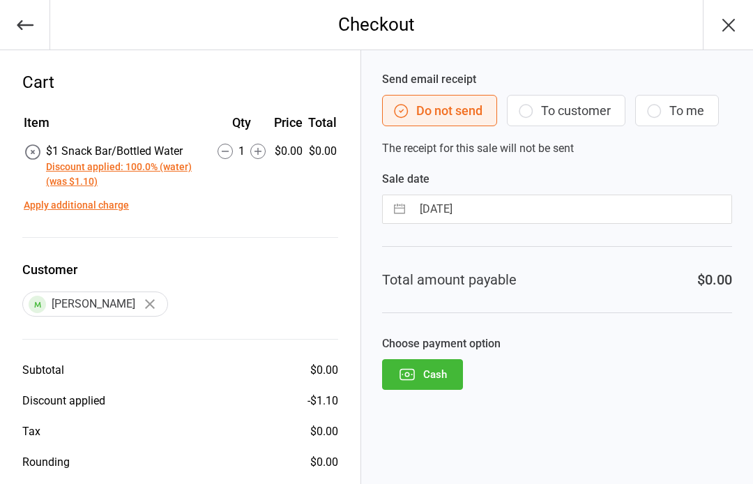
click at [436, 367] on button "Cash" at bounding box center [422, 374] width 81 height 31
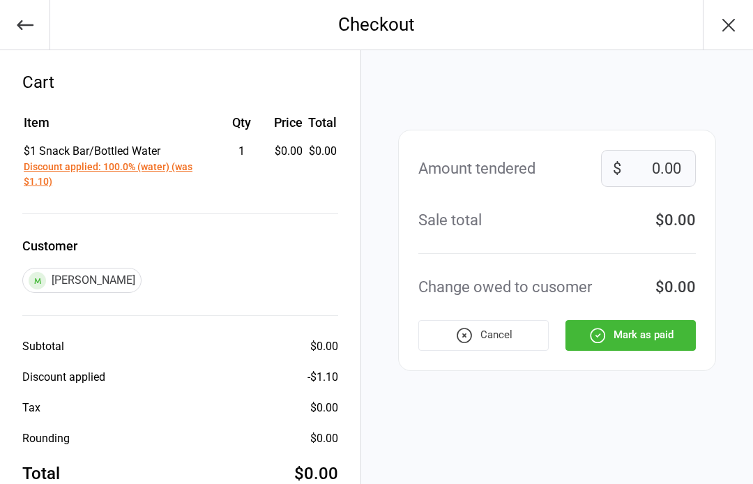
click at [631, 332] on button "Mark as paid" at bounding box center [630, 335] width 130 height 31
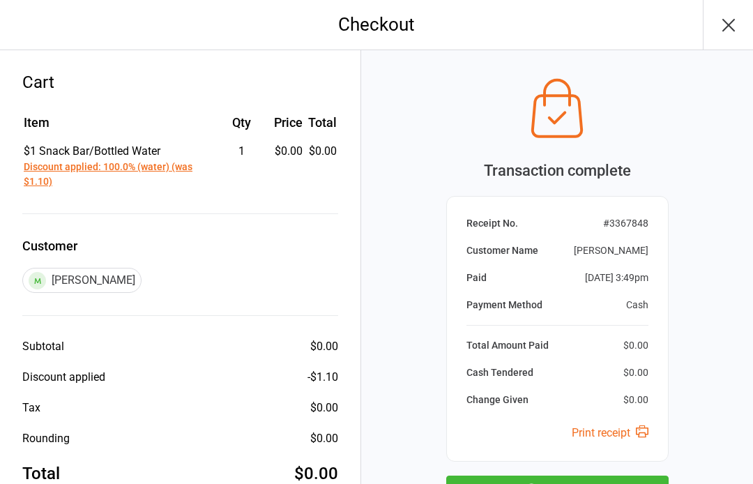
click at [556, 480] on button "Next Sale" at bounding box center [557, 490] width 222 height 31
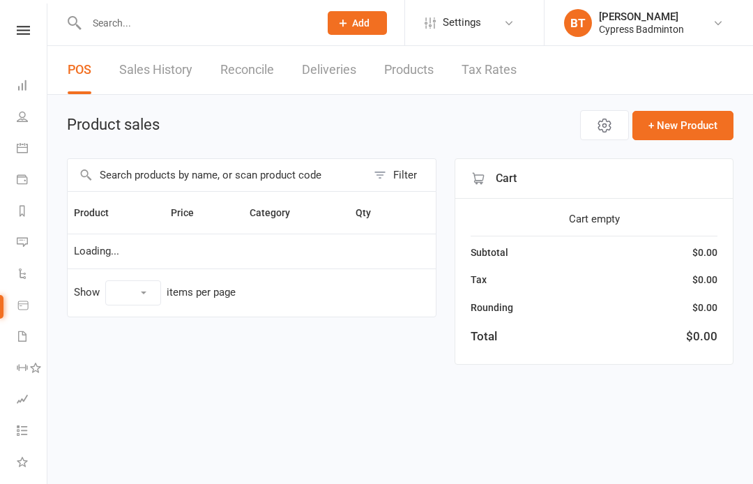
select select "100"
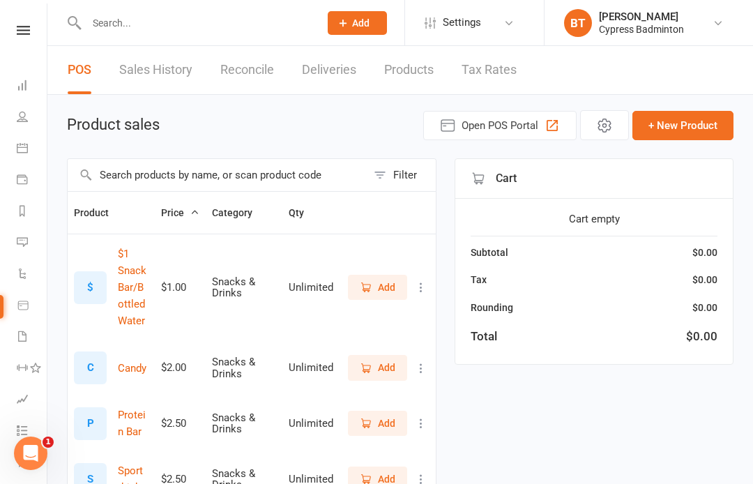
click at [119, 26] on input "text" at bounding box center [195, 23] width 227 height 20
type input "G"
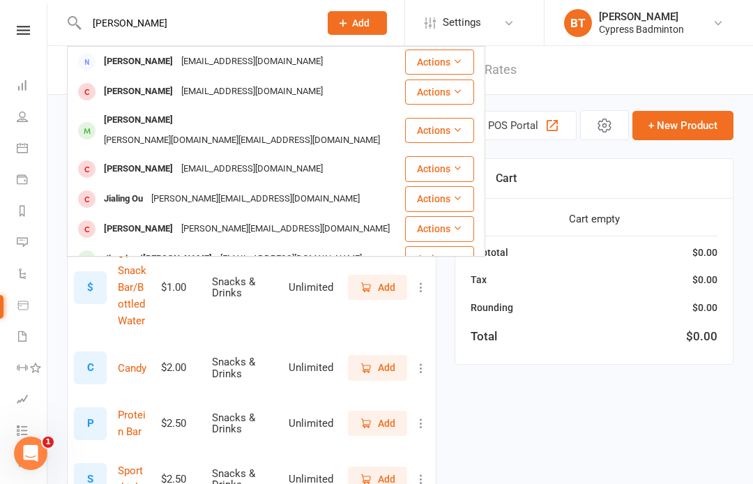
type input "[PERSON_NAME]"
click at [455, 125] on icon at bounding box center [457, 130] width 10 height 10
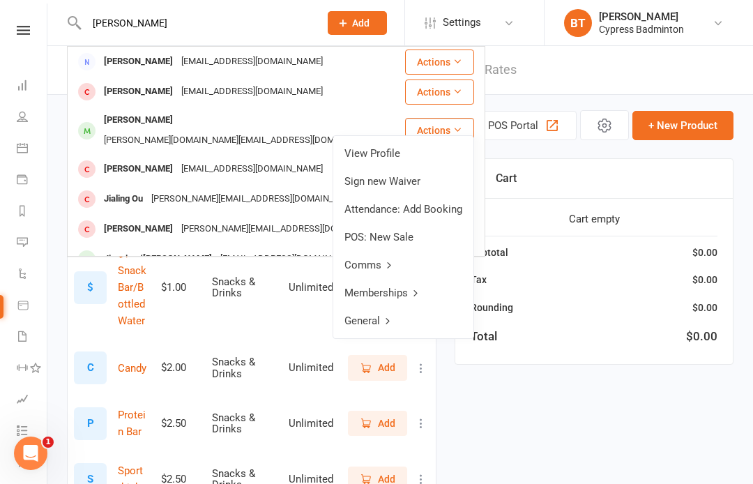
click at [389, 155] on link "View Profile" at bounding box center [403, 153] width 140 height 28
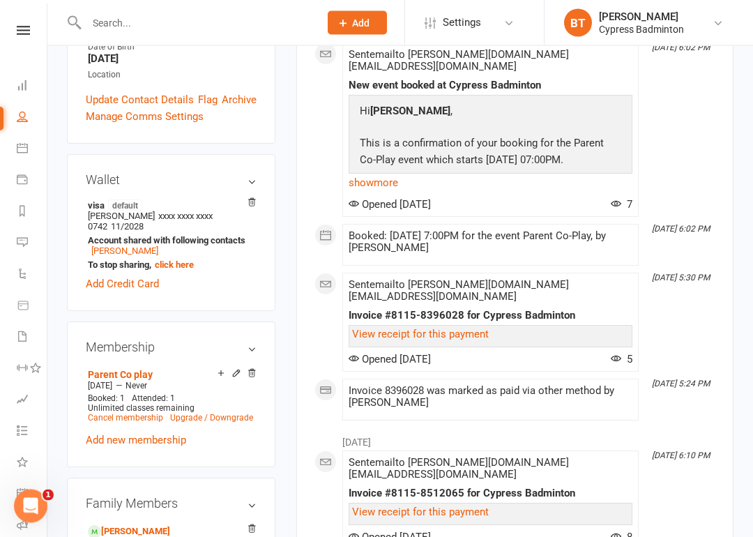
scroll to position [406, 0]
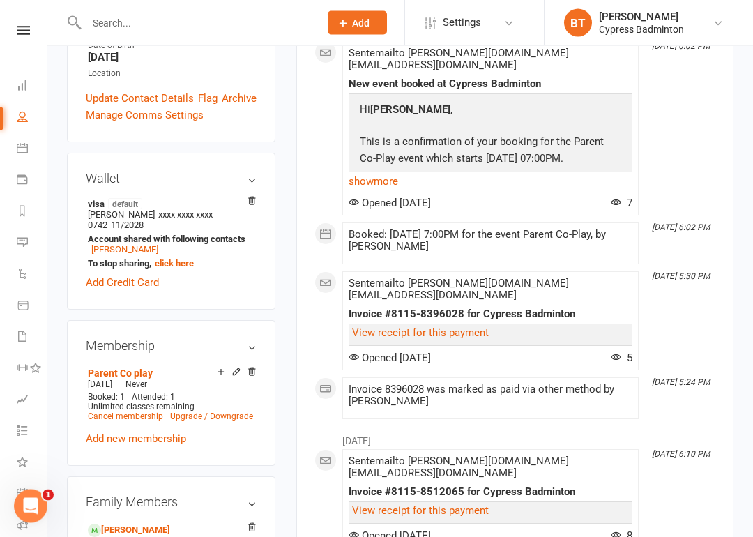
click at [254, 339] on h3 "Membership" at bounding box center [171, 346] width 171 height 14
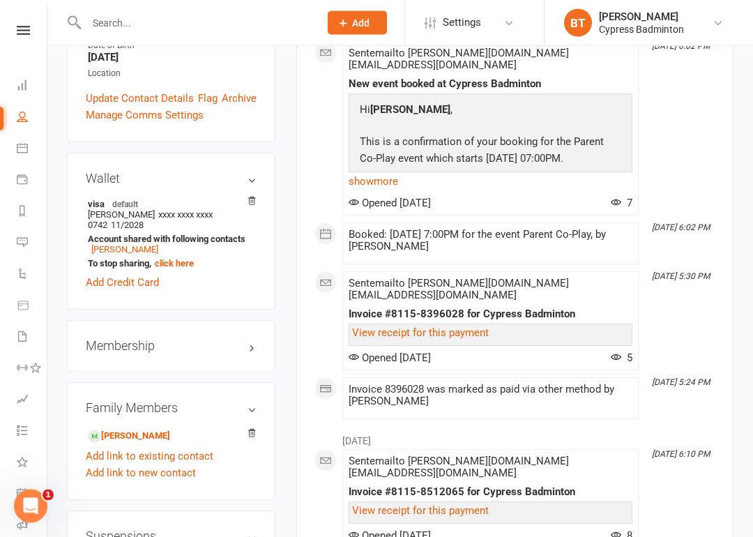
scroll to position [406, 0]
click at [255, 401] on h3 "Family Members" at bounding box center [171, 408] width 171 height 14
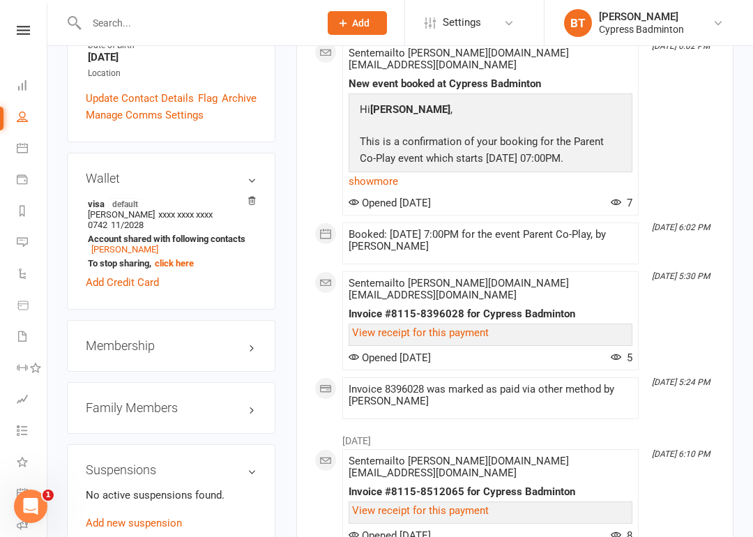
click at [250, 401] on h3 "Family Members" at bounding box center [171, 408] width 171 height 14
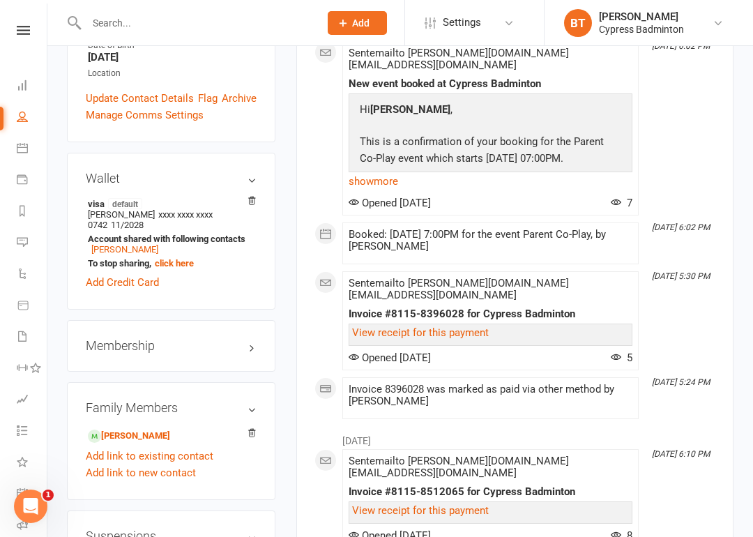
click at [255, 483] on h3 "Suspensions" at bounding box center [171, 536] width 171 height 14
click at [259, 320] on div "Membership" at bounding box center [171, 346] width 208 height 52
click at [255, 339] on h3 "Membership" at bounding box center [171, 346] width 171 height 14
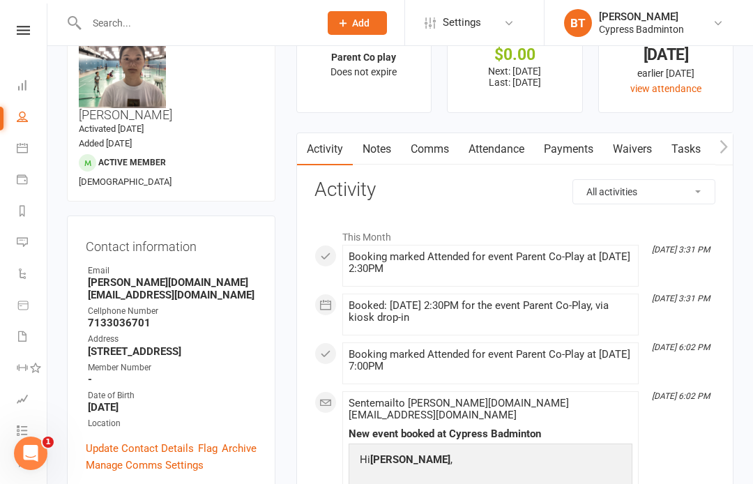
scroll to position [0, 0]
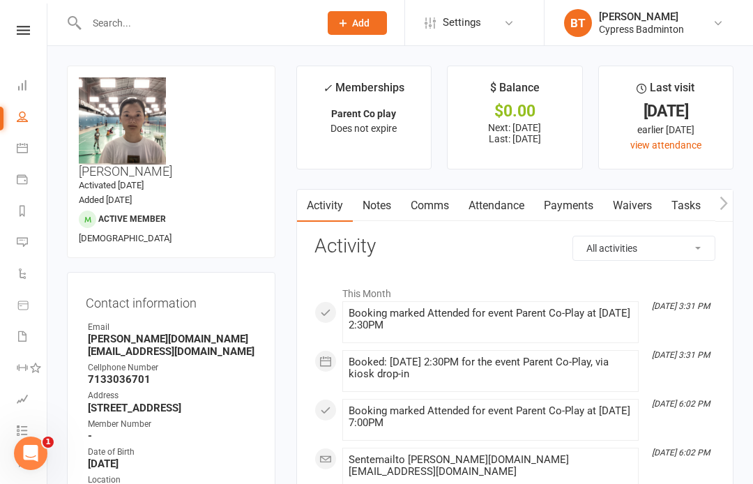
click at [566, 204] on link "Payments" at bounding box center [568, 206] width 69 height 32
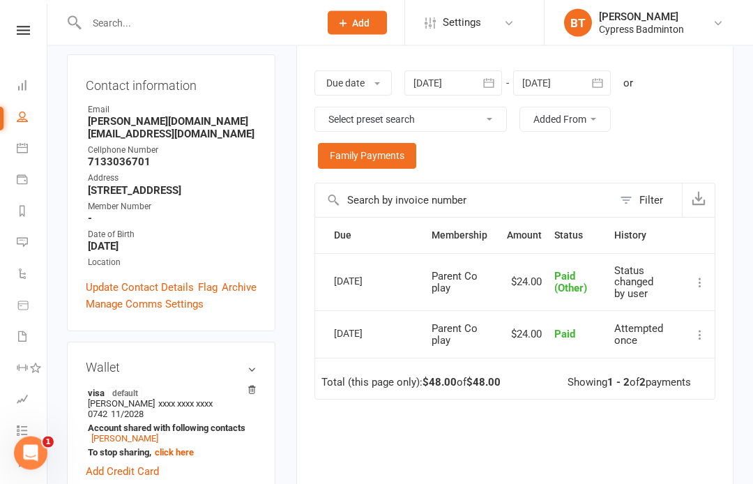
scroll to position [217, 0]
click at [23, 17] on nav "Clubworx Dashboard People Calendar Payments Reports Messages Automations Produc…" at bounding box center [23, 245] width 47 height 484
click at [22, 33] on icon at bounding box center [23, 30] width 13 height 9
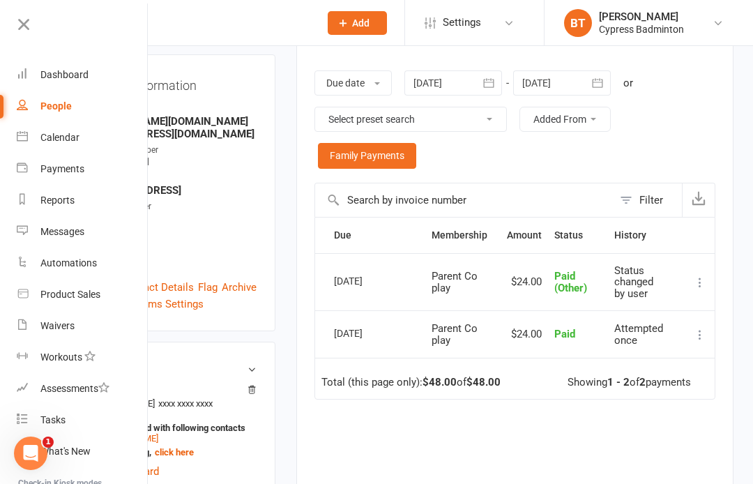
click at [63, 329] on div "Waivers" at bounding box center [57, 325] width 34 height 11
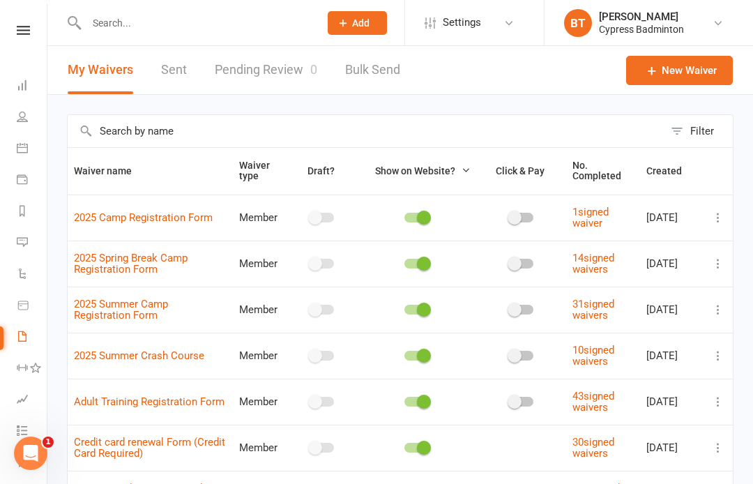
click at [173, 74] on link "Sent" at bounding box center [174, 70] width 26 height 48
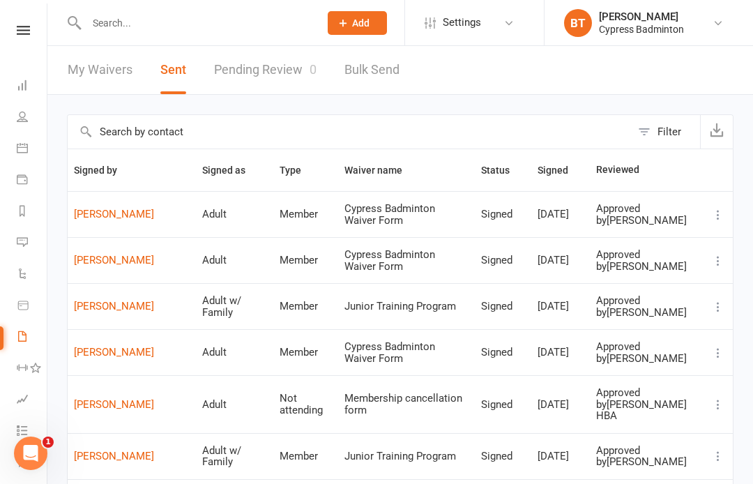
click at [26, 26] on icon at bounding box center [23, 30] width 13 height 9
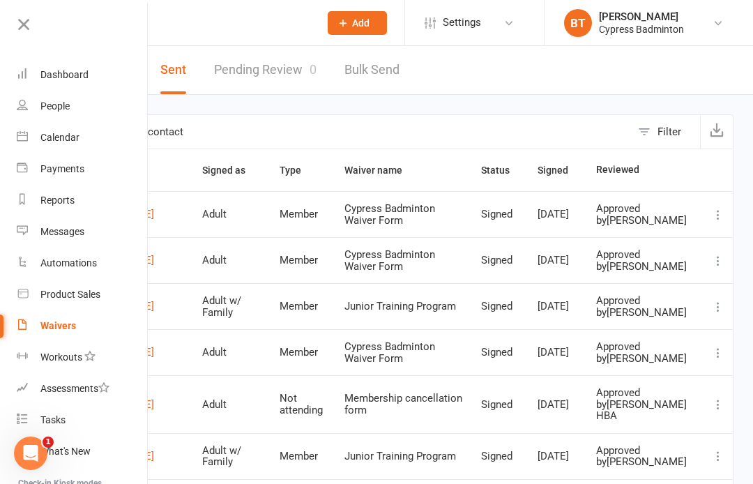
click at [71, 134] on div "Calendar" at bounding box center [59, 137] width 39 height 11
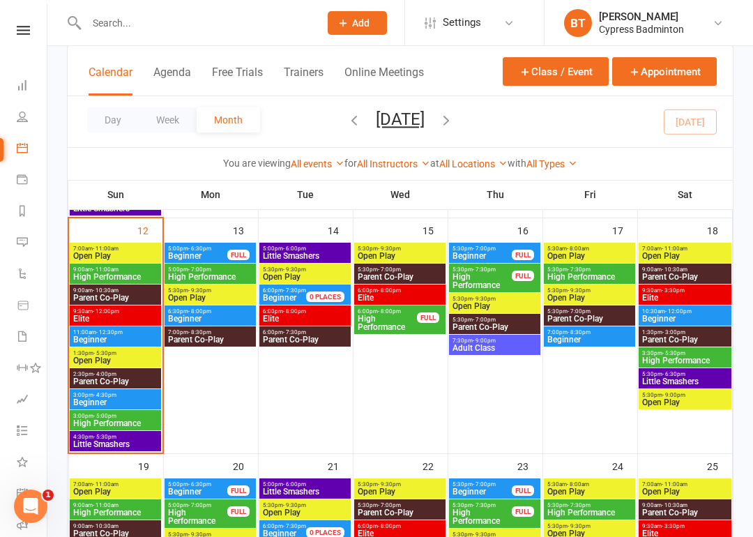
scroll to position [557, 0]
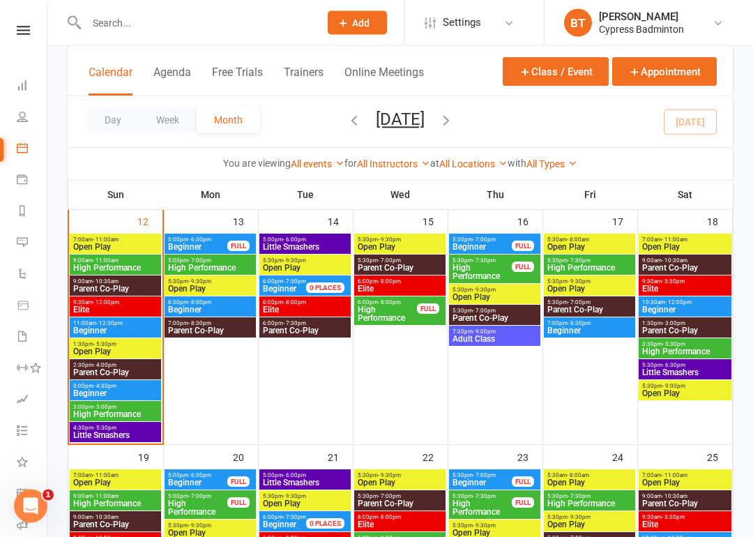
click at [131, 351] on span "Open Play" at bounding box center [115, 352] width 86 height 8
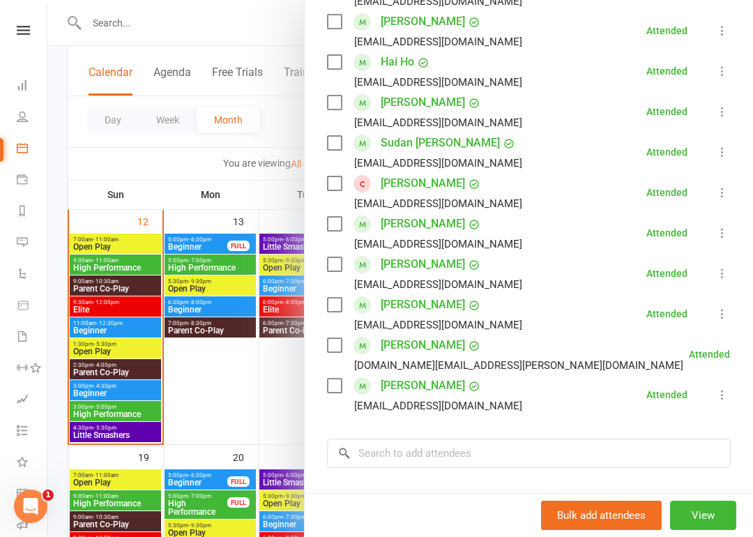
scroll to position [290, 0]
click at [420, 445] on input "search" at bounding box center [529, 452] width 404 height 29
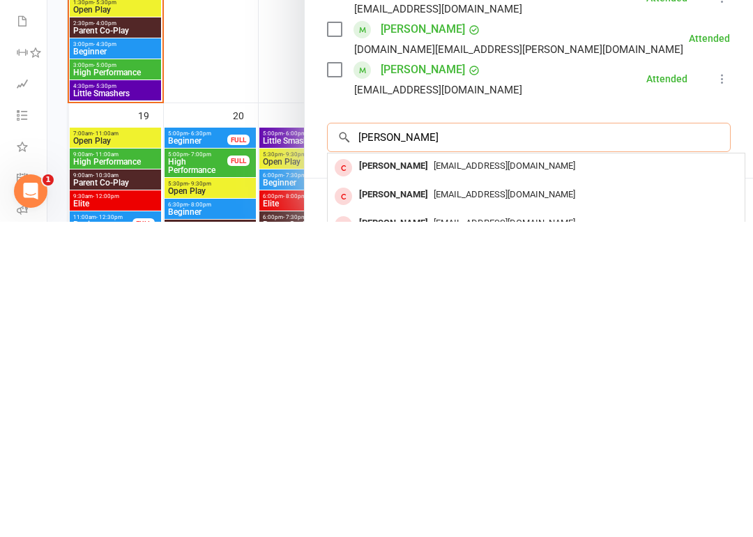
type input "[PERSON_NAME]"
click at [517, 475] on span "[EMAIL_ADDRESS][DOMAIN_NAME]" at bounding box center [504, 480] width 141 height 10
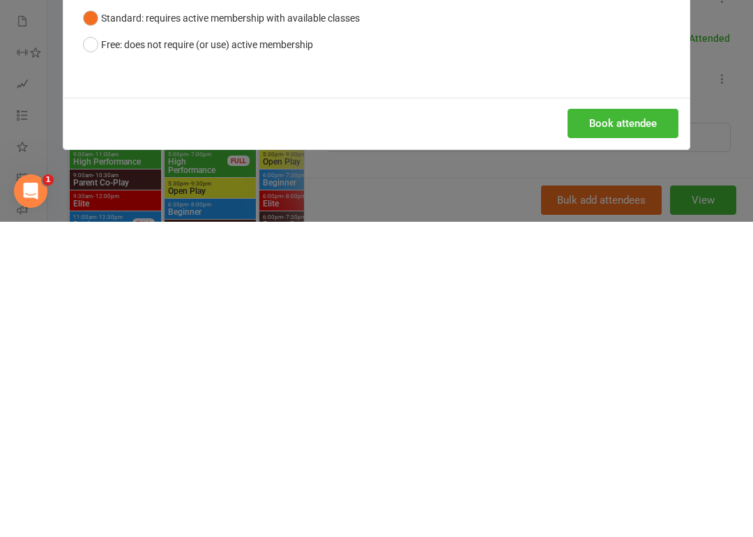
scroll to position [900, 0]
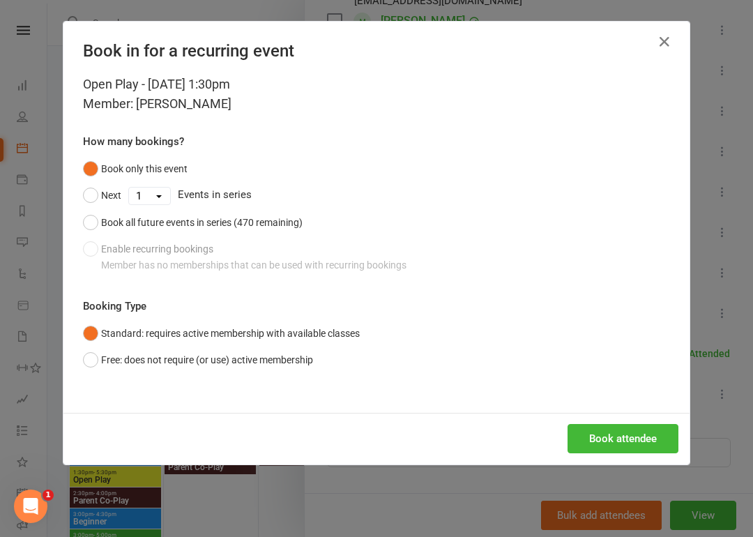
click at [89, 363] on button "Free: does not require (or use) active membership" at bounding box center [198, 359] width 230 height 26
click at [625, 429] on button "Book attendee" at bounding box center [622, 438] width 111 height 29
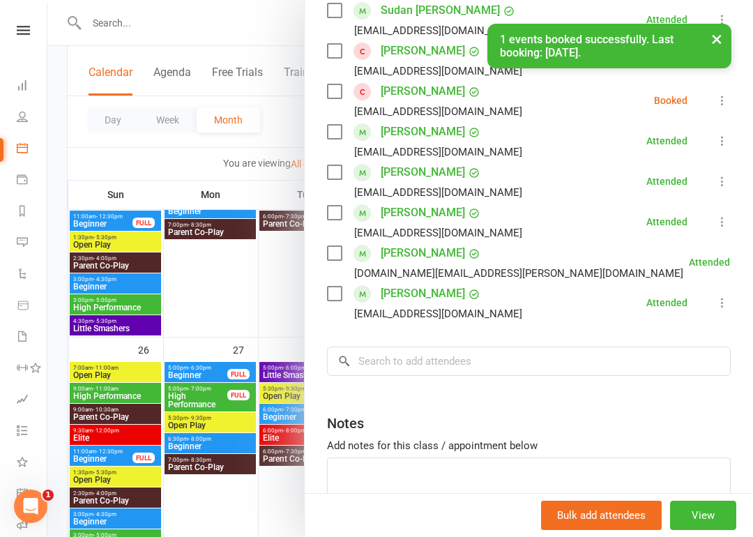
scroll to position [431, 0]
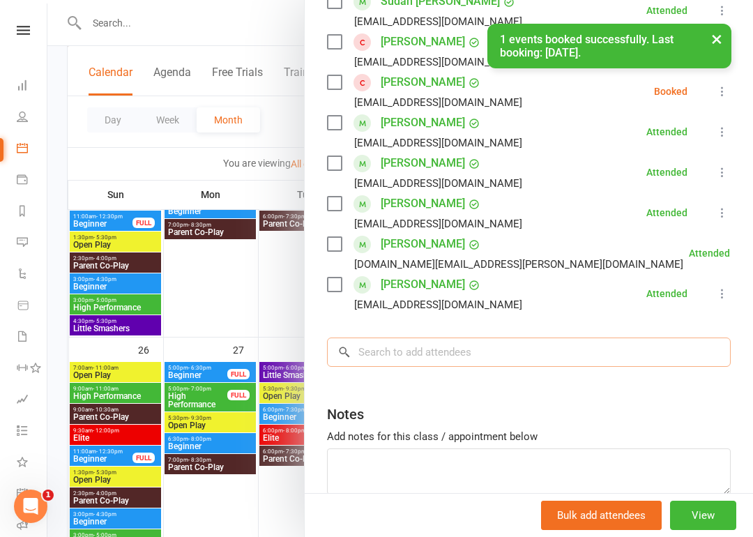
click at [381, 353] on input "search" at bounding box center [529, 351] width 404 height 29
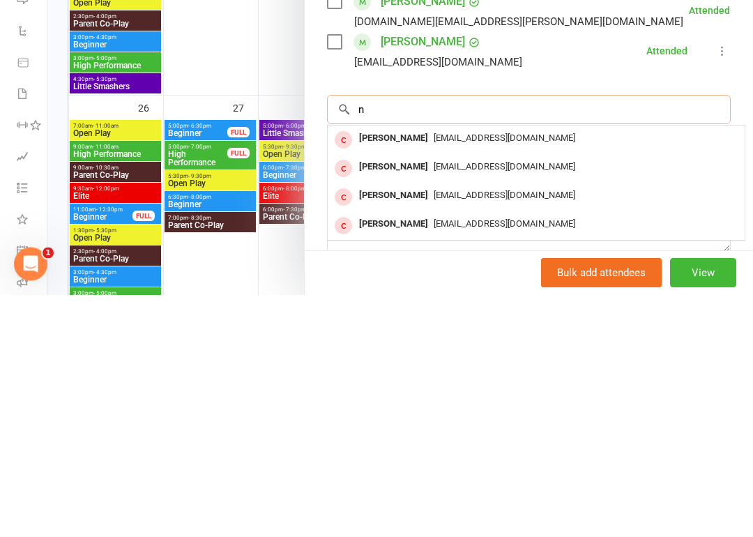
scroll to position [1073, 0]
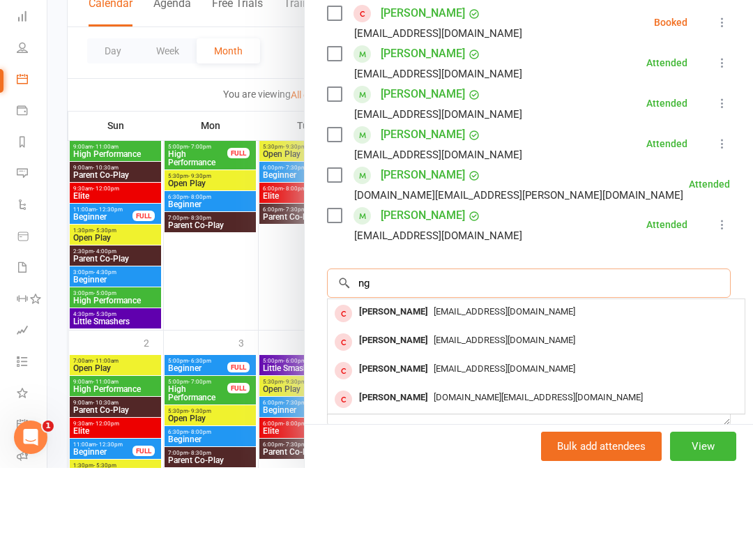
type input "n"
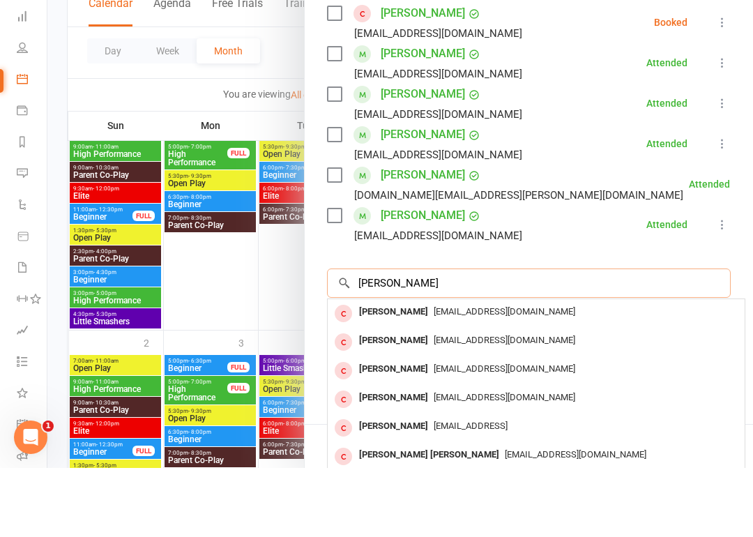
type input "[PERSON_NAME]"
click at [527, 371] on div "[EMAIL_ADDRESS][DOMAIN_NAME]" at bounding box center [536, 381] width 406 height 20
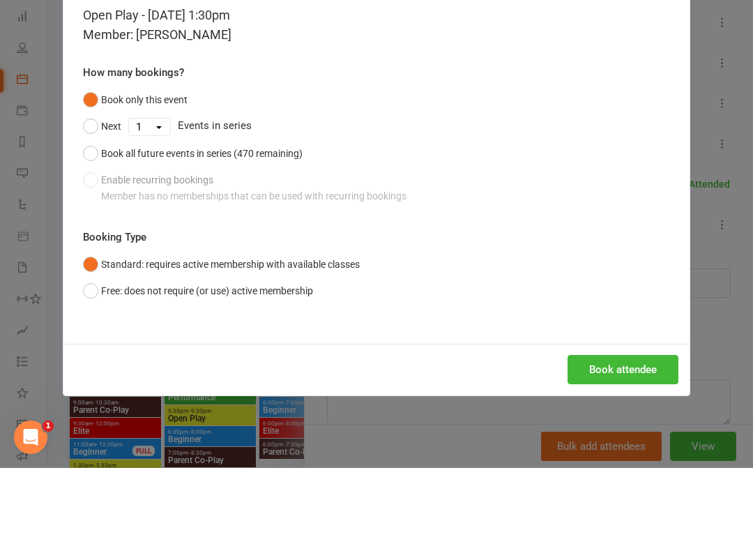
scroll to position [1142, 0]
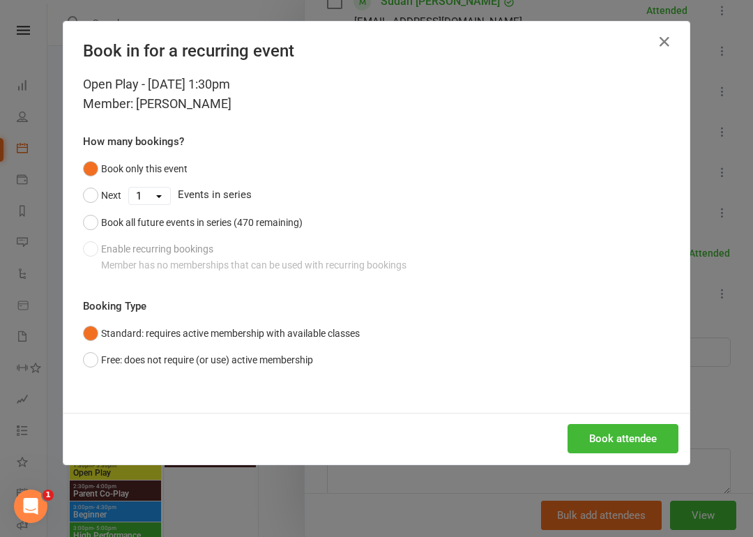
click at [86, 371] on button "Free: does not require (or use) active membership" at bounding box center [198, 359] width 230 height 26
click at [627, 442] on button "Book attendee" at bounding box center [622, 438] width 111 height 29
